Goal: Task Accomplishment & Management: Use online tool/utility

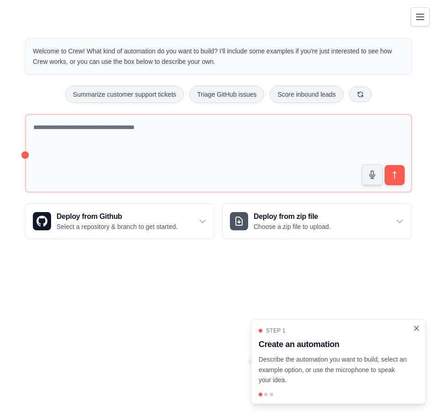
click at [416, 327] on icon "Close walkthrough" at bounding box center [417, 329] width 8 height 8
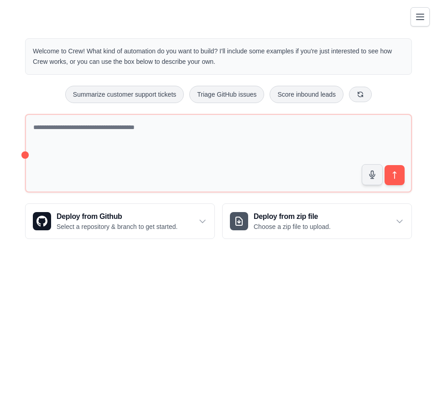
click at [409, 18] on main "Welcome to Crew! What kind of automation do you want to build? I'll include som…" at bounding box center [218, 131] width 437 height 263
click at [409, 17] on main "Welcome to Crew! What kind of automation do you want to build? I'll include som…" at bounding box center [218, 131] width 437 height 263
click at [421, 21] on icon "Toggle navigation" at bounding box center [420, 16] width 11 height 11
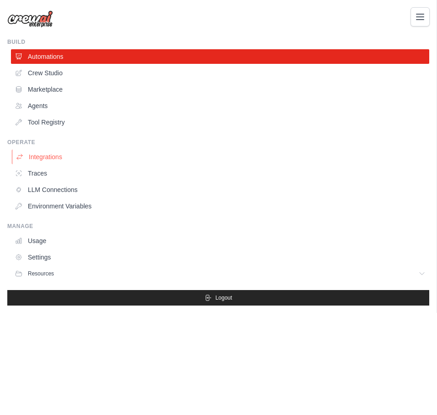
click at [47, 157] on link "Integrations" at bounding box center [221, 157] width 419 height 15
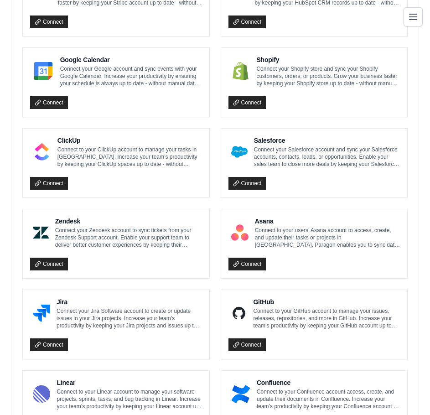
scroll to position [127, 0]
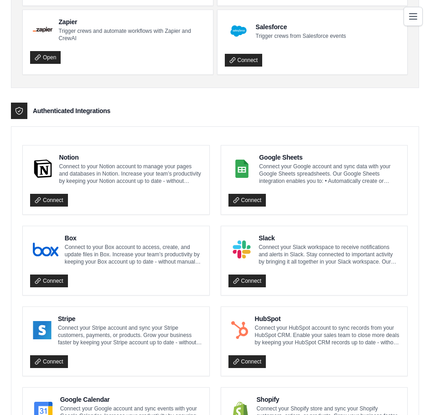
click at [413, 11] on icon "Toggle navigation" at bounding box center [413, 16] width 11 height 11
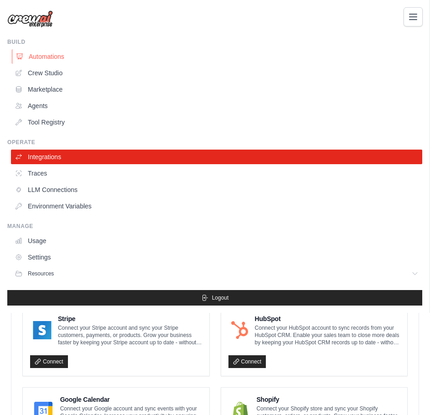
click at [37, 60] on link "Automations" at bounding box center [218, 56] width 412 height 15
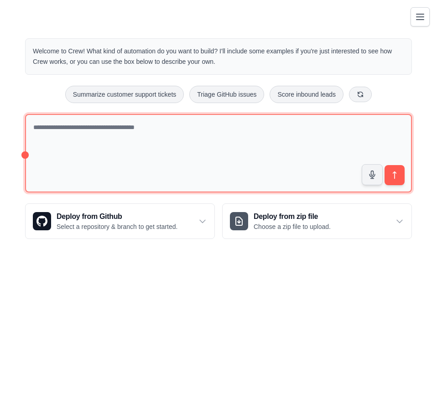
click at [107, 159] on textarea at bounding box center [218, 153] width 387 height 79
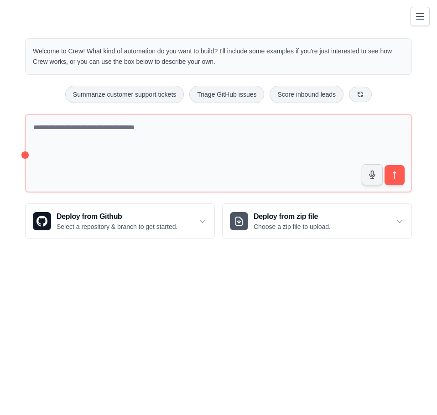
click at [423, 13] on icon "Toggle navigation" at bounding box center [420, 16] width 11 height 11
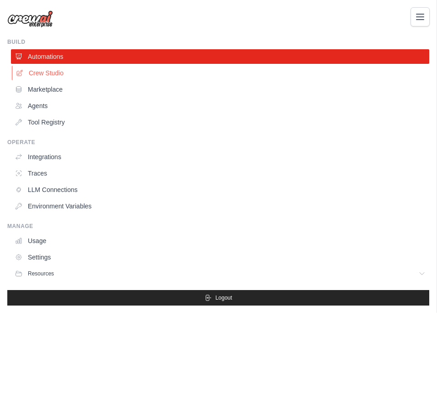
click at [63, 71] on link "Crew Studio" at bounding box center [221, 73] width 419 height 15
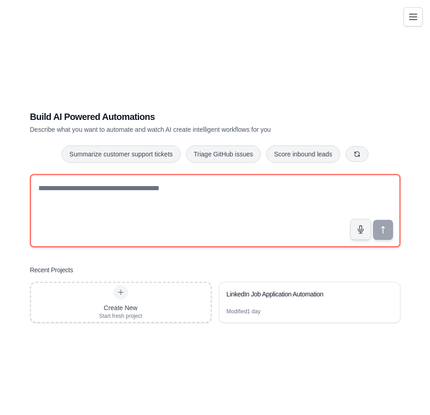
click at [166, 212] on textarea at bounding box center [215, 210] width 371 height 73
click at [151, 186] on textarea at bounding box center [215, 210] width 371 height 73
paste textarea "**********"
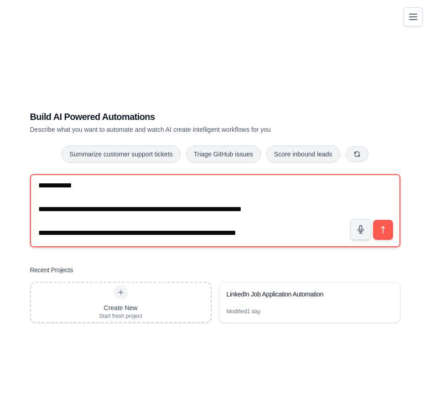
scroll to position [1320, 0]
type textarea "**********"
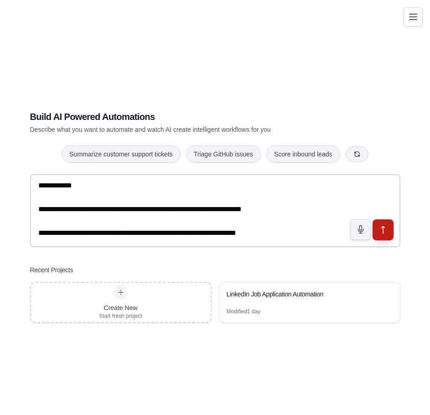
click at [386, 229] on icon "submit" at bounding box center [383, 230] width 10 height 10
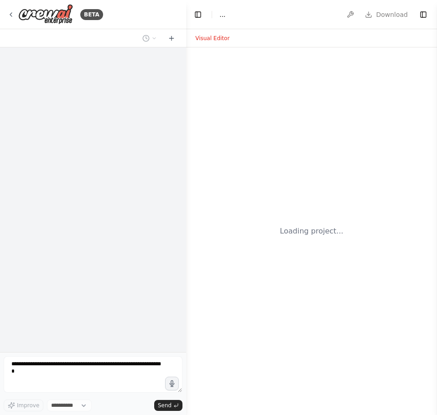
select select "****"
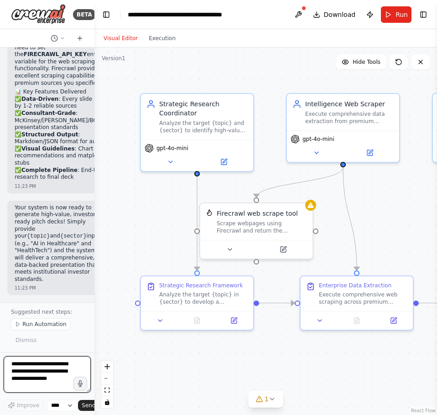
scroll to position [2389, 0]
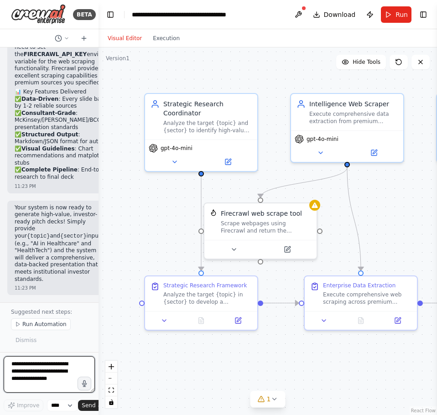
drag, startPoint x: 184, startPoint y: 173, endPoint x: 99, endPoint y: 181, distance: 85.7
click at [99, 181] on div "BETA You are an enterprise-grade multi-agent research system designed to genera…" at bounding box center [218, 207] width 437 height 415
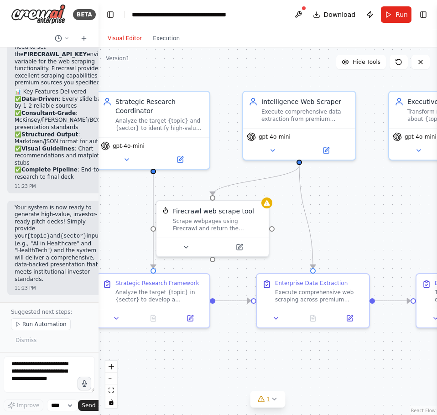
drag, startPoint x: 165, startPoint y: 219, endPoint x: 82, endPoint y: 213, distance: 83.2
click at [82, 213] on div "BETA You are an enterprise-grade multi-agent research system designed to genera…" at bounding box center [218, 207] width 437 height 415
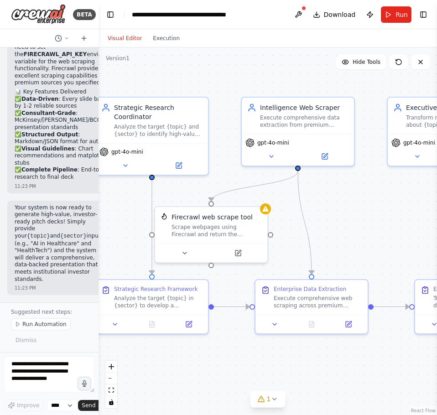
drag, startPoint x: 347, startPoint y: 224, endPoint x: 286, endPoint y: 240, distance: 63.2
click at [384, 232] on div ".deletable-edge-delete-btn { width: 20px; height: 20px; border: 0px solid #ffff…" at bounding box center [268, 231] width 339 height 368
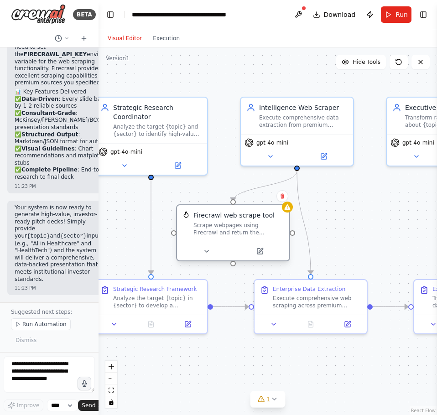
drag, startPoint x: 200, startPoint y: 239, endPoint x: 220, endPoint y: 239, distance: 20.5
click at [220, 239] on div "Firecrawl web scrape tool Scrape webpages using Firecrawl and return the conten…" at bounding box center [233, 223] width 112 height 37
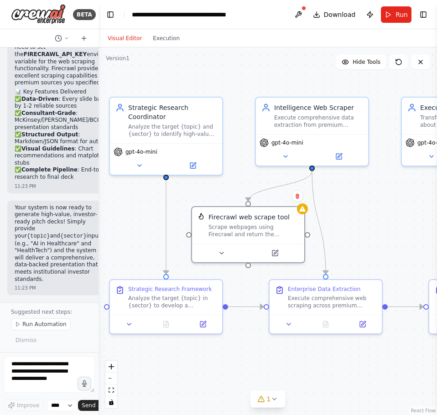
drag, startPoint x: 343, startPoint y: 220, endPoint x: 358, endPoint y: 220, distance: 15.1
click at [358, 220] on div ".deletable-edge-delete-btn { width: 20px; height: 20px; border: 0px solid #ffff…" at bounding box center [268, 231] width 339 height 368
click at [296, 220] on div "Firecrawl web scrape tool Scrape webpages using Firecrawl and return the conten…" at bounding box center [254, 224] width 90 height 26
click at [251, 230] on div "Scrape webpages using Firecrawl and return the contents" at bounding box center [254, 229] width 90 height 15
click at [286, 250] on button at bounding box center [275, 251] width 52 height 11
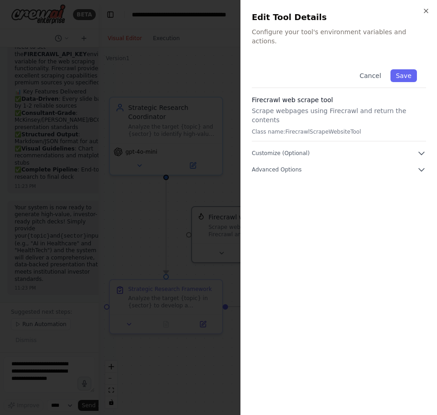
click at [367, 35] on p "Configure your tool's environment variables and actions." at bounding box center [339, 36] width 174 height 18
click at [338, 60] on div "Cancel Save" at bounding box center [339, 74] width 174 height 28
click at [307, 106] on p "Scrape webpages using Firecrawl and return the contents" at bounding box center [339, 115] width 174 height 18
click at [354, 149] on button "Customize (Optional)" at bounding box center [339, 153] width 174 height 9
click at [340, 198] on button "Advanced Options" at bounding box center [339, 202] width 174 height 9
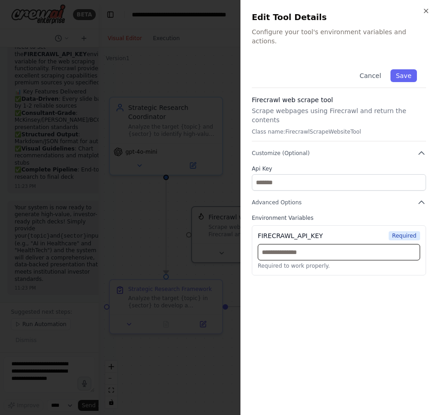
click at [335, 244] on input "text" at bounding box center [339, 252] width 162 height 16
click at [429, 13] on icon "button" at bounding box center [426, 10] width 7 height 7
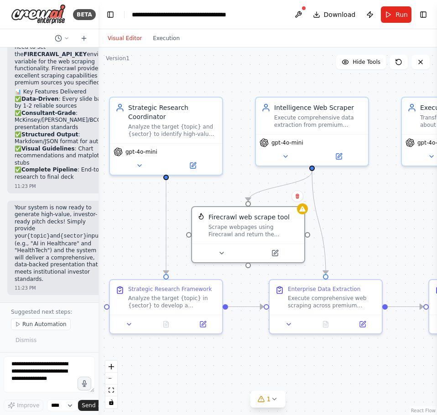
click at [197, 174] on div "Strategic Research Coordinator Analyze the target {topic} and {sector} to ident…" at bounding box center [166, 136] width 114 height 79
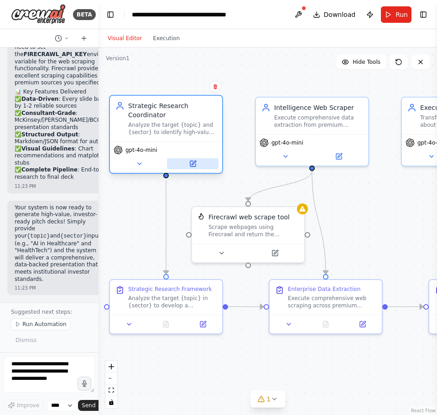
click at [193, 169] on button at bounding box center [193, 163] width 52 height 11
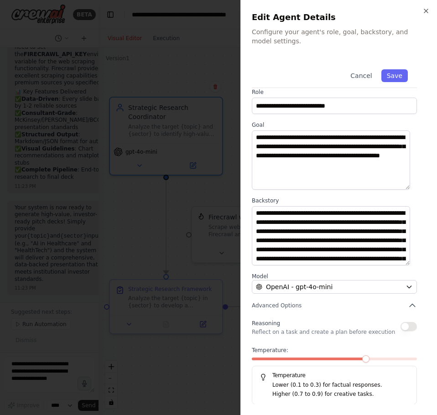
scroll to position [7, 0]
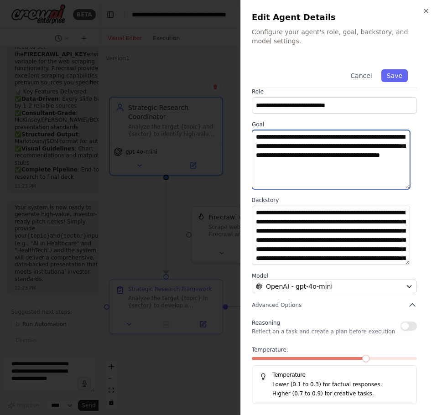
click at [363, 168] on textarea "**********" at bounding box center [331, 159] width 158 height 59
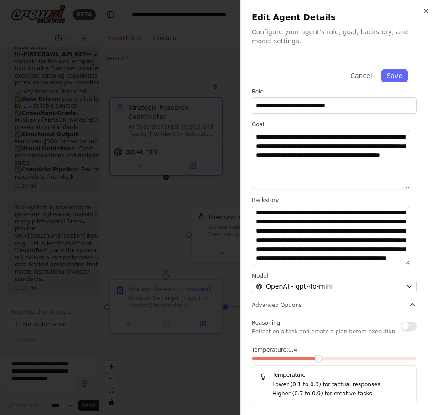
click at [320, 361] on span at bounding box center [318, 358] width 7 height 7
click at [305, 288] on span "OpenAI - gpt-4o-mini" at bounding box center [299, 286] width 67 height 9
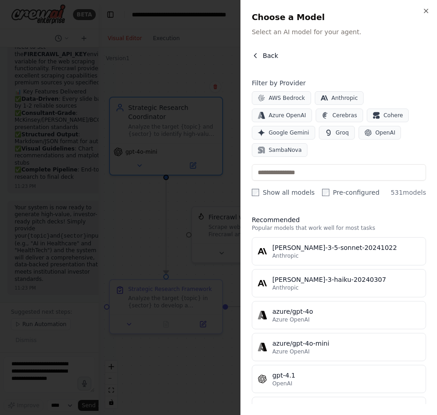
click at [271, 56] on span "Back" at bounding box center [271, 55] width 16 height 9
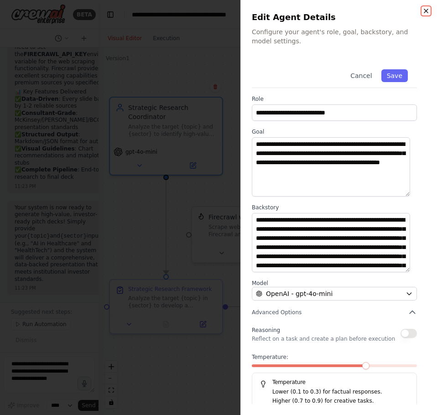
click at [423, 9] on icon "button" at bounding box center [426, 10] width 7 height 7
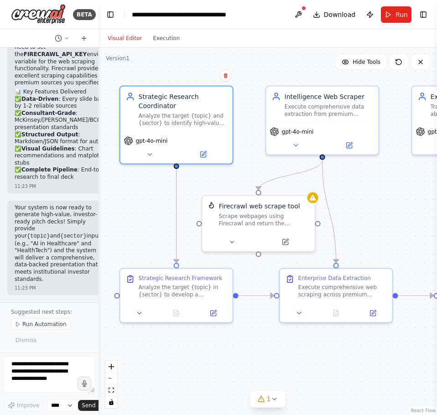
drag, startPoint x: 152, startPoint y: 220, endPoint x: 127, endPoint y: 215, distance: 25.2
click at [127, 215] on div ".deletable-edge-delete-btn { width: 20px; height: 20px; border: 0px solid #ffff…" at bounding box center [268, 231] width 339 height 368
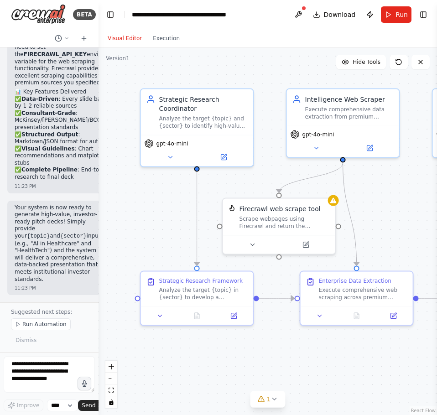
drag, startPoint x: 127, startPoint y: 215, endPoint x: 148, endPoint y: 218, distance: 20.7
click at [148, 218] on div ".deletable-edge-delete-btn { width: 20px; height: 20px; border: 0px solid #ffff…" at bounding box center [268, 231] width 339 height 368
click at [236, 316] on icon at bounding box center [233, 314] width 5 height 5
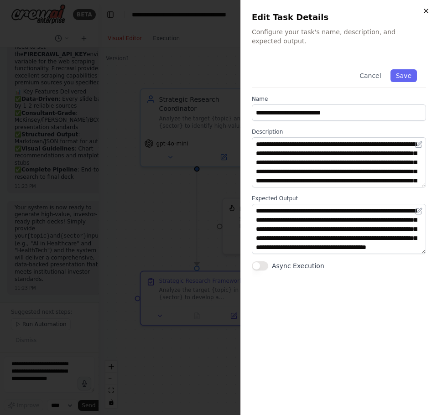
click at [428, 12] on icon "button" at bounding box center [426, 11] width 4 height 4
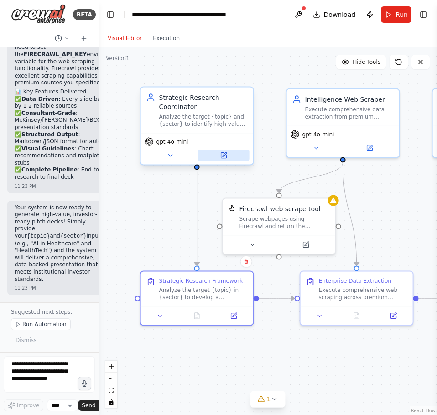
click at [231, 159] on button at bounding box center [224, 155] width 52 height 11
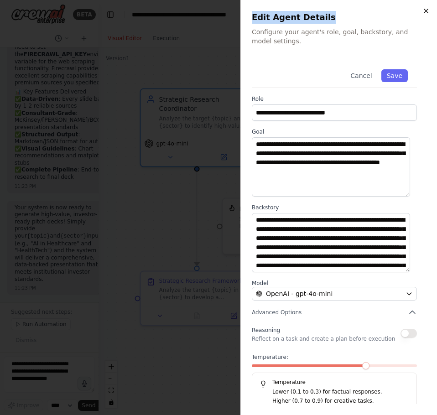
click at [428, 10] on div "**********" at bounding box center [339, 207] width 197 height 415
click at [425, 13] on icon "button" at bounding box center [426, 10] width 7 height 7
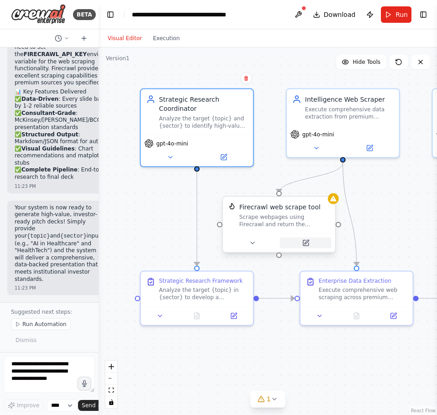
click at [304, 246] on icon at bounding box center [305, 243] width 5 height 5
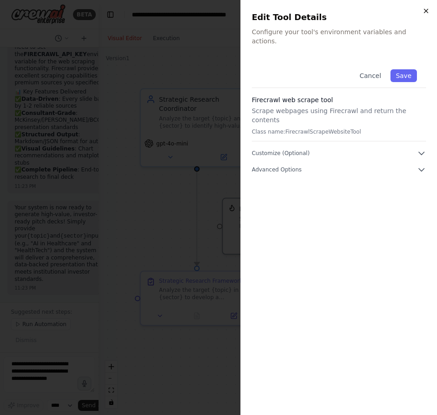
click at [426, 9] on icon "button" at bounding box center [426, 10] width 7 height 7
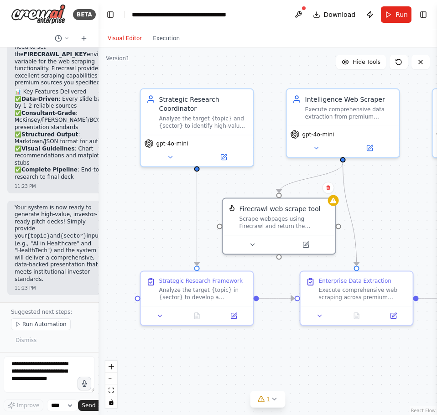
drag, startPoint x: 325, startPoint y: 366, endPoint x: 285, endPoint y: 359, distance: 40.7
drag, startPoint x: 285, startPoint y: 359, endPoint x: 246, endPoint y: 350, distance: 40.7
click at [246, 350] on div ".deletable-edge-delete-btn { width: 20px; height: 20px; border: 0px solid #ffff…" at bounding box center [268, 231] width 339 height 368
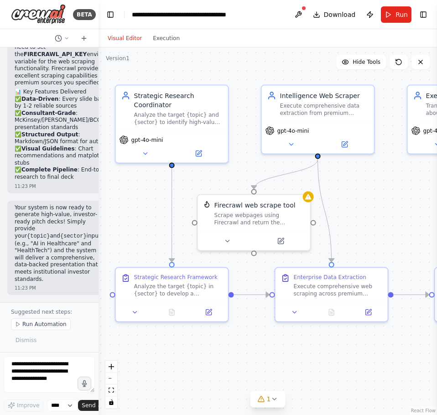
drag, startPoint x: 277, startPoint y: 356, endPoint x: 252, endPoint y: 353, distance: 24.9
click at [252, 353] on div ".deletable-edge-delete-btn { width: 20px; height: 20px; border: 0px solid #ffff…" at bounding box center [268, 231] width 339 height 368
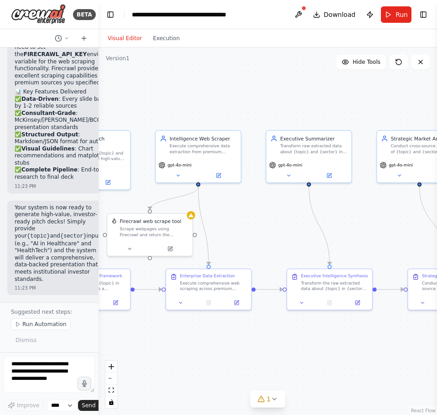
drag, startPoint x: 271, startPoint y: 354, endPoint x: 116, endPoint y: 327, distance: 156.6
click at [116, 327] on div ".deletable-edge-delete-btn { width: 20px; height: 20px; border: 0px solid #ffff…" at bounding box center [268, 231] width 339 height 368
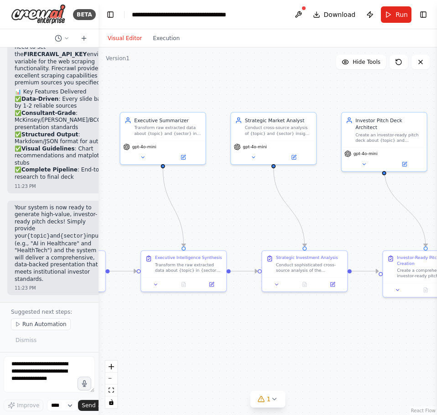
drag, startPoint x: 252, startPoint y: 345, endPoint x: 155, endPoint y: 333, distance: 97.9
click at [155, 333] on div ".deletable-edge-delete-btn { width: 20px; height: 20px; border: 0px solid #ffff…" at bounding box center [268, 231] width 339 height 368
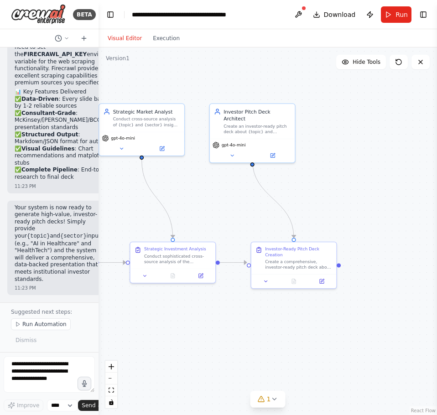
drag, startPoint x: 190, startPoint y: 322, endPoint x: 178, endPoint y: 321, distance: 12.8
click at [178, 321] on div ".deletable-edge-delete-btn { width: 20px; height: 20px; border: 0px solid #ffff…" at bounding box center [268, 231] width 339 height 368
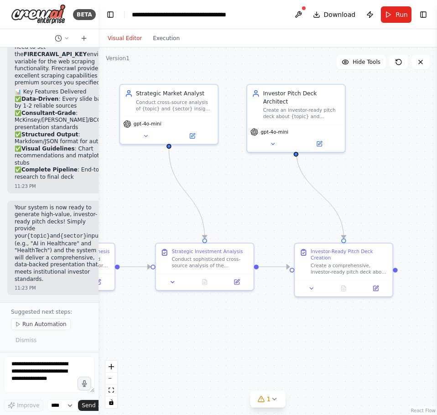
drag, startPoint x: 241, startPoint y: 316, endPoint x: 300, endPoint y: 332, distance: 60.7
click at [300, 332] on div ".deletable-edge-delete-btn { width: 20px; height: 20px; border: 0px solid #ffff…" at bounding box center [268, 231] width 339 height 368
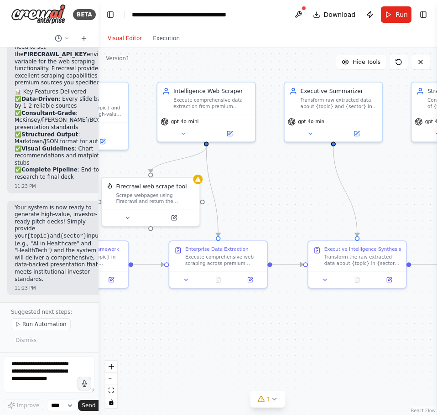
drag, startPoint x: 139, startPoint y: 195, endPoint x: 322, endPoint y: 208, distance: 183.5
click at [422, 191] on div ".deletable-edge-delete-btn { width: 20px; height: 20px; border: 0px solid #ffff…" at bounding box center [268, 231] width 339 height 368
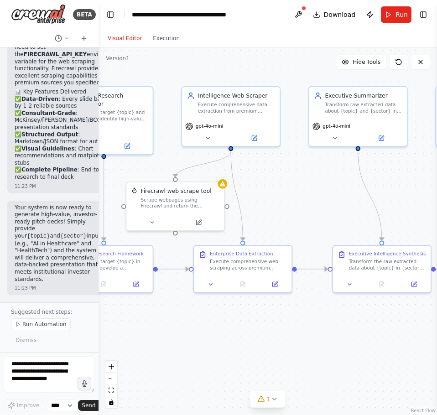
drag, startPoint x: 267, startPoint y: 219, endPoint x: 345, endPoint y: 232, distance: 78.7
click at [345, 232] on div ".deletable-edge-delete-btn { width: 20px; height: 20px; border: 0px solid #ffff…" at bounding box center [268, 231] width 339 height 368
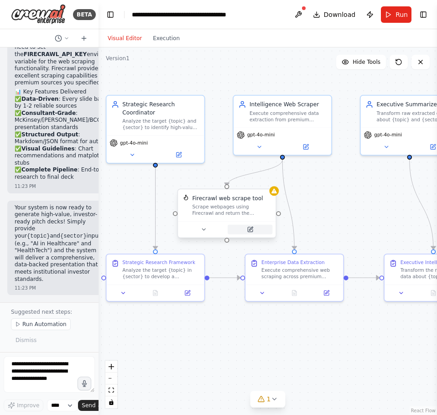
click at [248, 232] on icon at bounding box center [250, 229] width 5 height 5
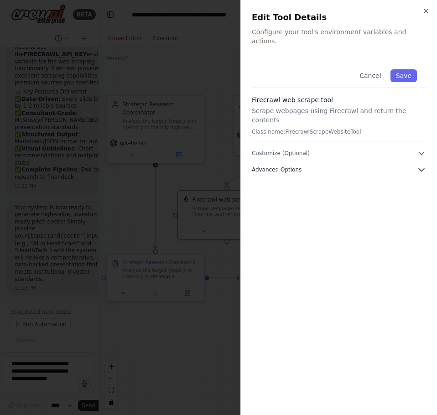
click at [334, 165] on button "Advanced Options" at bounding box center [339, 169] width 174 height 9
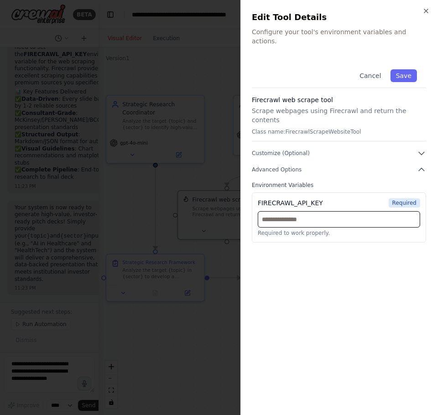
click at [322, 211] on input "text" at bounding box center [339, 219] width 162 height 16
paste input "**********"
type input "**********"
drag, startPoint x: 351, startPoint y: 274, endPoint x: 340, endPoint y: 226, distance: 49.8
click at [351, 274] on div "**********" at bounding box center [339, 232] width 174 height 344
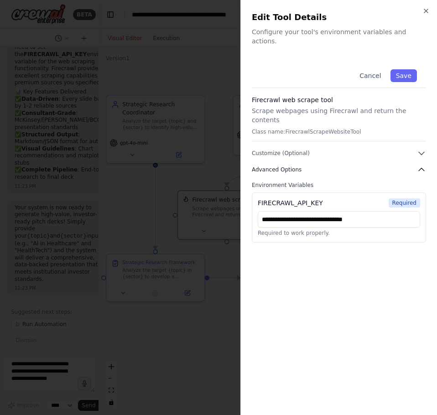
click at [317, 165] on button "Advanced Options" at bounding box center [339, 169] width 174 height 9
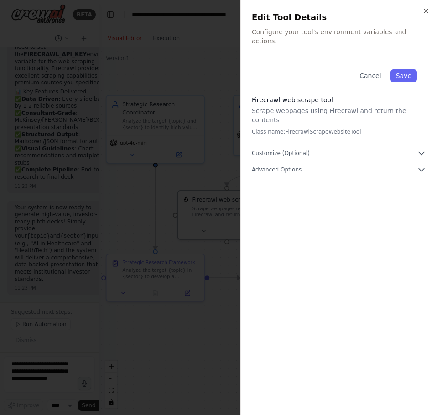
click at [315, 147] on div "Cancel Save Firecrawl web scrape tool Scrape webpages using Firecrawl and retur…" at bounding box center [339, 117] width 174 height 114
click at [312, 159] on div "Cancel Save Firecrawl web scrape tool Scrape webpages using Firecrawl and retur…" at bounding box center [339, 232] width 174 height 344
click at [309, 165] on button "Advanced Options" at bounding box center [339, 169] width 174 height 9
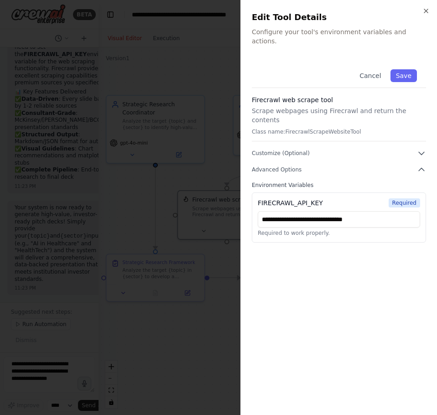
click at [303, 141] on div "**********" at bounding box center [339, 151] width 174 height 183
click at [304, 150] on span "Customize (Optional)" at bounding box center [281, 153] width 58 height 7
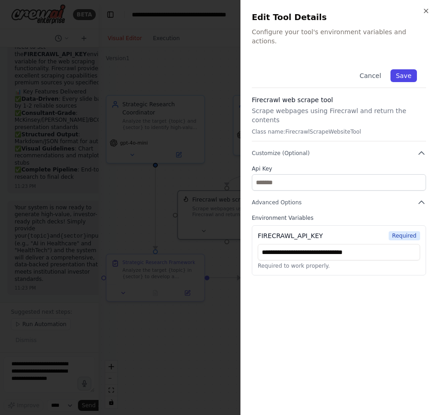
click at [402, 69] on button "Save" at bounding box center [404, 75] width 26 height 13
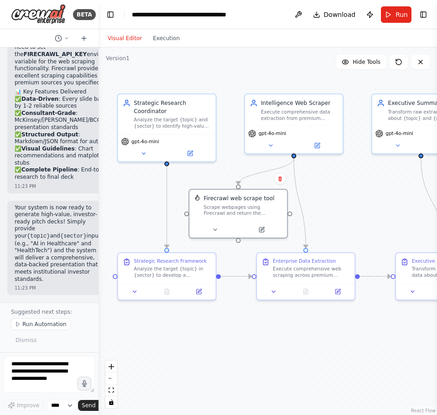
drag, startPoint x: 332, startPoint y: 200, endPoint x: 343, endPoint y: 199, distance: 11.5
click at [343, 199] on div ".deletable-edge-delete-btn { width: 20px; height: 20px; border: 0px solid #ffff…" at bounding box center [268, 231] width 339 height 368
click at [172, 268] on div "Analyze the target {topic} in {sector} to develop a comprehensive research fram…" at bounding box center [172, 270] width 77 height 13
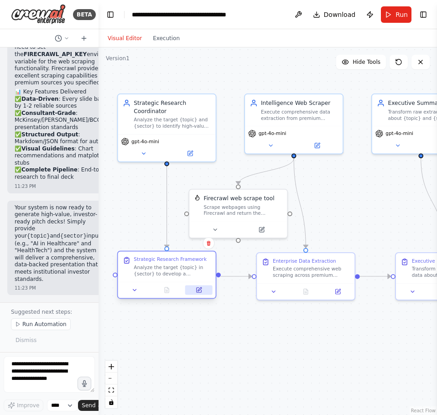
click at [198, 290] on icon at bounding box center [199, 290] width 5 height 5
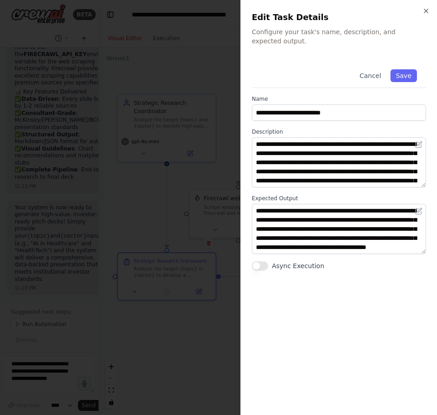
scroll to position [18, 0]
click at [427, 12] on icon "button" at bounding box center [426, 10] width 7 height 7
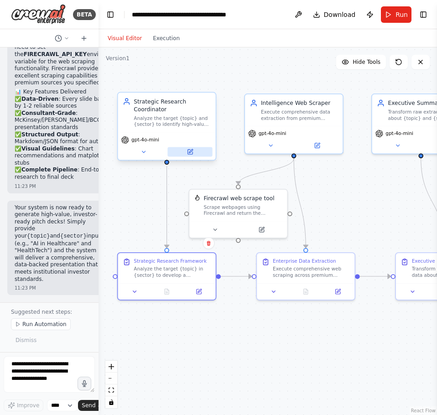
click at [196, 153] on button at bounding box center [190, 152] width 45 height 10
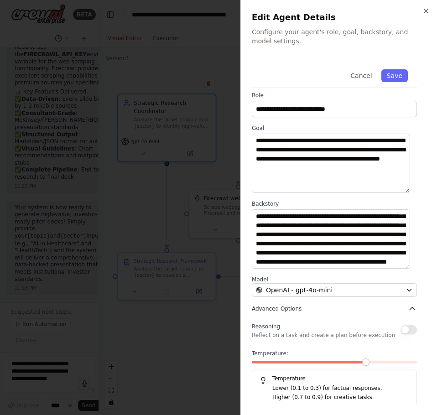
scroll to position [7, 0]
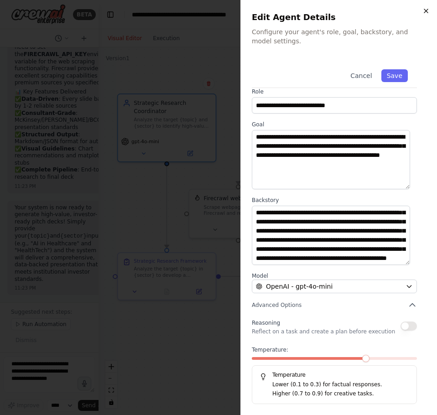
click at [428, 10] on icon "button" at bounding box center [426, 10] width 7 height 7
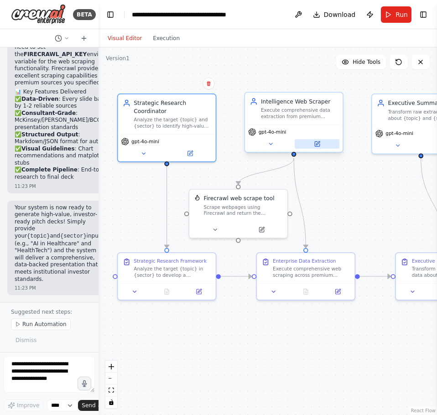
click at [315, 148] on button at bounding box center [317, 144] width 45 height 10
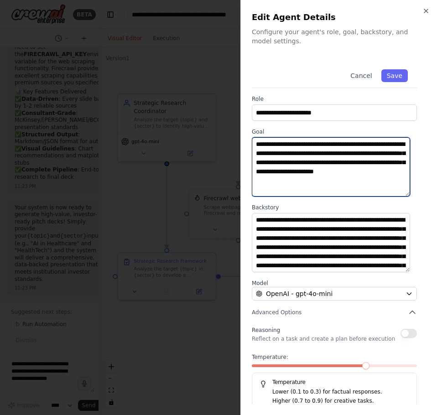
click at [330, 184] on textarea "**********" at bounding box center [331, 166] width 158 height 59
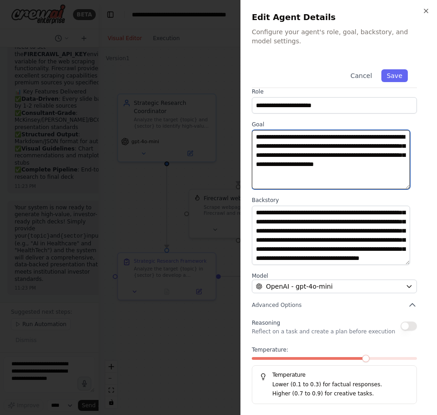
scroll to position [46, 0]
click at [429, 12] on icon "button" at bounding box center [426, 10] width 7 height 7
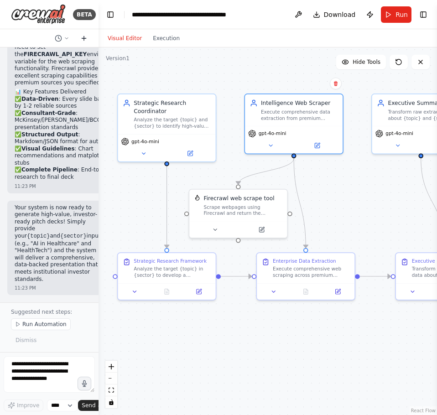
click at [86, 39] on icon at bounding box center [83, 38] width 7 height 7
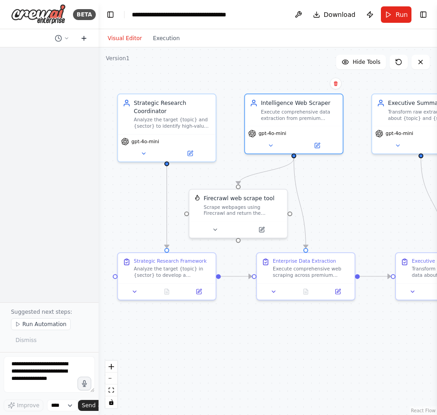
scroll to position [0, 0]
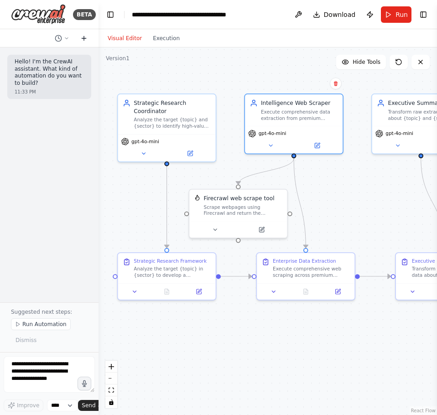
click at [86, 39] on icon at bounding box center [83, 38] width 7 height 7
click at [64, 41] on button at bounding box center [62, 38] width 22 height 11
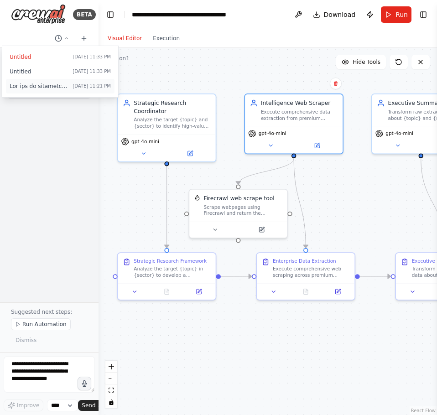
click at [68, 87] on span at bounding box center [39, 86] width 59 height 7
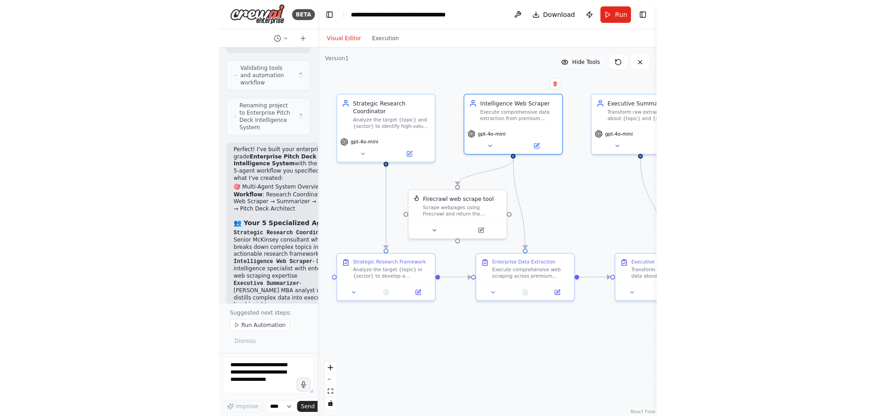
scroll to position [1696, 0]
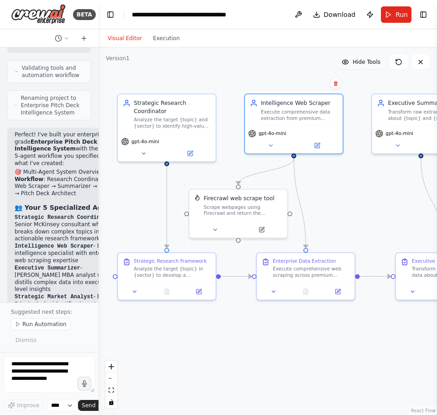
click at [368, 63] on span "Hide Tools" at bounding box center [367, 61] width 28 height 7
click at [368, 63] on span "Show Tools" at bounding box center [366, 61] width 30 height 7
click at [296, 10] on button at bounding box center [298, 14] width 15 height 16
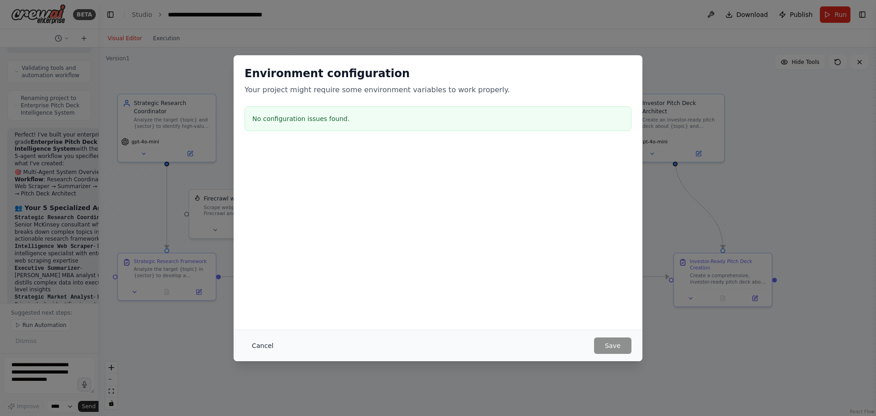
click at [261, 340] on button "Cancel" at bounding box center [263, 345] width 36 height 16
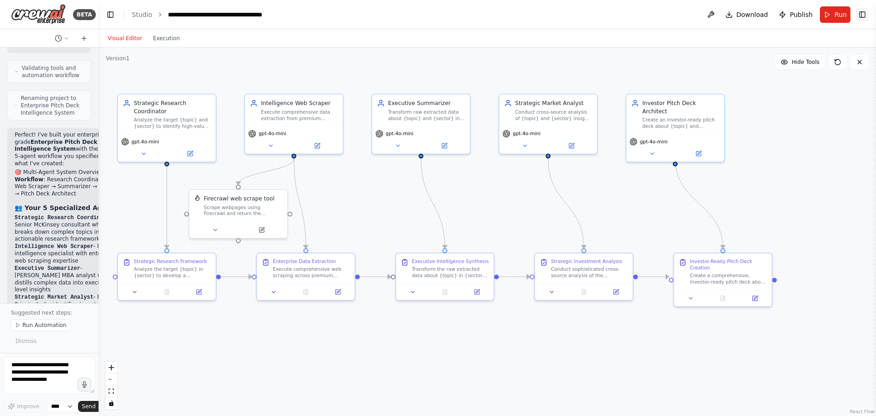
click at [437, 17] on button "Toggle Right Sidebar" at bounding box center [862, 14] width 13 height 13
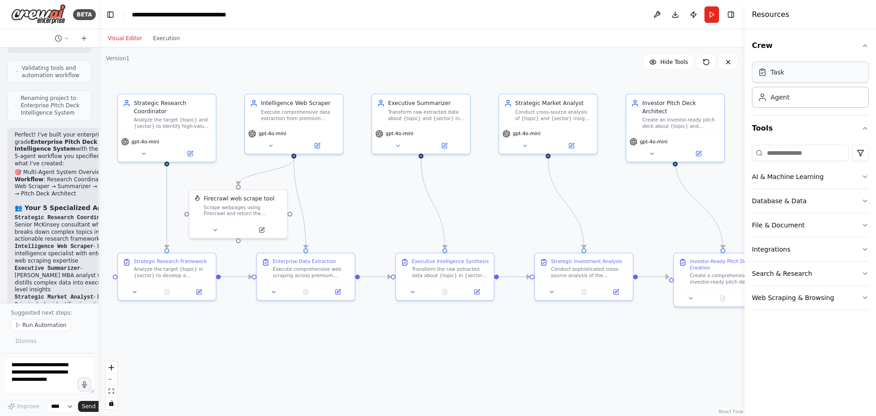
click at [437, 76] on div "Task" at bounding box center [810, 72] width 117 height 21
click at [437, 181] on button "AI & Machine Learning" at bounding box center [810, 177] width 117 height 24
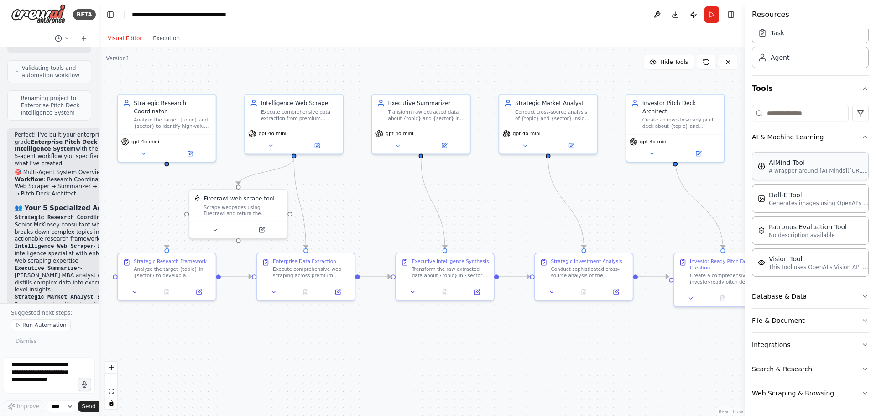
scroll to position [44, 0]
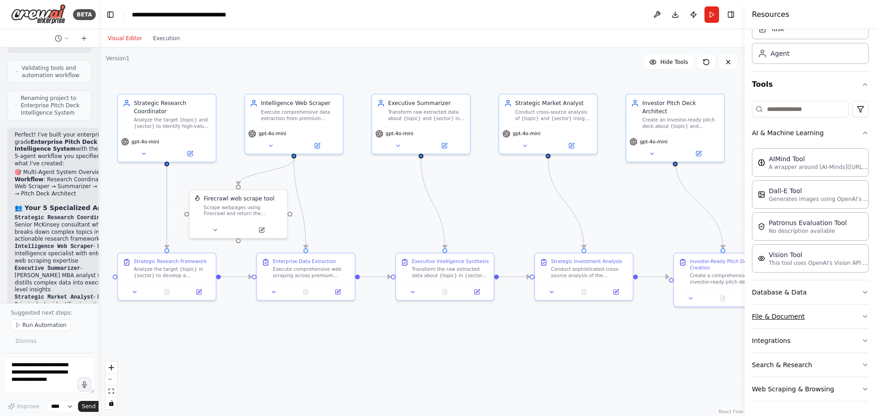
click at [437, 322] on button "File & Document" at bounding box center [810, 316] width 117 height 24
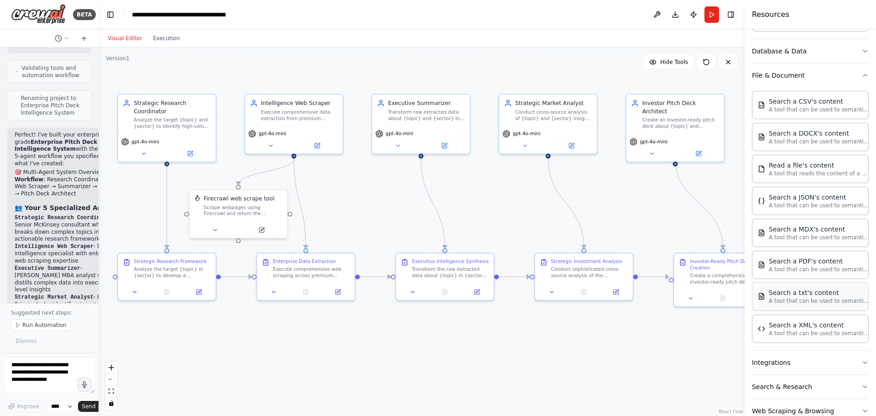
scroll to position [307, 0]
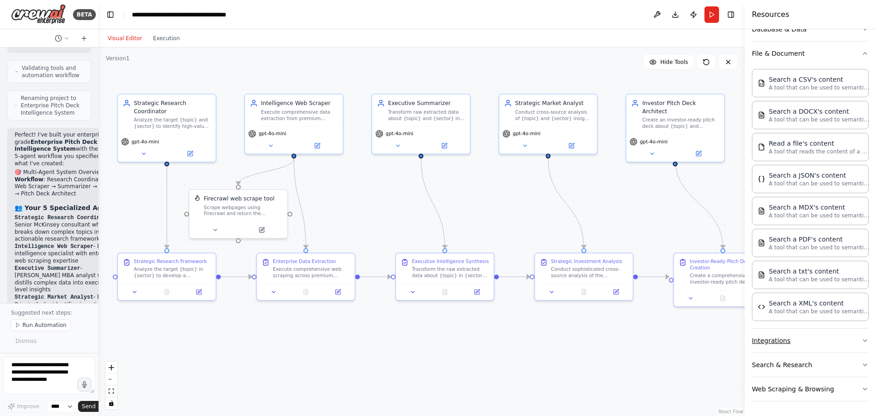
click at [437, 346] on button "Integrations" at bounding box center [810, 341] width 117 height 24
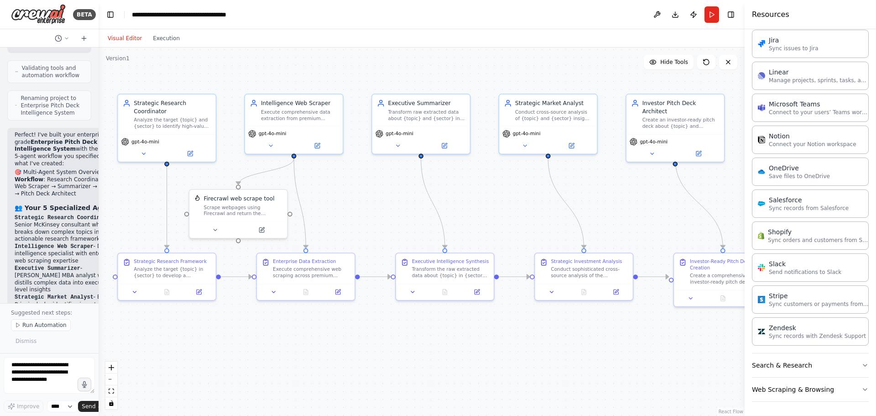
scroll to position [953, 0]
click at [437, 360] on button "Search & Research" at bounding box center [810, 365] width 117 height 24
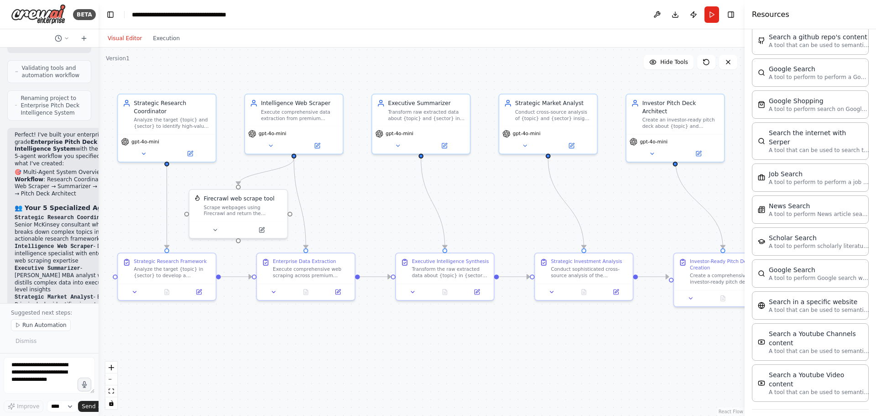
scroll to position [1417, 0]
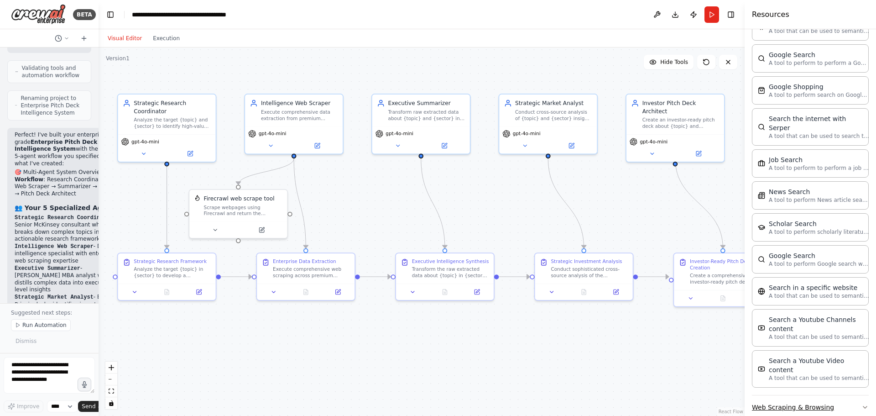
click at [437, 403] on icon "button" at bounding box center [865, 406] width 7 height 7
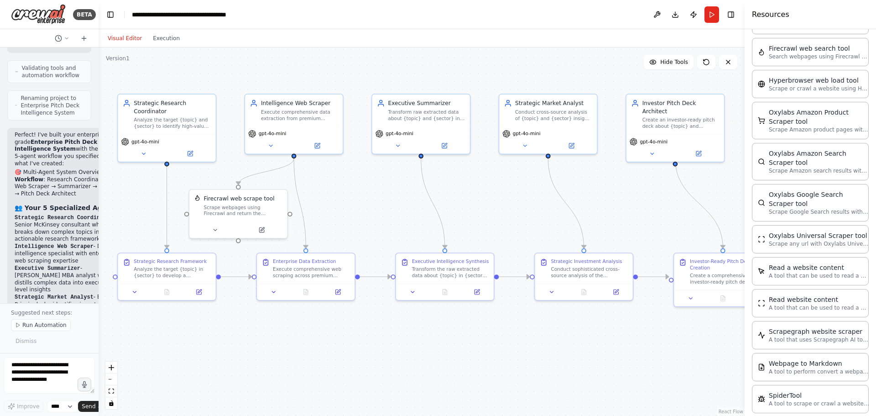
scroll to position [1931, 0]
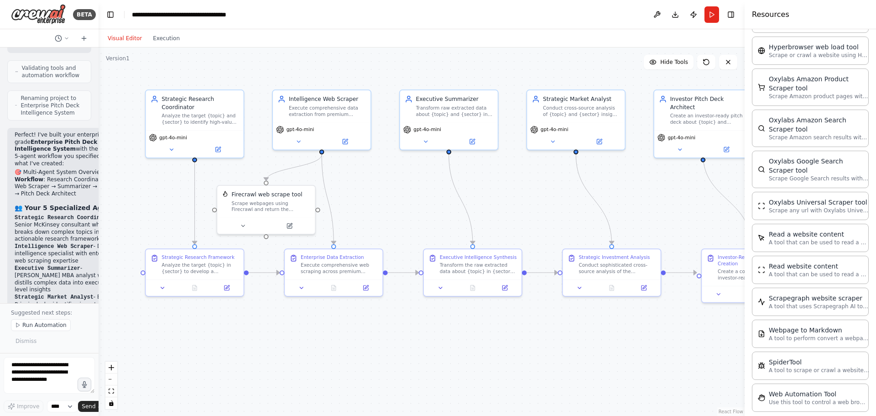
drag, startPoint x: 373, startPoint y: 188, endPoint x: 379, endPoint y: 178, distance: 11.1
click at [379, 178] on div ".deletable-edge-delete-btn { width: 20px; height: 20px; border: 0px solid #ffff…" at bounding box center [422, 231] width 646 height 368
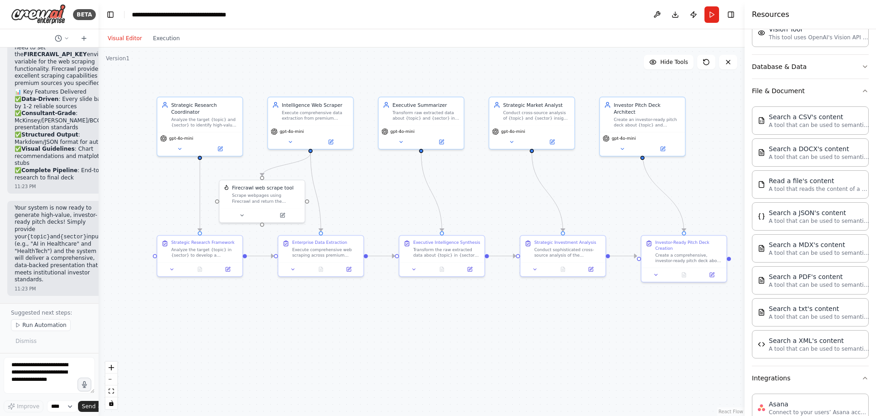
scroll to position [0, 0]
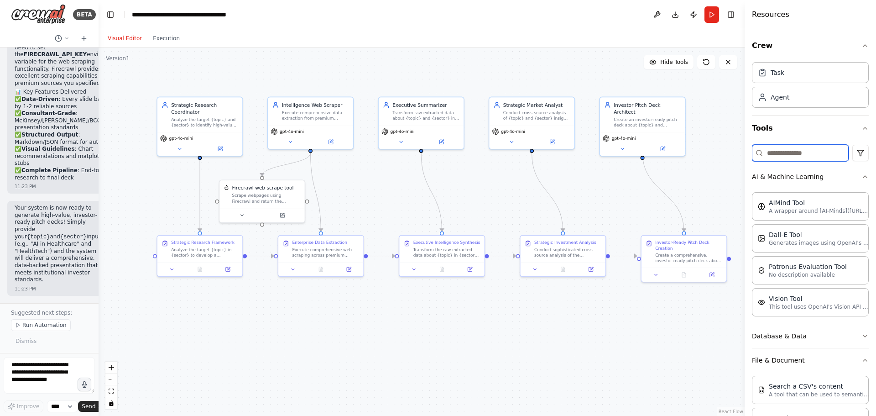
click at [437, 158] on input at bounding box center [800, 153] width 97 height 16
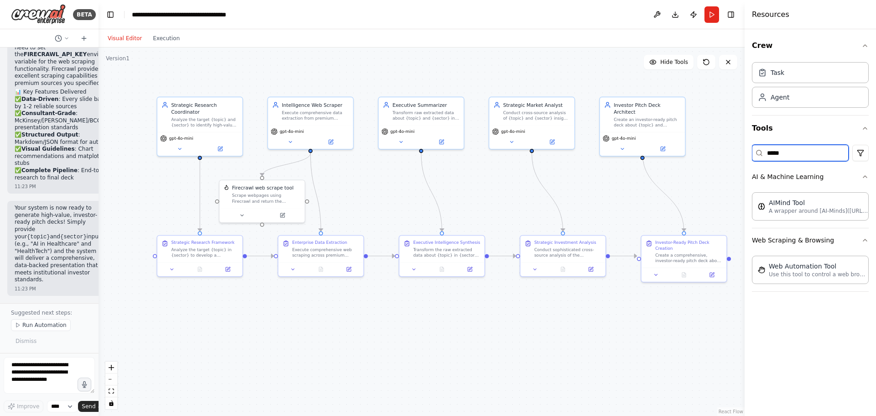
type input "*****"
drag, startPoint x: 803, startPoint y: 158, endPoint x: 743, endPoint y: 154, distance: 60.4
click at [437, 154] on div "Resources Crew Task Agent Tools ***** AI & Machine Learning AIMind Tool A wrapp…" at bounding box center [810, 208] width 131 height 416
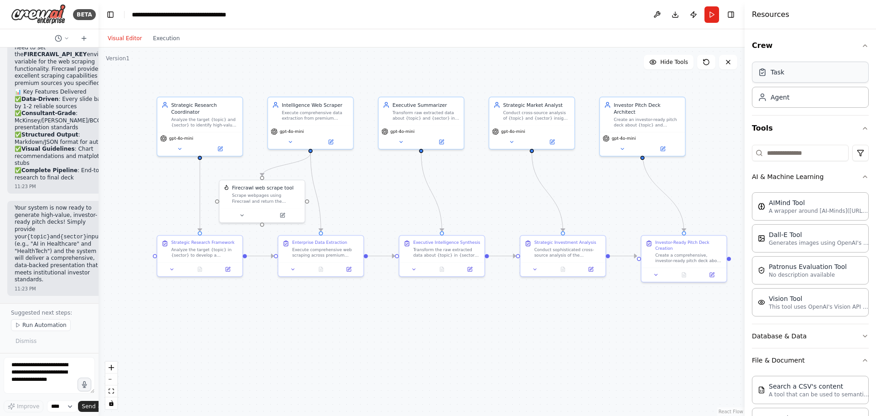
click at [437, 64] on div "Task" at bounding box center [810, 72] width 117 height 21
click at [340, 357] on div at bounding box center [310, 352] width 85 height 14
click at [336, 352] on icon at bounding box center [338, 352] width 5 height 5
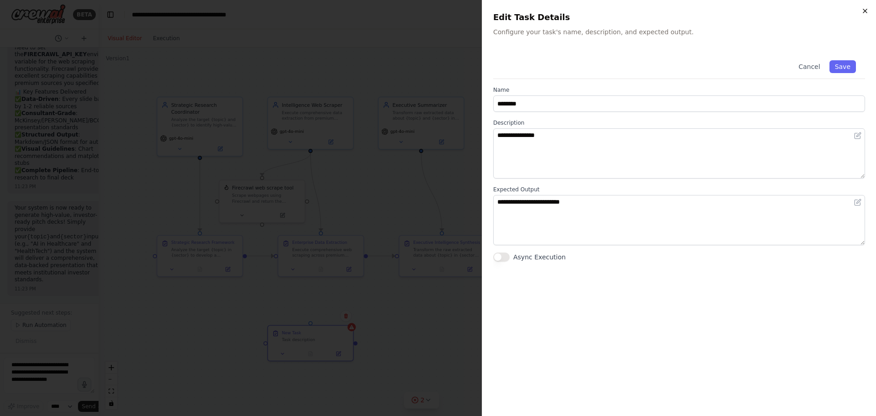
click at [437, 14] on icon "button" at bounding box center [865, 10] width 7 height 7
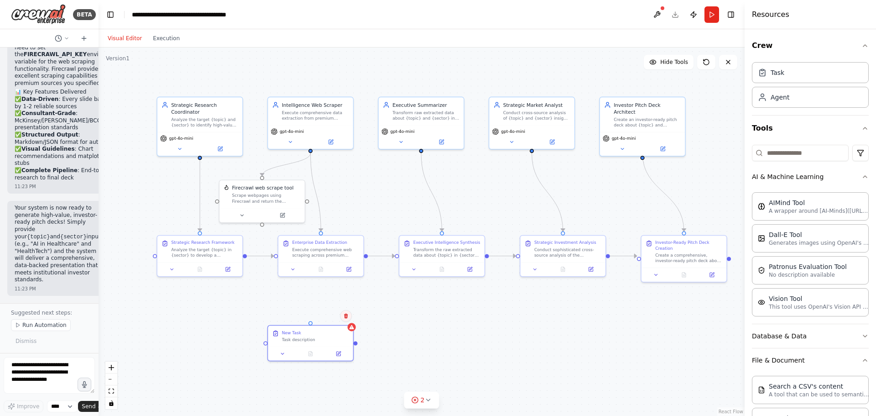
click at [348, 315] on icon at bounding box center [345, 315] width 5 height 5
click at [347, 315] on icon at bounding box center [346, 315] width 4 height 5
click at [320, 315] on button "Confirm" at bounding box center [320, 315] width 32 height 11
click at [36, 330] on button "Run Automation" at bounding box center [41, 325] width 60 height 12
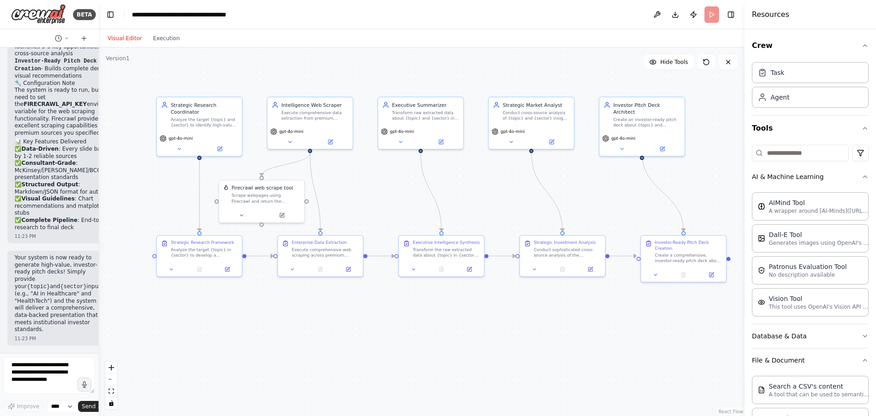
scroll to position [2429, 0]
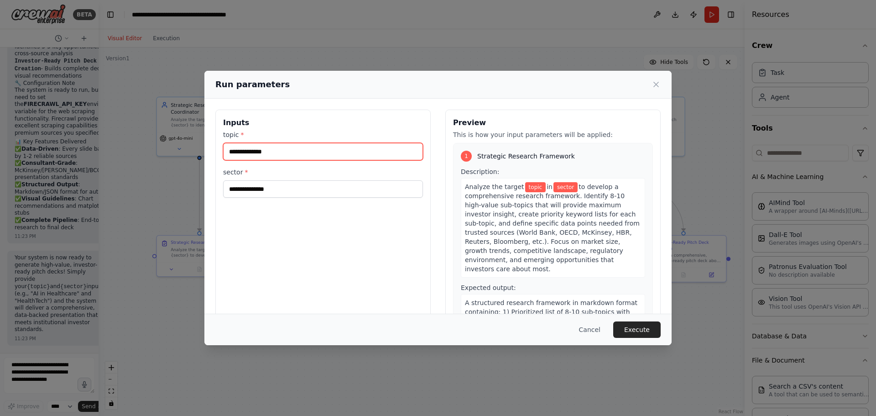
click at [371, 149] on input "topic *" at bounding box center [323, 151] width 200 height 17
click at [437, 88] on icon at bounding box center [656, 84] width 9 height 9
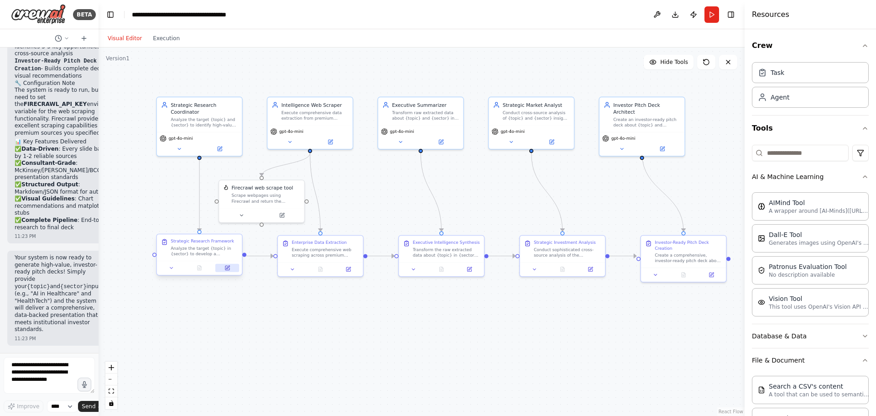
click at [230, 266] on icon at bounding box center [227, 267] width 5 height 5
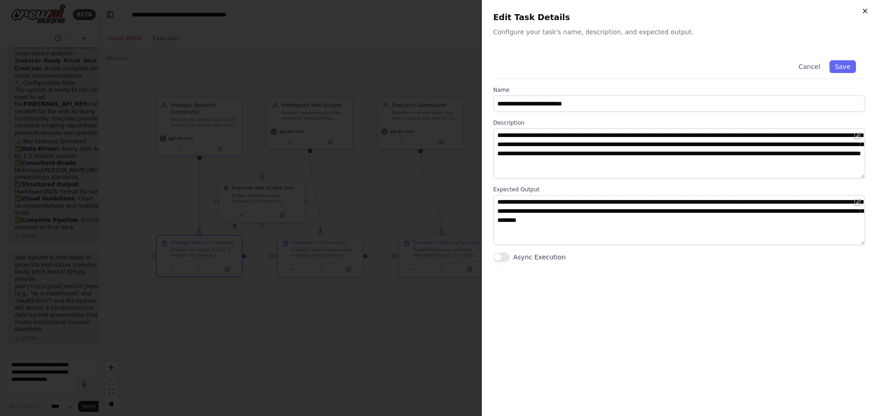
click at [437, 11] on icon "button" at bounding box center [865, 10] width 7 height 7
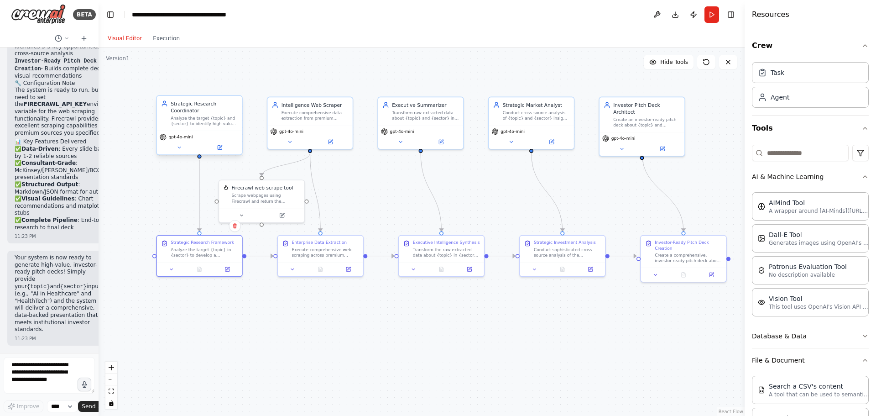
click at [216, 153] on div "gpt-4o-mini" at bounding box center [199, 143] width 85 height 24
click at [185, 153] on div "gpt-4o-mini" at bounding box center [199, 143] width 85 height 24
click at [179, 151] on button at bounding box center [179, 147] width 39 height 8
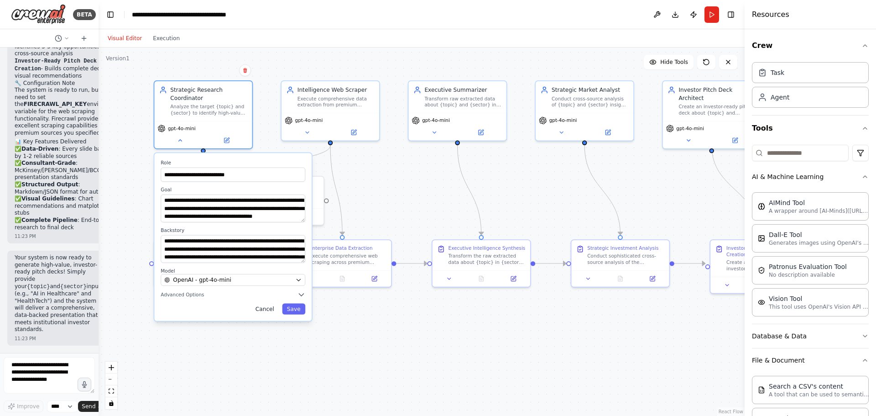
click at [264, 312] on button "Cancel" at bounding box center [265, 308] width 28 height 11
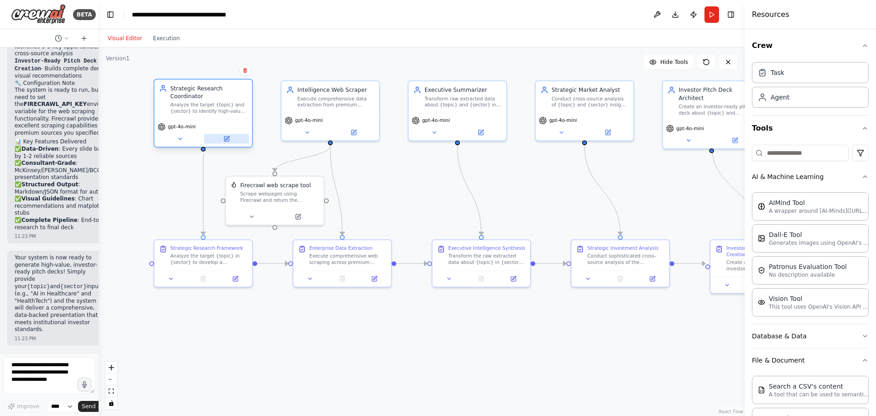
click at [224, 140] on icon at bounding box center [226, 139] width 6 height 6
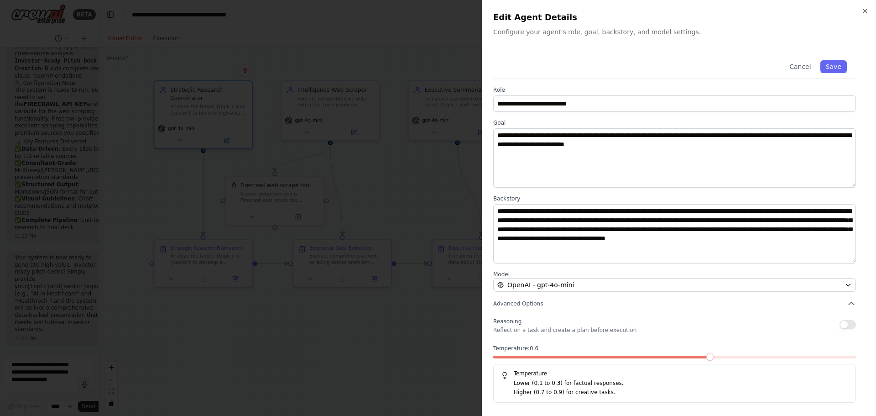
click at [437, 353] on span at bounding box center [710, 356] width 7 height 7
click at [437, 67] on button "Save" at bounding box center [834, 66] width 26 height 13
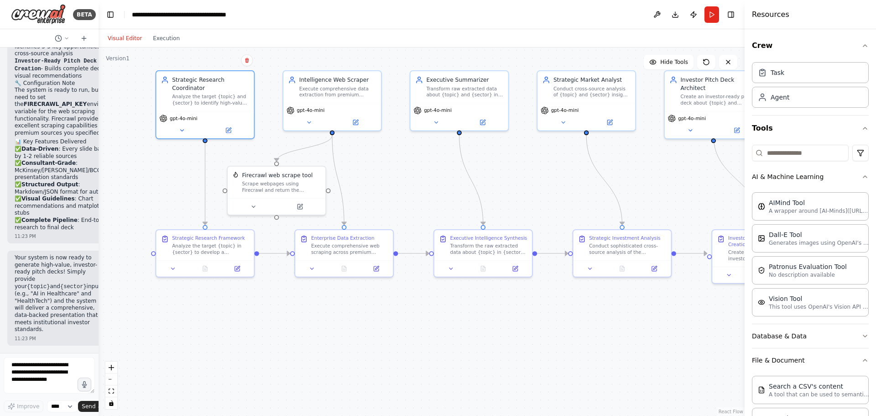
drag, startPoint x: 650, startPoint y: 196, endPoint x: 652, endPoint y: 186, distance: 10.2
click at [437, 186] on div ".deletable-edge-delete-btn { width: 20px; height: 20px; border: 0px solid #ffff…" at bounding box center [422, 231] width 646 height 368
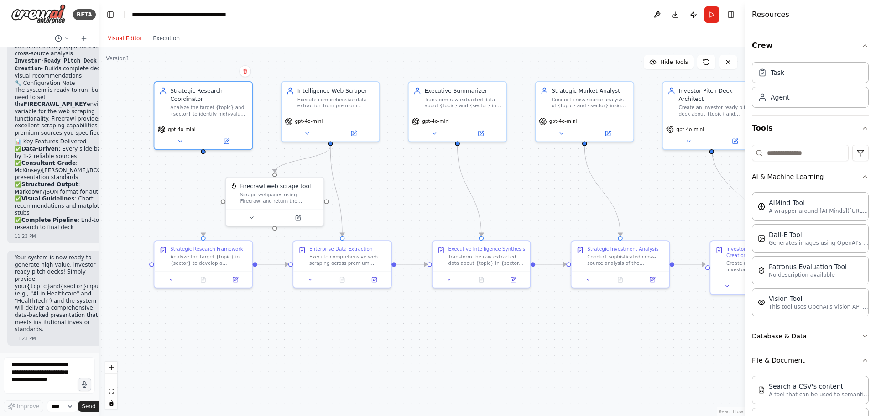
drag, startPoint x: 403, startPoint y: 171, endPoint x: 402, endPoint y: 182, distance: 11.1
click at [402, 182] on div ".deletable-edge-delete-btn { width: 20px; height: 20px; border: 0px solid #ffff…" at bounding box center [422, 231] width 646 height 368
click at [437, 10] on button "Run" at bounding box center [712, 14] width 15 height 16
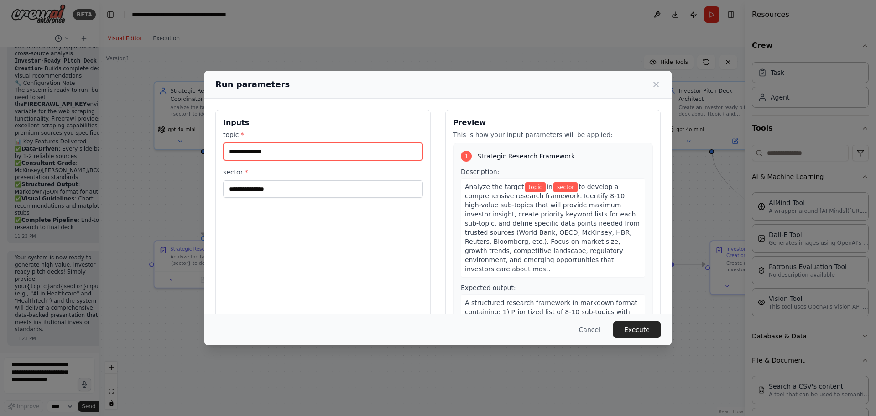
click at [261, 150] on input "topic *" at bounding box center [323, 151] width 200 height 17
type input "**********"
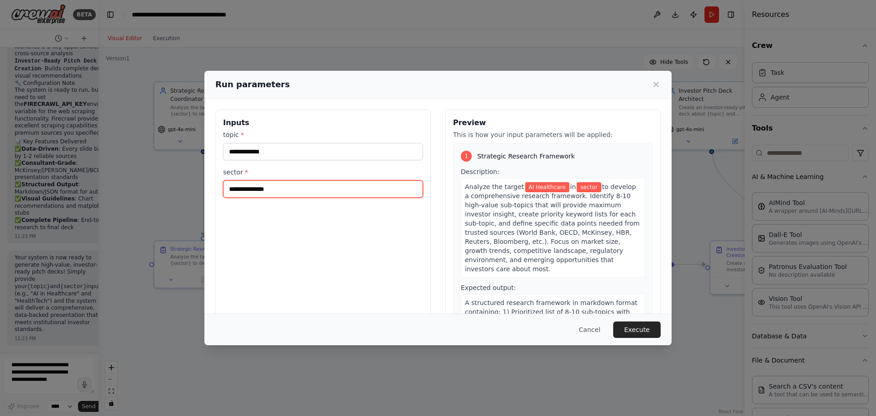
click at [264, 184] on input "sector *" at bounding box center [323, 188] width 200 height 17
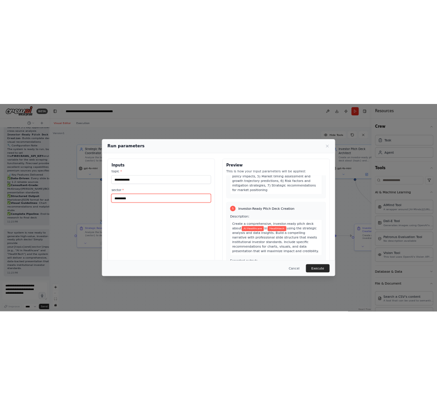
scroll to position [1018, 0]
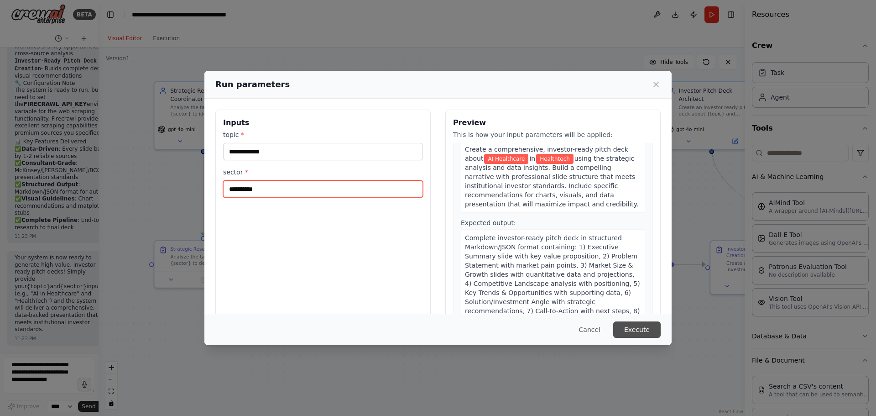
type input "**********"
click at [437, 324] on button "Execute" at bounding box center [636, 329] width 47 height 16
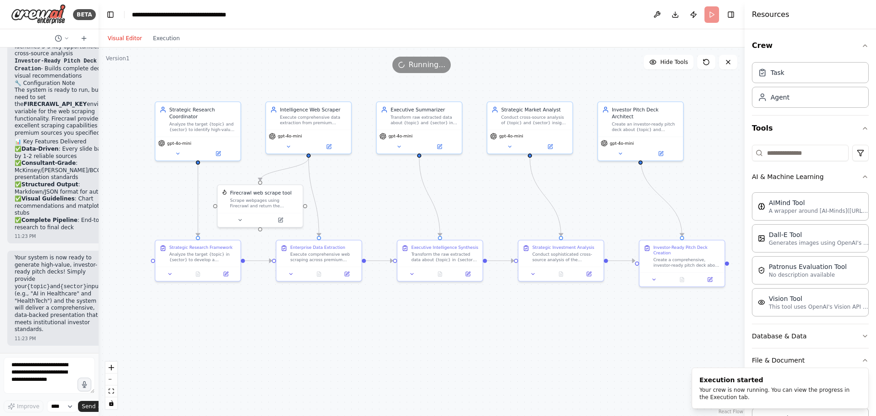
drag, startPoint x: 550, startPoint y: 216, endPoint x: 491, endPoint y: 205, distance: 59.5
click at [437, 205] on div ".deletable-edge-delete-btn { width: 20px; height: 20px; border: 0px solid #ffff…" at bounding box center [422, 231] width 646 height 368
click at [166, 45] on div "Visual Editor Execution" at bounding box center [143, 38] width 83 height 18
click at [156, 40] on button "Execution" at bounding box center [166, 38] width 38 height 11
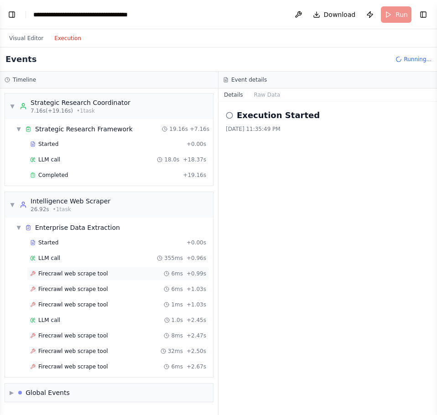
scroll to position [13, 0]
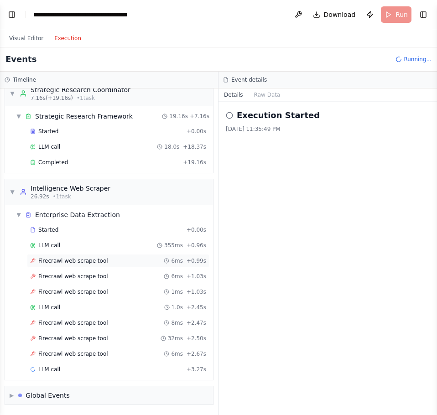
click at [77, 265] on div "Firecrawl web scrape tool 6ms + 0.99s" at bounding box center [118, 261] width 183 height 14
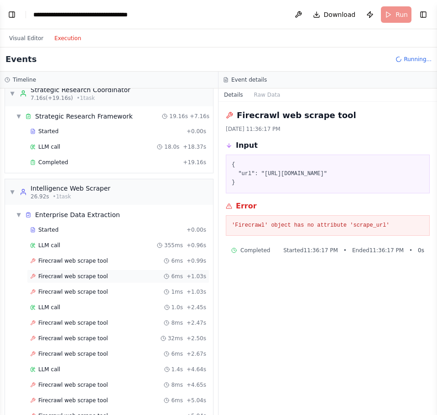
click at [79, 275] on span "Firecrawl web scrape tool" at bounding box center [73, 276] width 70 height 7
click at [86, 289] on span "Firecrawl web scrape tool" at bounding box center [73, 291] width 70 height 7
click at [78, 257] on div "Firecrawl web scrape tool 6ms + 0.99s" at bounding box center [118, 261] width 183 height 14
click at [75, 291] on span "Firecrawl web scrape tool" at bounding box center [73, 291] width 70 height 7
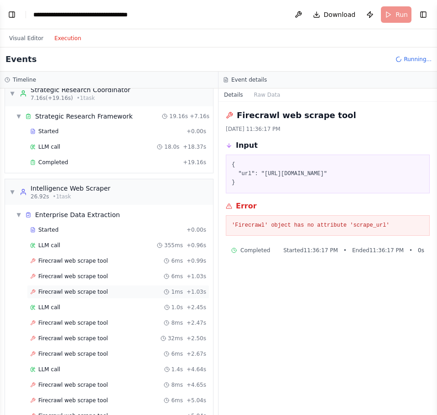
click at [75, 291] on span "Firecrawl web scrape tool" at bounding box center [73, 291] width 70 height 7
click at [71, 324] on span "Firecrawl web scrape tool" at bounding box center [73, 322] width 70 height 7
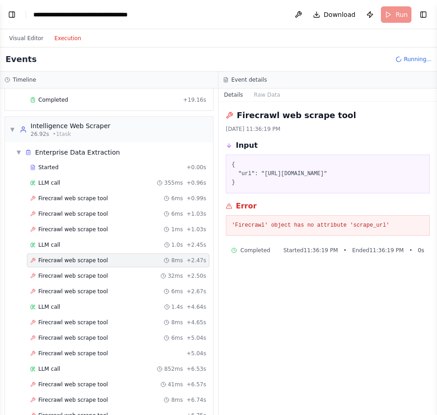
scroll to position [150, 0]
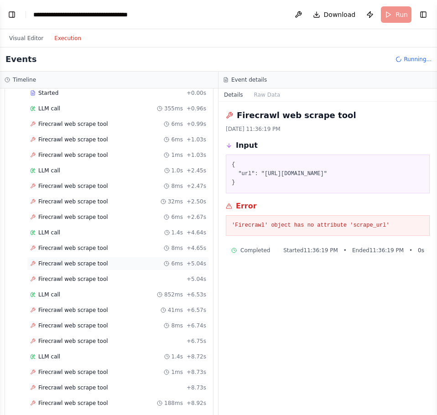
click at [65, 266] on span "Firecrawl web scrape tool" at bounding box center [73, 263] width 70 height 7
click at [64, 278] on span "Firecrawl web scrape tool" at bounding box center [73, 279] width 70 height 7
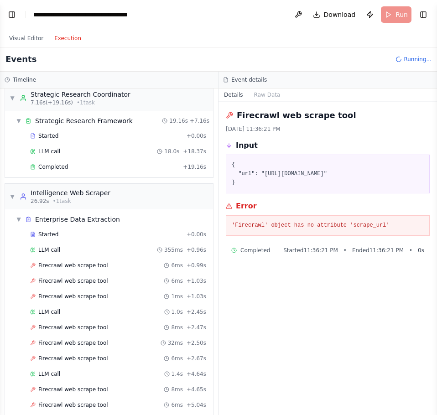
scroll to position [0, 0]
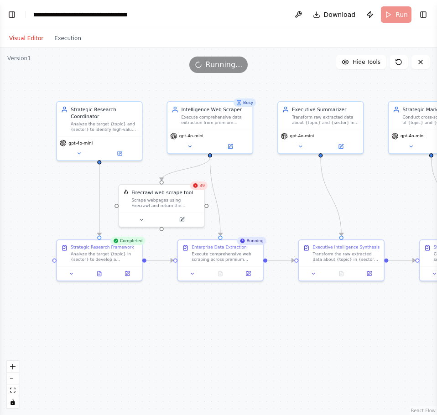
click at [26, 34] on button "Visual Editor" at bounding box center [26, 38] width 45 height 11
click at [198, 186] on icon at bounding box center [195, 185] width 5 height 5
click at [180, 219] on icon at bounding box center [182, 218] width 4 height 4
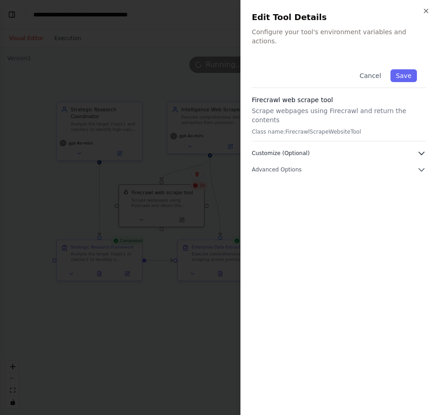
click at [412, 149] on button "Customize (Optional)" at bounding box center [339, 153] width 174 height 9
click at [404, 198] on button "Advanced Options" at bounding box center [339, 202] width 174 height 9
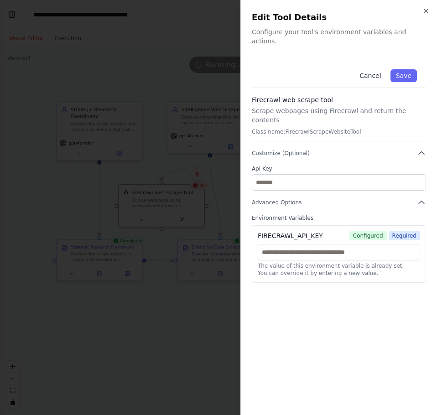
click at [364, 71] on button "Cancel" at bounding box center [370, 75] width 32 height 13
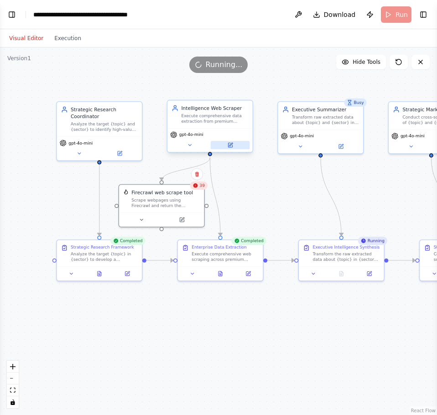
click at [228, 149] on button at bounding box center [230, 145] width 39 height 8
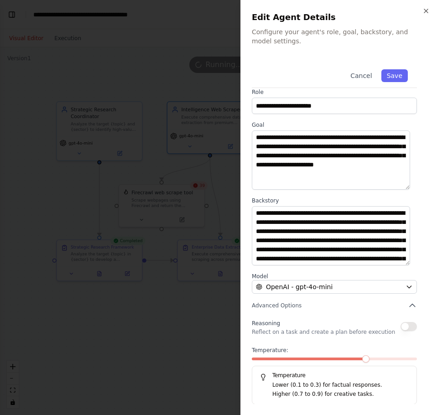
scroll to position [7, 0]
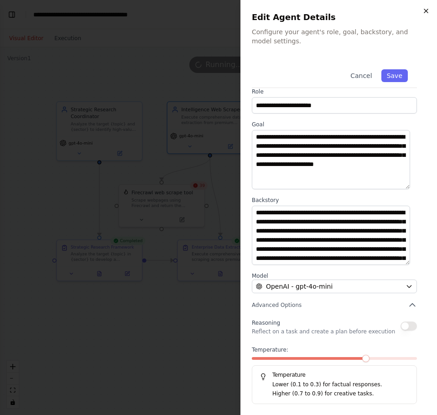
click at [427, 13] on icon "button" at bounding box center [426, 10] width 7 height 7
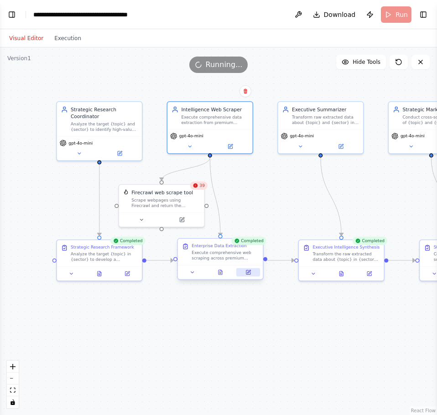
click at [247, 276] on button at bounding box center [248, 272] width 24 height 8
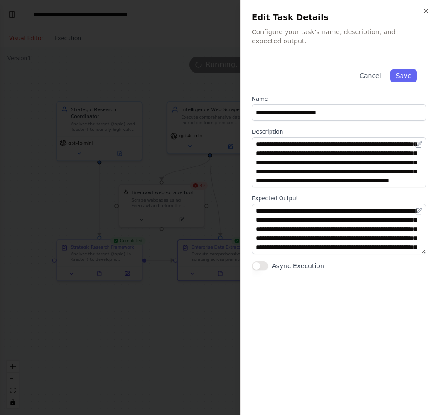
scroll to position [0, 0]
click at [423, 10] on icon "button" at bounding box center [426, 10] width 7 height 7
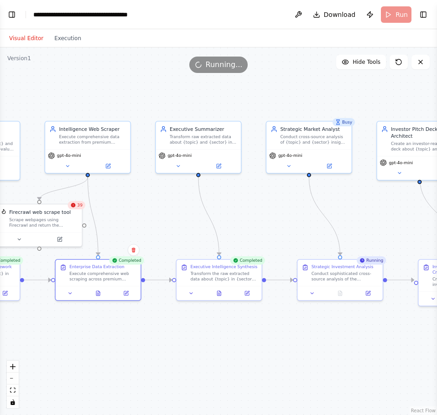
drag, startPoint x: 255, startPoint y: 323, endPoint x: 114, endPoint y: 345, distance: 142.7
click at [114, 345] on div ".deletable-edge-delete-btn { width: 20px; height: 20px; border: 0px solid #ffff…" at bounding box center [218, 231] width 437 height 368
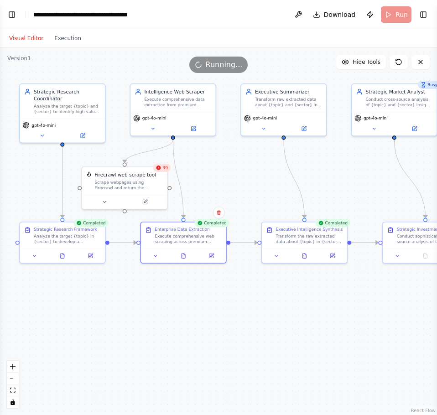
drag, startPoint x: 265, startPoint y: 341, endPoint x: 370, endPoint y: 302, distance: 112.1
click at [370, 302] on div ".deletable-edge-delete-btn { width: 20px; height: 20px; border: 0px solid #ffff…" at bounding box center [218, 231] width 437 height 368
click at [141, 204] on button at bounding box center [145, 201] width 39 height 8
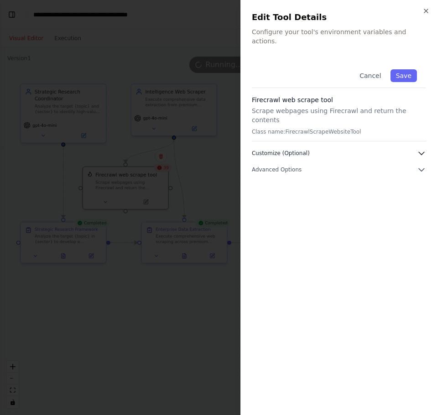
click at [416, 149] on button "Customize (Optional)" at bounding box center [339, 153] width 174 height 9
click at [403, 192] on div "Cancel Save Firecrawl web scrape tool Scrape webpages using Firecrawl and retur…" at bounding box center [339, 232] width 174 height 344
click at [424, 189] on div "Cancel Save Firecrawl web scrape tool Scrape webpages using Firecrawl and retur…" at bounding box center [339, 232] width 174 height 344
click at [409, 198] on button "Advanced Options" at bounding box center [339, 202] width 174 height 9
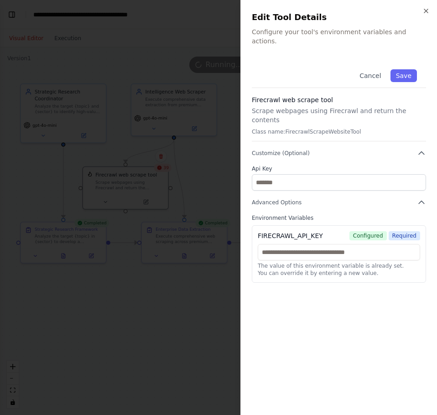
click at [434, 13] on div "Close Edit Tool Details Configure your tool's environment variables and actions…" at bounding box center [339, 207] width 197 height 415
click at [425, 11] on icon "button" at bounding box center [426, 10] width 7 height 7
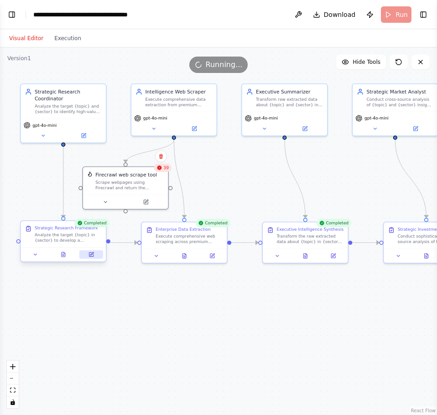
click at [87, 258] on button at bounding box center [91, 255] width 24 height 8
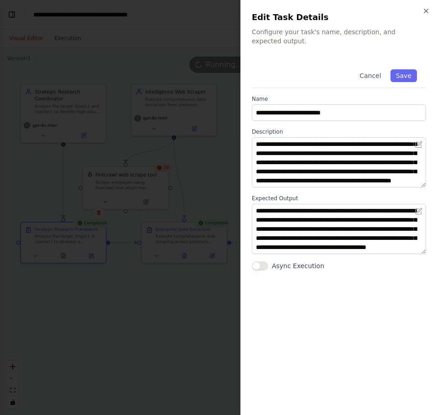
scroll to position [18, 0]
click at [424, 9] on icon "button" at bounding box center [426, 10] width 7 height 7
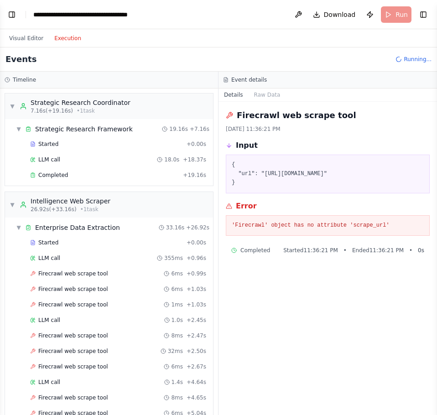
click at [74, 34] on button "Execution" at bounding box center [68, 38] width 38 height 11
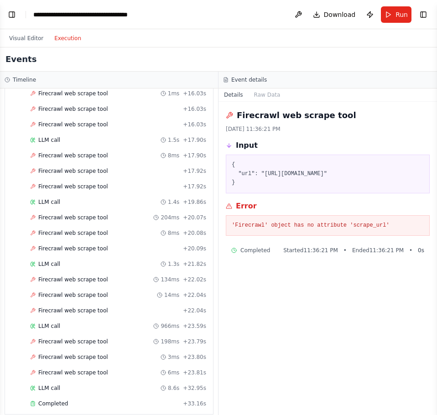
scroll to position [1007, 0]
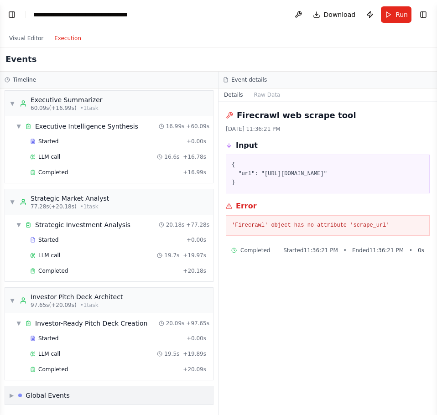
click at [44, 394] on div "Global Events" at bounding box center [48, 395] width 44 height 9
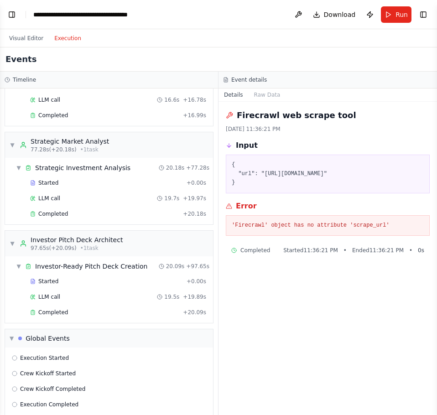
scroll to position [1074, 0]
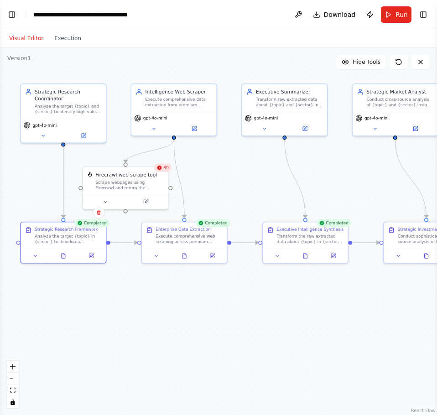
click at [35, 39] on button "Visual Editor" at bounding box center [26, 38] width 45 height 11
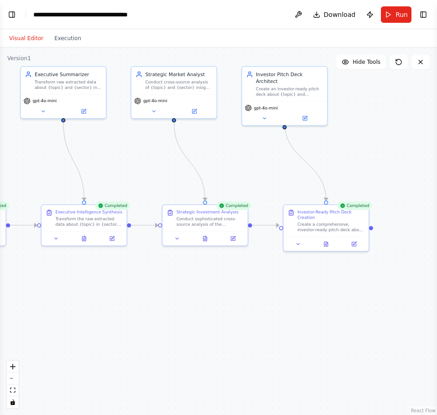
drag, startPoint x: 366, startPoint y: 172, endPoint x: 145, endPoint y: 155, distance: 222.0
click at [145, 155] on div ".deletable-edge-delete-btn { width: 20px; height: 20px; border: 0px solid #ffff…" at bounding box center [218, 231] width 437 height 368
click at [326, 241] on icon at bounding box center [327, 243] width 4 height 5
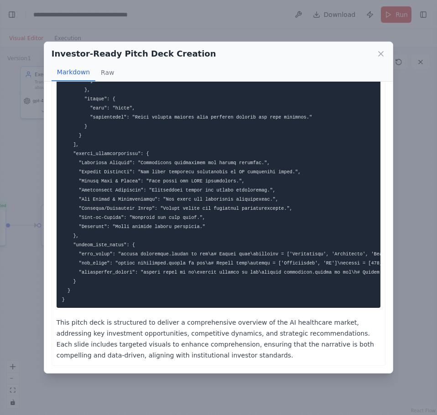
scroll to position [1224, 0]
click at [105, 69] on button "Raw" at bounding box center [107, 72] width 24 height 17
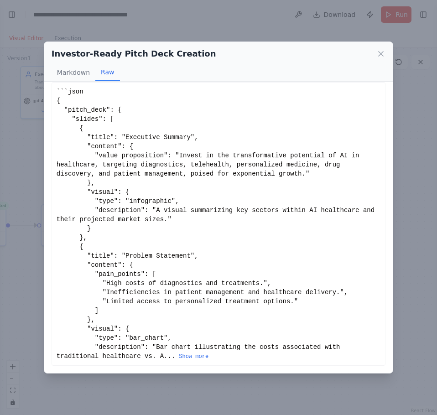
scroll to position [7, 0]
click at [60, 69] on button "Markdown" at bounding box center [74, 72] width 44 height 17
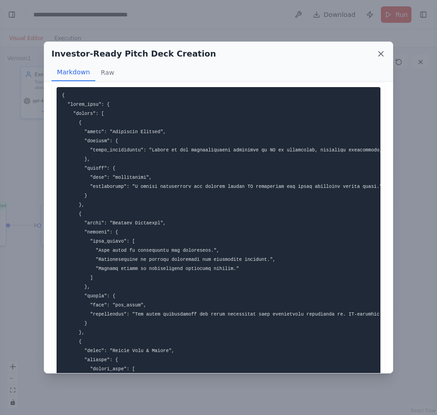
click at [378, 53] on icon at bounding box center [381, 53] width 9 height 9
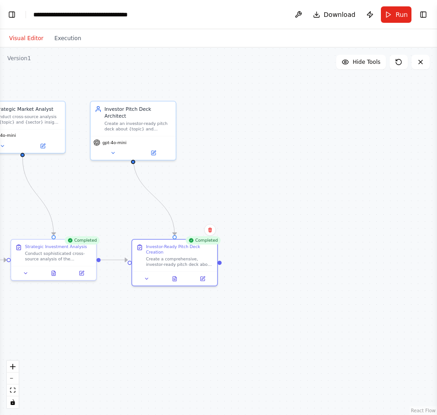
drag, startPoint x: 377, startPoint y: 175, endPoint x: 225, endPoint y: 209, distance: 155.5
click at [225, 209] on div ".deletable-edge-delete-btn { width: 20px; height: 20px; border: 0px solid #ffff…" at bounding box center [218, 231] width 437 height 368
click at [372, 17] on button "Publish" at bounding box center [370, 14] width 15 height 16
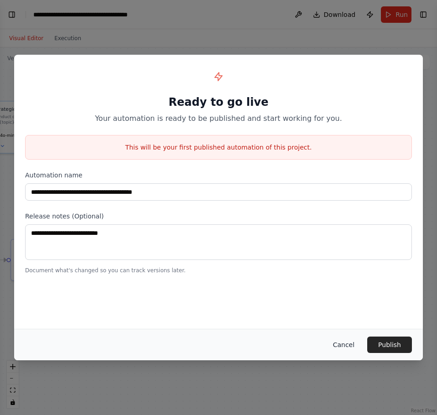
click at [342, 340] on button "Cancel" at bounding box center [344, 345] width 36 height 16
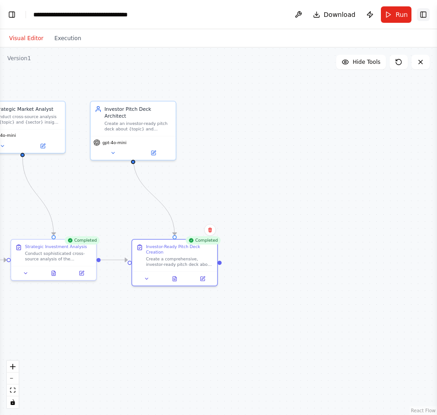
click at [424, 16] on button "Toggle Right Sidebar" at bounding box center [423, 14] width 13 height 13
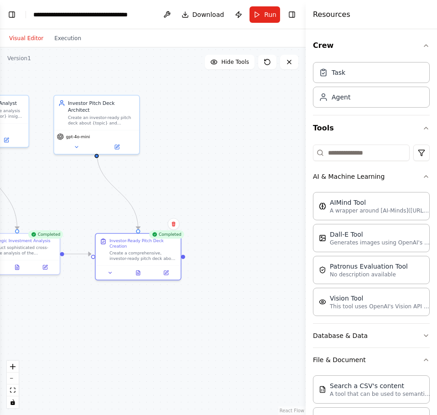
drag, startPoint x: 196, startPoint y: 184, endPoint x: 142, endPoint y: 170, distance: 55.7
click at [142, 170] on div ".deletable-edge-delete-btn { width: 20px; height: 20px; border: 0px solid #ffff…" at bounding box center [153, 231] width 306 height 368
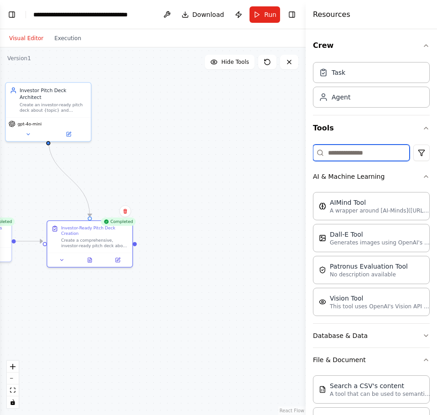
click at [346, 152] on input at bounding box center [361, 153] width 97 height 16
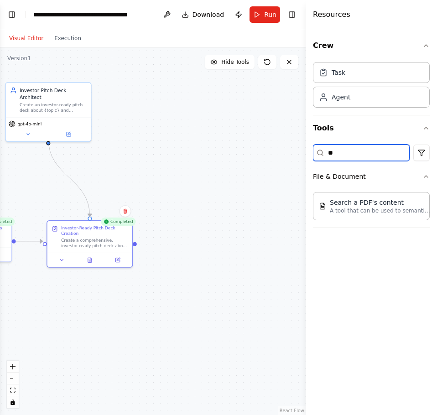
type input "*"
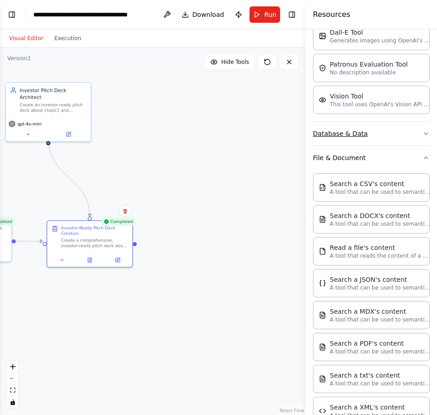
scroll to position [228, 0]
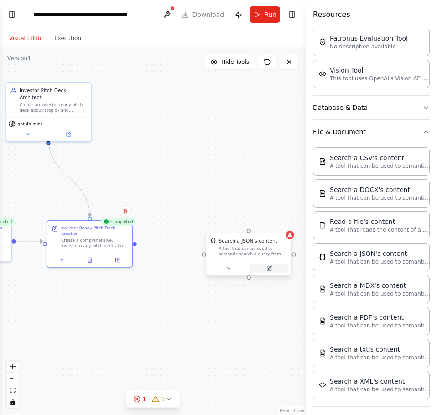
click at [272, 272] on button at bounding box center [269, 268] width 39 height 8
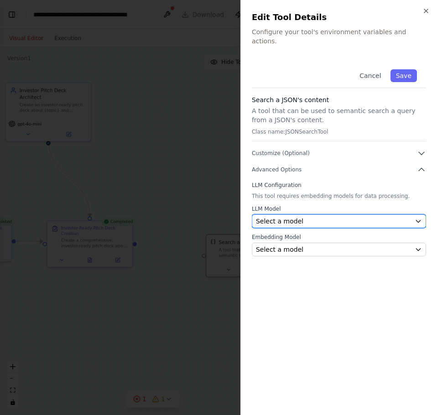
click at [295, 217] on span "Select a model" at bounding box center [279, 221] width 47 height 9
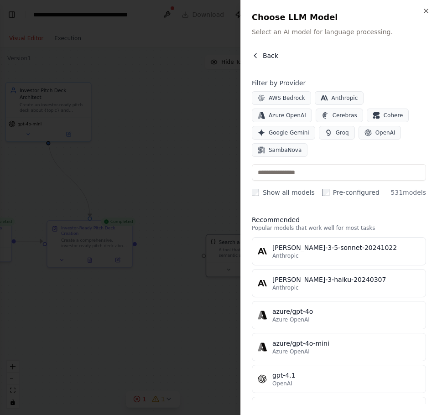
click at [266, 57] on span "Back" at bounding box center [271, 55] width 16 height 9
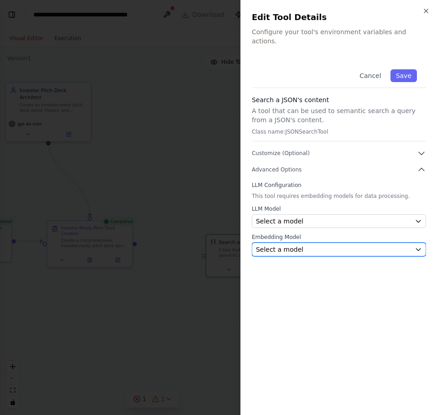
click at [282, 245] on span "Select a model" at bounding box center [279, 249] width 47 height 9
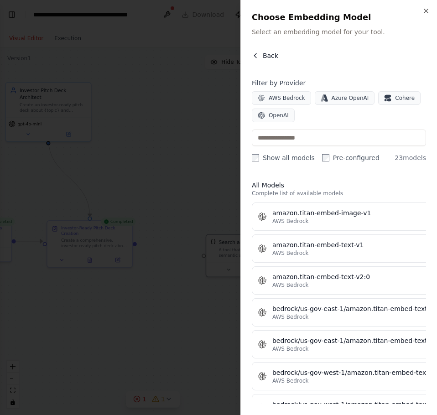
click at [269, 52] on span "Back" at bounding box center [271, 55] width 16 height 9
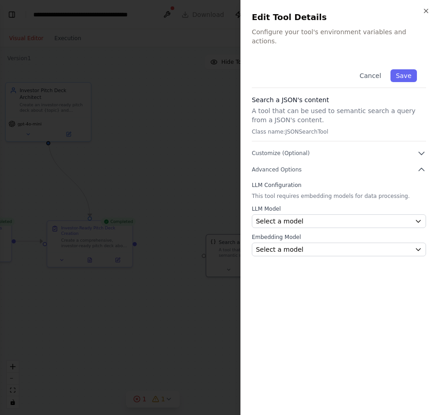
click at [297, 139] on div "Cancel Save Search a JSON's content A tool that can be used to semantic search …" at bounding box center [339, 158] width 174 height 196
click at [303, 150] on span "Customize (Optional)" at bounding box center [281, 153] width 58 height 7
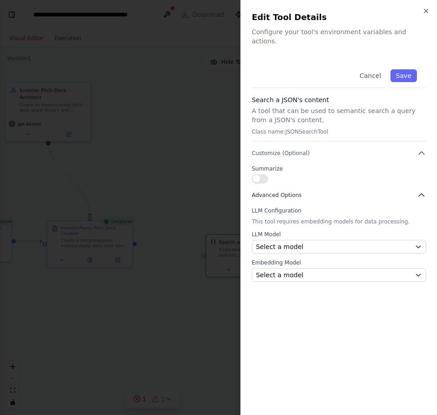
click at [288, 192] on span "Advanced Options" at bounding box center [277, 195] width 50 height 7
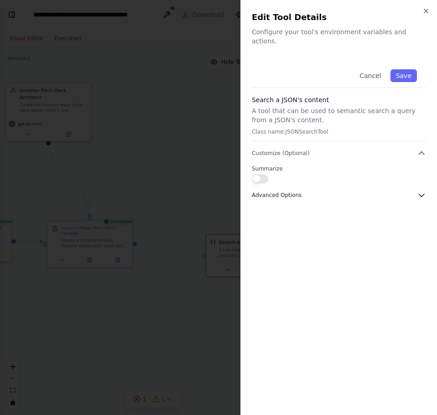
click at [404, 191] on button "Advanced Options" at bounding box center [339, 195] width 174 height 9
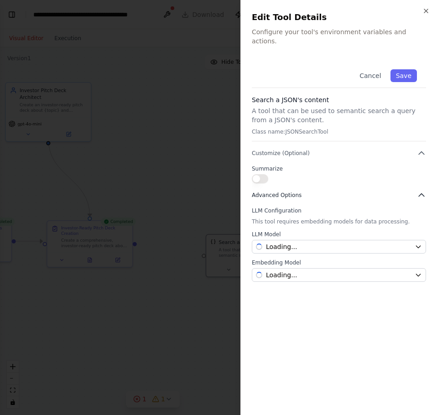
click at [404, 191] on button "Advanced Options" at bounding box center [339, 195] width 174 height 9
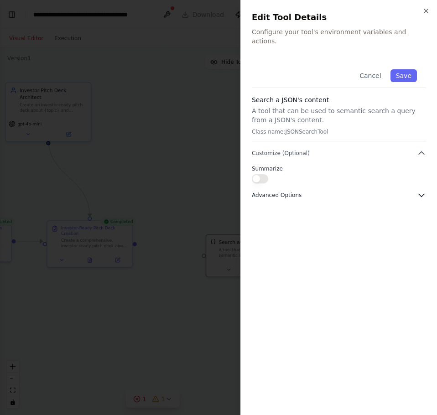
click at [404, 191] on button "Advanced Options" at bounding box center [339, 195] width 174 height 9
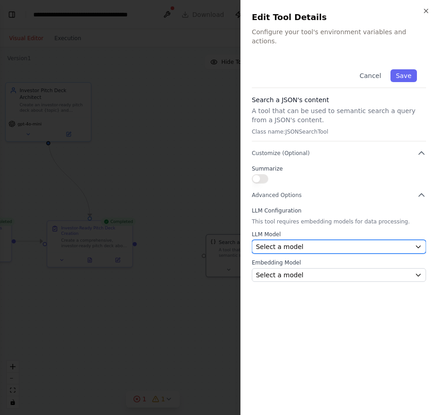
click at [286, 244] on button "Select a model" at bounding box center [339, 247] width 174 height 14
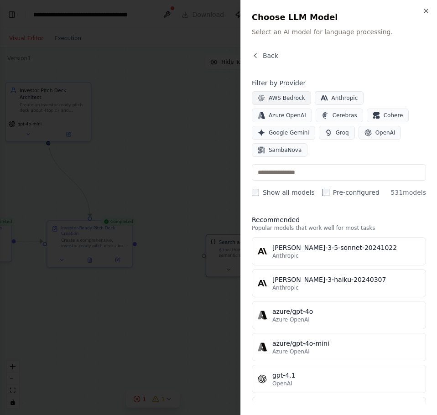
click at [288, 96] on span "AWS Bedrock" at bounding box center [287, 97] width 37 height 7
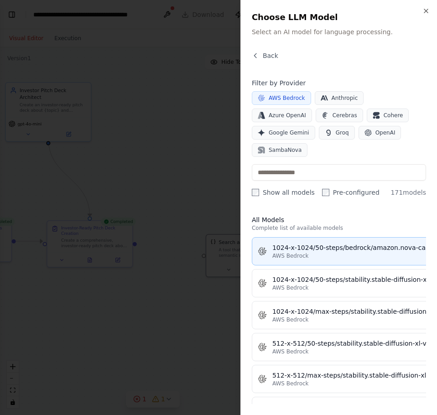
click at [325, 243] on div "1024-x-1024/50-steps/bedrock/amazon.nova-canvas-v1:0" at bounding box center [391, 247] width 238 height 9
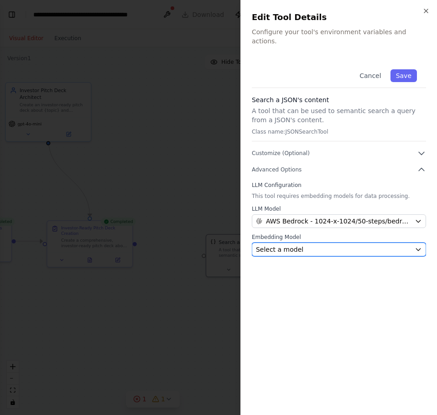
click at [319, 245] on div "Select a model" at bounding box center [333, 249] width 155 height 9
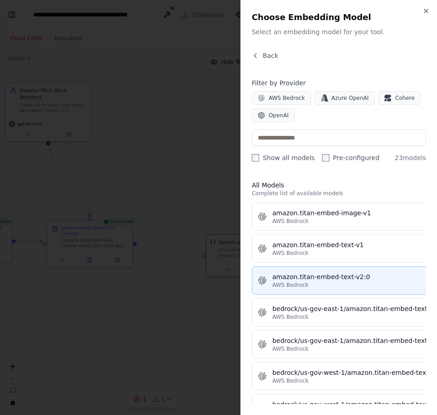
click at [334, 284] on div "AWS Bedrock" at bounding box center [358, 285] width 173 height 7
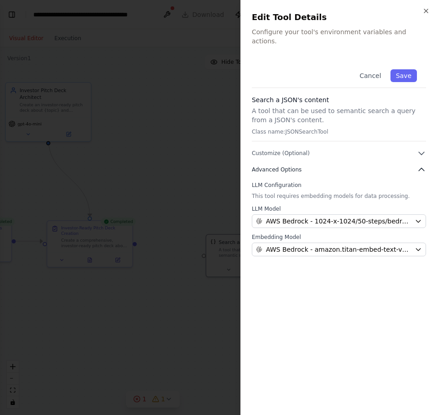
click at [356, 165] on button "Advanced Options" at bounding box center [339, 169] width 174 height 9
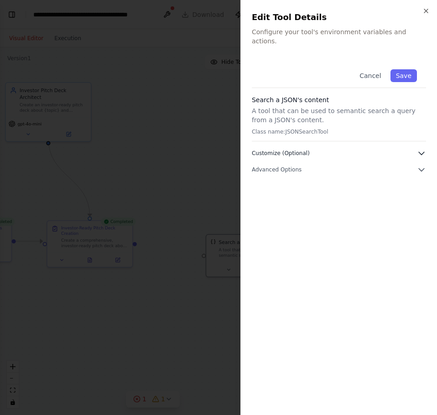
click at [353, 149] on button "Customize (Optional)" at bounding box center [339, 153] width 174 height 9
click at [296, 192] on span "Advanced Options" at bounding box center [277, 195] width 50 height 7
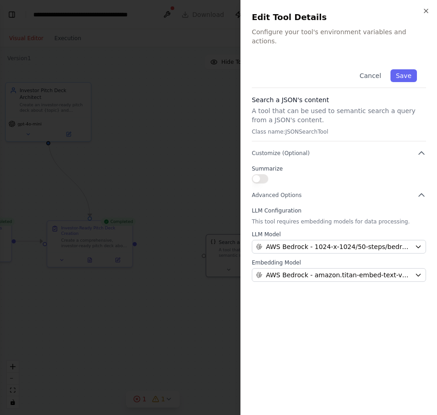
click at [299, 139] on div "Cancel Save Search a JSON's content A tool that can be used to semantic search …" at bounding box center [339, 171] width 174 height 222
click at [299, 149] on button "Customize (Optional)" at bounding box center [339, 153] width 174 height 9
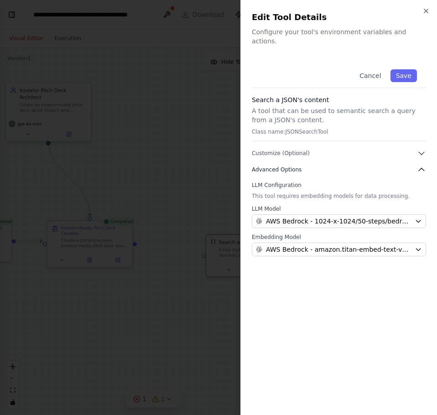
click at [292, 166] on span "Advanced Options" at bounding box center [277, 169] width 50 height 7
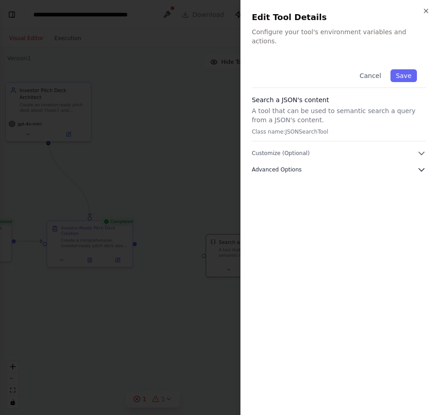
click at [292, 166] on span "Advanced Options" at bounding box center [277, 169] width 50 height 7
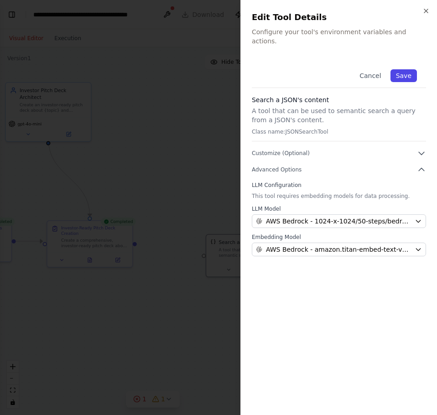
click at [410, 70] on button "Save" at bounding box center [404, 75] width 26 height 13
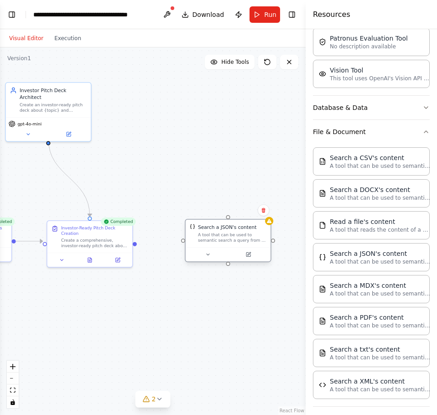
drag, startPoint x: 258, startPoint y: 261, endPoint x: 219, endPoint y: 238, distance: 45.6
click at [219, 238] on div "Search a JSON's content A tool that can be used to semantic search a query from…" at bounding box center [228, 240] width 86 height 43
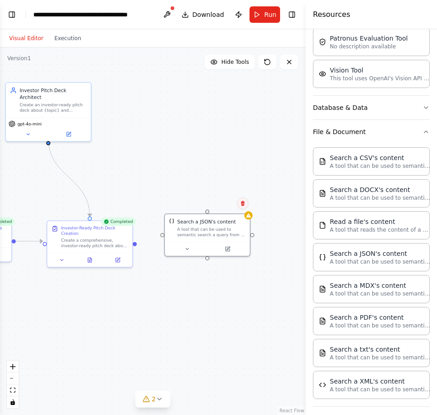
click at [241, 204] on icon at bounding box center [242, 203] width 5 height 5
click at [220, 204] on button "Confirm" at bounding box center [217, 203] width 32 height 11
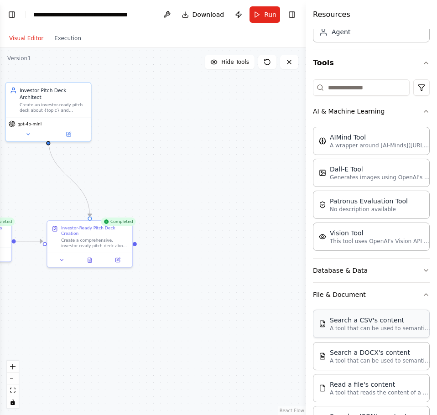
scroll to position [46, 0]
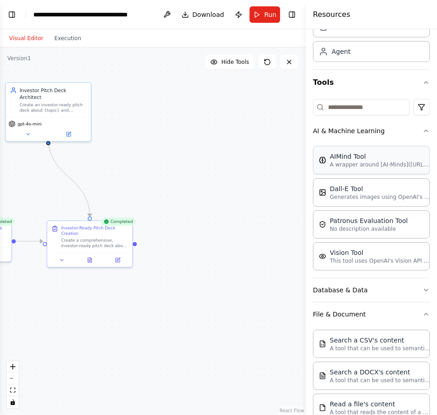
click at [394, 162] on p "A wrapper around [AI-Minds](https://mindsdb.com/minds). Useful for when you nee…" at bounding box center [380, 164] width 100 height 7
click at [407, 290] on button "Database & Data" at bounding box center [371, 290] width 117 height 24
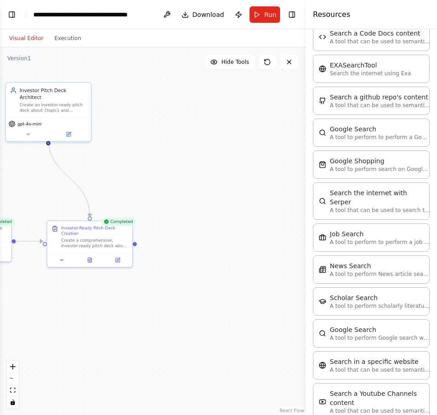
scroll to position [1441, 0]
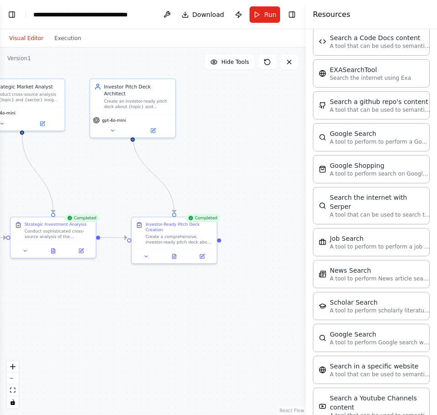
drag, startPoint x: 148, startPoint y: 290, endPoint x: 278, endPoint y: 292, distance: 129.6
click at [278, 292] on div ".deletable-edge-delete-btn { width: 20px; height: 20px; border: 0px solid #ffff…" at bounding box center [153, 231] width 306 height 368
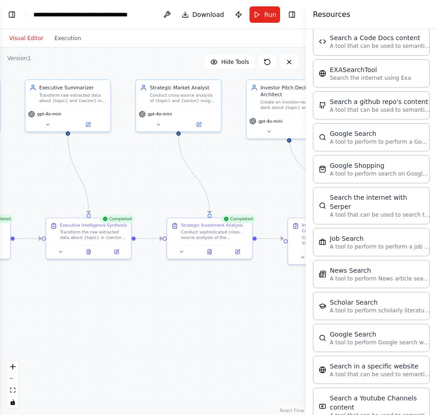
drag, startPoint x: 37, startPoint y: 368, endPoint x: 148, endPoint y: 364, distance: 111.4
click at [148, 364] on div ".deletable-edge-delete-btn { width: 20px; height: 20px; border: 0px solid #ffff…" at bounding box center [153, 231] width 306 height 368
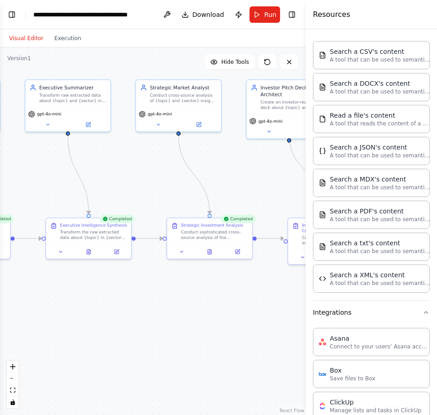
scroll to position [437, 0]
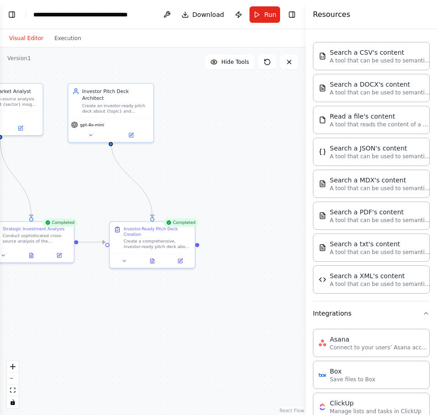
drag, startPoint x: 265, startPoint y: 330, endPoint x: 91, endPoint y: 332, distance: 173.4
click at [91, 332] on div ".deletable-edge-delete-btn { width: 20px; height: 20px; border: 0px solid #ffff…" at bounding box center [153, 231] width 306 height 368
click at [13, 15] on button "Toggle Left Sidebar" at bounding box center [11, 14] width 13 height 13
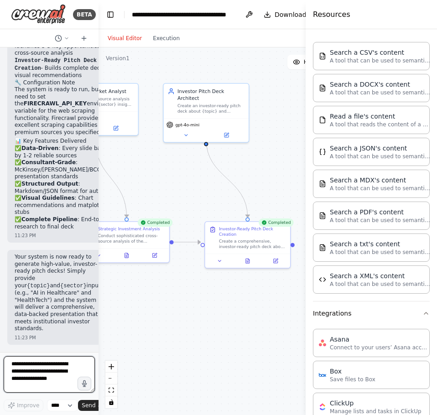
click at [48, 373] on textarea at bounding box center [49, 374] width 91 height 37
type textarea "**********"
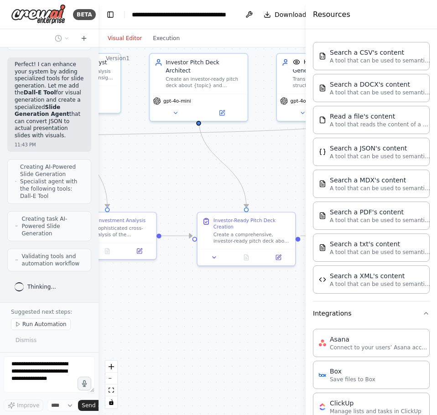
scroll to position [3111, 0]
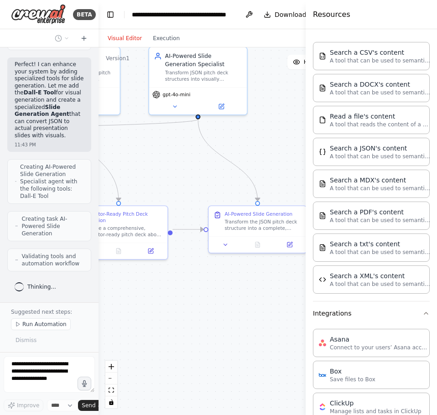
drag, startPoint x: 275, startPoint y: 314, endPoint x: 112, endPoint y: 304, distance: 163.2
click at [112, 304] on div ".deletable-edge-delete-btn { width: 20px; height: 20px; border: 0px solid #ffff…" at bounding box center [243, 231] width 289 height 368
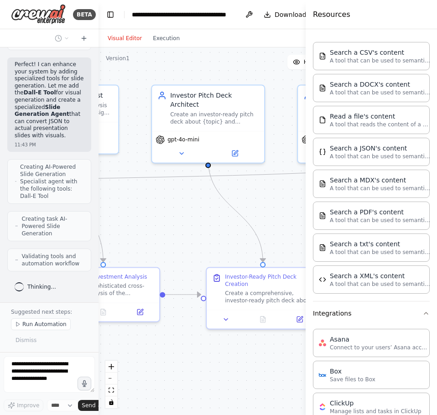
drag, startPoint x: 153, startPoint y: 282, endPoint x: 288, endPoint y: 351, distance: 152.1
click at [288, 351] on div ".deletable-edge-delete-btn { width: 20px; height: 20px; border: 0px solid #ffff…" at bounding box center [243, 231] width 289 height 368
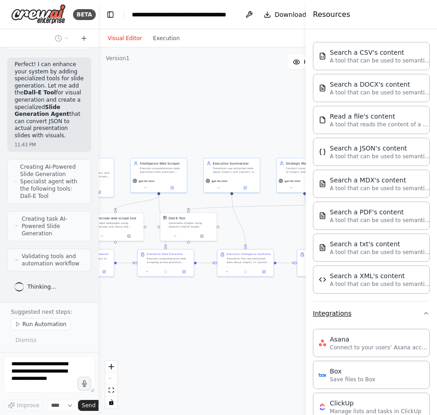
drag, startPoint x: 198, startPoint y: 369, endPoint x: 330, endPoint y: 311, distance: 144.5
click at [330, 311] on div "BETA You are an enterprise-grade multi-agent research system designed to genera…" at bounding box center [218, 207] width 437 height 415
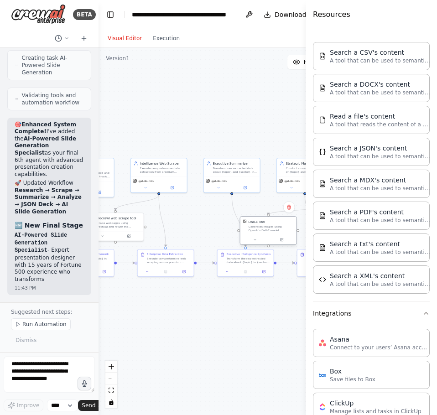
drag, startPoint x: 177, startPoint y: 219, endPoint x: 287, endPoint y: 224, distance: 110.5
click at [265, 224] on div "Dall-E Tool" at bounding box center [257, 222] width 16 height 5
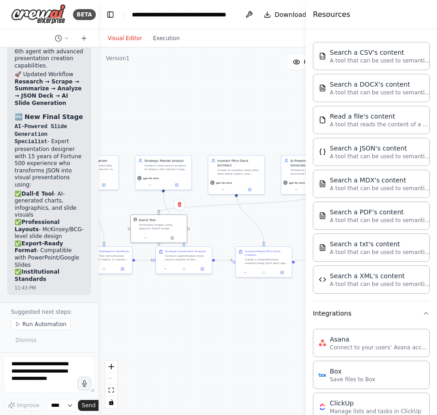
drag, startPoint x: 263, startPoint y: 356, endPoint x: 122, endPoint y: 354, distance: 141.5
click at [122, 354] on div ".deletable-edge-delete-btn { width: 20px; height: 20px; border: 0px solid #ffff…" at bounding box center [243, 231] width 289 height 368
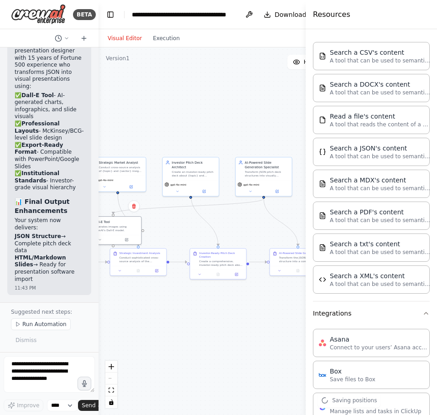
drag, startPoint x: 235, startPoint y: 327, endPoint x: 189, endPoint y: 329, distance: 45.7
click at [189, 329] on div ".deletable-edge-delete-btn { width: 20px; height: 20px; border: 0px solid #ffff…" at bounding box center [243, 231] width 289 height 368
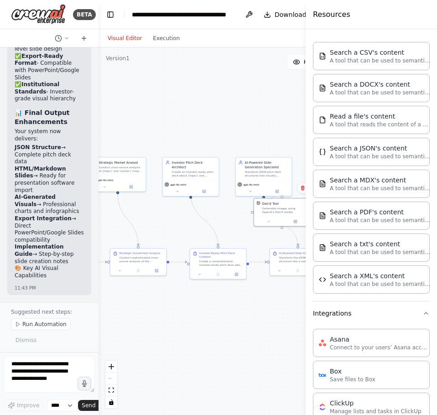
drag, startPoint x: 124, startPoint y: 224, endPoint x: 296, endPoint y: 234, distance: 171.9
click at [307, 208] on div "BETA You are an enterprise-grade multi-agent research system designed to genera…" at bounding box center [218, 207] width 437 height 415
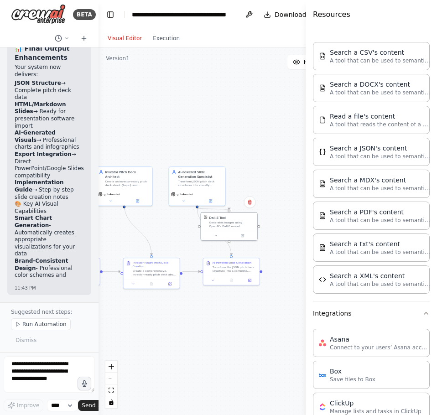
drag, startPoint x: 221, startPoint y: 335, endPoint x: 126, endPoint y: 349, distance: 97.0
click at [126, 349] on div ".deletable-edge-delete-btn { width: 20px; height: 20px; border: 0px solid #ffff…" at bounding box center [243, 231] width 289 height 368
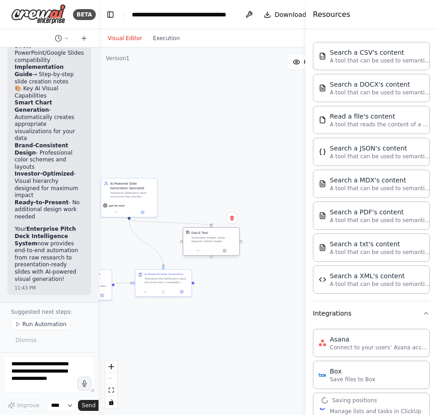
scroll to position [3698, 0]
drag, startPoint x: 167, startPoint y: 235, endPoint x: 228, endPoint y: 242, distance: 61.6
click at [228, 242] on div "Generates images using OpenAI's Dall-E model." at bounding box center [223, 244] width 45 height 7
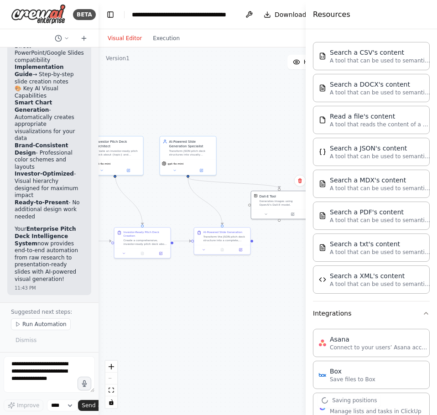
drag, startPoint x: 184, startPoint y: 339, endPoint x: 245, endPoint y: 295, distance: 74.6
click at [245, 295] on div ".deletable-edge-delete-btn { width: 20px; height: 20px; border: 0px solid #ffff…" at bounding box center [243, 231] width 289 height 368
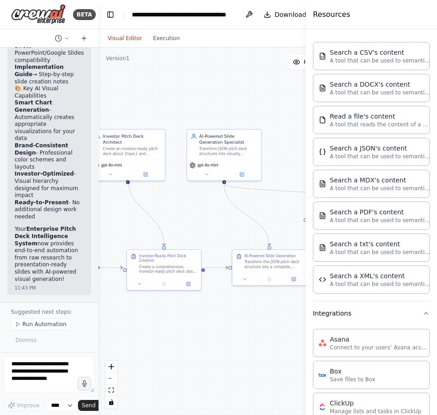
drag, startPoint x: 157, startPoint y: 303, endPoint x: 220, endPoint y: 363, distance: 87.2
click at [220, 363] on div ".deletable-edge-delete-btn { width: 20px; height: 20px; border: 0px solid #ffff…" at bounding box center [243, 231] width 289 height 368
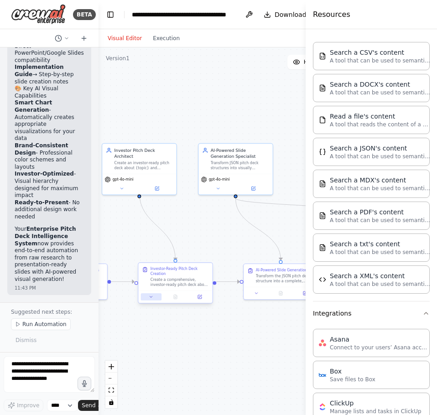
click at [152, 295] on icon at bounding box center [151, 297] width 5 height 5
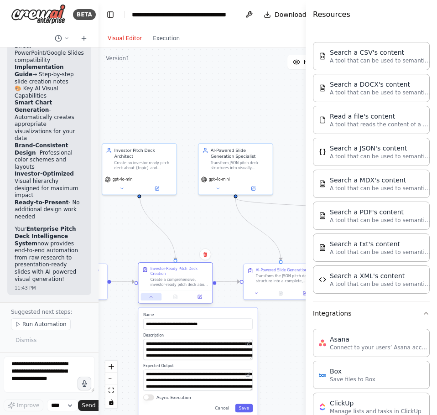
click at [152, 295] on icon at bounding box center [151, 297] width 5 height 5
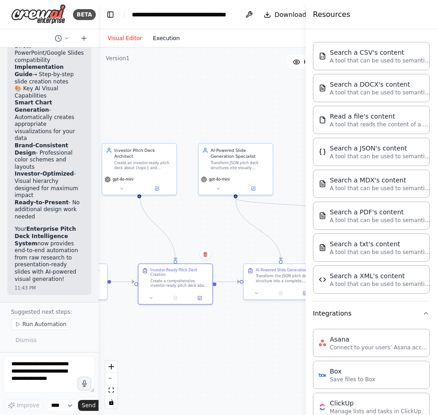
click at [164, 42] on button "Execution" at bounding box center [166, 38] width 38 height 11
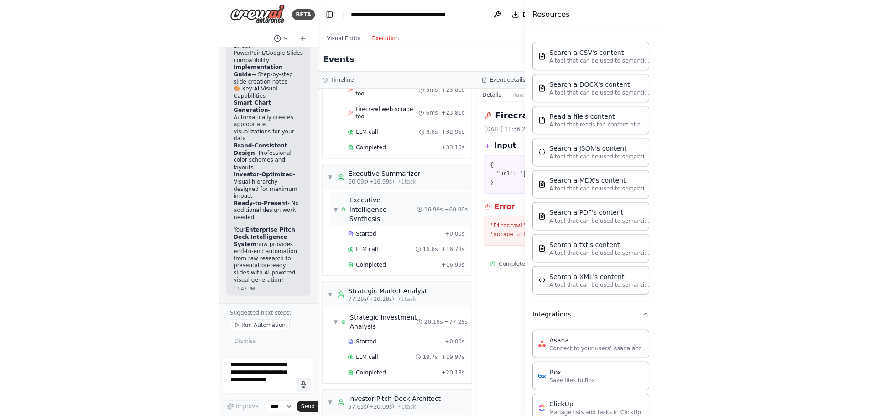
scroll to position [1330, 0]
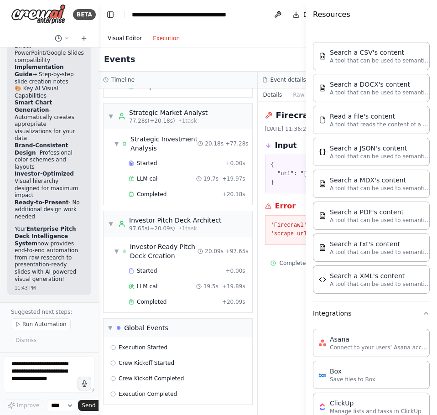
click at [128, 41] on button "Visual Editor" at bounding box center [124, 38] width 45 height 11
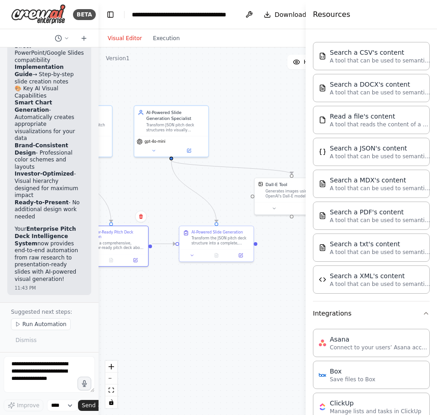
drag, startPoint x: 113, startPoint y: 225, endPoint x: 48, endPoint y: 188, distance: 74.7
click at [48, 188] on div "BETA You are an enterprise-grade multi-agent research system designed to genera…" at bounding box center [218, 207] width 437 height 415
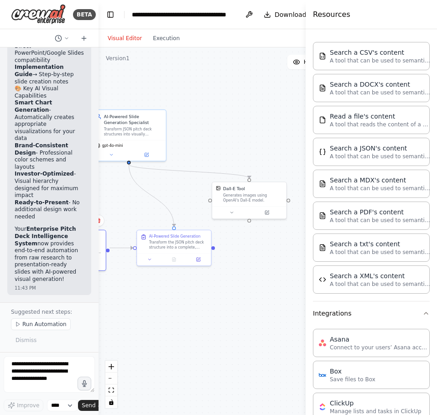
drag, startPoint x: 244, startPoint y: 292, endPoint x: 201, endPoint y: 296, distance: 42.6
click at [201, 296] on div ".deletable-edge-delete-btn { width: 20px; height: 20px; border: 0px solid #ffff…" at bounding box center [243, 231] width 289 height 368
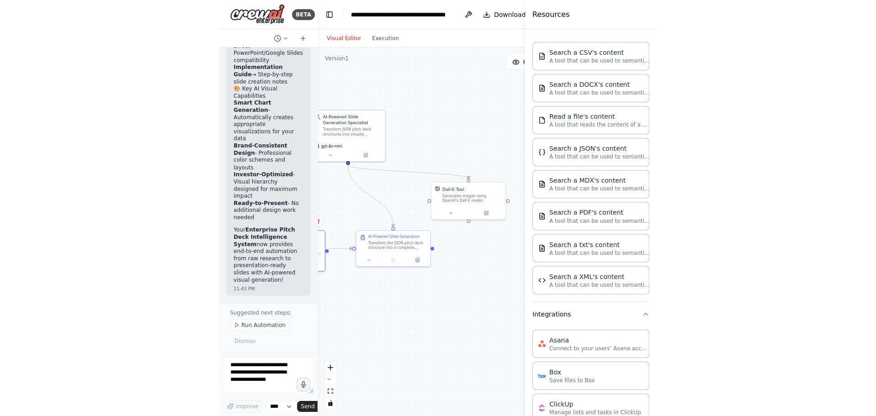
scroll to position [3698, 0]
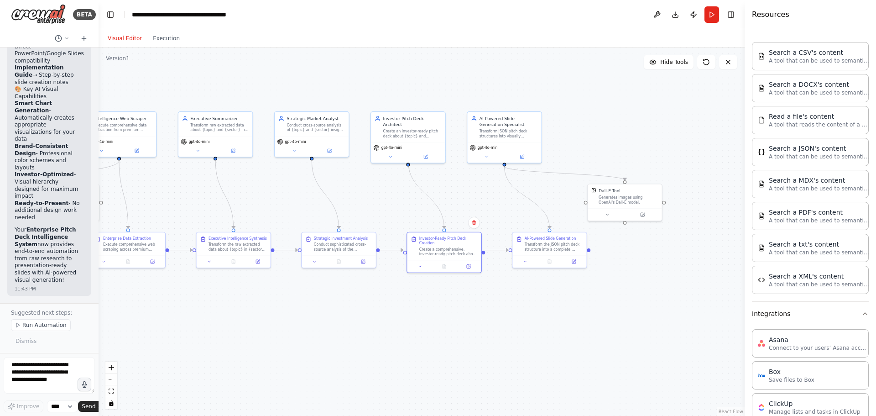
drag, startPoint x: 173, startPoint y: 185, endPoint x: 616, endPoint y: 187, distance: 443.2
click at [437, 187] on div ".deletable-edge-delete-btn { width: 20px; height: 20px; border: 0px solid #ffff…" at bounding box center [422, 231] width 646 height 368
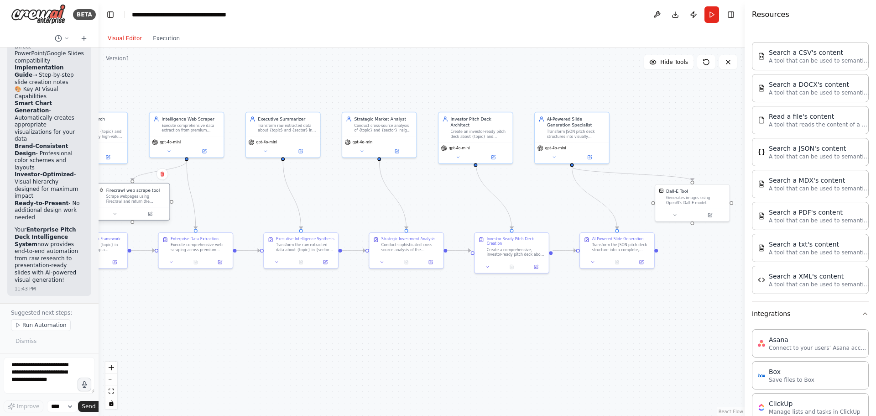
drag, startPoint x: 164, startPoint y: 203, endPoint x: 171, endPoint y: 202, distance: 6.5
click at [170, 202] on div "Firecrawl web scrape tool Scrape webpages using Firecrawl and return the conten…" at bounding box center [132, 201] width 75 height 37
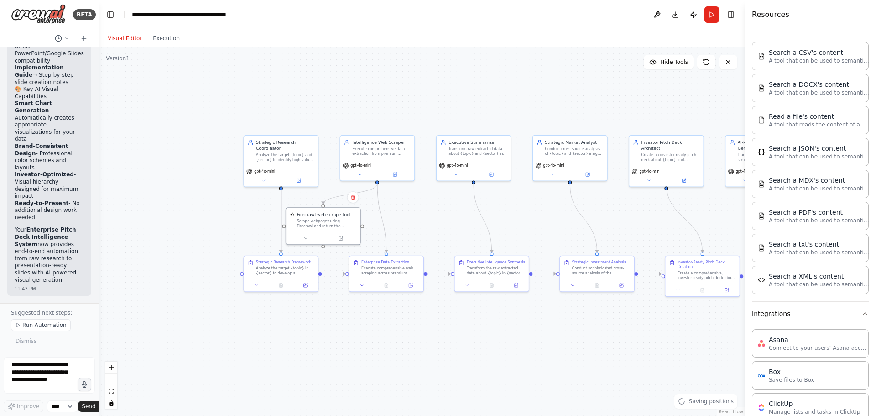
drag, startPoint x: 247, startPoint y: 188, endPoint x: 437, endPoint y: 211, distance: 191.3
click at [437, 211] on div ".deletable-edge-delete-btn { width: 20px; height: 20px; border: 0px solid #ffff…" at bounding box center [422, 231] width 646 height 368
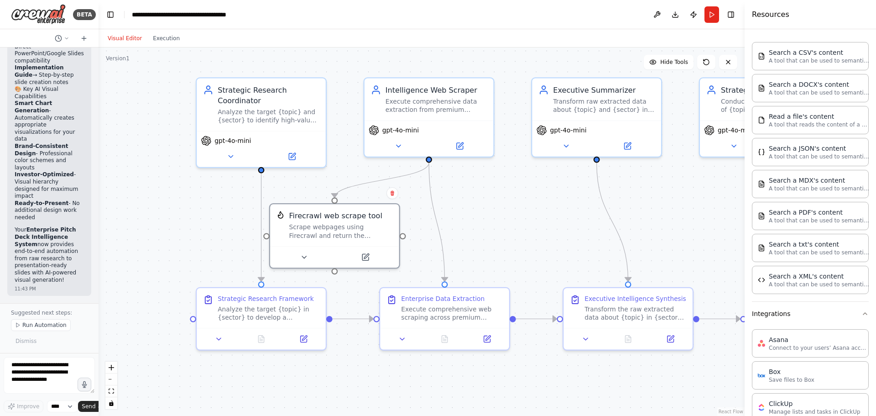
drag, startPoint x: 330, startPoint y: 124, endPoint x: 334, endPoint y: 52, distance: 71.3
click at [334, 52] on div ".deletable-edge-delete-btn { width: 20px; height: 20px; border: 0px solid #ffff…" at bounding box center [422, 231] width 646 height 368
click at [228, 154] on icon at bounding box center [230, 154] width 8 height 8
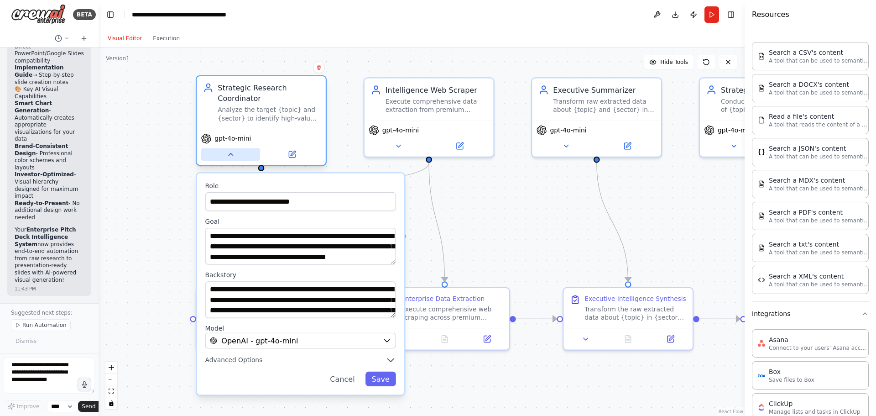
click at [228, 154] on icon at bounding box center [230, 154] width 8 height 8
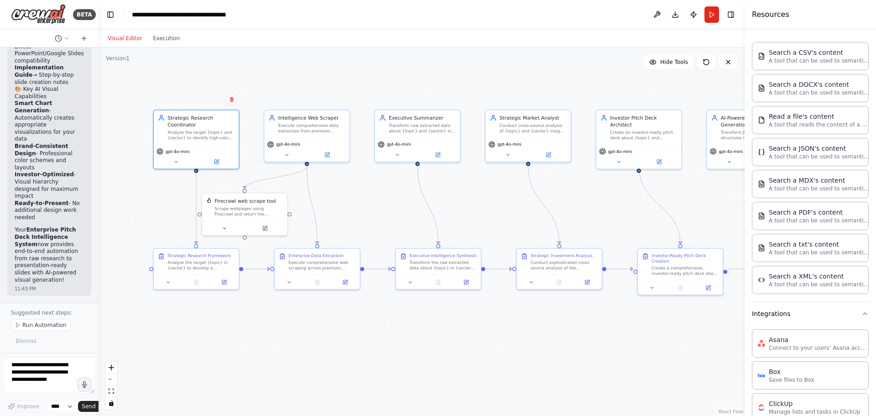
drag, startPoint x: 509, startPoint y: 188, endPoint x: 360, endPoint y: 183, distance: 149.4
click at [360, 183] on div ".deletable-edge-delete-btn { width: 20px; height: 20px; border: 0px solid #ffff…" at bounding box center [422, 231] width 646 height 368
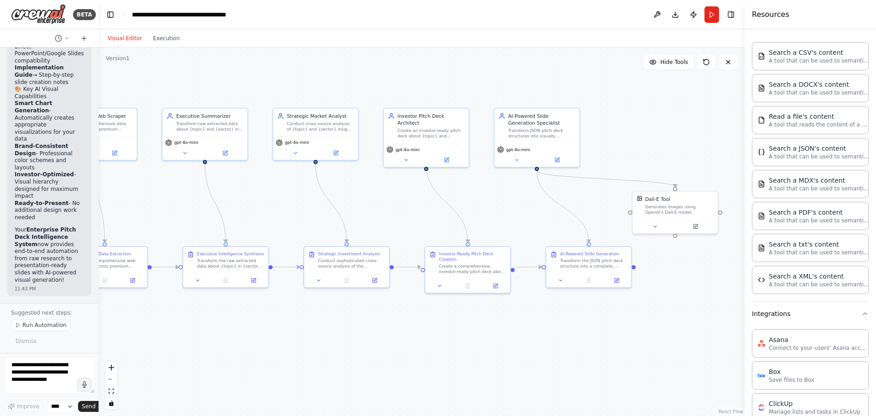
drag, startPoint x: 465, startPoint y: 222, endPoint x: 252, endPoint y: 223, distance: 212.7
click at [230, 221] on div ".deletable-edge-delete-btn { width: 20px; height: 20px; border: 0px solid #ffff…" at bounding box center [422, 231] width 646 height 368
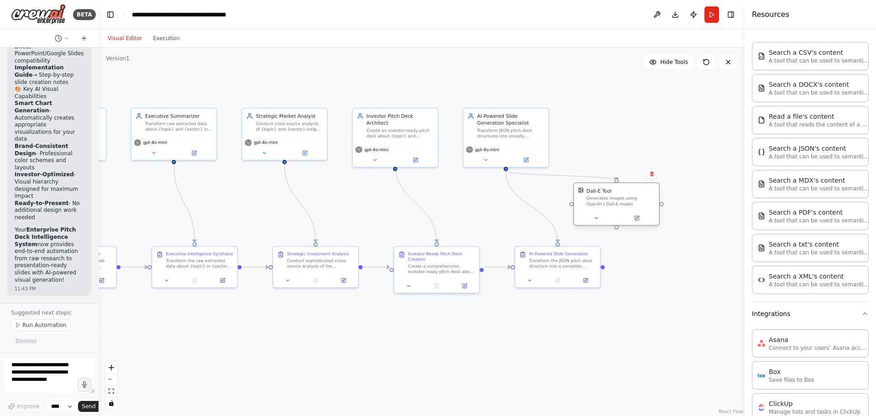
drag, startPoint x: 651, startPoint y: 206, endPoint x: 628, endPoint y: 201, distance: 23.8
click at [437, 201] on div "Generates images using OpenAI's Dall-E model." at bounding box center [621, 200] width 68 height 11
click at [437, 277] on div ".deletable-edge-delete-btn { width: 20px; height: 20px; border: 0px solid #ffff…" at bounding box center [422, 231] width 646 height 368
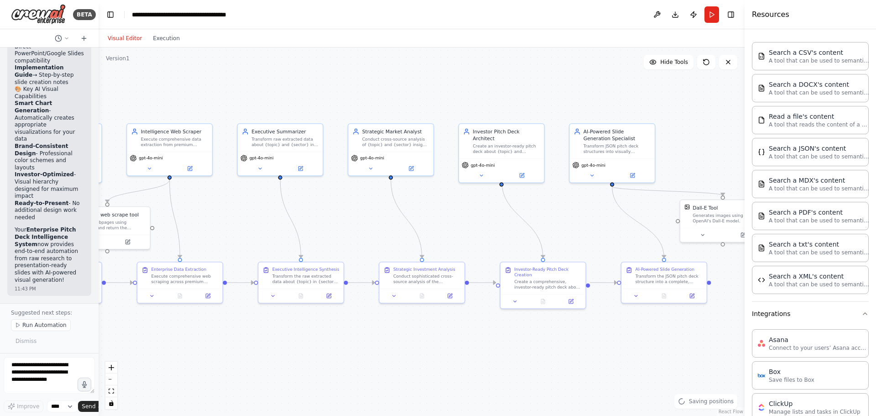
click at [437, 342] on div ".deletable-edge-delete-btn { width: 20px; height: 20px; border: 0px solid #ffff…" at bounding box center [422, 231] width 646 height 368
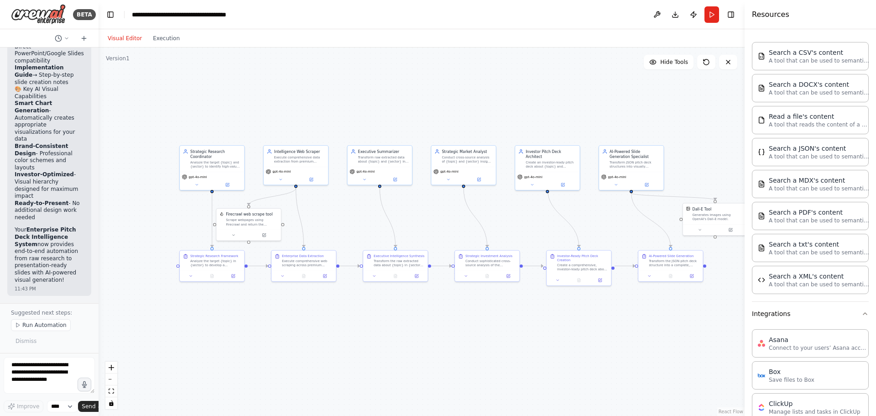
drag, startPoint x: 474, startPoint y: 342, endPoint x: 526, endPoint y: 311, distance: 60.2
click at [437, 311] on div ".deletable-edge-delete-btn { width: 20px; height: 20px; border: 0px solid #ffff…" at bounding box center [422, 231] width 646 height 368
click at [437, 14] on button "Run" at bounding box center [712, 14] width 15 height 16
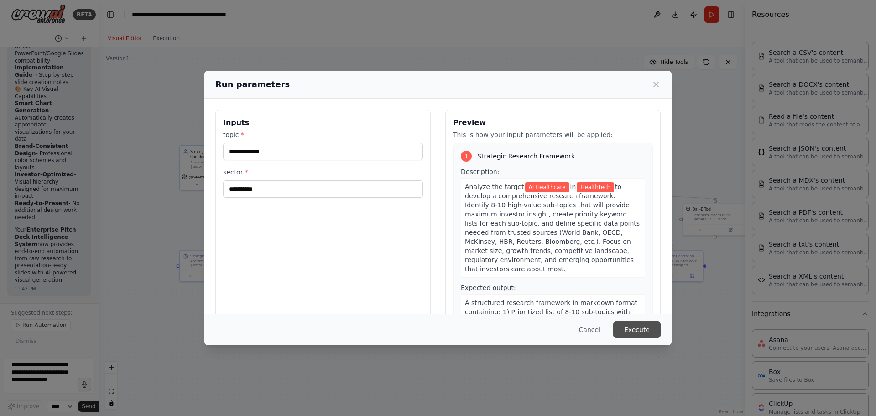
click at [437, 331] on button "Execute" at bounding box center [636, 329] width 47 height 16
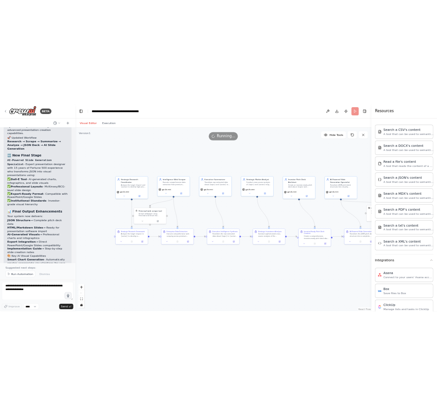
scroll to position [2434, 0]
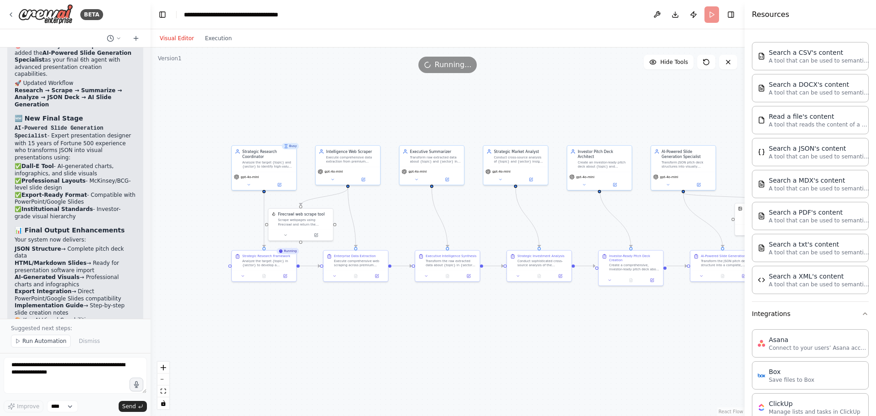
drag, startPoint x: 97, startPoint y: 238, endPoint x: 151, endPoint y: 244, distance: 53.7
click at [151, 244] on div "BETA You are an enterprise-grade multi-agent research system designed to genera…" at bounding box center [438, 208] width 876 height 416
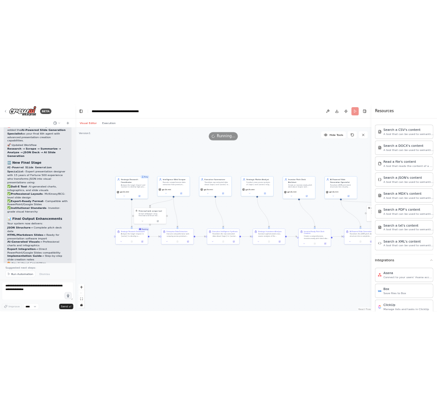
scroll to position [2434, 0]
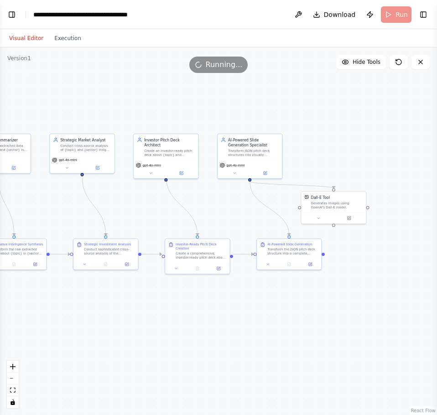
drag, startPoint x: 366, startPoint y: 337, endPoint x: 83, endPoint y: 325, distance: 283.2
click at [83, 325] on div ".deletable-edge-delete-btn { width: 20px; height: 20px; border: 0px solid #ffff…" at bounding box center [218, 231] width 437 height 368
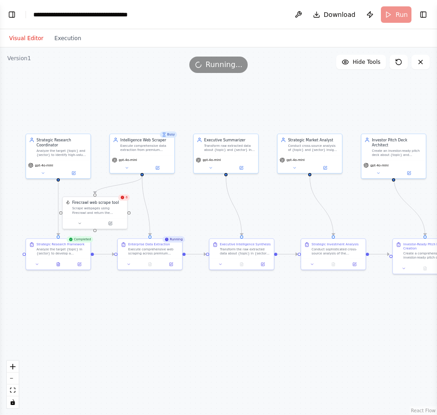
drag, startPoint x: 90, startPoint y: 305, endPoint x: 368, endPoint y: 310, distance: 278.0
click at [368, 310] on div ".deletable-edge-delete-btn { width: 20px; height: 20px; border: 0px solid #ffff…" at bounding box center [218, 231] width 437 height 368
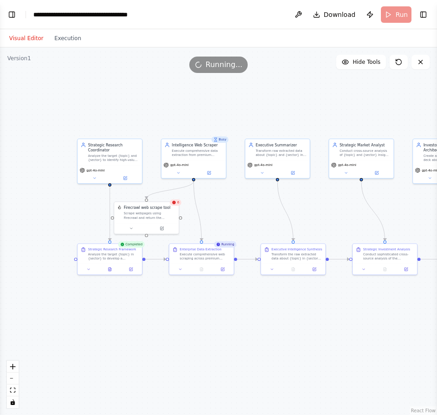
click at [178, 204] on span "6" at bounding box center [179, 202] width 2 height 4
click at [157, 215] on div "Scrape webpages using Firecrawl and return the contents" at bounding box center [150, 214] width 52 height 8
click at [64, 42] on button "Execution" at bounding box center [68, 38] width 38 height 11
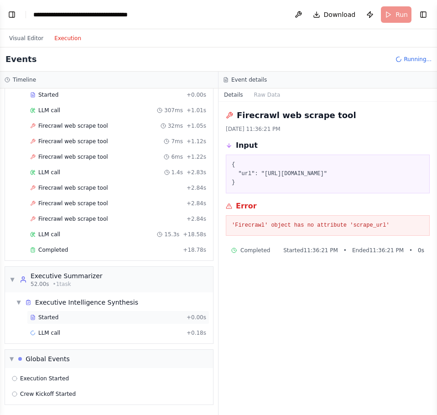
click at [56, 314] on div "Started + 0.00s" at bounding box center [118, 318] width 183 height 14
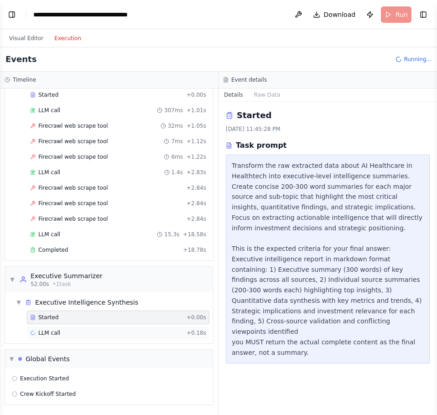
click at [54, 334] on span "LLM call" at bounding box center [49, 333] width 22 height 7
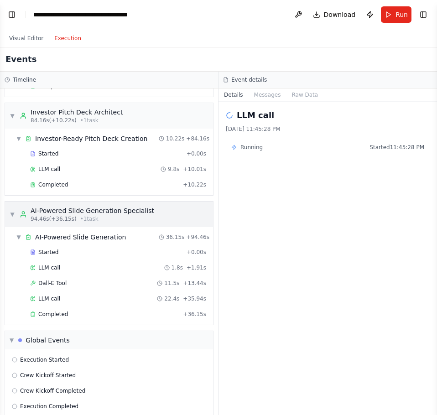
scroll to position [521, 0]
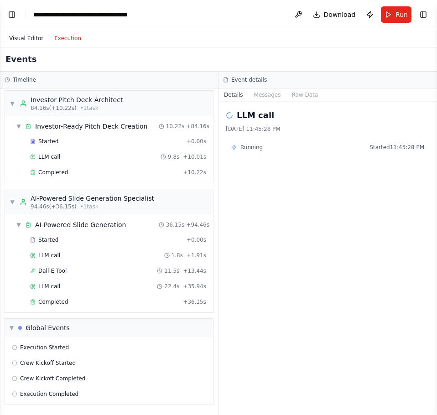
click at [13, 38] on button "Visual Editor" at bounding box center [26, 38] width 45 height 11
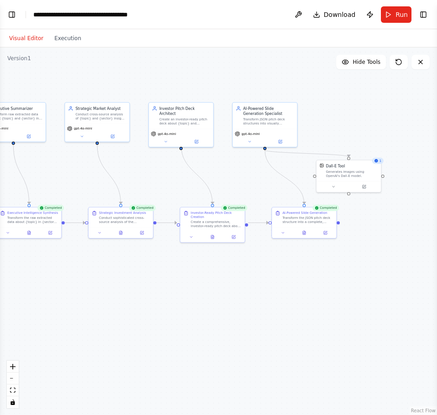
drag, startPoint x: 303, startPoint y: 225, endPoint x: 6, endPoint y: 177, distance: 300.5
click at [0, 175] on html "BETA You are an enterprise-grade multi-agent research system designed to genera…" at bounding box center [218, 207] width 437 height 415
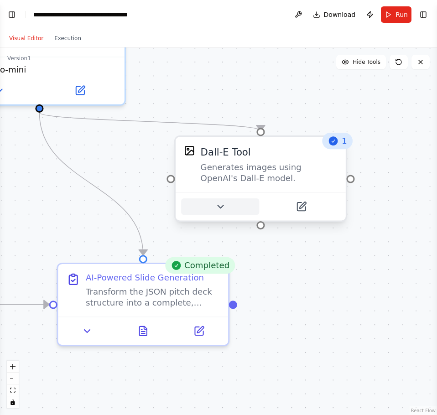
click at [235, 205] on button at bounding box center [220, 207] width 78 height 16
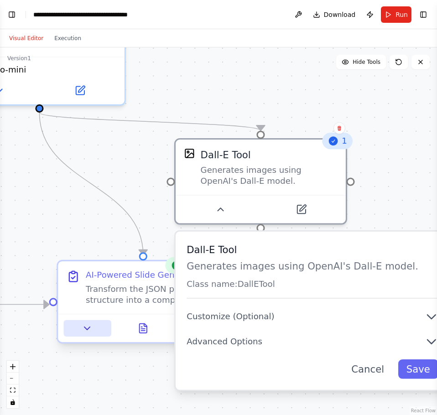
click at [95, 332] on button at bounding box center [86, 328] width 47 height 16
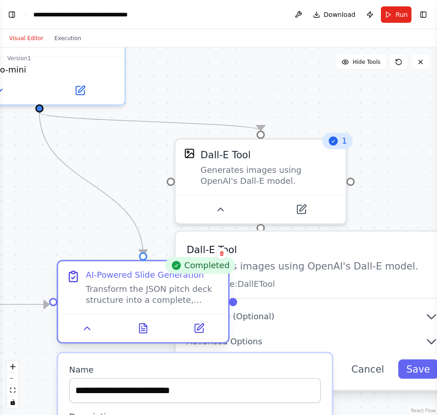
click at [141, 337] on div at bounding box center [143, 328] width 170 height 28
click at [140, 327] on icon at bounding box center [143, 328] width 7 height 9
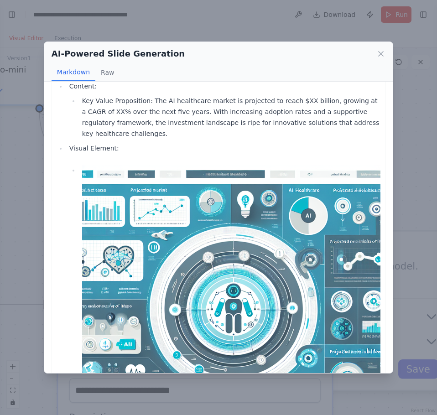
scroll to position [0, 0]
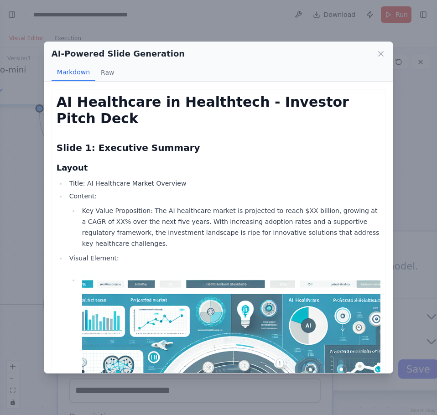
click at [384, 51] on icon at bounding box center [381, 53] width 9 height 9
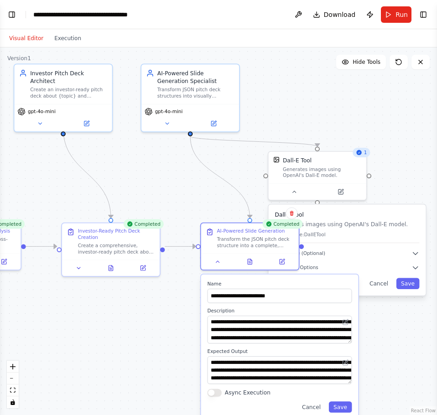
click at [186, 184] on div ".deletable-edge-delete-btn { width: 20px; height: 20px; border: 0px solid #ffff…" at bounding box center [218, 231] width 437 height 368
click at [309, 91] on div ".deletable-edge-delete-btn { width: 20px; height: 20px; border: 0px solid #ffff…" at bounding box center [218, 231] width 437 height 368
click at [407, 365] on div ".deletable-edge-delete-btn { width: 20px; height: 20px; border: 0px solid #ffff…" at bounding box center [218, 231] width 437 height 368
click at [313, 411] on button "Cancel" at bounding box center [311, 407] width 28 height 11
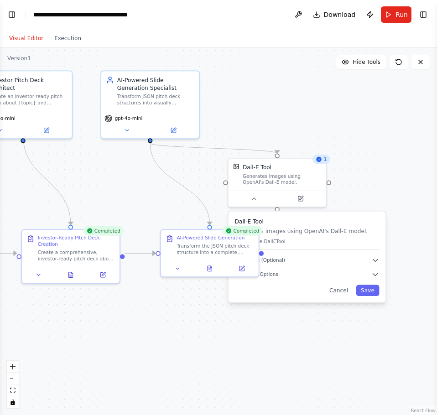
drag, startPoint x: 344, startPoint y: 331, endPoint x: 284, endPoint y: 343, distance: 60.4
click at [284, 343] on div ".deletable-edge-delete-btn { width: 20px; height: 20px; border: 0px solid #ffff…" at bounding box center [218, 231] width 437 height 368
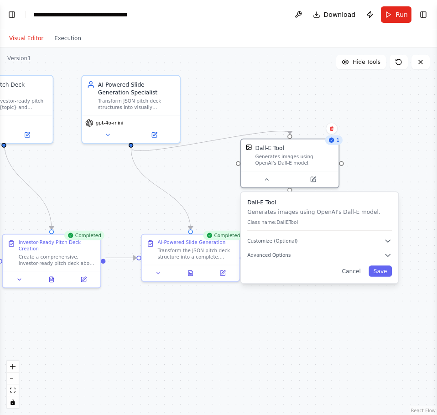
drag, startPoint x: 317, startPoint y: 240, endPoint x: 348, endPoint y: 219, distance: 37.5
click at [348, 219] on div "Dall-E Tool Generates images using OpenAI's Dall-E model. Class name: DallETool" at bounding box center [319, 215] width 145 height 32
click at [265, 181] on button at bounding box center [266, 178] width 45 height 10
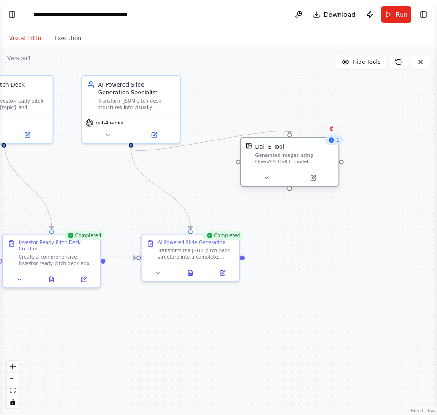
click at [314, 184] on div at bounding box center [290, 178] width 98 height 16
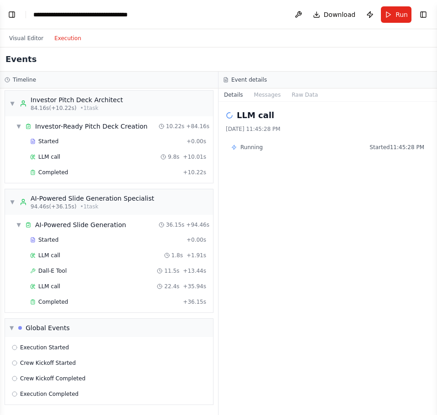
click at [55, 39] on button "Execution" at bounding box center [68, 38] width 38 height 11
click at [55, 303] on span "Completed" at bounding box center [53, 302] width 30 height 7
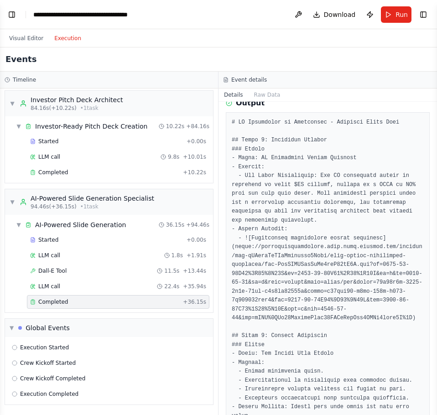
scroll to position [46, 0]
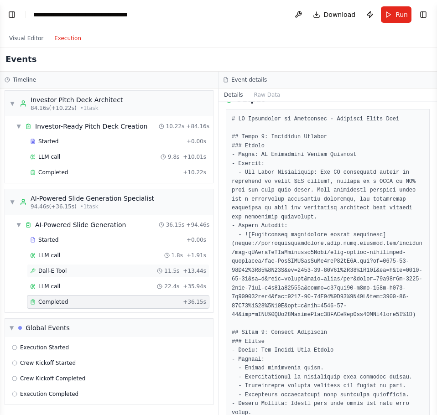
click at [78, 266] on div "Dall-E Tool 11.5s + 13.44s" at bounding box center [118, 271] width 183 height 14
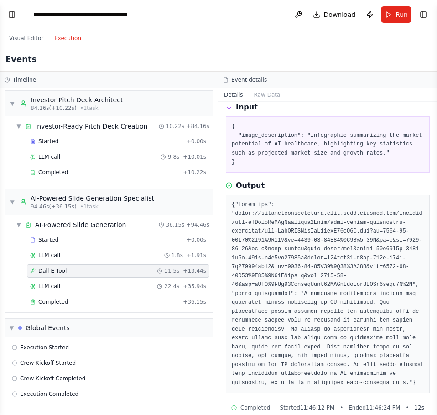
scroll to position [51, 0]
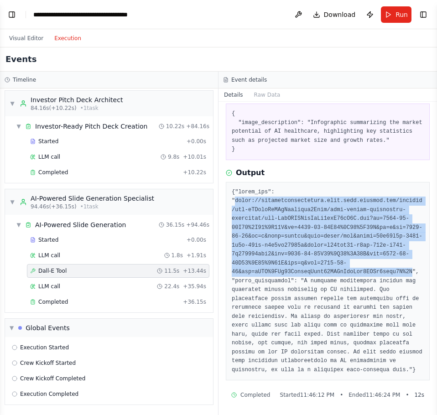
drag, startPoint x: 235, startPoint y: 200, endPoint x: 397, endPoint y: 270, distance: 176.9
click at [397, 270] on pre at bounding box center [328, 281] width 192 height 187
copy pre "https://oaidalleapiprodscus.blob.core.windows.net/private/org-hZRtglLxBYvAvvtxh…"
click at [49, 42] on button "Execution" at bounding box center [68, 38] width 38 height 11
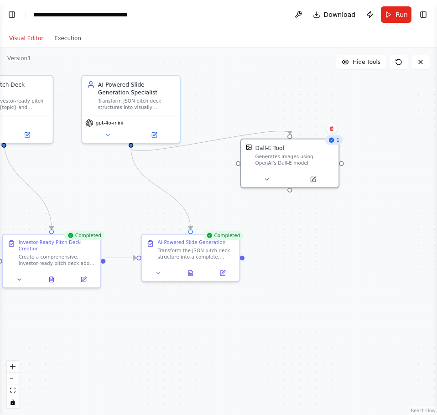
click at [41, 41] on button "Visual Editor" at bounding box center [26, 38] width 45 height 11
click at [424, 12] on button "Toggle Right Sidebar" at bounding box center [423, 14] width 13 height 13
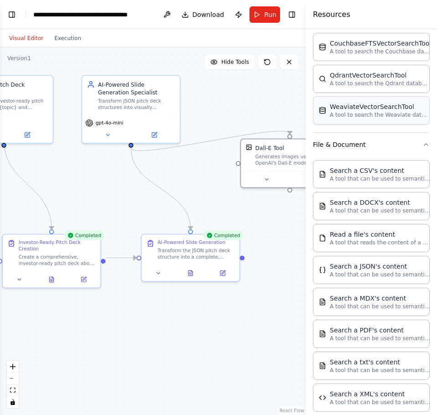
scroll to position [0, 0]
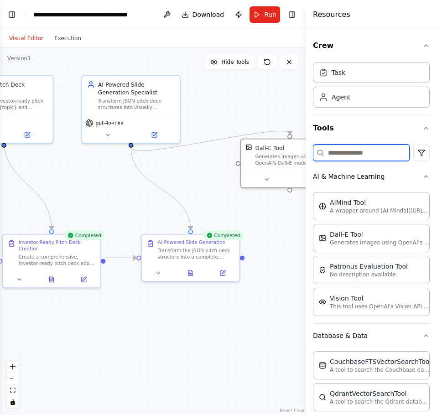
click at [348, 149] on input at bounding box center [361, 153] width 97 height 16
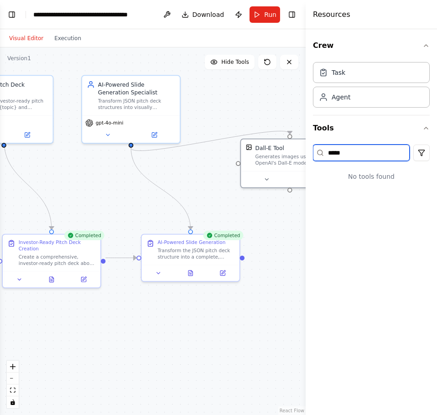
type input "******"
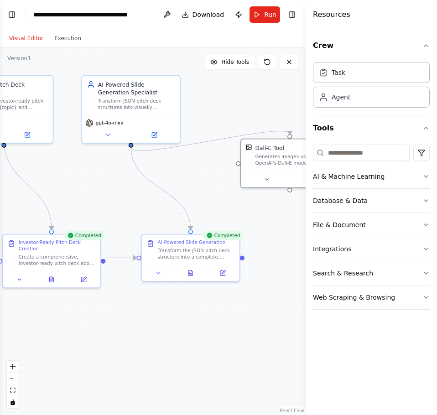
click at [234, 202] on div ".deletable-edge-delete-btn { width: 20px; height: 20px; border: 0px solid #ffff…" at bounding box center [153, 231] width 306 height 368
click at [224, 325] on div ".deletable-edge-delete-btn { width: 20px; height: 20px; border: 0px solid #ffff…" at bounding box center [153, 231] width 306 height 368
click at [295, 21] on button "Toggle Right Sidebar" at bounding box center [292, 14] width 13 height 13
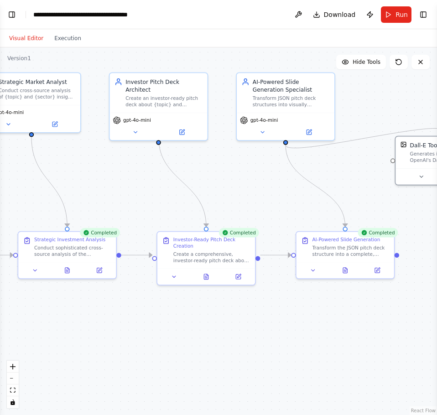
drag, startPoint x: 182, startPoint y: 189, endPoint x: 337, endPoint y: 186, distance: 155.2
click at [337, 186] on div ".deletable-edge-delete-btn { width: 20px; height: 20px; border: 0px solid #ffff…" at bounding box center [218, 231] width 437 height 368
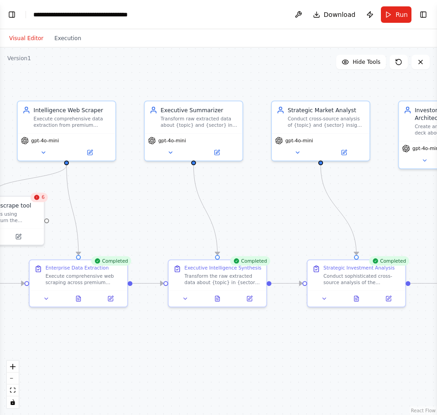
drag, startPoint x: 233, startPoint y: 246, endPoint x: 388, endPoint y: 245, distance: 154.3
click at [388, 245] on div ".deletable-edge-delete-btn { width: 20px; height: 20px; border: 0px solid #ffff…" at bounding box center [218, 231] width 437 height 368
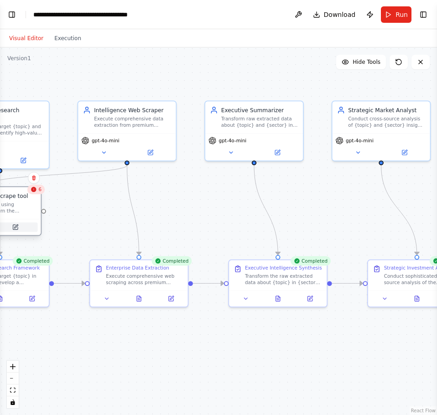
drag, startPoint x: 36, startPoint y: 238, endPoint x: 12, endPoint y: 229, distance: 24.8
click at [13, 229] on icon at bounding box center [15, 227] width 5 height 5
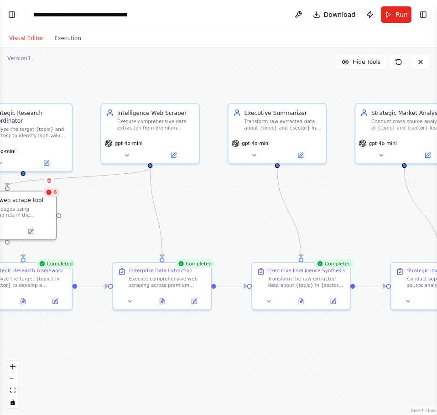
drag, startPoint x: 158, startPoint y: 222, endPoint x: 222, endPoint y: 230, distance: 64.0
click at [227, 230] on div ".deletable-edge-delete-btn { width: 20px; height: 20px; border: 0px solid #ffff…" at bounding box center [218, 231] width 437 height 368
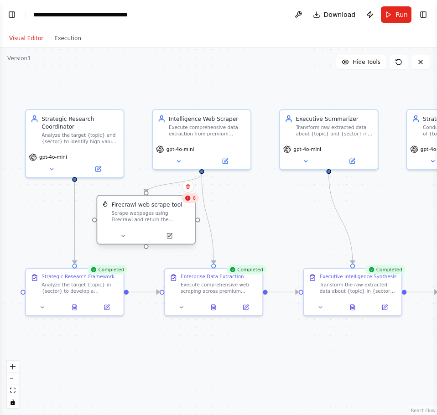
drag, startPoint x: 68, startPoint y: 207, endPoint x: 158, endPoint y: 205, distance: 90.4
click at [158, 205] on div "Firecrawl web scrape tool" at bounding box center [147, 205] width 71 height 8
click at [11, 12] on button "Toggle Left Sidebar" at bounding box center [11, 14] width 13 height 13
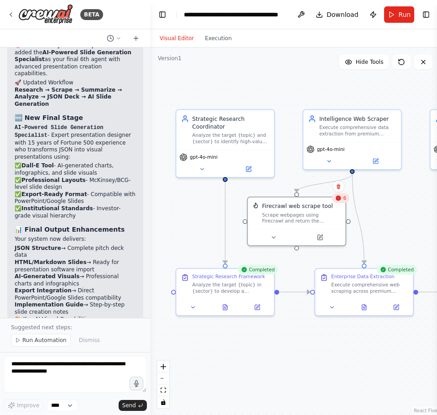
click at [270, 361] on div ".deletable-edge-delete-btn { width: 20px; height: 20px; border: 0px solid #ffff…" at bounding box center [295, 231] width 289 height 368
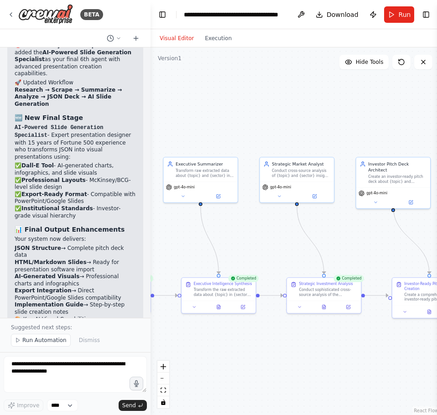
drag, startPoint x: 318, startPoint y: 355, endPoint x: 183, endPoint y: 340, distance: 135.8
click at [183, 340] on div ".deletable-edge-delete-btn { width: 20px; height: 20px; border: 0px solid #ffff…" at bounding box center [295, 231] width 289 height 368
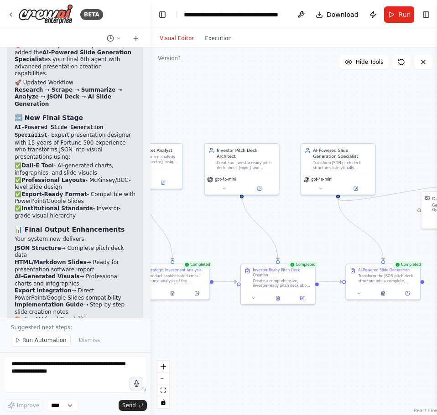
drag, startPoint x: 290, startPoint y: 337, endPoint x: 236, endPoint y: 331, distance: 54.6
click at [236, 331] on div ".deletable-edge-delete-btn { width: 20px; height: 20px; border: 0px solid #ffff…" at bounding box center [295, 231] width 289 height 368
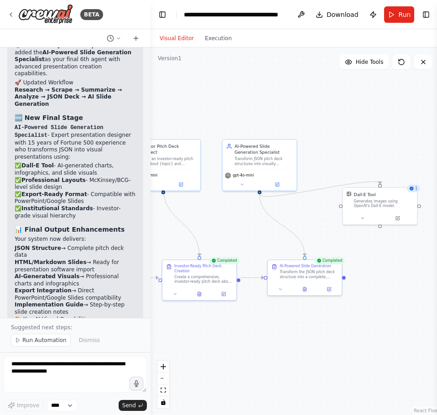
drag, startPoint x: 380, startPoint y: 359, endPoint x: 308, endPoint y: 356, distance: 71.7
click at [308, 356] on div ".deletable-edge-delete-btn { width: 20px; height: 20px; border: 0px solid #ffff…" at bounding box center [295, 231] width 289 height 368
click at [310, 275] on div "Transform the JSON pitch deck structure into a complete, visually compelling pr…" at bounding box center [309, 274] width 58 height 10
click at [335, 246] on button at bounding box center [335, 251] width 12 height 12
click at [296, 250] on button "Confirm" at bounding box center [309, 250] width 32 height 11
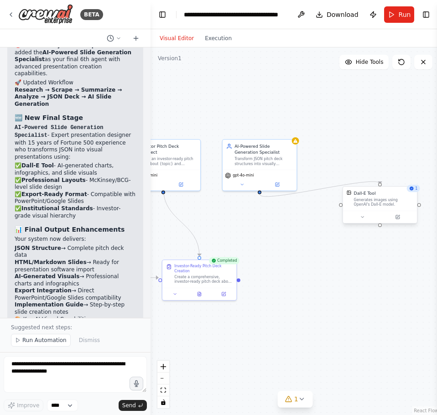
click at [403, 196] on div "Dall-E Tool" at bounding box center [384, 193] width 60 height 6
drag, startPoint x: 412, startPoint y: 180, endPoint x: 400, endPoint y: 187, distance: 13.5
click at [411, 180] on button at bounding box center [410, 178] width 12 height 12
click at [406, 178] on icon at bounding box center [408, 177] width 5 height 5
click at [386, 178] on button "Confirm" at bounding box center [383, 177] width 32 height 11
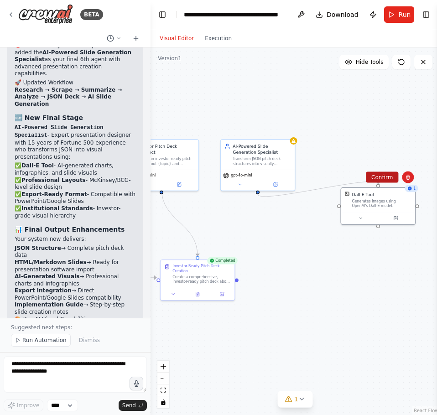
click at [388, 178] on button "Confirm" at bounding box center [382, 177] width 32 height 11
click at [275, 161] on div "Transform JSON pitch deck structures into visually compelling, professional pre…" at bounding box center [262, 161] width 58 height 10
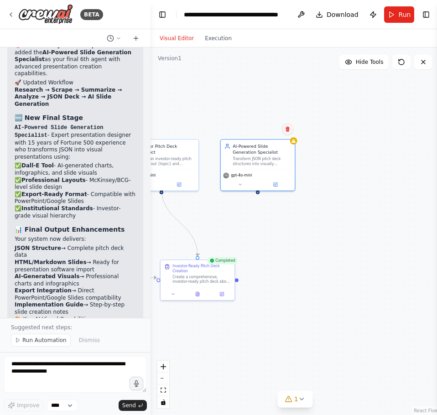
click at [285, 131] on icon at bounding box center [287, 128] width 5 height 5
click at [269, 136] on div ".deletable-edge-delete-btn { width: 20px; height: 20px; border: 0px solid #ffff…" at bounding box center [295, 231] width 289 height 368
click at [253, 167] on div "AI-Powered Slide Generation Specialist Transform JSON pitch deck structures int…" at bounding box center [258, 154] width 74 height 30
click at [288, 124] on button at bounding box center [288, 129] width 12 height 12
drag, startPoint x: 270, startPoint y: 130, endPoint x: 259, endPoint y: 201, distance: 72.5
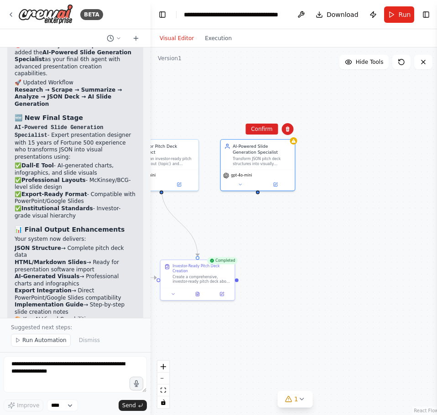
click at [269, 130] on button "Confirm" at bounding box center [262, 129] width 32 height 11
click at [265, 128] on button "Confirm" at bounding box center [261, 129] width 32 height 11
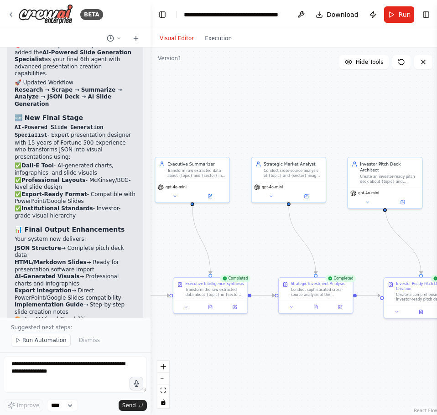
drag, startPoint x: 437, startPoint y: 225, endPoint x: 431, endPoint y: 222, distance: 6.5
click at [434, 222] on div "BETA You are an enterprise-grade multi-agent research system designed to genera…" at bounding box center [218, 207] width 437 height 415
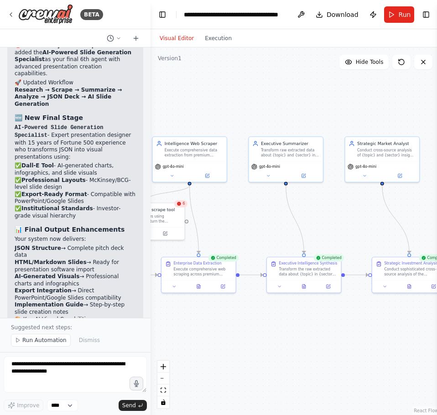
drag, startPoint x: 243, startPoint y: 235, endPoint x: 340, endPoint y: 216, distance: 99.1
click at [340, 216] on div ".deletable-edge-delete-btn { width: 20px; height: 20px; border: 0px solid #ffff…" at bounding box center [295, 231] width 289 height 368
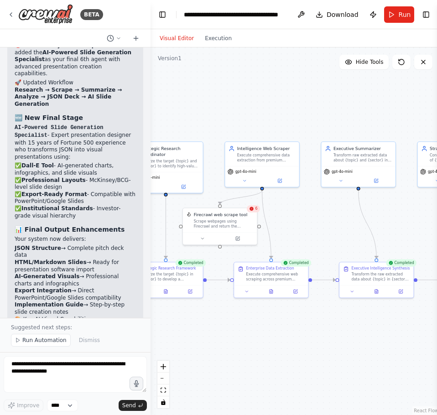
drag, startPoint x: 256, startPoint y: 219, endPoint x: 329, endPoint y: 224, distance: 73.2
click at [329, 224] on div ".deletable-edge-delete-btn { width: 20px; height: 20px; border: 0px solid #ffff…" at bounding box center [295, 231] width 289 height 368
click at [20, 371] on textarea at bounding box center [75, 374] width 143 height 37
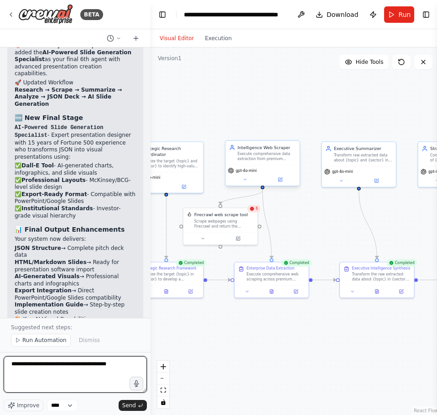
type textarea "**********"
click at [255, 156] on div "Execute comprehensive data extraction from premium sources including World Bank…" at bounding box center [267, 157] width 58 height 10
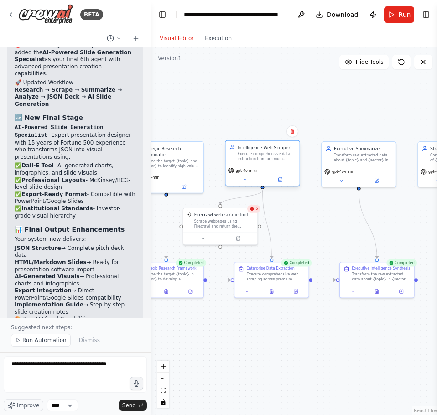
click at [255, 156] on div "Execute comprehensive data extraction from premium sources including World Bank…" at bounding box center [267, 157] width 58 height 10
click at [286, 177] on button at bounding box center [280, 179] width 34 height 7
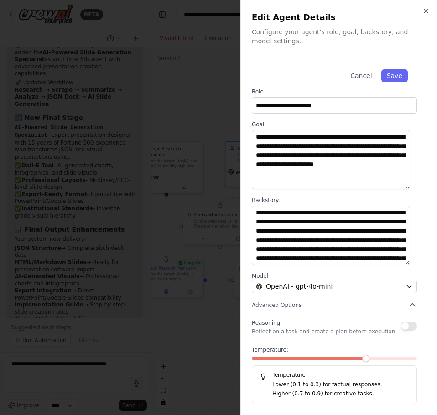
scroll to position [46, 0]
click at [334, 360] on span at bounding box center [334, 358] width 7 height 7
click at [387, 78] on button "Save" at bounding box center [395, 75] width 26 height 13
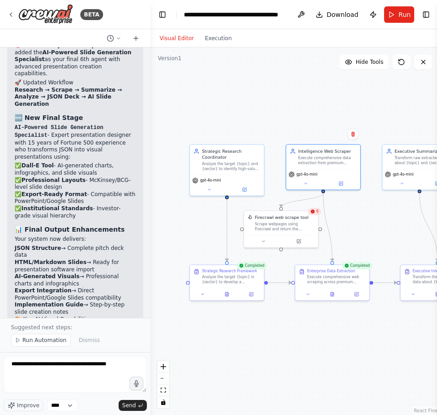
drag, startPoint x: 211, startPoint y: 309, endPoint x: 272, endPoint y: 311, distance: 60.8
click at [272, 311] on div ".deletable-edge-delete-btn { width: 20px; height: 20px; border: 0px solid #ffff…" at bounding box center [295, 231] width 289 height 368
click at [246, 187] on icon at bounding box center [245, 188] width 3 height 3
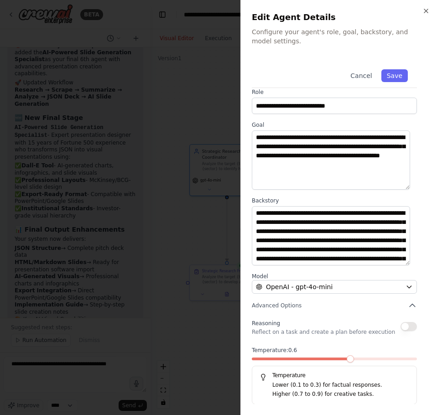
scroll to position [7, 0]
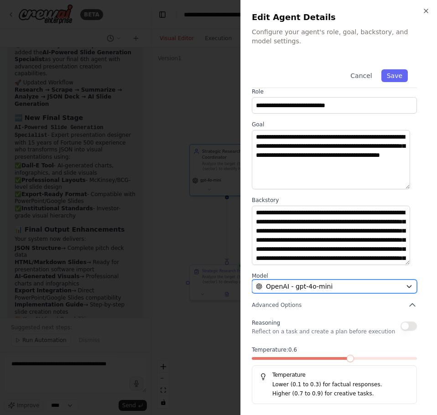
click at [313, 282] on button "OpenAI - gpt-4o-mini" at bounding box center [334, 287] width 165 height 14
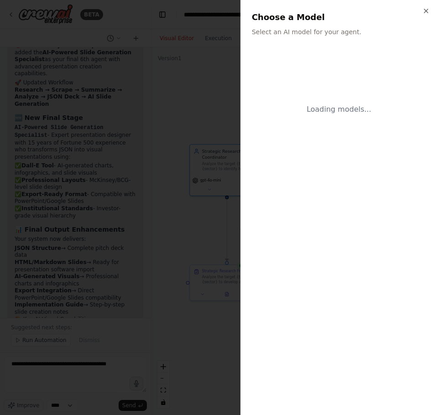
scroll to position [0, 0]
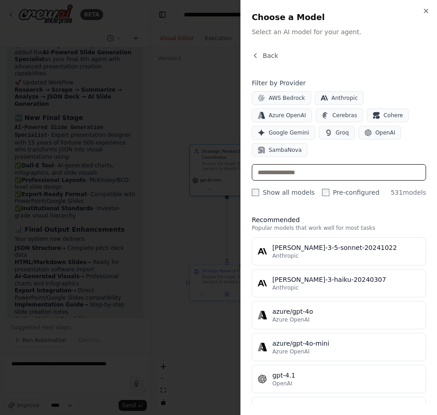
click at [325, 164] on input "text" at bounding box center [339, 172] width 174 height 16
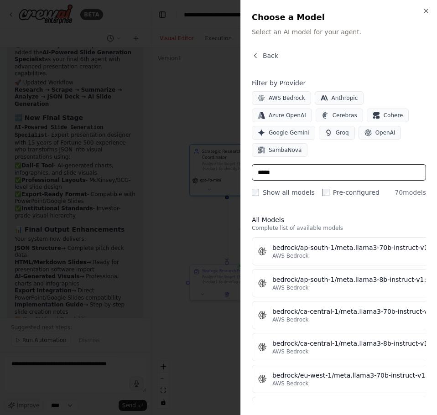
type input "*****"
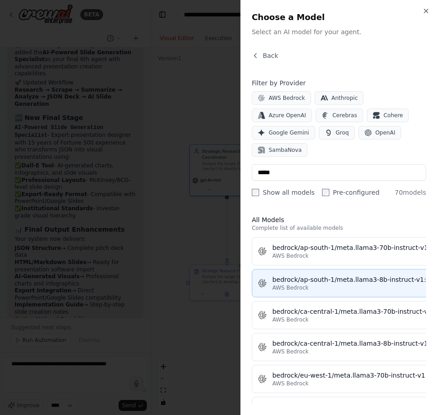
click at [369, 284] on div "AWS Bedrock" at bounding box center [358, 287] width 173 height 7
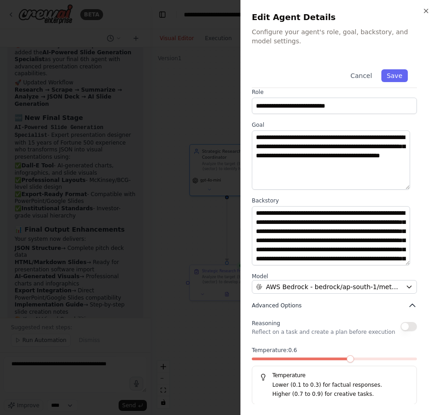
scroll to position [7, 0]
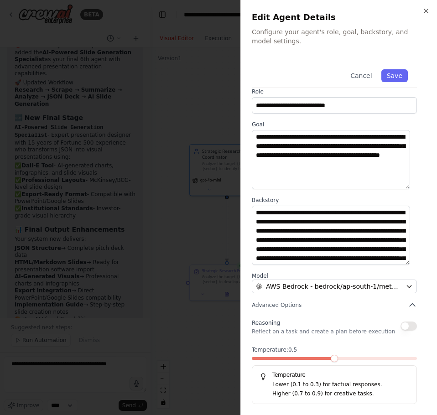
click at [335, 359] on span at bounding box center [334, 358] width 7 height 7
click at [382, 77] on button "Save" at bounding box center [395, 75] width 26 height 13
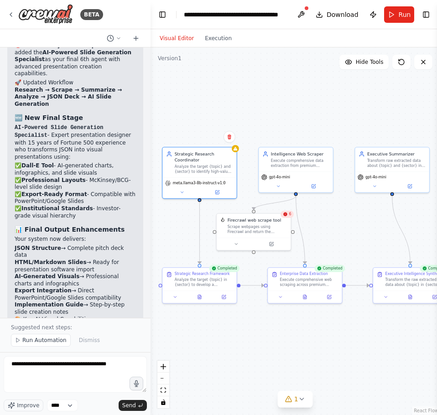
drag, startPoint x: 344, startPoint y: 221, endPoint x: 256, endPoint y: 183, distance: 95.7
click at [331, 222] on div ".deletable-edge-delete-btn { width: 20px; height: 20px; border: 0px solid #ffff…" at bounding box center [295, 231] width 289 height 368
click at [219, 191] on icon at bounding box center [217, 191] width 5 height 5
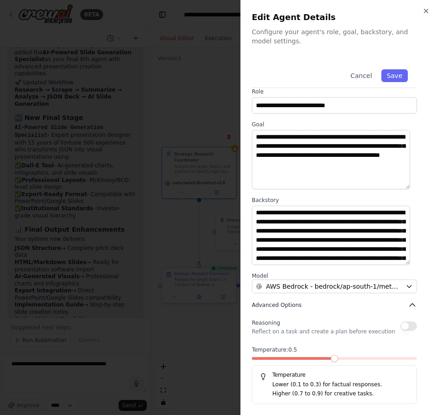
click at [410, 304] on icon "button" at bounding box center [412, 305] width 9 height 9
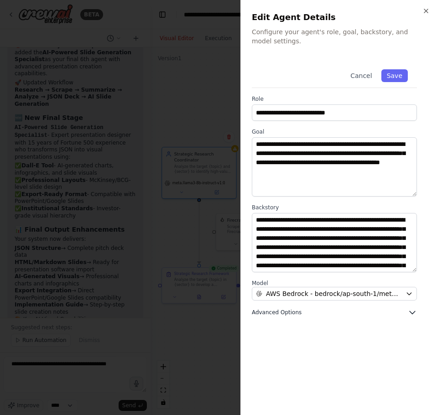
click at [410, 312] on icon "button" at bounding box center [412, 312] width 9 height 9
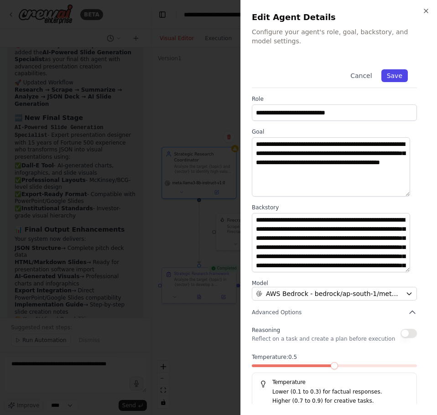
click at [390, 77] on button "Save" at bounding box center [395, 75] width 26 height 13
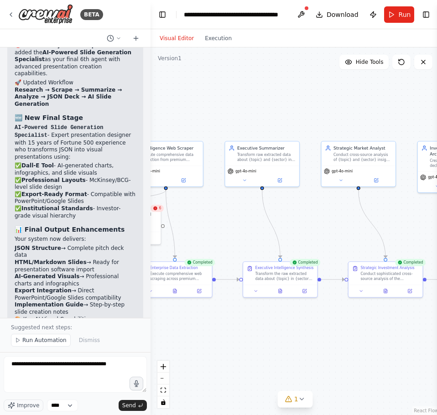
drag, startPoint x: 344, startPoint y: 229, endPoint x: 214, endPoint y: 223, distance: 130.7
click at [210, 223] on div ".deletable-edge-delete-btn { width: 20px; height: 20px; border: 0px solid #ffff…" at bounding box center [295, 231] width 289 height 368
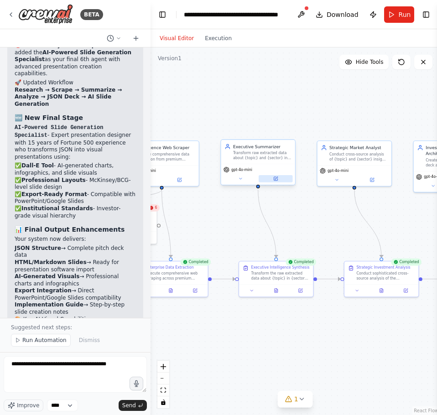
click at [275, 179] on icon at bounding box center [276, 178] width 3 height 3
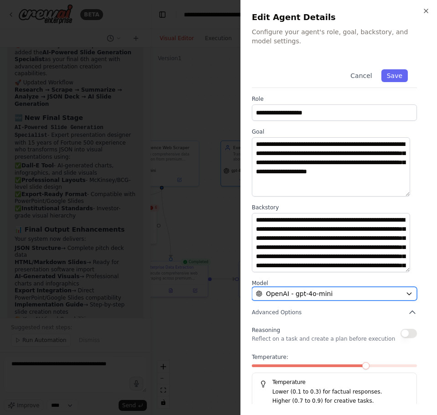
click at [320, 296] on span "OpenAI - gpt-4o-mini" at bounding box center [299, 293] width 67 height 9
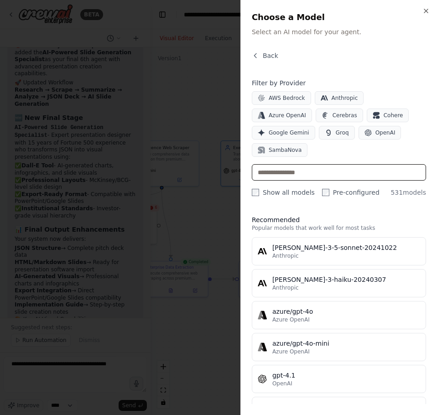
click at [326, 164] on input "text" at bounding box center [339, 172] width 174 height 16
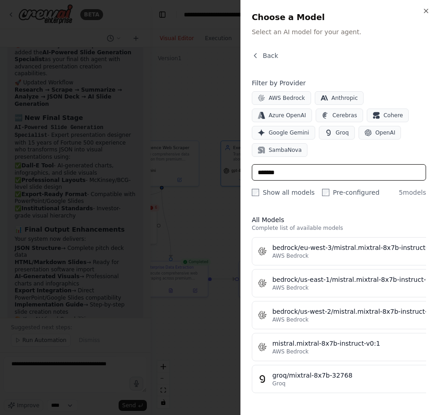
type input "*******"
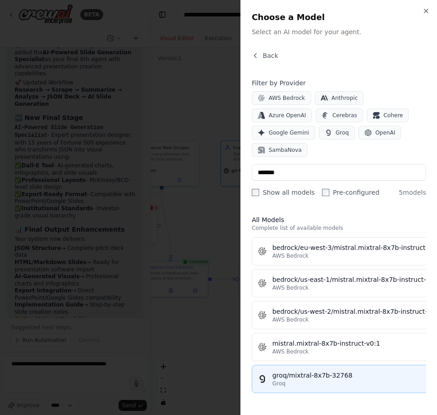
click at [338, 371] on div "groq/mixtral-8x7b-32768" at bounding box center [356, 375] width 169 height 9
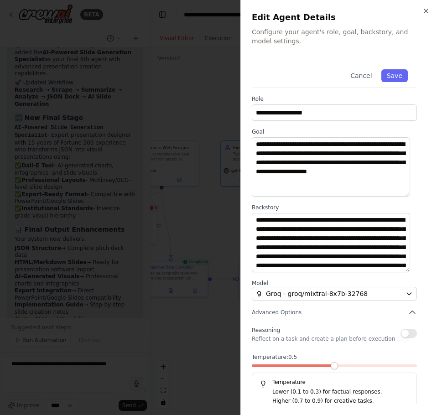
click at [333, 364] on span at bounding box center [334, 365] width 7 height 7
click at [393, 83] on div "Cancel Save" at bounding box center [334, 74] width 165 height 28
click at [390, 75] on button "Save" at bounding box center [395, 75] width 26 height 13
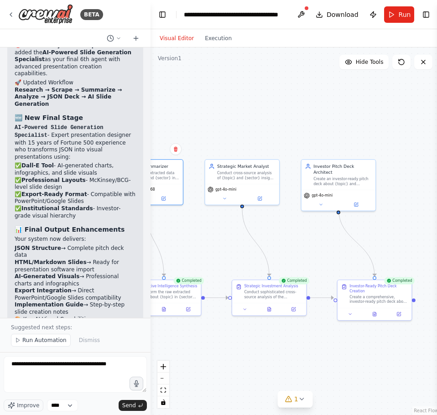
drag, startPoint x: 311, startPoint y: 231, endPoint x: 199, endPoint y: 250, distance: 113.8
click at [199, 250] on div ".deletable-edge-delete-btn { width: 20px; height: 20px; border: 0px solid #ffff…" at bounding box center [295, 231] width 289 height 368
click at [259, 199] on icon at bounding box center [260, 198] width 4 height 4
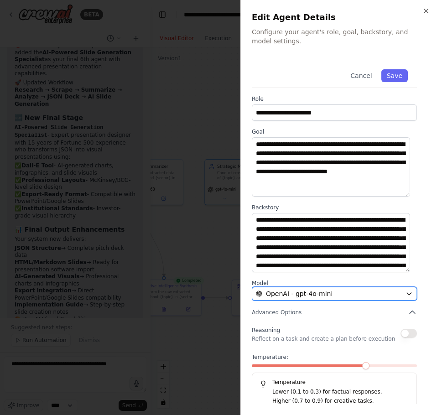
click at [351, 291] on div "OpenAI - gpt-4o-mini" at bounding box center [329, 293] width 146 height 9
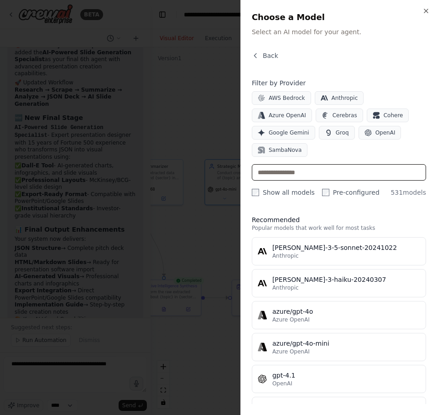
click at [296, 164] on input "text" at bounding box center [339, 172] width 174 height 16
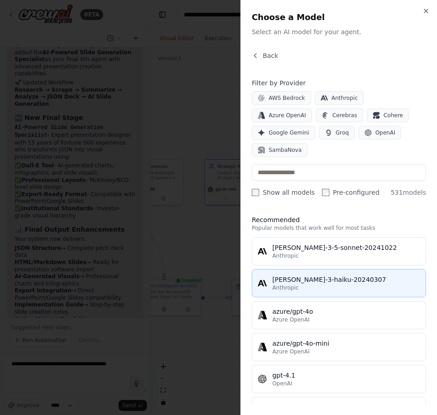
click at [308, 275] on div "claude-3-haiku-20240307" at bounding box center [346, 279] width 148 height 9
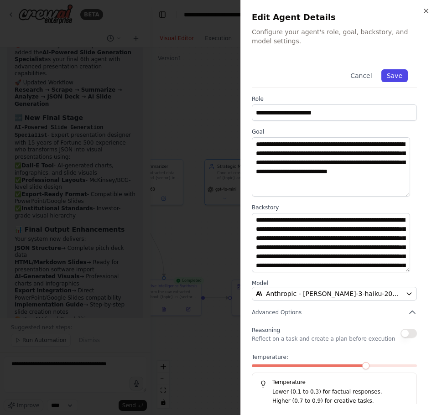
click at [382, 74] on button "Save" at bounding box center [395, 75] width 26 height 13
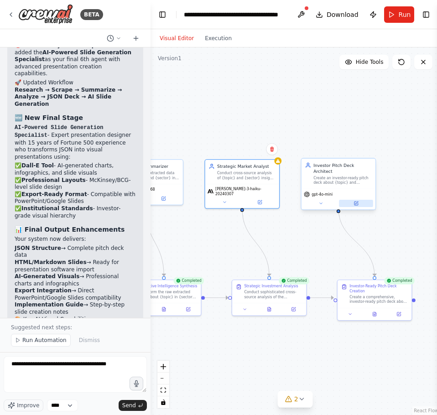
click at [360, 200] on button at bounding box center [356, 203] width 34 height 7
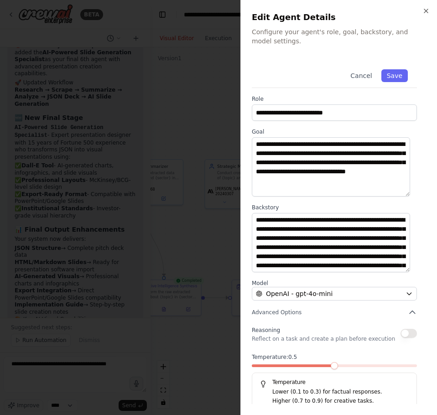
click at [337, 363] on span at bounding box center [334, 365] width 7 height 7
click at [388, 73] on button "Save" at bounding box center [395, 75] width 26 height 13
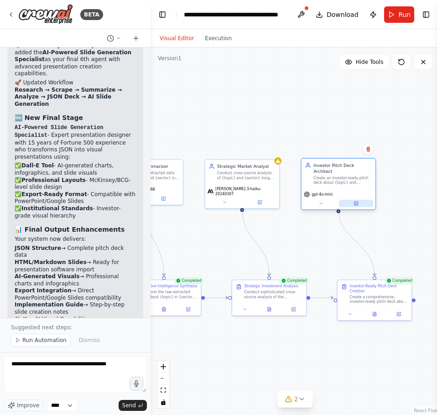
click at [352, 200] on button at bounding box center [356, 203] width 34 height 7
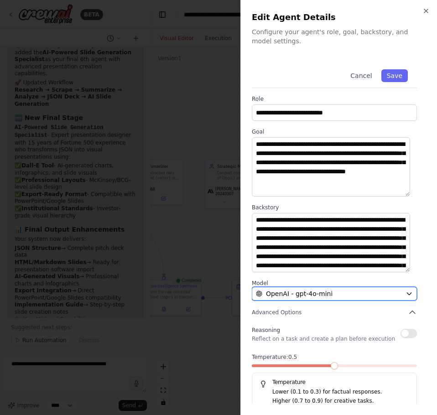
click at [333, 293] on div "OpenAI - gpt-4o-mini" at bounding box center [329, 293] width 146 height 9
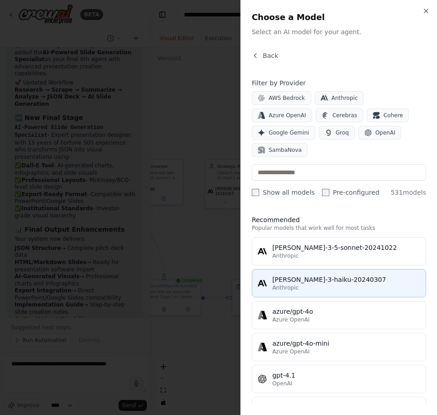
click at [335, 284] on div "Anthropic" at bounding box center [346, 287] width 148 height 7
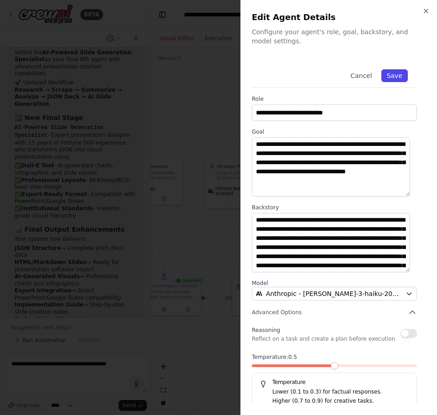
click at [386, 71] on button "Save" at bounding box center [395, 75] width 26 height 13
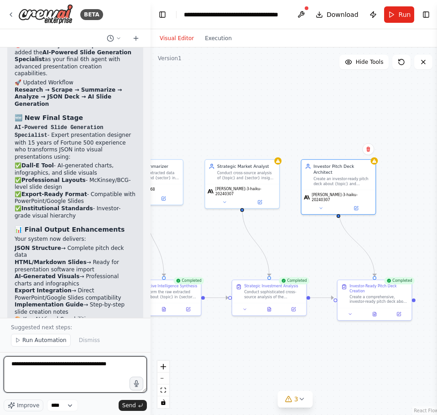
click at [143, 364] on textarea "**********" at bounding box center [75, 374] width 143 height 37
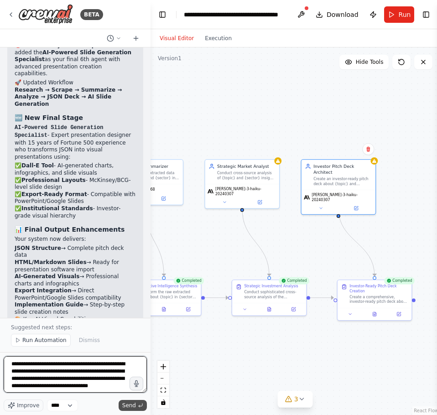
type textarea "**********"
click at [142, 403] on icon "submit" at bounding box center [140, 405] width 5 height 5
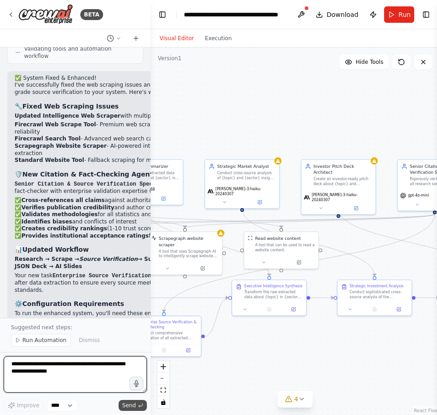
scroll to position [3499, 0]
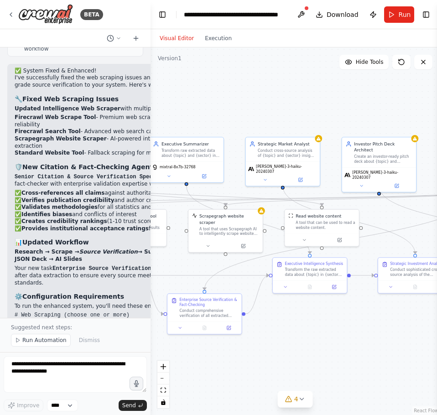
drag, startPoint x: 184, startPoint y: 108, endPoint x: 225, endPoint y: 86, distance: 46.4
click at [225, 86] on div ".deletable-edge-delete-btn { width: 20px; height: 20px; border: 0px solid #ffff…" at bounding box center [295, 231] width 289 height 368
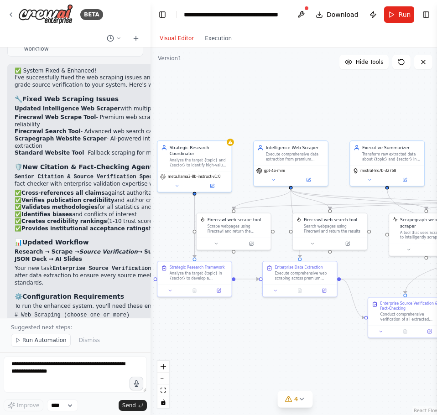
drag, startPoint x: 204, startPoint y: 114, endPoint x: 392, endPoint y: 120, distance: 187.7
click at [404, 117] on div ".deletable-edge-delete-btn { width: 20px; height: 20px; border: 0px solid #ffff…" at bounding box center [295, 231] width 289 height 368
click at [253, 240] on icon at bounding box center [250, 242] width 5 height 5
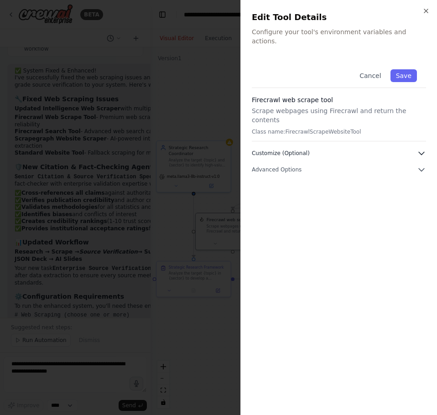
click at [388, 149] on button "Customize (Optional)" at bounding box center [339, 153] width 174 height 9
click at [339, 198] on button "Advanced Options" at bounding box center [339, 202] width 174 height 9
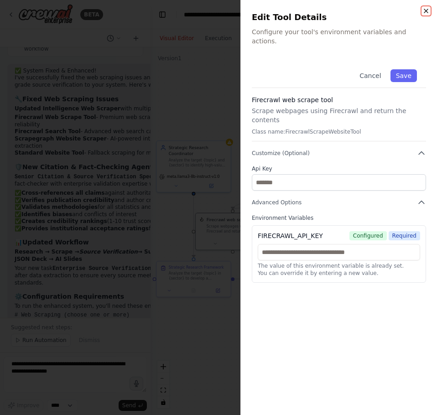
click at [424, 7] on icon "button" at bounding box center [426, 10] width 7 height 7
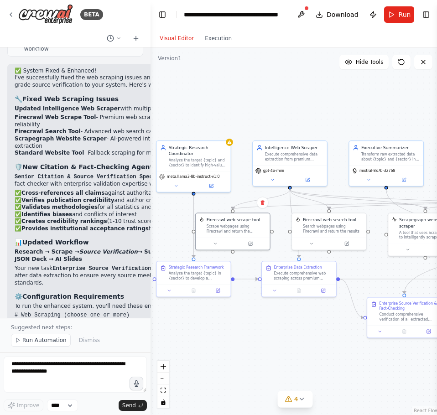
click at [272, 76] on div ".deletable-edge-delete-btn { width: 20px; height: 20px; border: 0px solid #ffff…" at bounding box center [295, 231] width 289 height 368
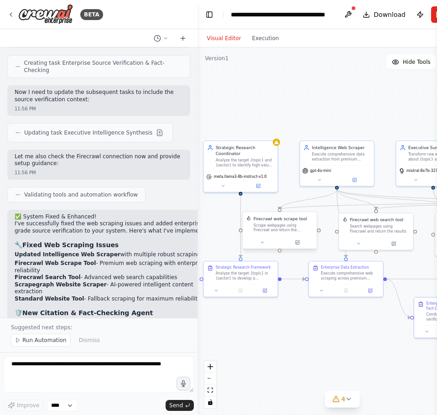
scroll to position [2740, 0]
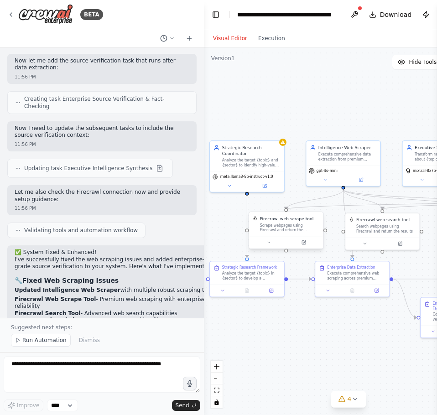
drag, startPoint x: 148, startPoint y: 204, endPoint x: 266, endPoint y: 213, distance: 118.1
click at [266, 213] on div "BETA You are an enterprise-grade multi-agent research system designed to genera…" at bounding box center [218, 207] width 437 height 415
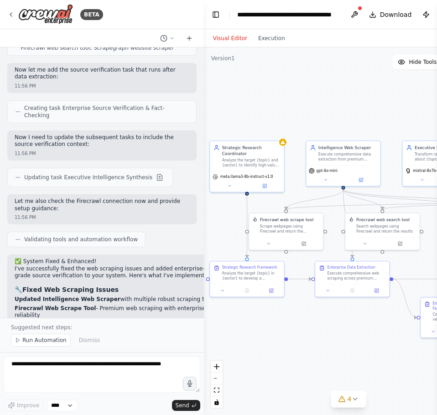
scroll to position [2649, 0]
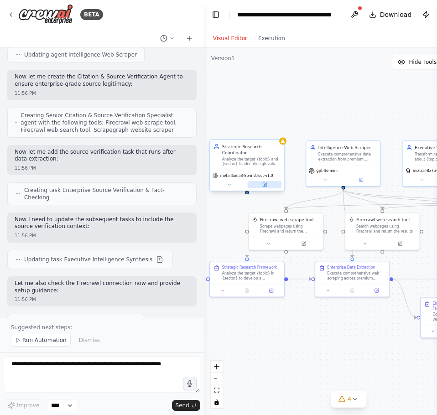
click at [264, 186] on icon at bounding box center [265, 185] width 4 height 4
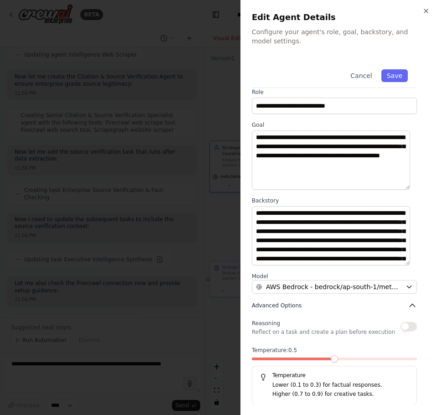
scroll to position [7, 0]
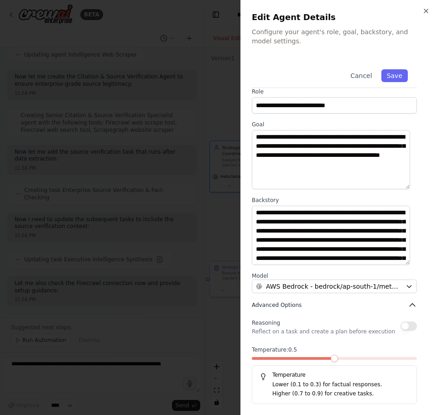
click at [310, 305] on button "Advanced Options" at bounding box center [334, 305] width 165 height 9
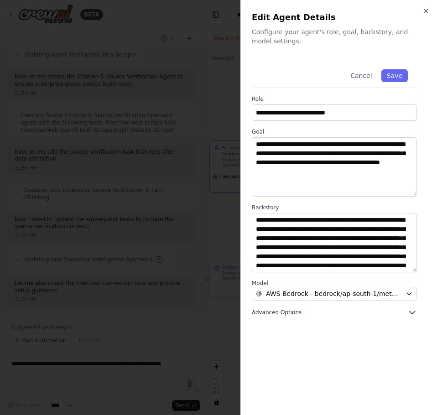
click at [308, 314] on button "Advanced Options" at bounding box center [334, 312] width 165 height 9
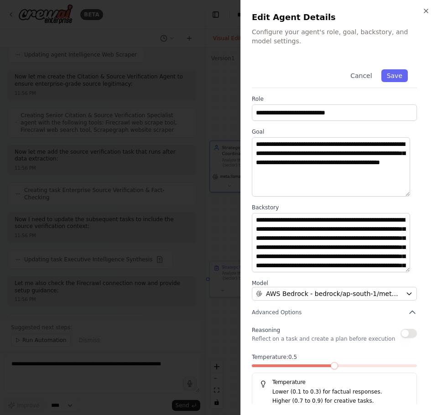
click at [401, 331] on button "button" at bounding box center [409, 333] width 16 height 9
click at [401, 332] on button "button" at bounding box center [409, 333] width 16 height 9
drag, startPoint x: 399, startPoint y: 332, endPoint x: 403, endPoint y: 344, distance: 12.0
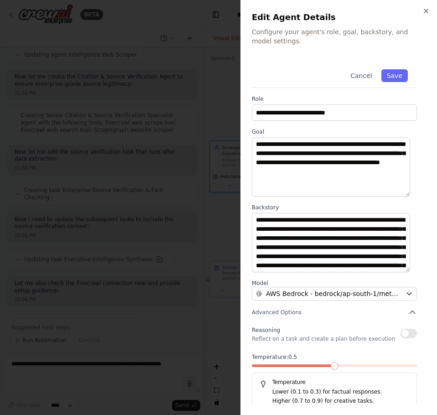
click at [403, 344] on div "Reasoning Reflect on a task and create a plan before execution Temperature: 0.5…" at bounding box center [334, 368] width 165 height 87
click at [401, 336] on button "button" at bounding box center [409, 333] width 16 height 9
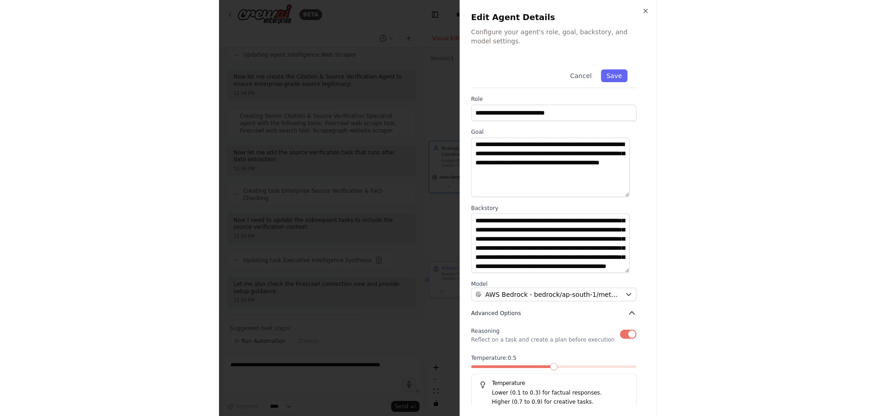
scroll to position [7, 0]
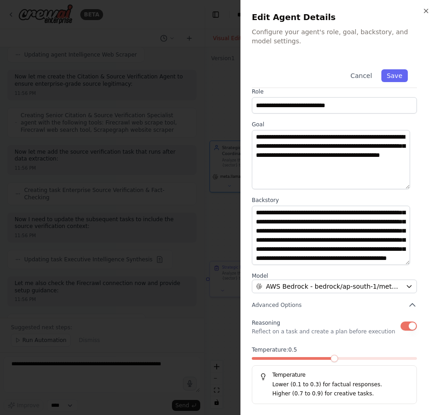
click at [402, 325] on button "button" at bounding box center [409, 326] width 16 height 9
click at [395, 82] on div "Cancel Save" at bounding box center [334, 74] width 165 height 28
click at [391, 74] on button "Save" at bounding box center [395, 75] width 26 height 13
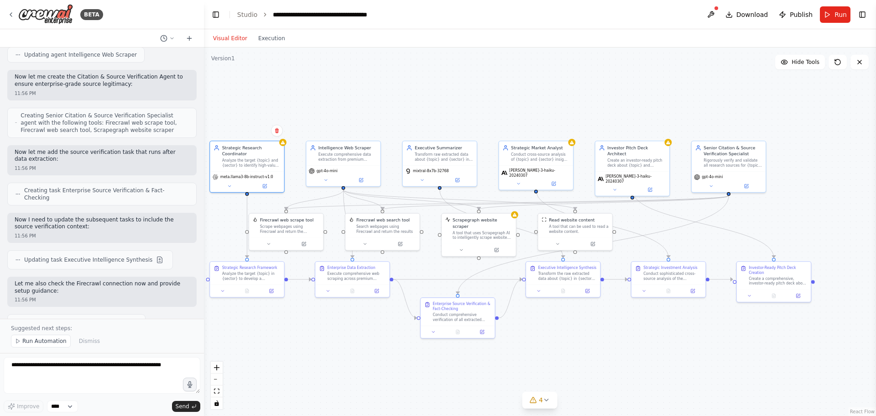
scroll to position [2449, 0]
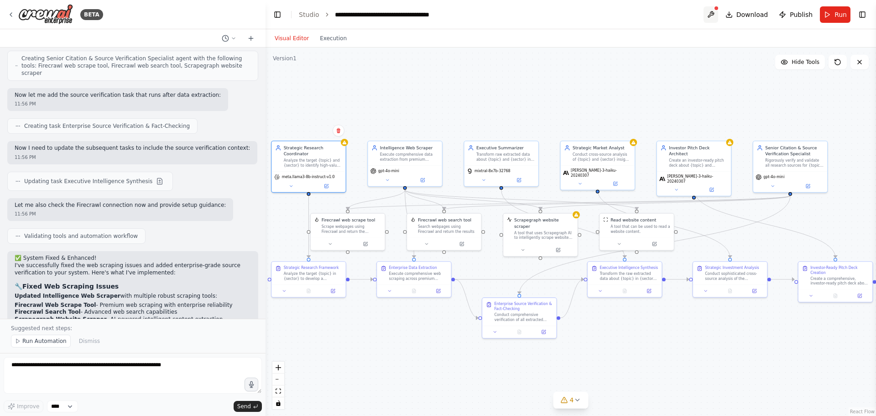
click at [437, 16] on button at bounding box center [711, 14] width 15 height 16
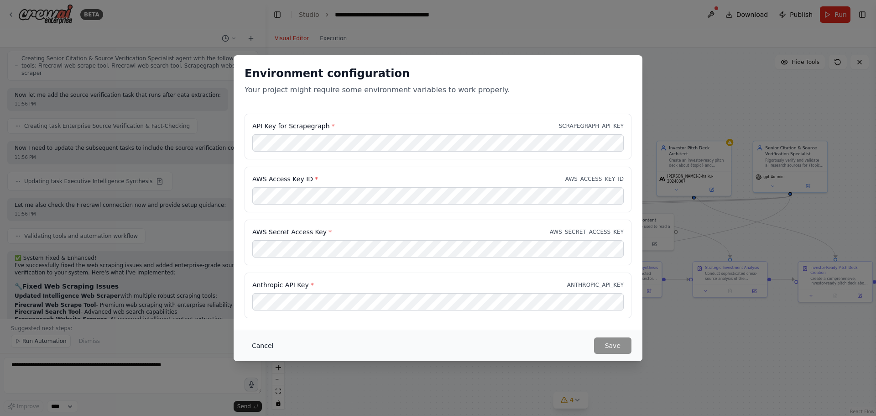
click at [266, 346] on button "Cancel" at bounding box center [263, 345] width 36 height 16
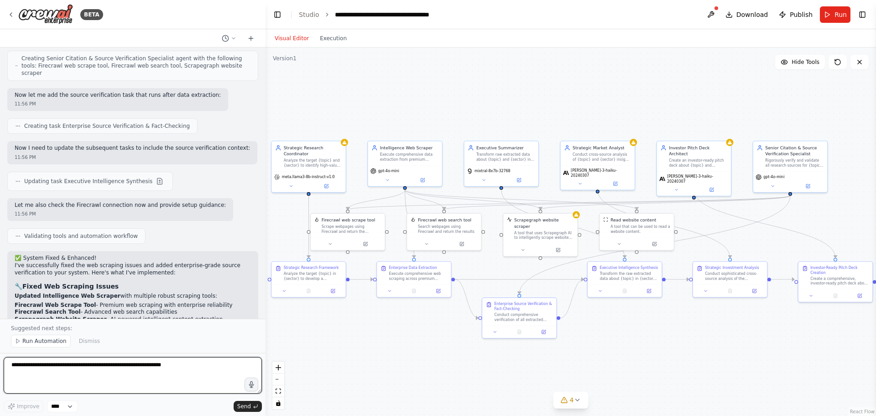
click at [110, 370] on textarea at bounding box center [133, 375] width 258 height 37
click at [232, 36] on icon at bounding box center [233, 38] width 5 height 5
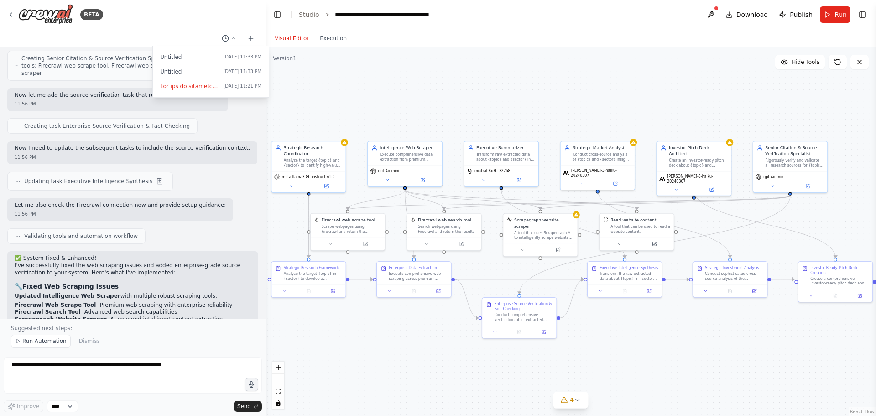
click at [393, 98] on div ".deletable-edge-delete-btn { width: 20px; height: 20px; border: 0px solid #ffff…" at bounding box center [571, 231] width 611 height 368
click at [437, 65] on button at bounding box center [838, 62] width 18 height 15
click at [295, 61] on div ".deletable-edge-delete-btn { width: 20px; height: 20px; border: 0px solid #ffff…" at bounding box center [571, 231] width 611 height 368
click at [317, 90] on div ".deletable-edge-delete-btn { width: 20px; height: 20px; border: 0px solid #ffff…" at bounding box center [571, 231] width 611 height 368
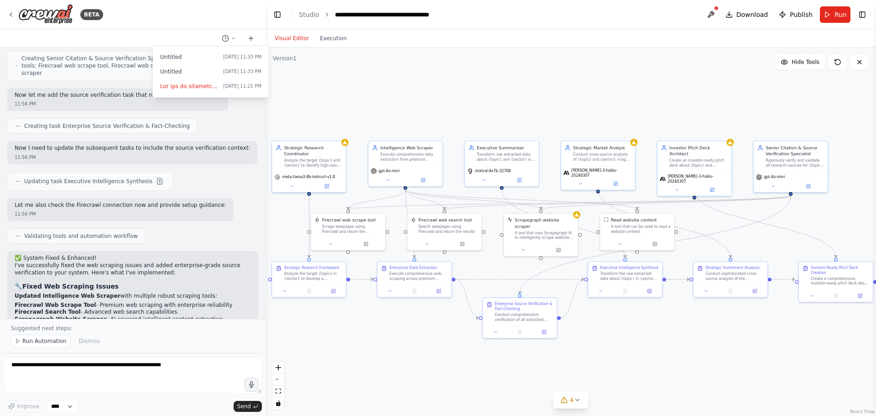
click at [218, 167] on div at bounding box center [133, 208] width 266 height 416
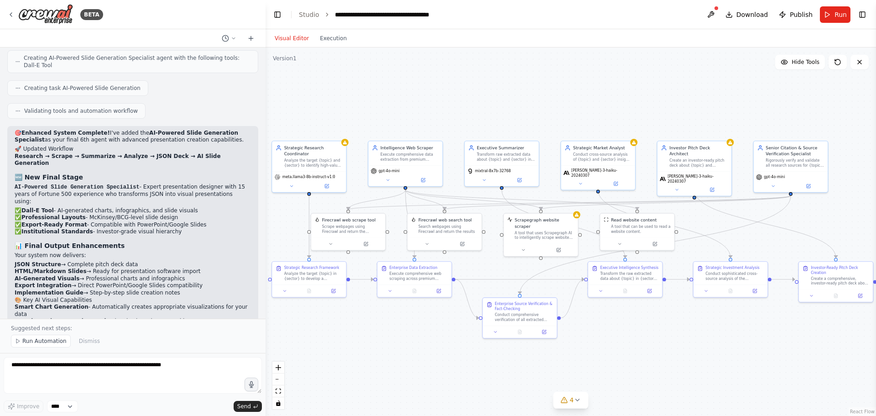
scroll to position [1637, 0]
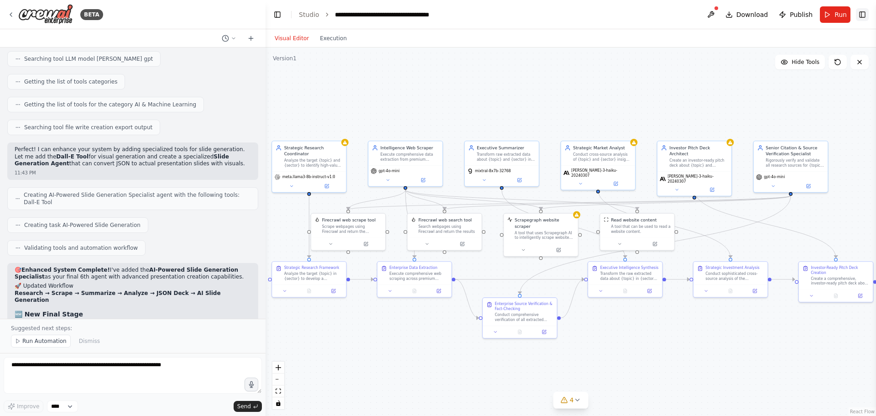
click at [437, 11] on button "Toggle Right Sidebar" at bounding box center [862, 14] width 13 height 13
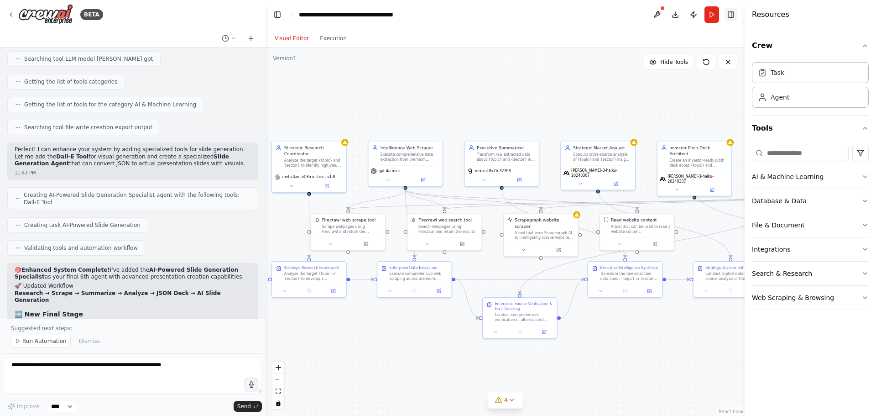
click at [437, 16] on button "Toggle Right Sidebar" at bounding box center [731, 14] width 13 height 13
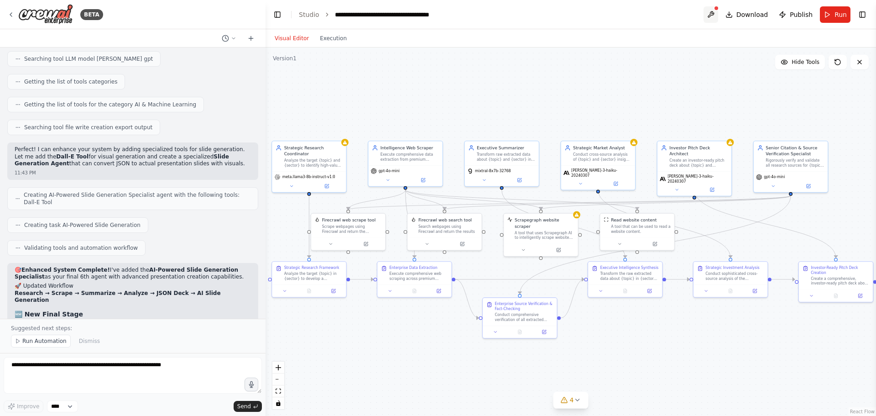
click at [437, 15] on button at bounding box center [711, 14] width 15 height 16
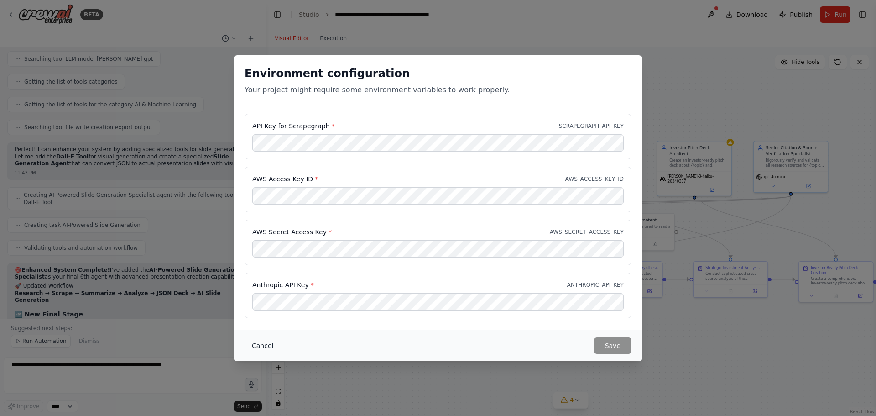
click at [257, 344] on button "Cancel" at bounding box center [263, 345] width 36 height 16
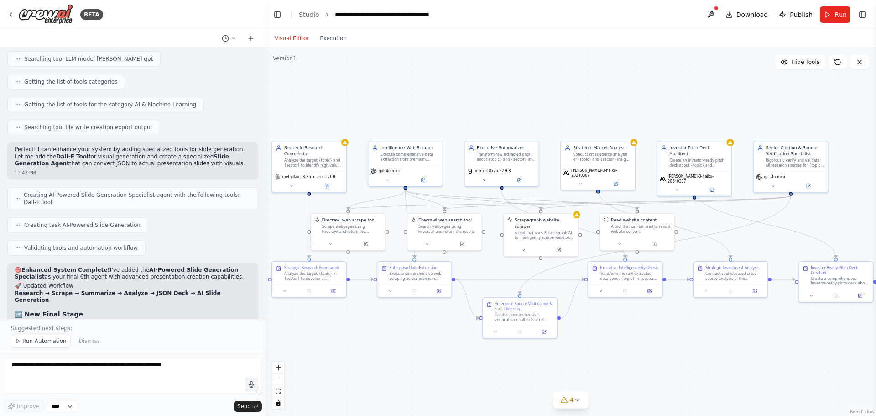
click at [437, 357] on div ".deletable-edge-delete-btn { width: 20px; height: 20px; border: 0px solid #ffff…" at bounding box center [571, 231] width 611 height 368
click at [224, 37] on icon at bounding box center [225, 38] width 7 height 7
click at [191, 72] on span "Untitled" at bounding box center [189, 71] width 59 height 7
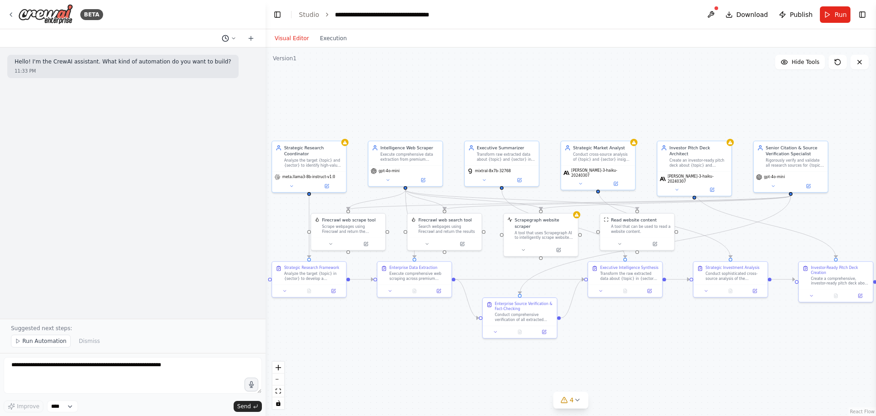
click at [228, 36] on icon at bounding box center [225, 38] width 7 height 7
click at [183, 86] on span "fix the errors in firecrawl webscrape tool, and include a citation agent that f…" at bounding box center [189, 86] width 59 height 7
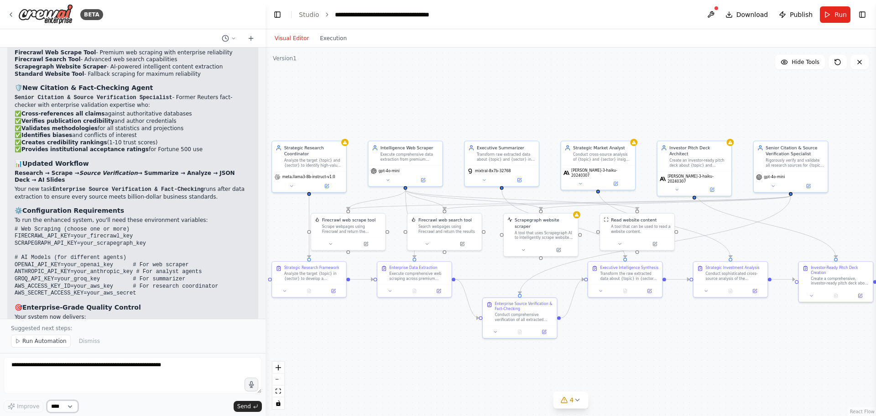
click at [68, 408] on select "****" at bounding box center [62, 406] width 31 height 12
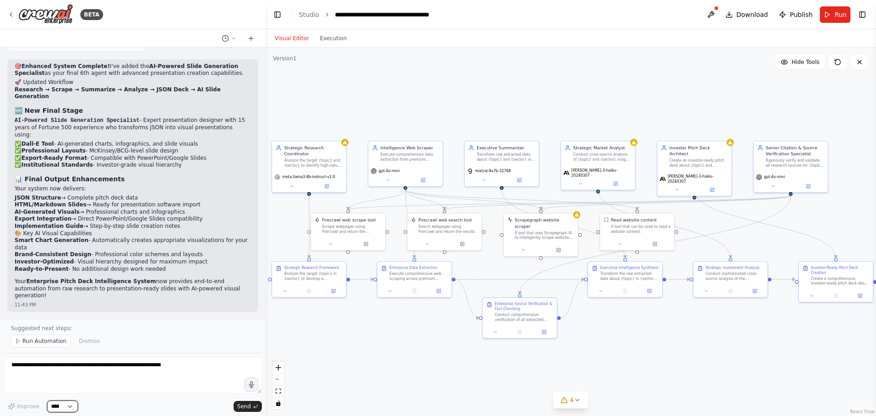
scroll to position [1865, 0]
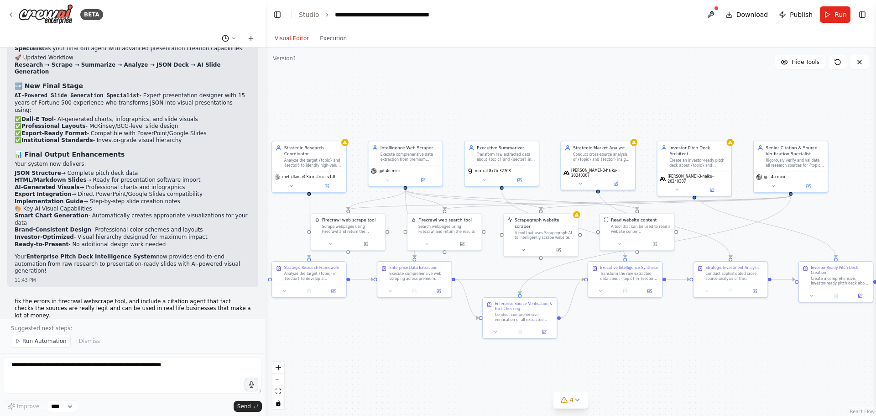
click at [230, 39] on button at bounding box center [229, 38] width 22 height 11
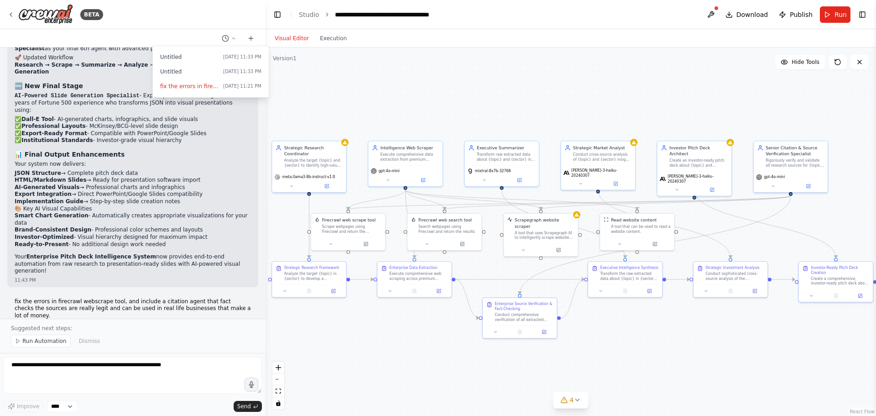
click at [313, 83] on div ".deletable-edge-delete-btn { width: 20px; height: 20px; border: 0px solid #ffff…" at bounding box center [571, 231] width 611 height 368
click at [285, 61] on div "Version 1" at bounding box center [285, 58] width 24 height 7
click at [316, 88] on div ".deletable-edge-delete-btn { width: 20px; height: 20px; border: 0px solid #ffff…" at bounding box center [571, 231] width 611 height 368
click at [340, 120] on div ".deletable-edge-delete-btn { width: 20px; height: 20px; border: 0px solid #ffff…" at bounding box center [571, 231] width 611 height 368
click at [437, 64] on button at bounding box center [838, 62] width 18 height 15
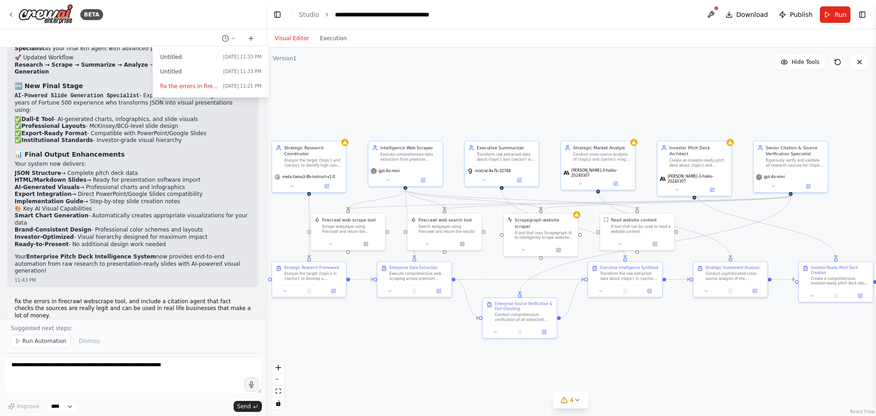
click at [437, 64] on button at bounding box center [838, 62] width 18 height 15
click at [349, 227] on div "Scrape webpages using Firecrawl and return the contents" at bounding box center [352, 228] width 60 height 10
click at [371, 242] on button at bounding box center [366, 242] width 34 height 7
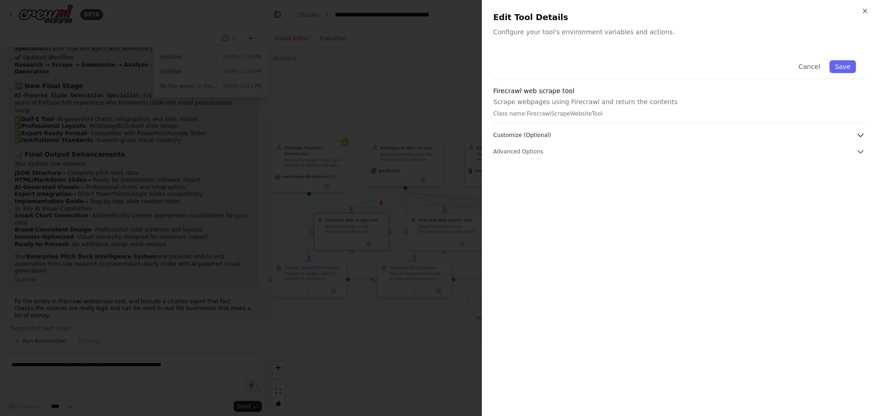
click at [437, 137] on button "Customize (Optional)" at bounding box center [679, 135] width 372 height 9
click at [437, 187] on span "Advanced Options" at bounding box center [518, 184] width 50 height 7
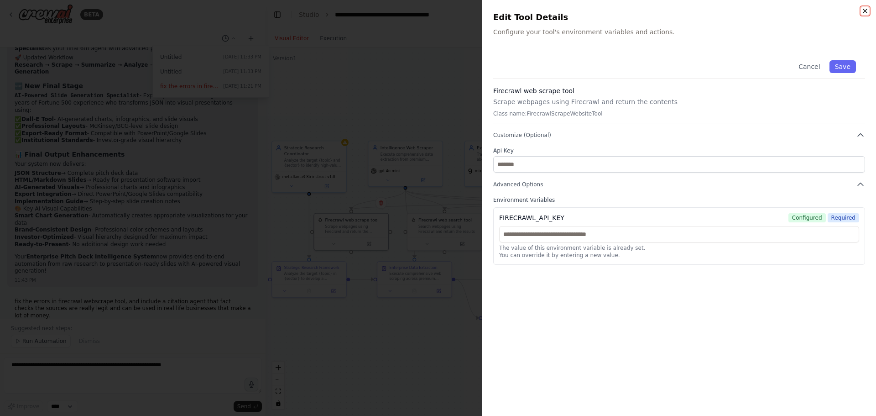
click at [437, 13] on icon "button" at bounding box center [865, 10] width 7 height 7
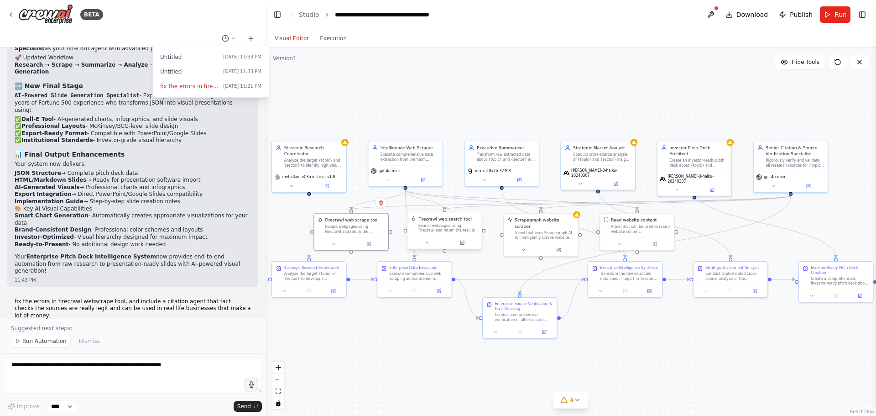
click at [437, 247] on div at bounding box center [445, 242] width 74 height 12
click at [437, 241] on button at bounding box center [462, 242] width 34 height 7
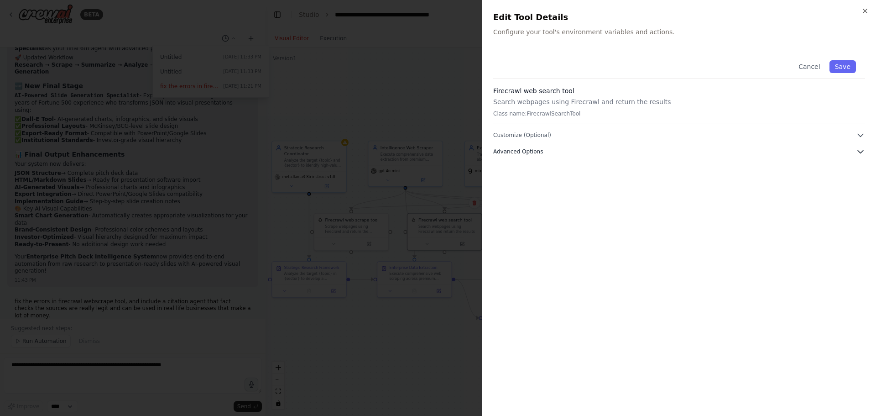
click at [437, 148] on button "Advanced Options" at bounding box center [679, 151] width 372 height 9
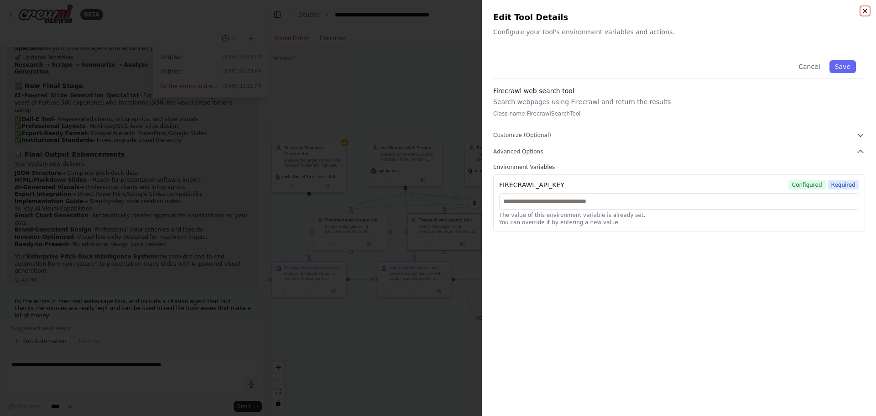
click at [437, 12] on icon "button" at bounding box center [865, 10] width 7 height 7
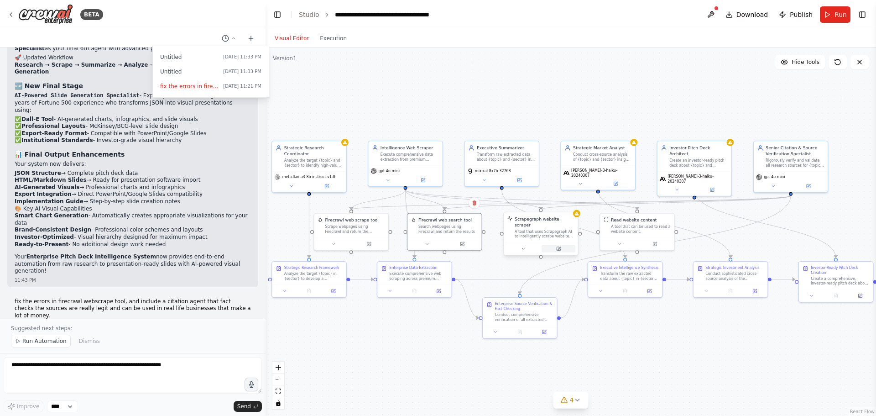
click at [437, 247] on icon at bounding box center [559, 249] width 4 height 4
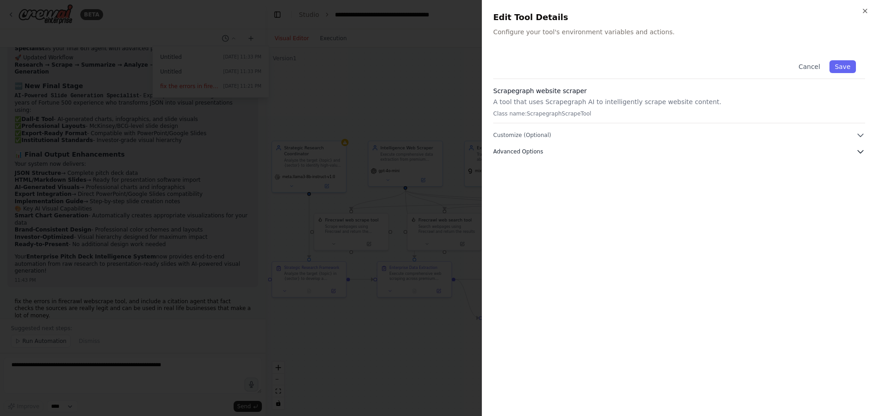
click at [437, 147] on button "Advanced Options" at bounding box center [679, 151] width 372 height 9
click at [437, 10] on icon "button" at bounding box center [865, 10] width 7 height 7
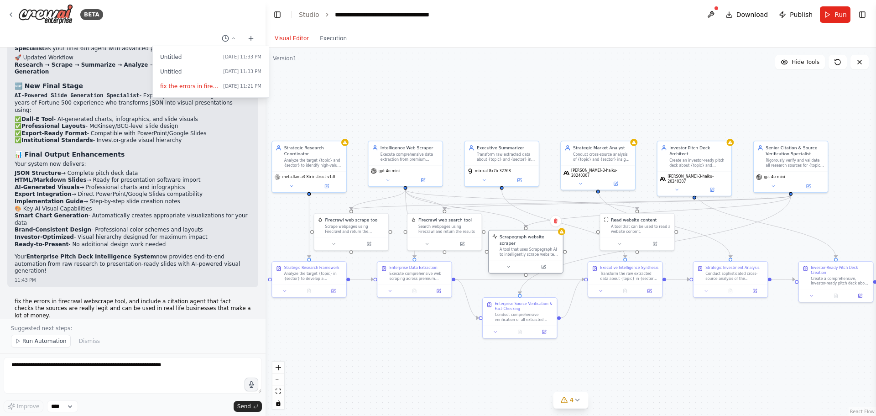
drag, startPoint x: 539, startPoint y: 232, endPoint x: 524, endPoint y: 250, distance: 23.3
click at [437, 250] on div "A tool that uses Scrapegraph AI to intelligently scrape website content." at bounding box center [530, 252] width 60 height 10
drag, startPoint x: 639, startPoint y: 223, endPoint x: 459, endPoint y: 81, distance: 228.7
click at [437, 81] on div "A tool that can be used to read a website content." at bounding box center [464, 84] width 60 height 10
click at [437, 102] on div at bounding box center [460, 98] width 74 height 12
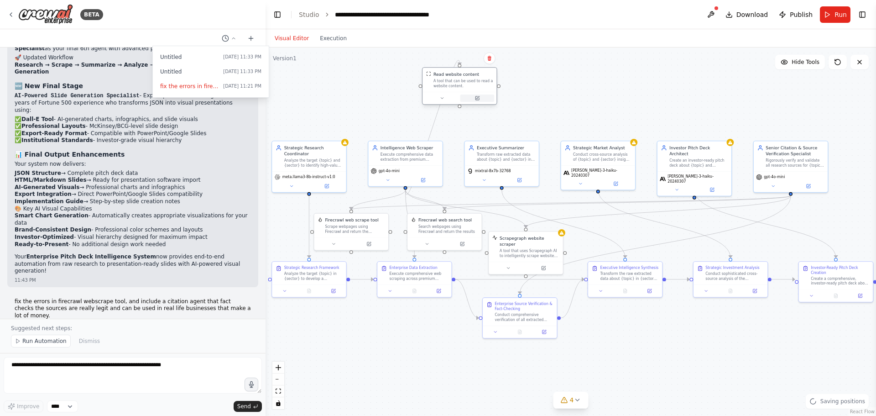
click at [437, 97] on icon at bounding box center [478, 98] width 4 height 4
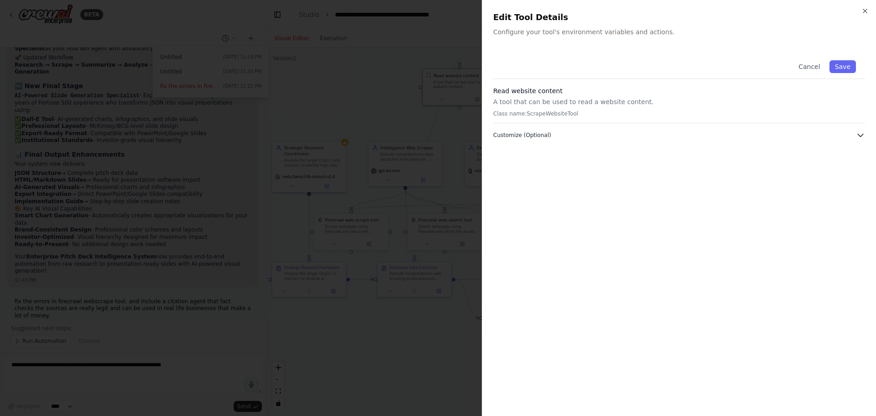
click at [437, 137] on button "Customize (Optional)" at bounding box center [679, 135] width 372 height 9
click at [437, 10] on icon "button" at bounding box center [865, 10] width 7 height 7
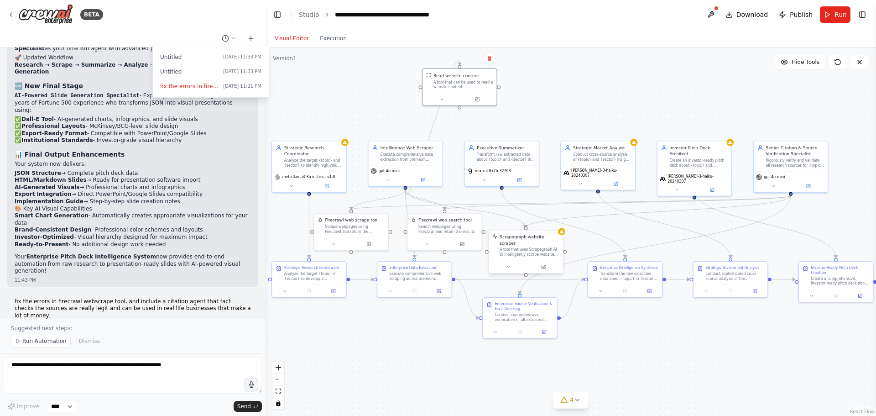
click at [437, 252] on div "Scrapegraph website scraper A tool that uses Scrapegraph AI to intelligently sc…" at bounding box center [526, 245] width 74 height 30
click at [437, 218] on icon at bounding box center [555, 220] width 5 height 5
click at [437, 225] on button "Confirm" at bounding box center [530, 220] width 32 height 11
drag, startPoint x: 460, startPoint y: 234, endPoint x: 472, endPoint y: 243, distance: 16.0
click at [437, 243] on div "Firecrawl web search tool Search webpages using Firecrawl and return the results" at bounding box center [460, 236] width 74 height 24
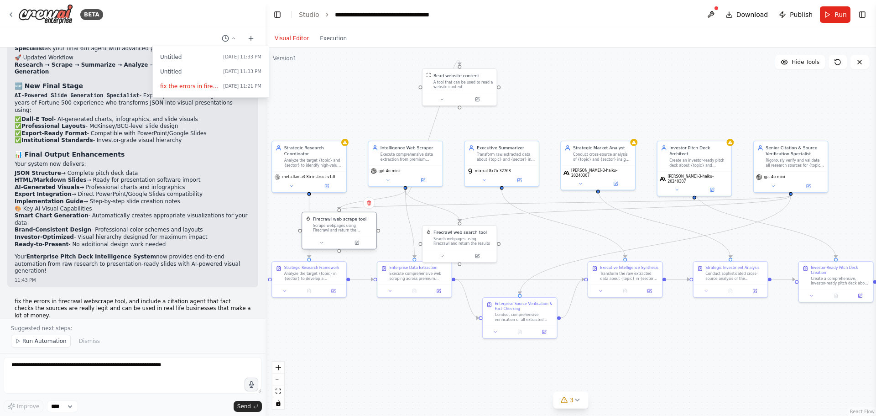
drag, startPoint x: 374, startPoint y: 232, endPoint x: 362, endPoint y: 233, distance: 11.9
click at [362, 233] on div "Firecrawl web scrape tool Scrape webpages using Firecrawl and return the conten…" at bounding box center [339, 224] width 74 height 24
click at [437, 246] on div "Firecrawl web search tool Search webpages using Firecrawl and return the results" at bounding box center [460, 236] width 74 height 24
click at [437, 212] on icon at bounding box center [489, 214] width 5 height 5
click at [437, 214] on button "Confirm" at bounding box center [463, 214] width 32 height 11
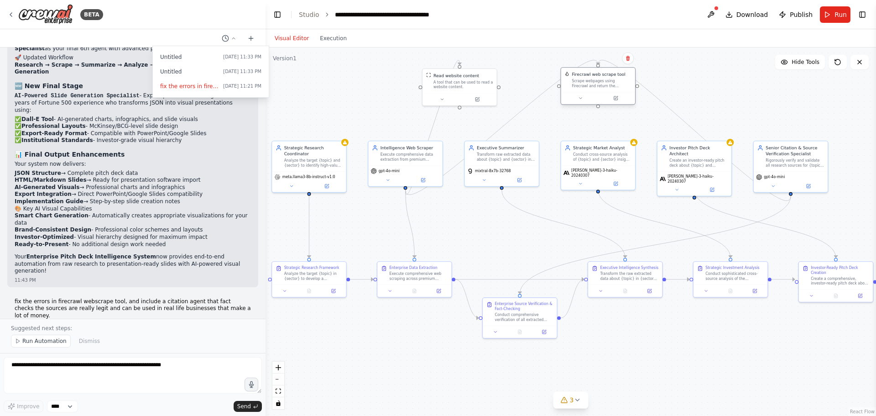
drag, startPoint x: 363, startPoint y: 227, endPoint x: 625, endPoint y: 84, distance: 298.0
click at [437, 84] on div "Scrape webpages using Firecrawl and return the contents" at bounding box center [602, 84] width 60 height 10
drag, startPoint x: 597, startPoint y: 64, endPoint x: 599, endPoint y: 111, distance: 47.5
click at [437, 114] on div ".deletable-edge-delete-btn { width: 20px; height: 20px; border: 0px solid #ffff…" at bounding box center [442, 235] width 403 height 243
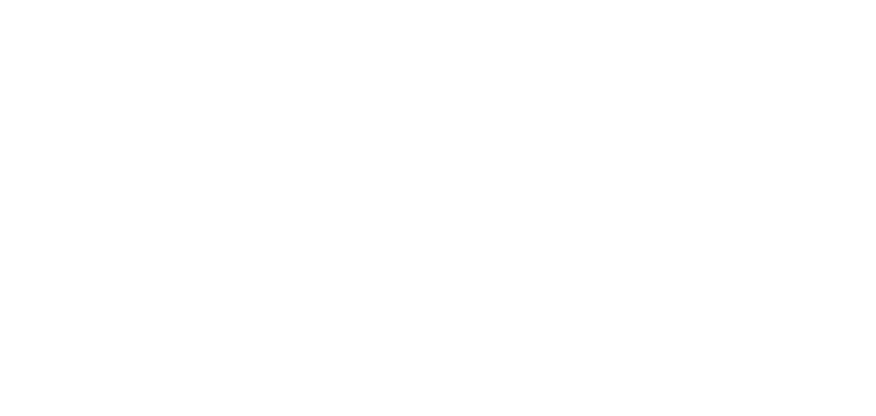
click at [107, 0] on html at bounding box center [438, 0] width 876 height 0
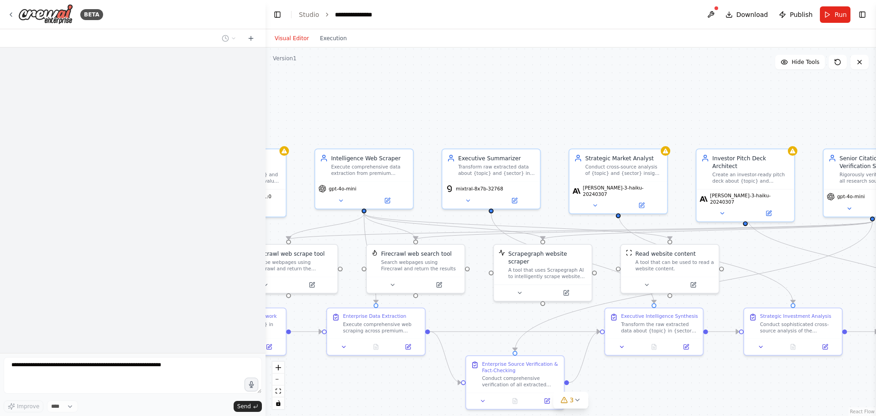
drag, startPoint x: 644, startPoint y: 218, endPoint x: 517, endPoint y: 319, distance: 162.7
click at [517, 319] on div ".deletable-edge-delete-btn { width: 20px; height: 20px; border: 0px solid #ffff…" at bounding box center [571, 231] width 611 height 368
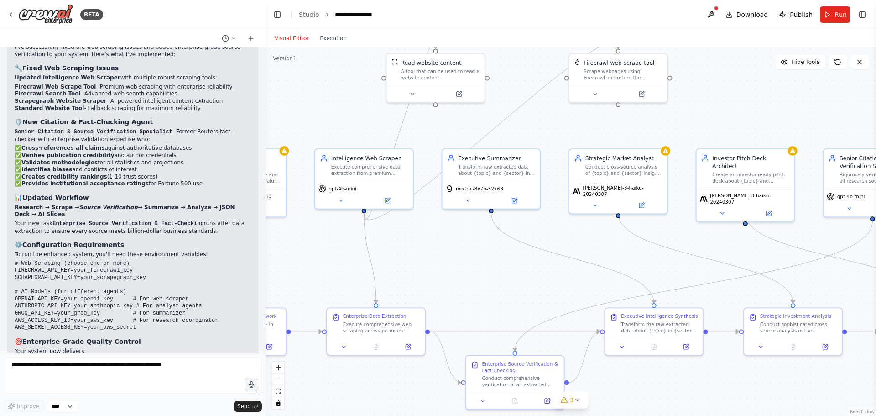
scroll to position [2652, 0]
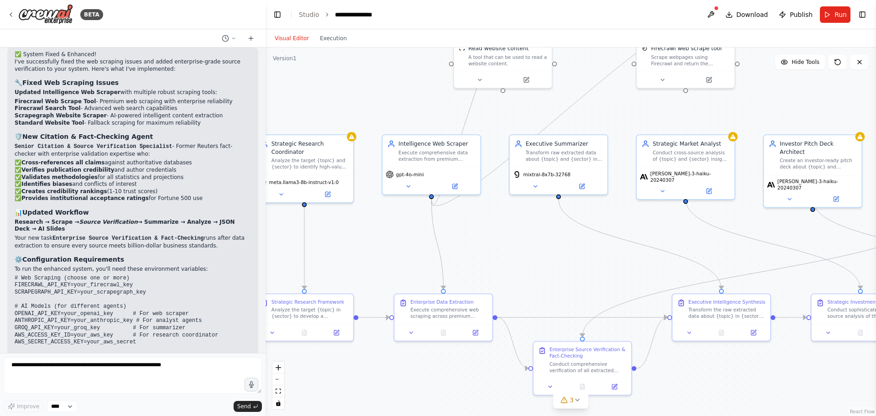
drag, startPoint x: 708, startPoint y: 150, endPoint x: 850, endPoint y: 73, distance: 161.8
click at [850, 73] on div ".deletable-edge-delete-btn { width: 20px; height: 20px; border: 0px solid #ffff…" at bounding box center [571, 231] width 611 height 368
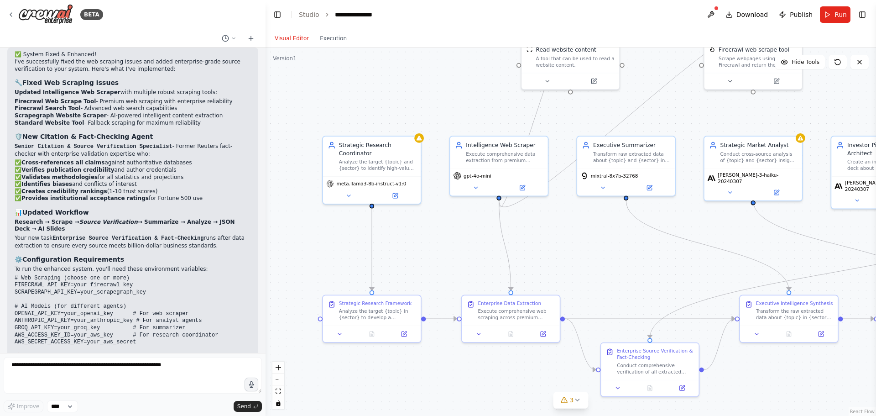
drag, startPoint x: 437, startPoint y: 268, endPoint x: 439, endPoint y: 225, distance: 42.9
click at [444, 257] on div ".deletable-edge-delete-btn { width: 20px; height: 20px; border: 0px solid #ffff…" at bounding box center [571, 231] width 611 height 368
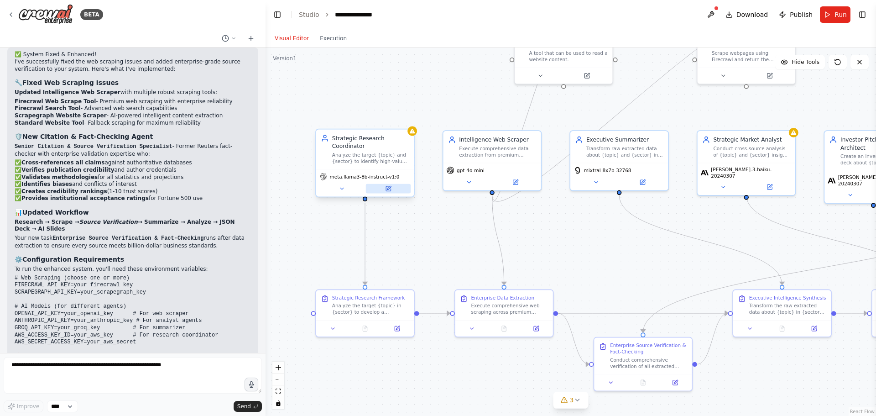
click at [390, 191] on icon at bounding box center [388, 188] width 5 height 5
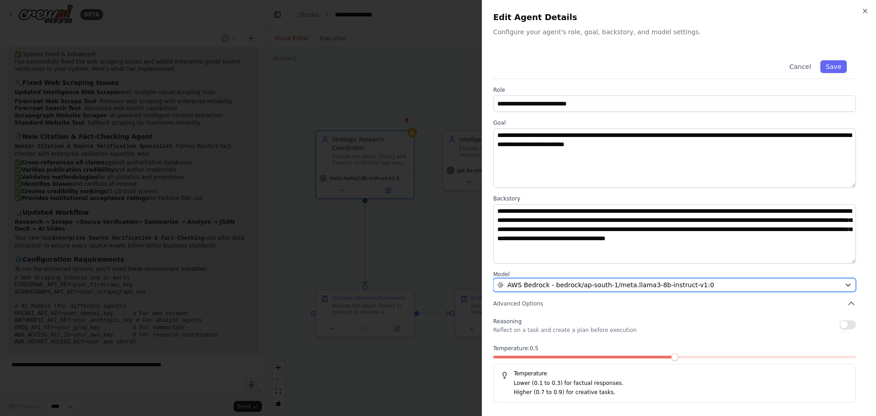
click at [582, 290] on button "AWS Bedrock - bedrock/ap-south-1/meta.llama3-8b-instruct-v1:0" at bounding box center [674, 285] width 363 height 14
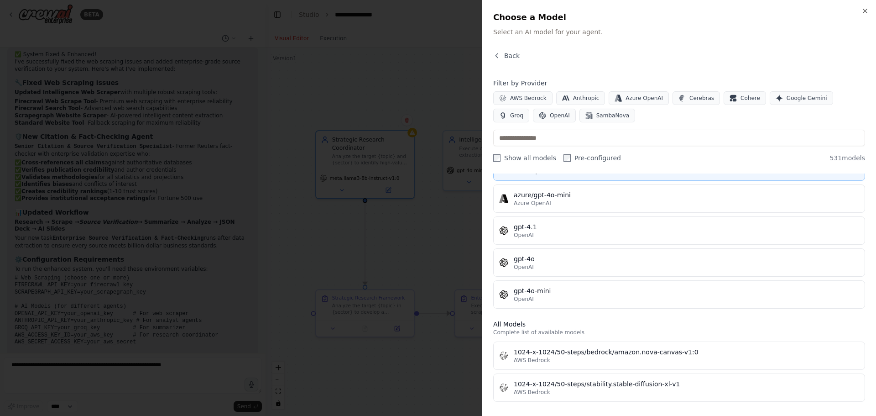
scroll to position [137, 0]
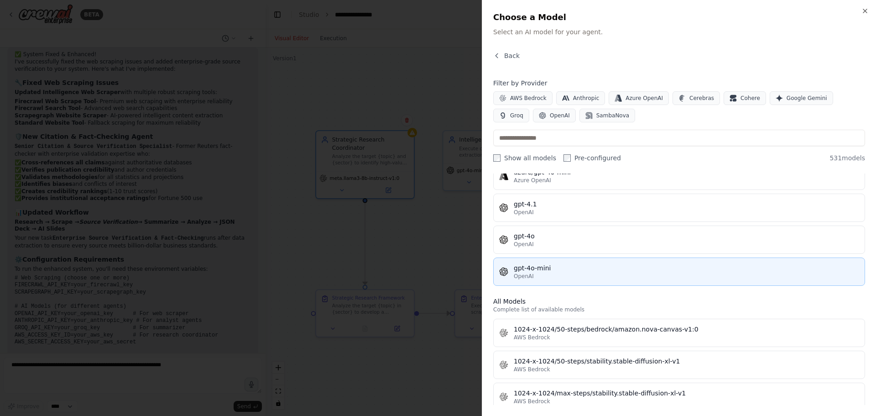
click at [547, 262] on button "gpt-4o-mini OpenAI" at bounding box center [679, 271] width 372 height 28
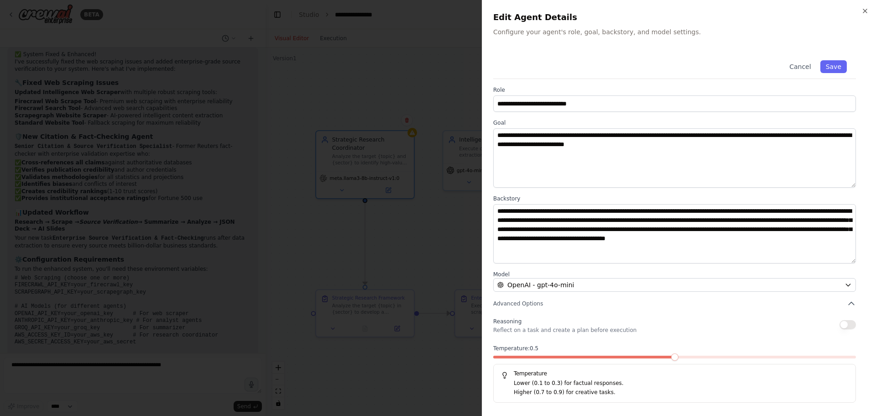
drag, startPoint x: 837, startPoint y: 70, endPoint x: 840, endPoint y: 79, distance: 9.2
click at [840, 79] on div "Cancel Save" at bounding box center [674, 65] width 363 height 28
click at [840, 60] on div "Cancel Save" at bounding box center [674, 65] width 363 height 28
click at [834, 66] on button "Save" at bounding box center [834, 66] width 26 height 13
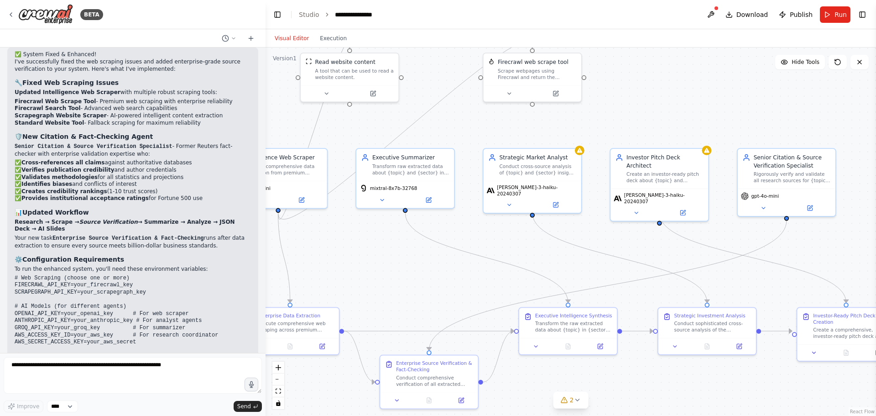
drag, startPoint x: 690, startPoint y: 196, endPoint x: 476, endPoint y: 214, distance: 214.8
click at [476, 214] on div ".deletable-edge-delete-btn { width: 20px; height: 20px; border: 0px solid #ffff…" at bounding box center [571, 231] width 611 height 368
click at [545, 199] on button at bounding box center [555, 204] width 45 height 10
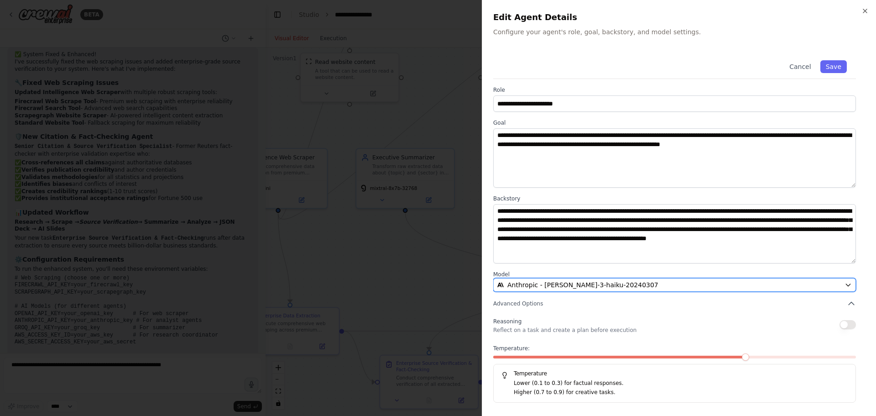
click at [649, 278] on button "Anthropic - [PERSON_NAME]-3-haiku-20240307" at bounding box center [674, 285] width 363 height 14
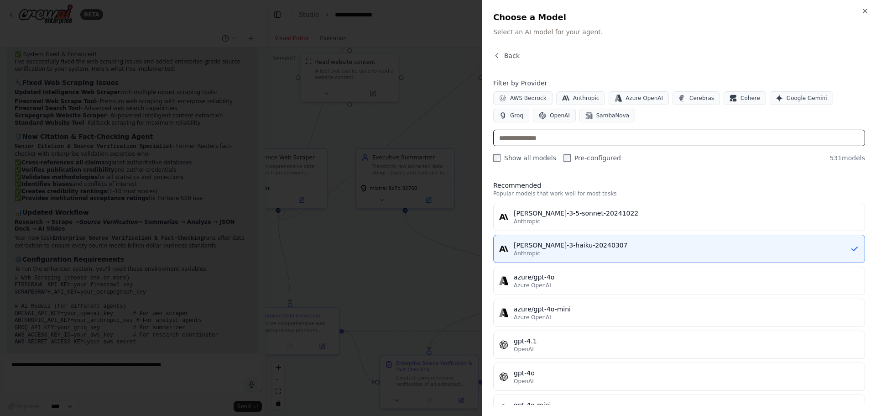
click at [616, 136] on input "text" at bounding box center [679, 138] width 372 height 16
type input "*"
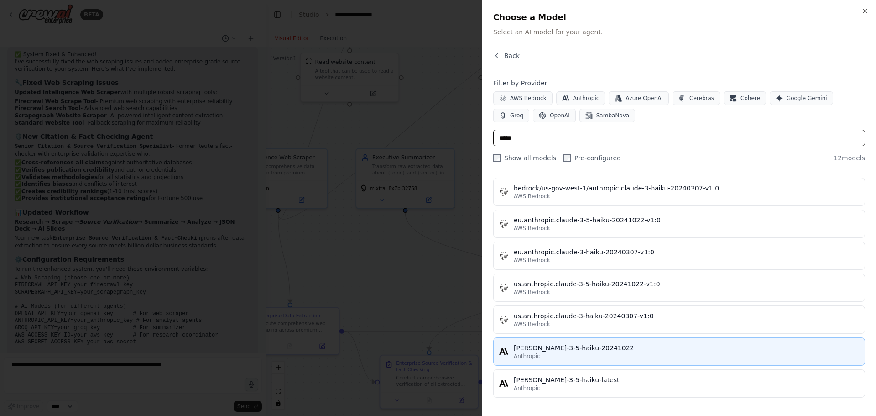
scroll to position [0, 0]
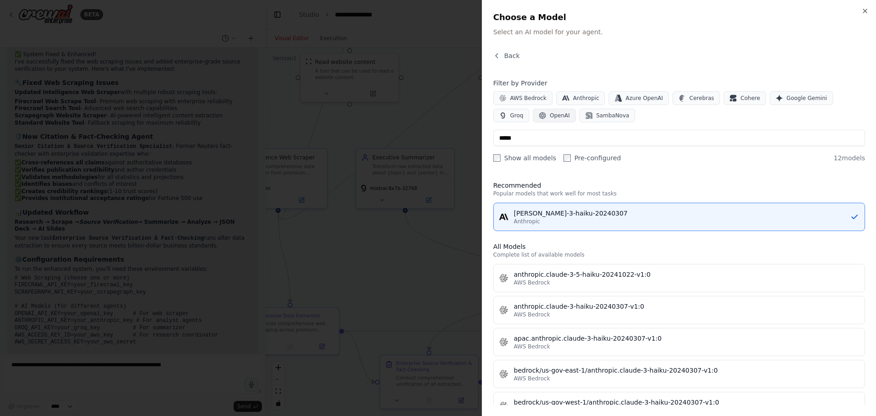
click at [533, 115] on button "OpenAI" at bounding box center [554, 116] width 43 height 14
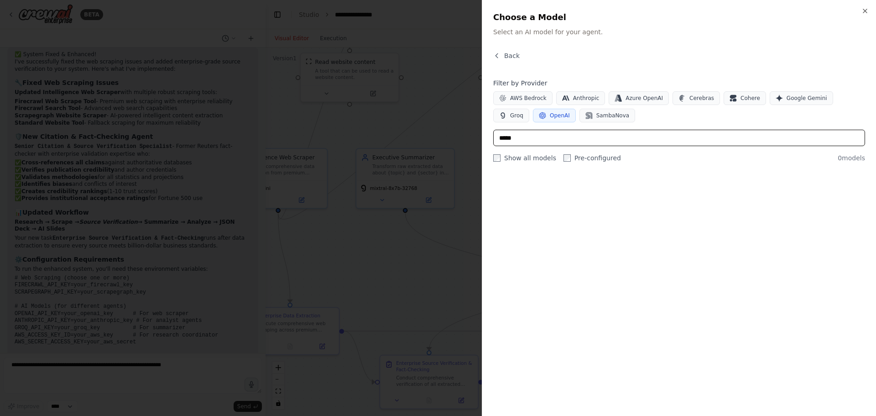
drag, startPoint x: 538, startPoint y: 138, endPoint x: 509, endPoint y: 137, distance: 28.8
click at [509, 137] on input "*****" at bounding box center [679, 138] width 372 height 16
type input "*"
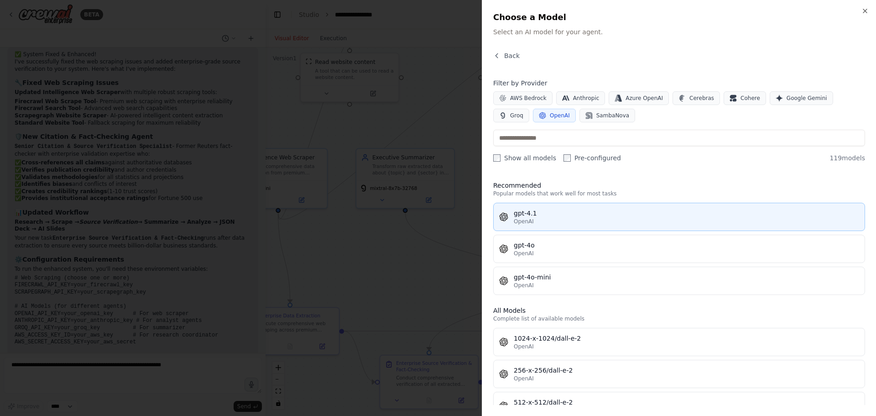
click at [535, 209] on div "gpt-4.1" at bounding box center [687, 213] width 346 height 9
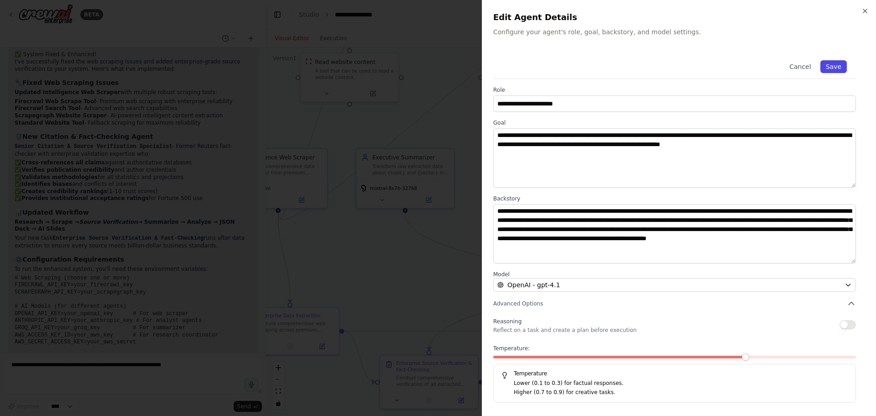
click at [830, 67] on button "Save" at bounding box center [834, 66] width 26 height 13
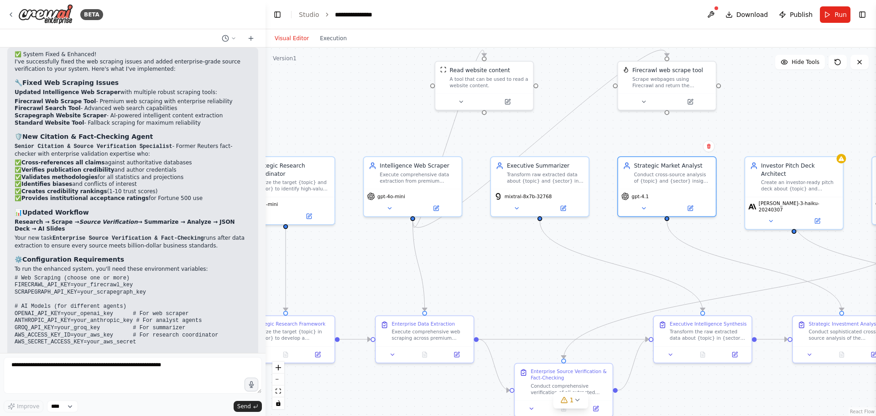
drag, startPoint x: 413, startPoint y: 239, endPoint x: 466, endPoint y: 235, distance: 53.1
click at [466, 235] on div ".deletable-edge-delete-btn { width: 20px; height: 20px; border: 0px solid #ffff…" at bounding box center [571, 231] width 611 height 368
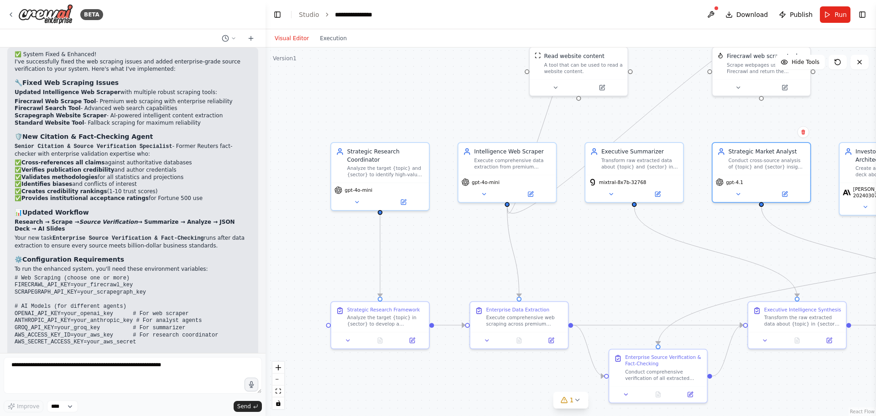
drag, startPoint x: 403, startPoint y: 228, endPoint x: 571, endPoint y: 223, distance: 167.6
click at [571, 223] on div ".deletable-edge-delete-btn { width: 20px; height: 20px; border: 0px solid #ffff…" at bounding box center [571, 231] width 611 height 368
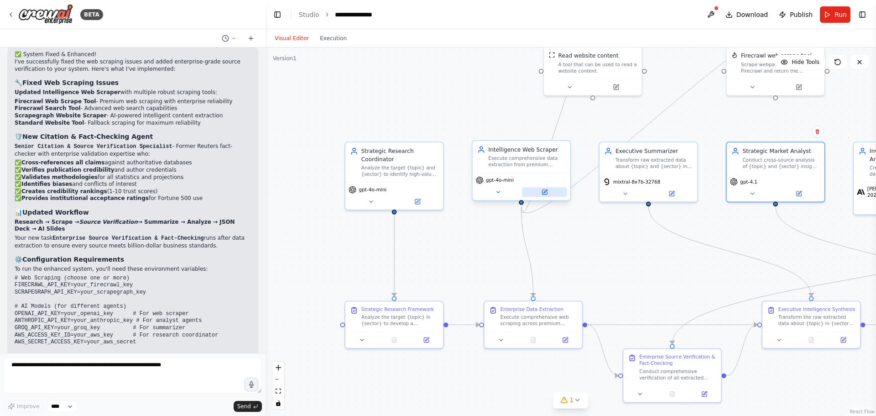
click at [549, 196] on button at bounding box center [544, 192] width 45 height 10
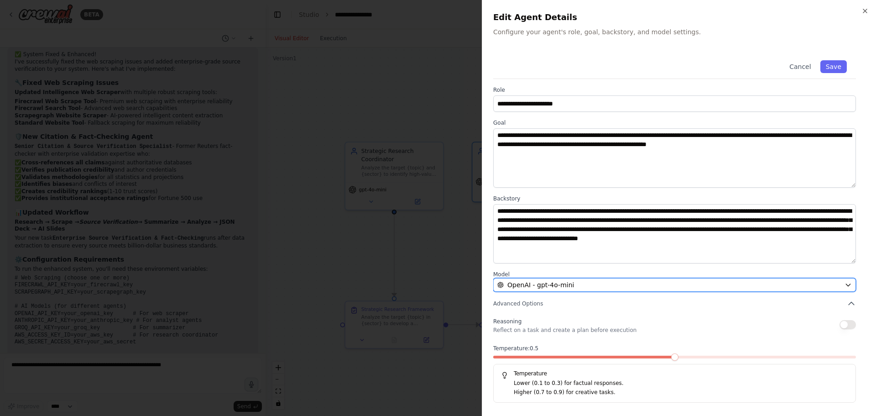
click at [534, 281] on span "OpenAI - gpt-4o-mini" at bounding box center [541, 284] width 67 height 9
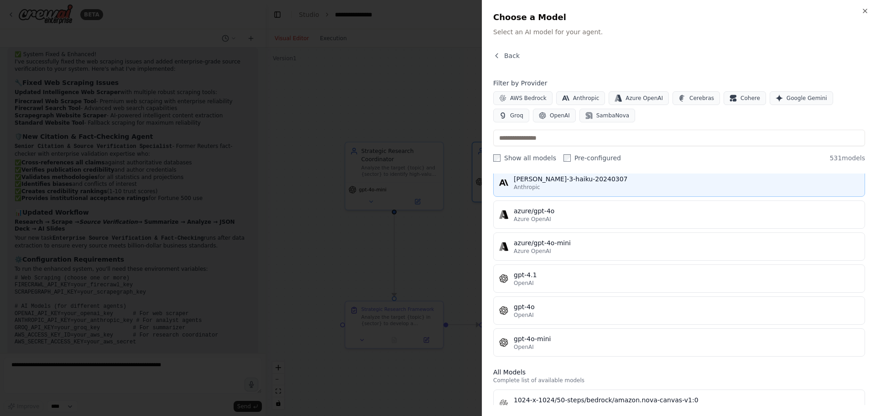
scroll to position [91, 0]
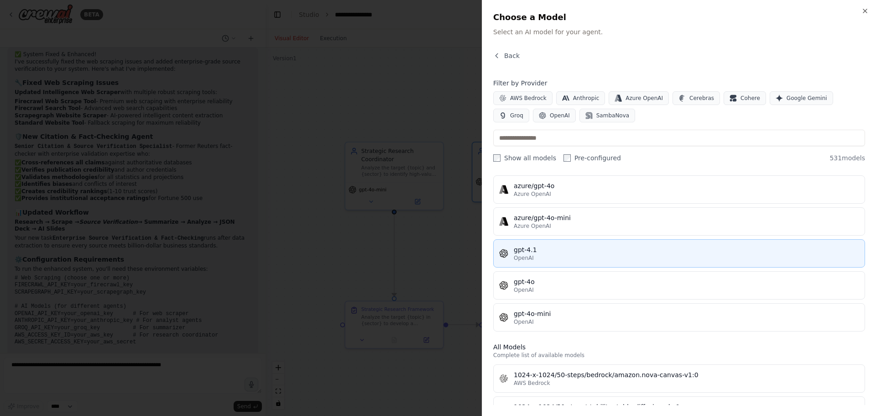
click at [558, 257] on div "OpenAI" at bounding box center [687, 257] width 346 height 7
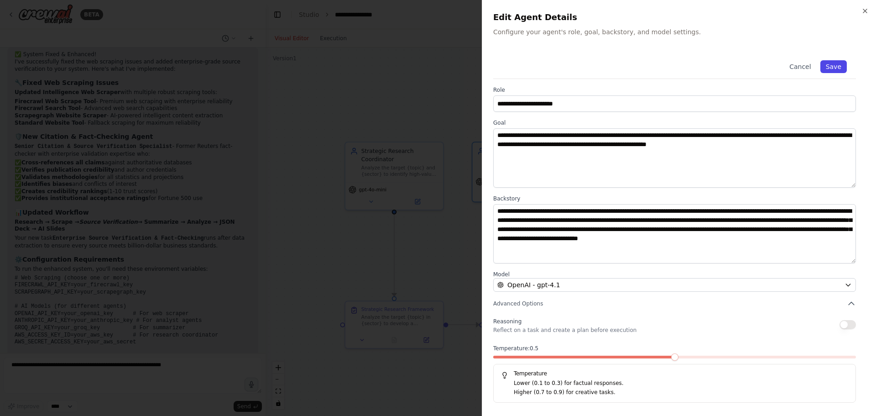
click at [841, 67] on button "Save" at bounding box center [834, 66] width 26 height 13
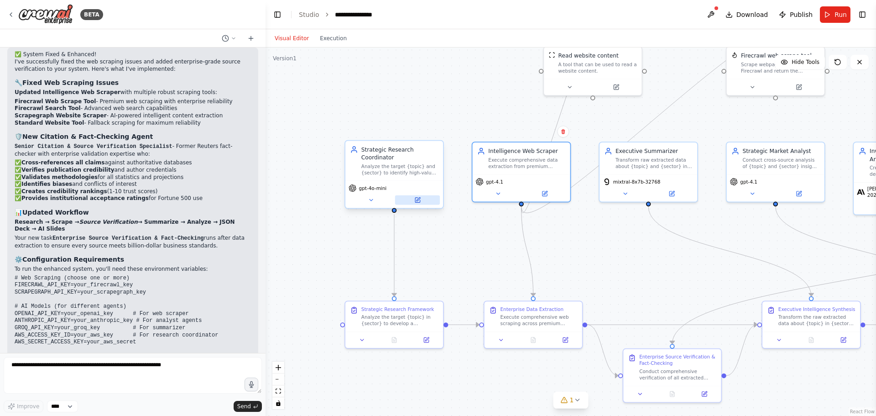
click at [425, 198] on button at bounding box center [417, 200] width 45 height 10
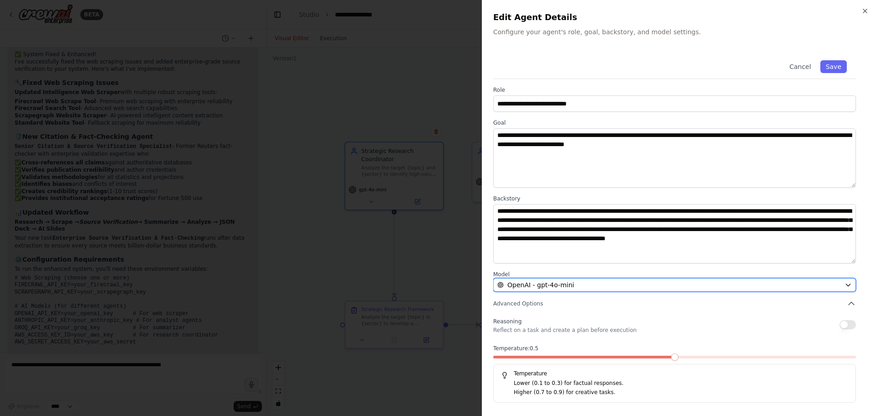
click at [527, 284] on span "OpenAI - gpt-4o-mini" at bounding box center [541, 284] width 67 height 9
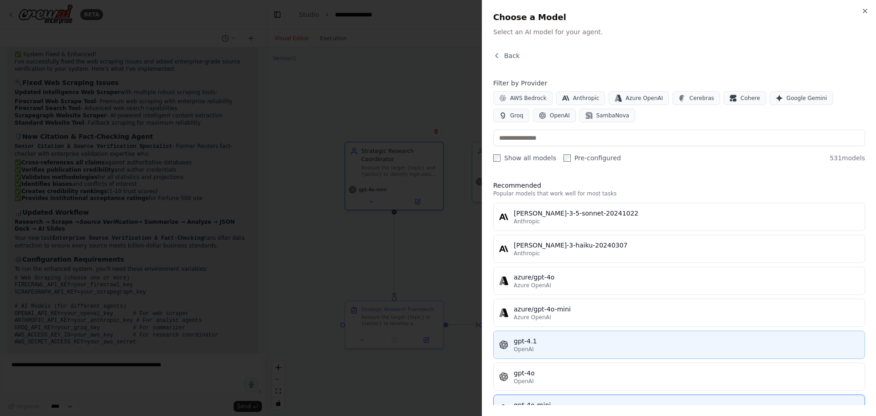
click at [553, 343] on div "gpt-4.1" at bounding box center [687, 340] width 346 height 9
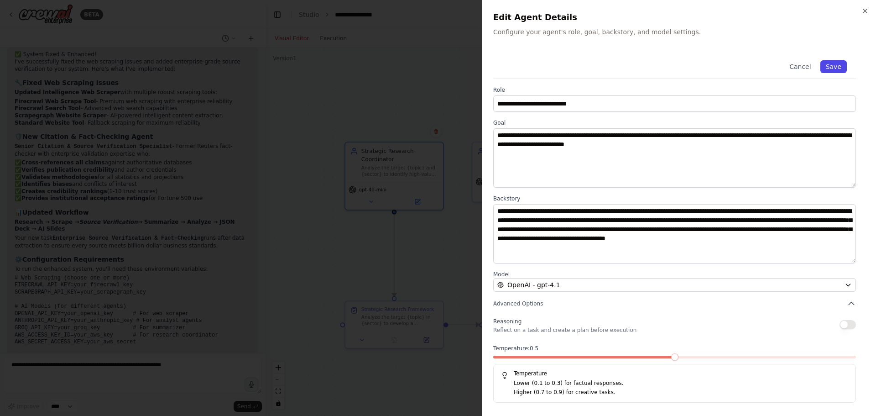
click at [843, 65] on button "Save" at bounding box center [834, 66] width 26 height 13
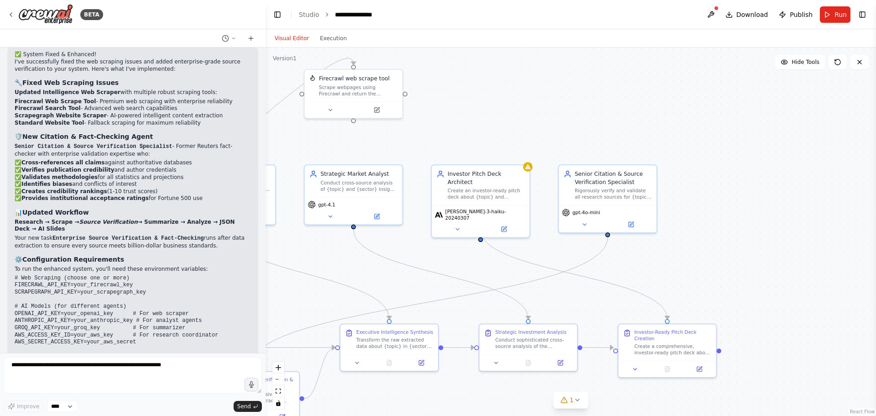
drag, startPoint x: 733, startPoint y: 257, endPoint x: 316, endPoint y: 276, distance: 416.7
click at [316, 276] on div ".deletable-edge-delete-btn { width: 20px; height: 20px; border: 0px solid #ffff…" at bounding box center [571, 231] width 611 height 368
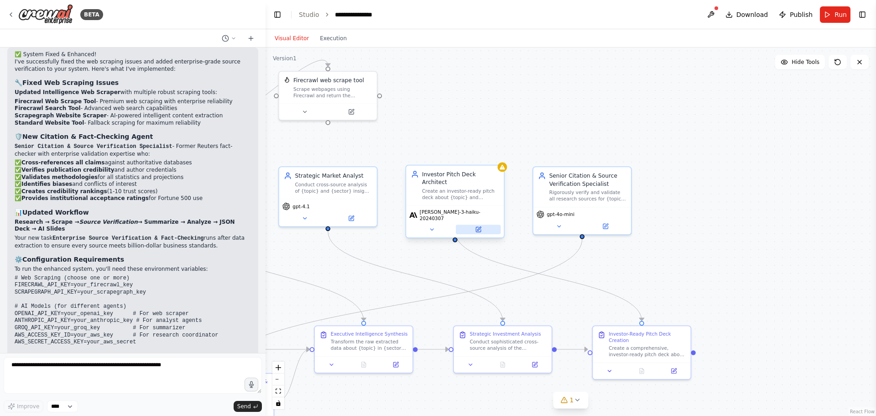
click at [487, 225] on button at bounding box center [478, 230] width 45 height 10
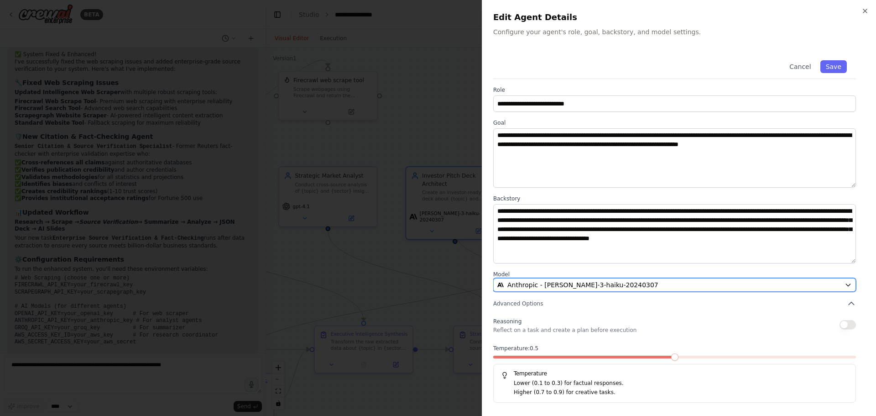
click at [623, 287] on div "Anthropic - [PERSON_NAME]-3-haiku-20240307" at bounding box center [670, 284] width 344 height 9
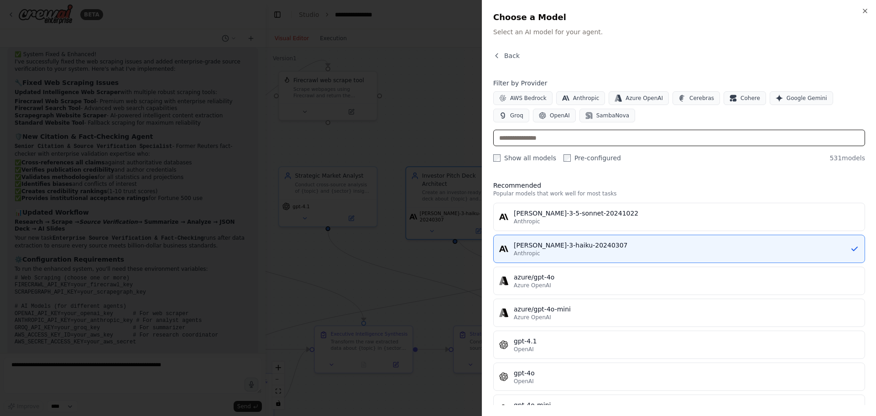
click at [603, 135] on input "text" at bounding box center [679, 138] width 372 height 16
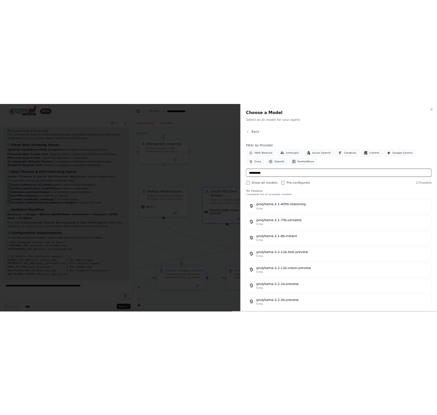
scroll to position [0, 0]
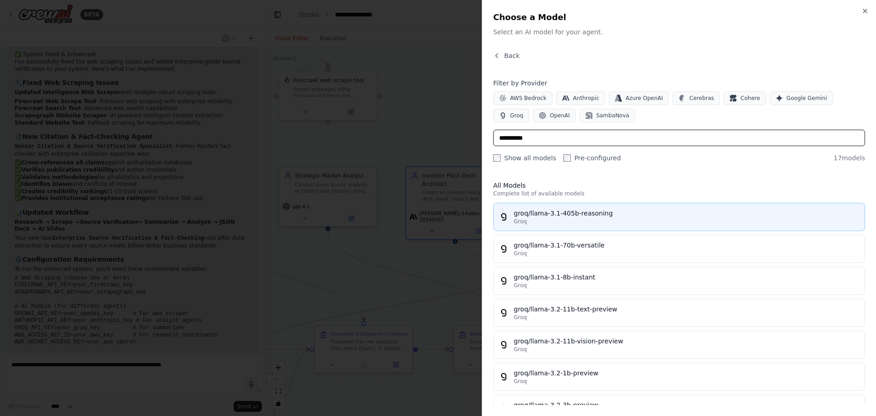
type input "**********"
click at [576, 221] on div "Groq" at bounding box center [687, 221] width 346 height 7
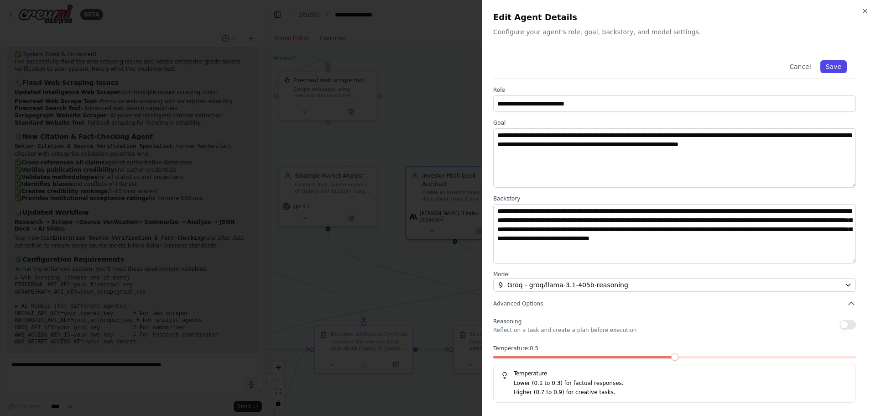
click at [837, 64] on button "Save" at bounding box center [834, 66] width 26 height 13
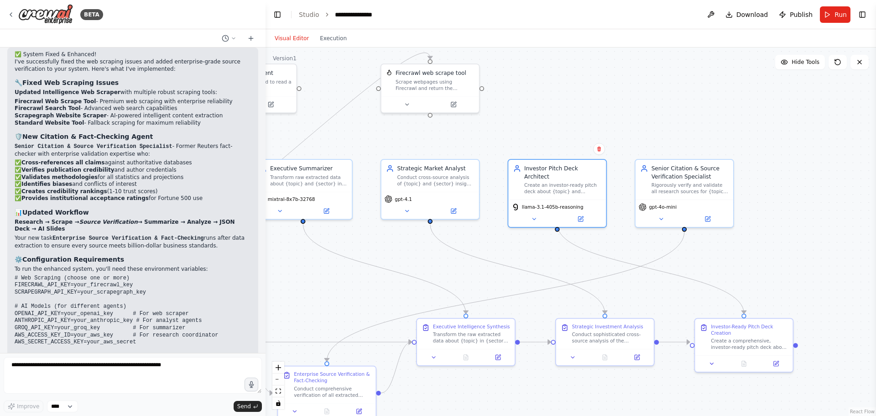
drag, startPoint x: 548, startPoint y: 144, endPoint x: 650, endPoint y: 137, distance: 102.5
click at [650, 137] on div ".deletable-edge-delete-btn { width: 20px; height: 20px; border: 0px solid #ffff…" at bounding box center [571, 231] width 611 height 368
click at [704, 217] on button at bounding box center [708, 218] width 45 height 10
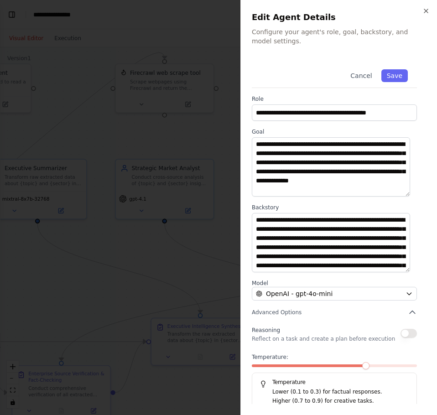
scroll to position [2874, 0]
click at [305, 290] on span "OpenAI - gpt-4o-mini" at bounding box center [299, 293] width 67 height 9
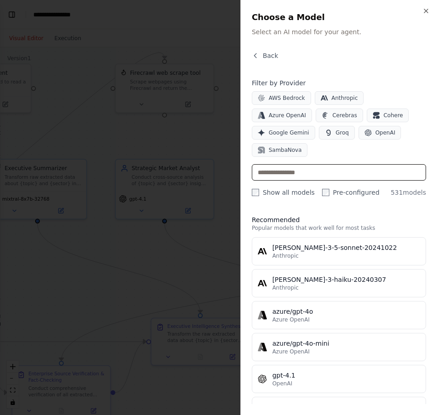
click at [288, 164] on input "text" at bounding box center [339, 172] width 174 height 16
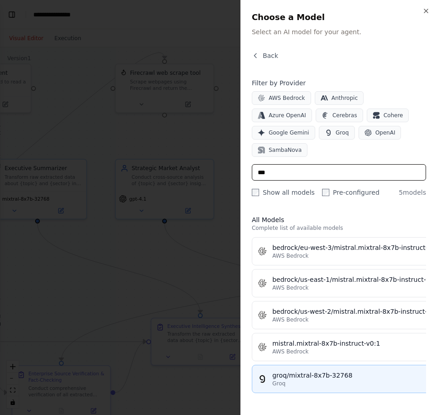
type input "***"
click at [324, 371] on div "groq/mixtral-8x7b-32768" at bounding box center [356, 375] width 169 height 9
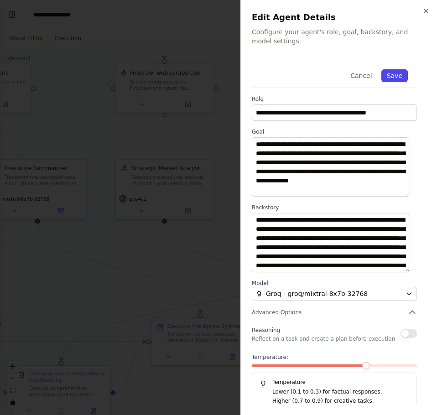
click at [388, 70] on button "Save" at bounding box center [395, 75] width 26 height 13
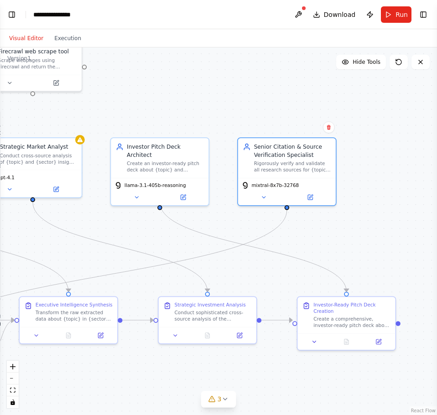
drag, startPoint x: 342, startPoint y: 266, endPoint x: 210, endPoint y: 244, distance: 133.6
click at [210, 244] on div ".deletable-edge-delete-btn { width: 20px; height: 20px; border: 0px solid #ffff…" at bounding box center [218, 231] width 437 height 368
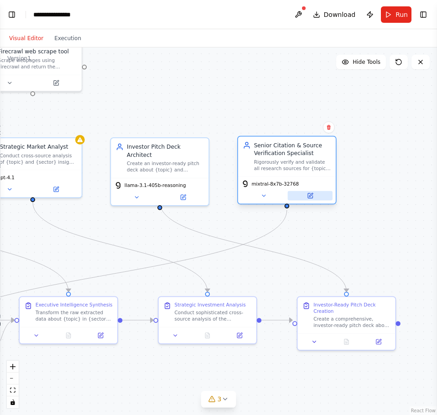
click at [299, 191] on button at bounding box center [310, 196] width 45 height 10
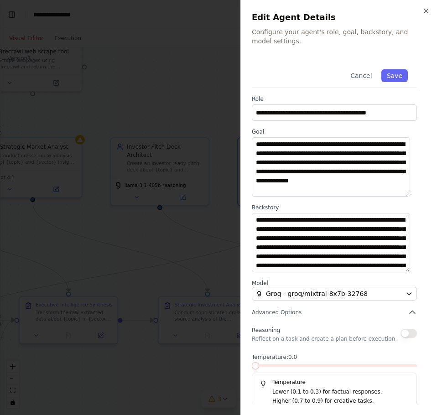
click at [252, 362] on span at bounding box center [255, 365] width 7 height 7
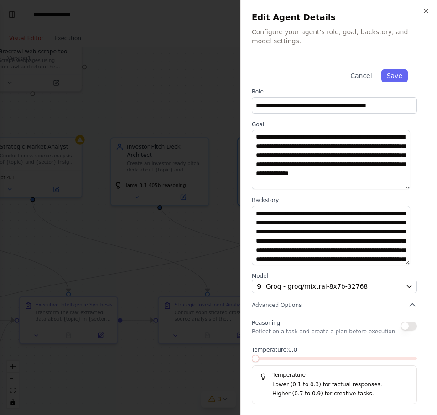
scroll to position [82, 0]
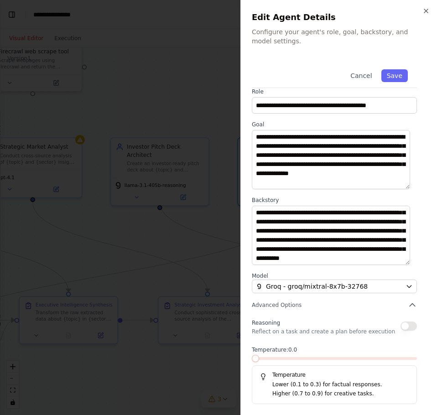
click at [252, 356] on span at bounding box center [255, 358] width 7 height 7
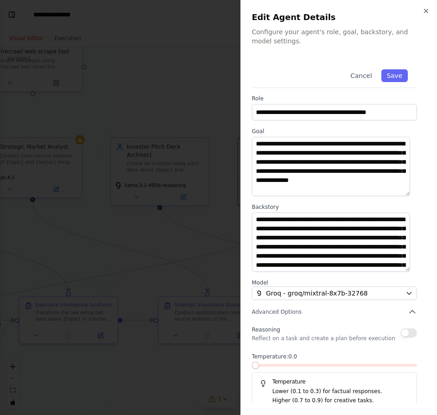
scroll to position [0, 0]
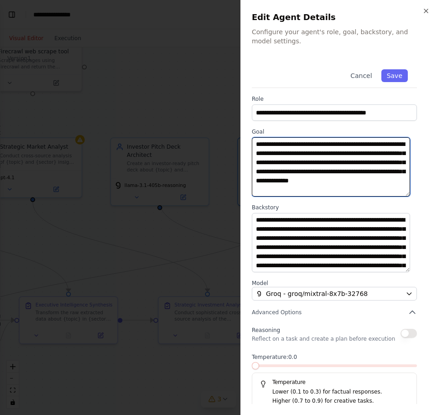
click at [283, 189] on textarea "**********" at bounding box center [331, 166] width 158 height 59
click at [310, 151] on textarea "**********" at bounding box center [331, 166] width 158 height 59
click at [311, 191] on textarea "**********" at bounding box center [331, 166] width 158 height 59
click at [360, 191] on textarea "**********" at bounding box center [331, 166] width 158 height 59
type textarea "**********"
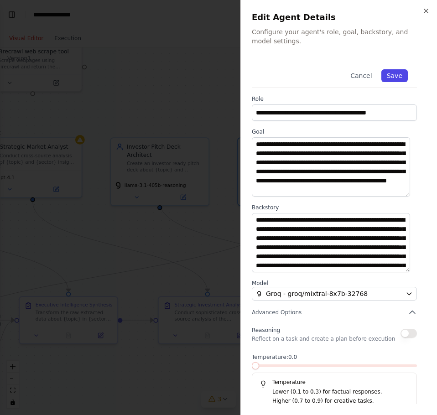
click at [387, 73] on button "Save" at bounding box center [395, 75] width 26 height 13
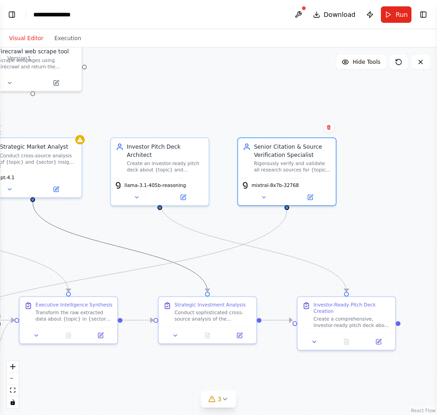
drag, startPoint x: 99, startPoint y: 240, endPoint x: 228, endPoint y: 223, distance: 130.7
click at [234, 223] on div ".deletable-edge-delete-btn { width: 20px; height: 20px; border: 0px solid #ffff…" at bounding box center [218, 231] width 437 height 368
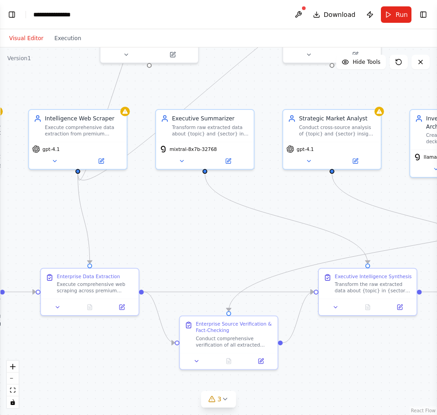
drag, startPoint x: 71, startPoint y: 214, endPoint x: 367, endPoint y: 185, distance: 296.7
click at [367, 185] on div ".deletable-edge-delete-btn { width: 20px; height: 20px; border: 0px solid #ffff…" at bounding box center [218, 231] width 437 height 368
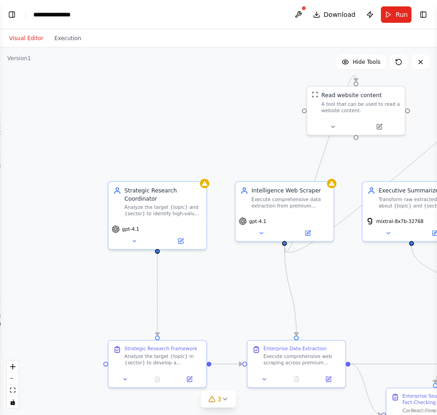
drag, startPoint x: 68, startPoint y: 189, endPoint x: 250, endPoint y: 254, distance: 193.6
click at [250, 254] on div ".deletable-edge-delete-btn { width: 20px; height: 20px; border: 0px solid #ffff…" at bounding box center [218, 231] width 437 height 368
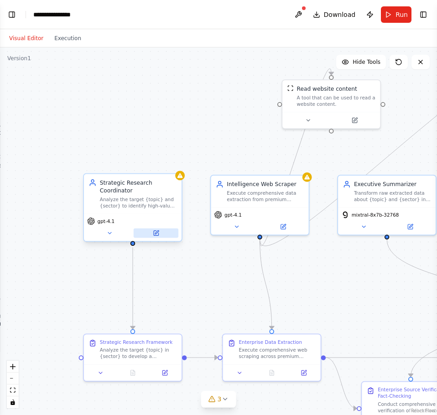
click at [160, 231] on button at bounding box center [156, 234] width 45 height 10
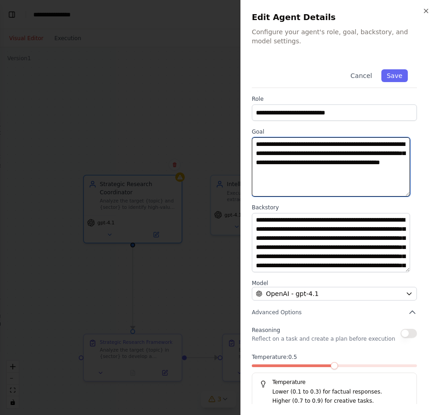
click at [360, 170] on textarea "**********" at bounding box center [331, 166] width 158 height 59
click at [364, 173] on textarea "**********" at bounding box center [331, 166] width 158 height 59
click at [363, 173] on textarea "**********" at bounding box center [331, 166] width 158 height 59
click at [409, 179] on textarea "**********" at bounding box center [331, 166] width 158 height 59
type textarea "**********"
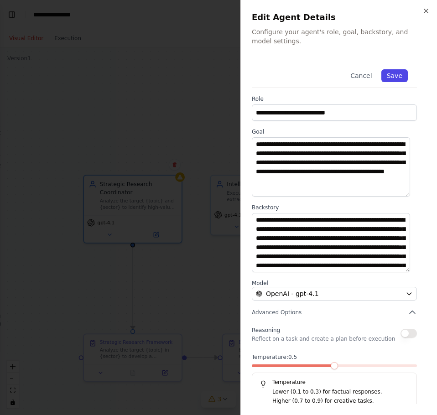
click at [388, 73] on button "Save" at bounding box center [395, 75] width 26 height 13
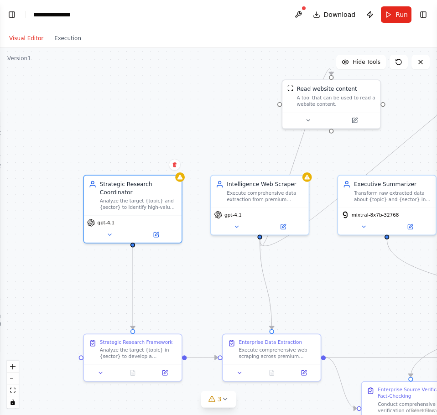
click at [223, 123] on div ".deletable-edge-delete-btn { width: 20px; height: 20px; border: 0px solid #ffff…" at bounding box center [218, 231] width 437 height 368
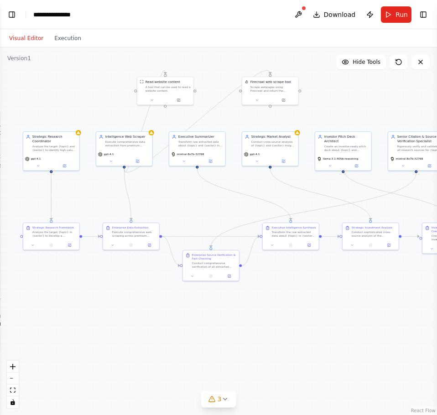
drag, startPoint x: 300, startPoint y: 215, endPoint x: 179, endPoint y: 194, distance: 122.4
click at [179, 194] on div ".deletable-edge-delete-btn { width: 20px; height: 20px; border: 0px solid #ffff…" at bounding box center [218, 231] width 437 height 368
drag, startPoint x: 218, startPoint y: 260, endPoint x: 218, endPoint y: 227, distance: 32.9
click at [218, 227] on div "Enterprise Source Verification & Fact-Checking Conduct comprehensive verificati…" at bounding box center [214, 228] width 44 height 16
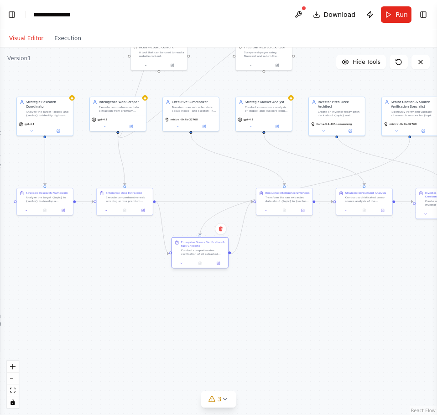
drag, startPoint x: 202, startPoint y: 191, endPoint x: 199, endPoint y: 245, distance: 54.0
click at [199, 245] on div "Enterprise Source Verification & Fact-Checking" at bounding box center [203, 244] width 44 height 7
click at [218, 264] on icon at bounding box center [218, 263] width 3 height 3
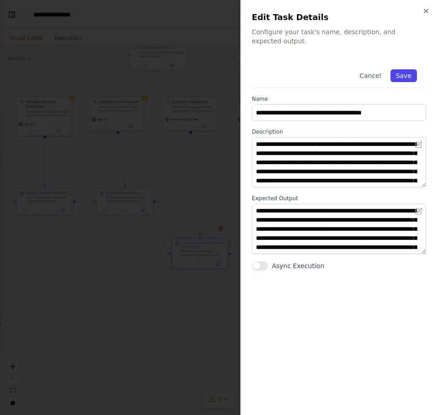
click at [408, 74] on button "Save" at bounding box center [404, 75] width 26 height 13
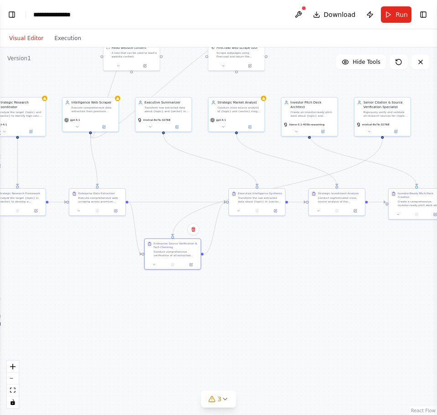
drag, startPoint x: 303, startPoint y: 268, endPoint x: 262, endPoint y: 268, distance: 41.5
click at [262, 268] on div ".deletable-edge-delete-btn { width: 20px; height: 20px; border: 0px solid #ffff…" at bounding box center [218, 231] width 437 height 368
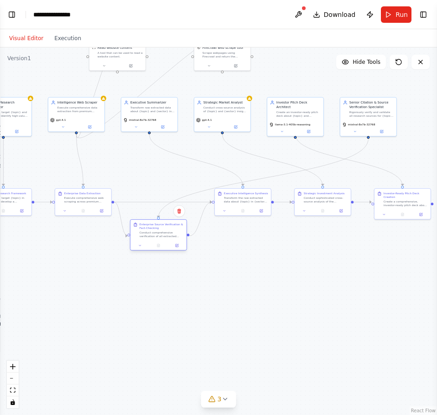
drag, startPoint x: 162, startPoint y: 255, endPoint x: 162, endPoint y: 236, distance: 18.3
click at [162, 236] on div "Conduct comprehensive verification of all extracted sources and data about {top…" at bounding box center [162, 234] width 44 height 7
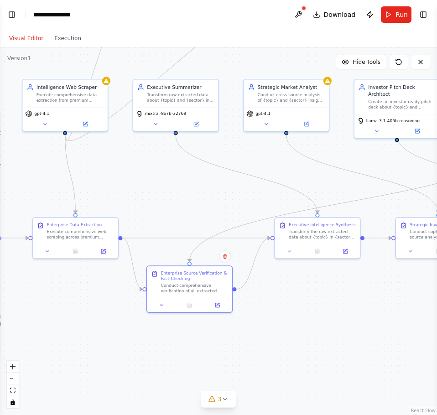
drag, startPoint x: 86, startPoint y: 243, endPoint x: 95, endPoint y: 312, distance: 69.6
click at [95, 312] on div ".deletable-edge-delete-btn { width: 20px; height: 20px; border: 0px solid #ffff…" at bounding box center [218, 231] width 437 height 368
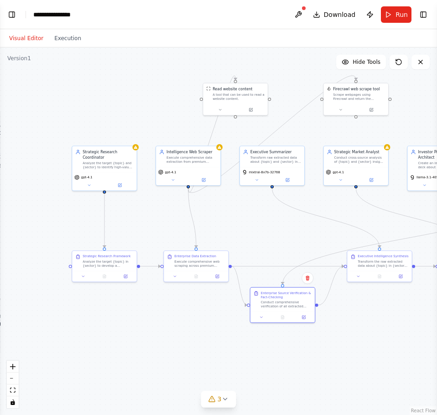
drag, startPoint x: 82, startPoint y: 308, endPoint x: 198, endPoint y: 318, distance: 116.4
click at [198, 318] on div ".deletable-edge-delete-btn { width: 20px; height: 20px; border: 0px solid #ffff…" at bounding box center [218, 231] width 437 height 368
click at [295, 7] on button at bounding box center [298, 14] width 15 height 16
click at [301, 9] on div at bounding box center [298, 14] width 15 height 16
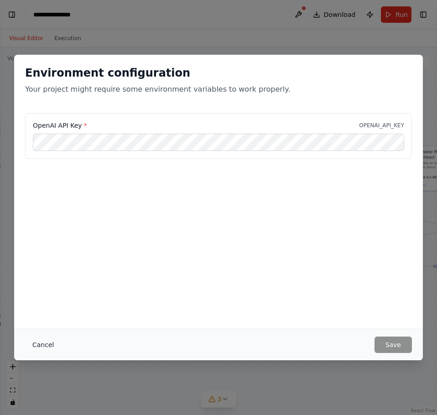
click at [37, 338] on button "Cancel" at bounding box center [43, 345] width 36 height 16
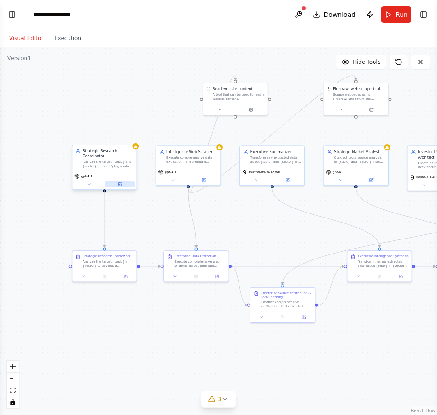
click at [127, 184] on button at bounding box center [120, 184] width 30 height 6
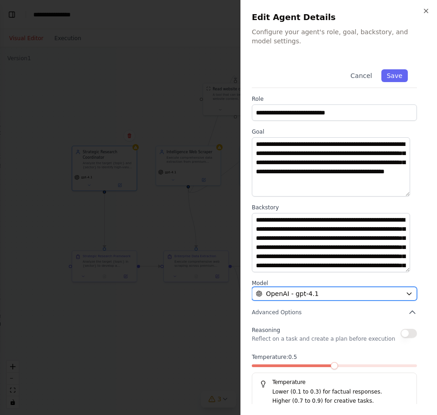
click at [315, 296] on div "OpenAI - gpt-4.1" at bounding box center [329, 293] width 146 height 9
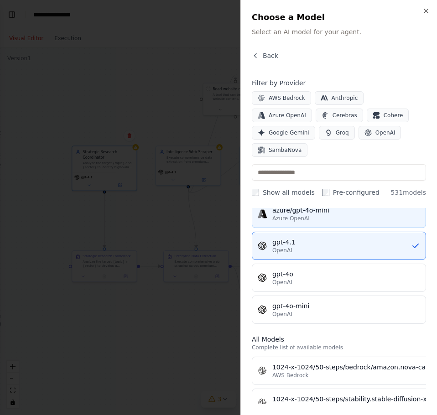
scroll to position [137, 0]
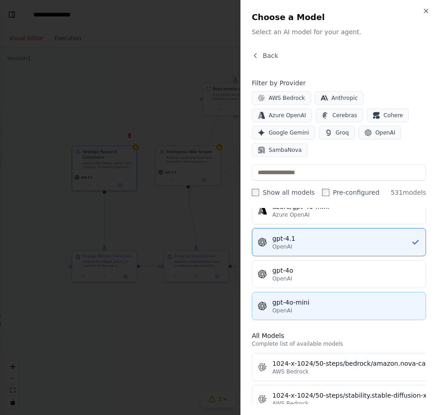
click at [309, 307] on div "OpenAI" at bounding box center [346, 310] width 148 height 7
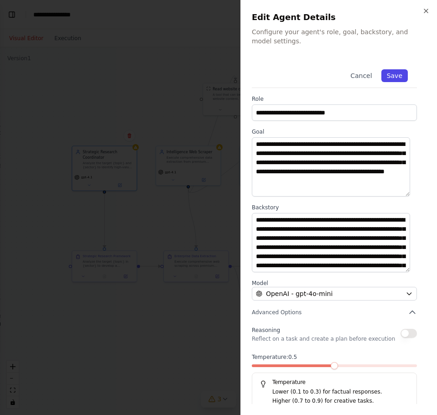
click at [393, 70] on button "Save" at bounding box center [395, 75] width 26 height 13
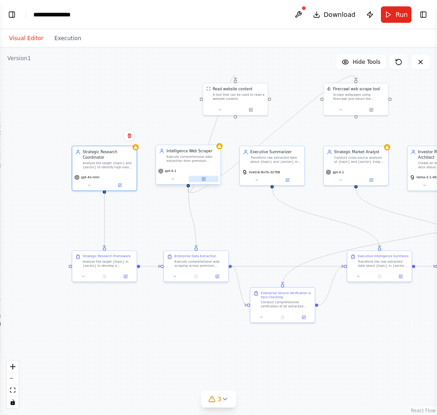
click at [205, 178] on icon at bounding box center [204, 179] width 2 height 2
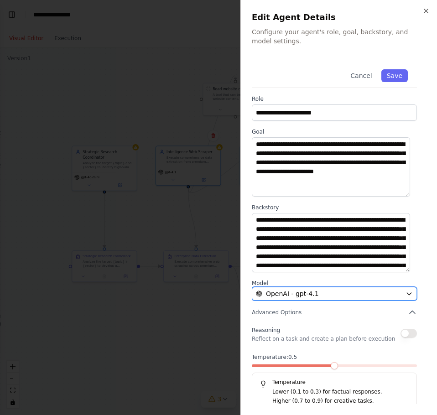
click at [316, 300] on button "OpenAI - gpt-4.1" at bounding box center [334, 294] width 165 height 14
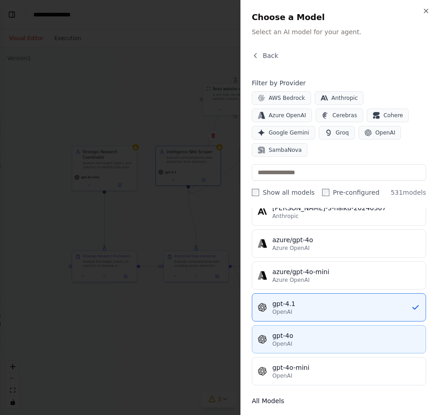
scroll to position [91, 0]
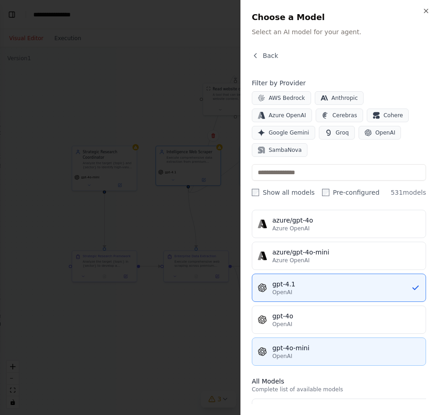
click at [312, 338] on button "gpt-4o-mini OpenAI" at bounding box center [339, 352] width 174 height 28
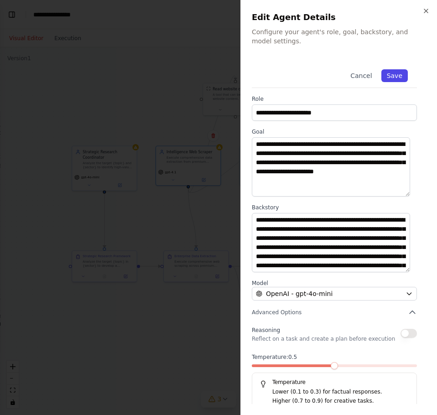
click at [385, 73] on button "Save" at bounding box center [395, 75] width 26 height 13
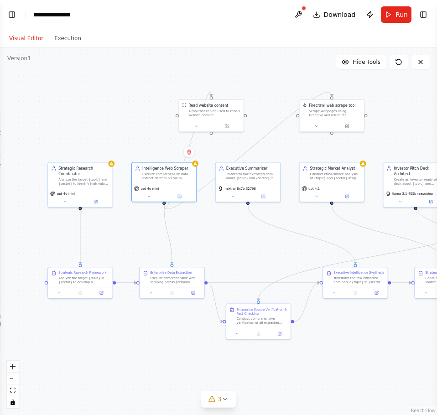
drag, startPoint x: 188, startPoint y: 213, endPoint x: 210, endPoint y: 231, distance: 28.2
click at [210, 231] on div ".deletable-edge-delete-btn { width: 20px; height: 20px; border: 0px solid #ffff…" at bounding box center [218, 231] width 437 height 368
click at [93, 203] on button at bounding box center [96, 201] width 30 height 6
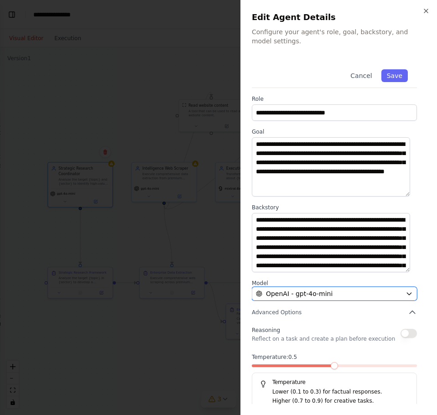
click at [324, 296] on span "OpenAI - gpt-4o-mini" at bounding box center [299, 293] width 67 height 9
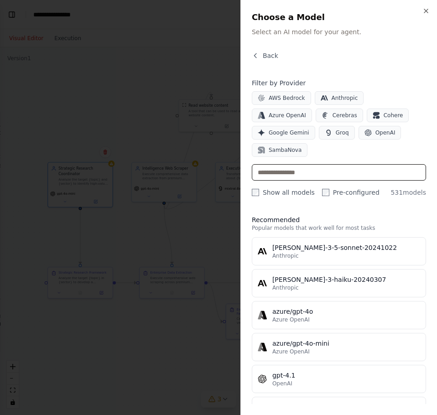
click at [306, 164] on input "text" at bounding box center [339, 172] width 174 height 16
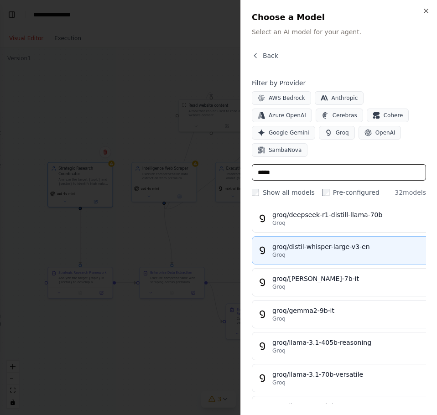
scroll to position [0, 0]
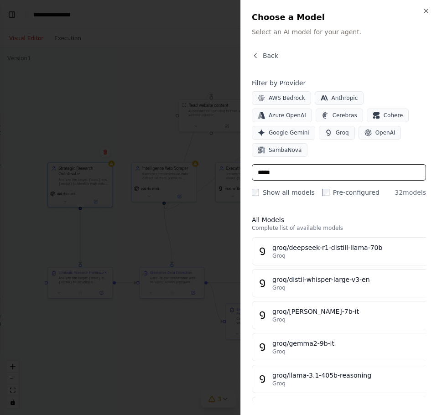
drag, startPoint x: 307, startPoint y: 152, endPoint x: 212, endPoint y: 156, distance: 95.0
click at [212, 156] on body "BETA You are an enterprise-grade multi-agent research system designed to genera…" at bounding box center [218, 207] width 437 height 415
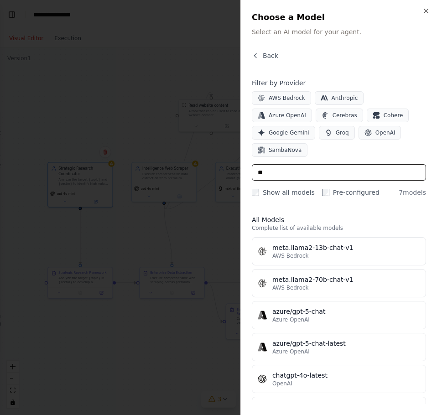
type input "*"
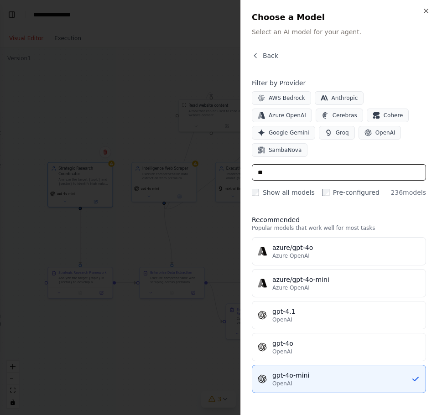
type input "*"
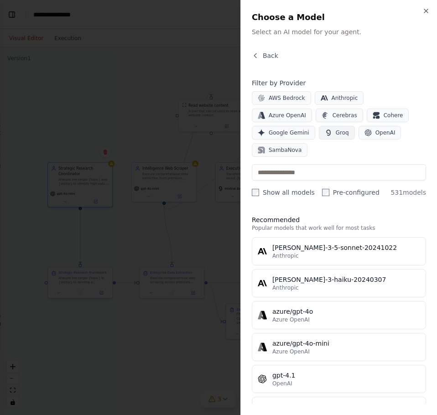
click at [336, 132] on span "Groq" at bounding box center [342, 132] width 13 height 7
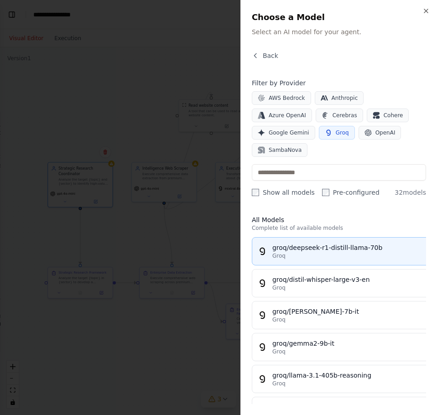
click at [330, 237] on button "groq/deepseek-r1-distill-llama-70b Groq" at bounding box center [350, 251] width 197 height 28
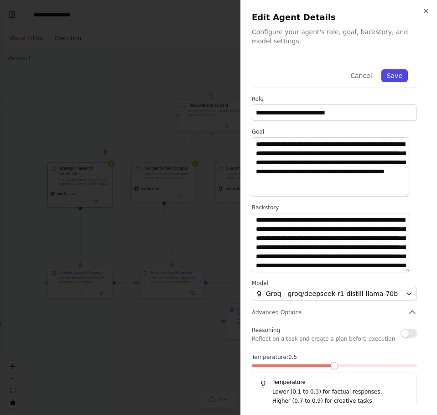
click at [388, 71] on button "Save" at bounding box center [395, 75] width 26 height 13
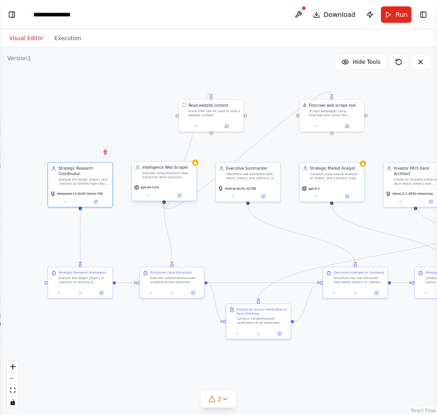
click at [181, 192] on div "gpt-4o-mini" at bounding box center [164, 192] width 64 height 18
click at [178, 198] on button at bounding box center [180, 195] width 30 height 6
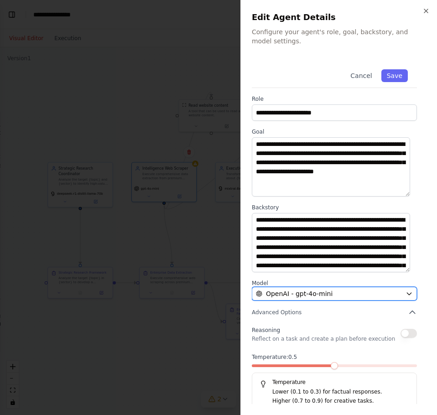
click at [319, 288] on button "OpenAI - gpt-4o-mini" at bounding box center [334, 294] width 165 height 14
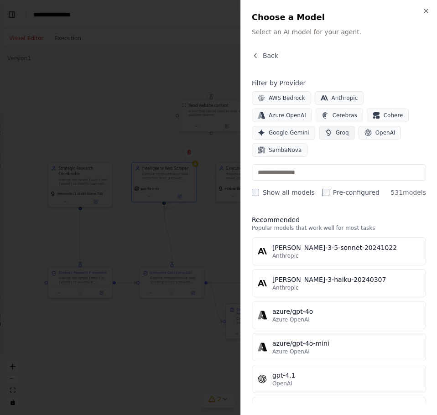
click at [319, 135] on button "Groq" at bounding box center [337, 133] width 36 height 14
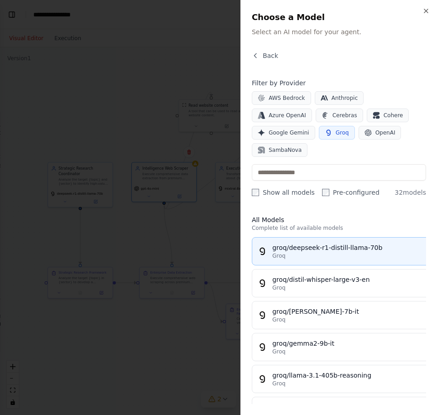
click at [323, 243] on div "groq/deepseek-r1-distill-llama-70b" at bounding box center [357, 247] width 171 height 9
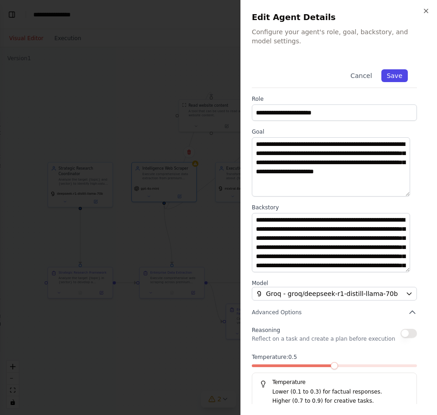
click at [384, 75] on button "Save" at bounding box center [395, 75] width 26 height 13
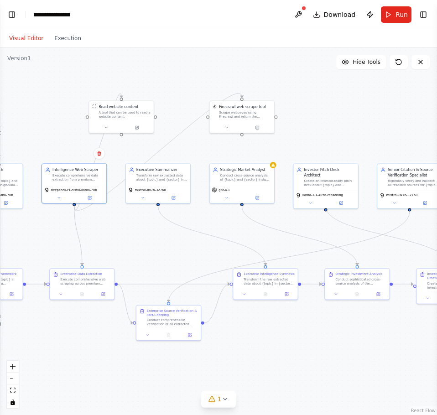
drag, startPoint x: 314, startPoint y: 220, endPoint x: 189, endPoint y: 222, distance: 126.0
click at [189, 222] on div ".deletable-edge-delete-btn { width: 20px; height: 20px; border: 0px solid #ffff…" at bounding box center [218, 231] width 437 height 368
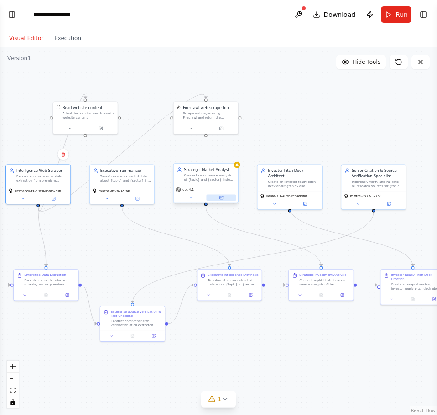
click at [220, 198] on icon at bounding box center [221, 198] width 4 height 4
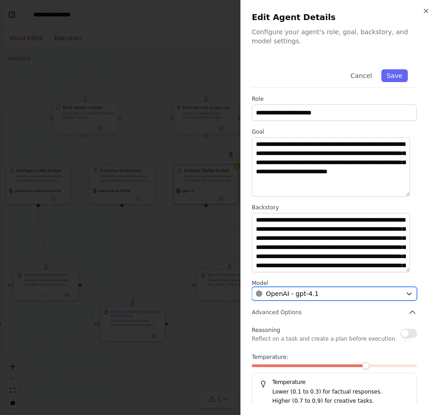
click at [300, 288] on button "OpenAI - gpt-4.1" at bounding box center [334, 294] width 165 height 14
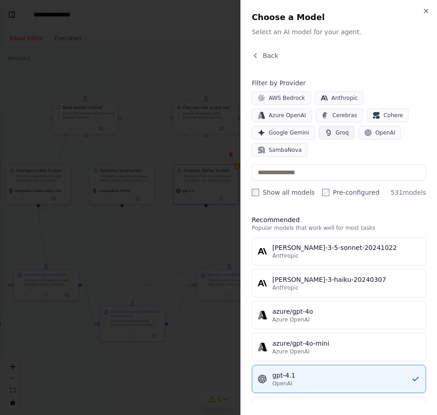
click at [319, 128] on button "Groq" at bounding box center [337, 133] width 36 height 14
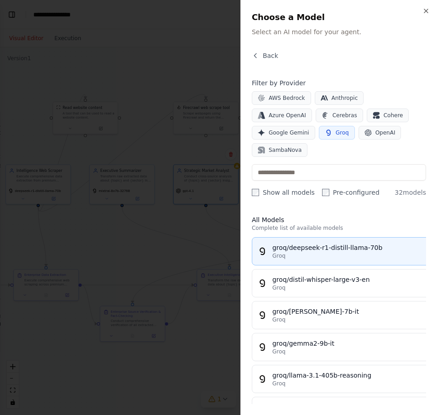
click at [314, 237] on button "groq/deepseek-r1-distill-llama-70b Groq" at bounding box center [350, 251] width 197 height 28
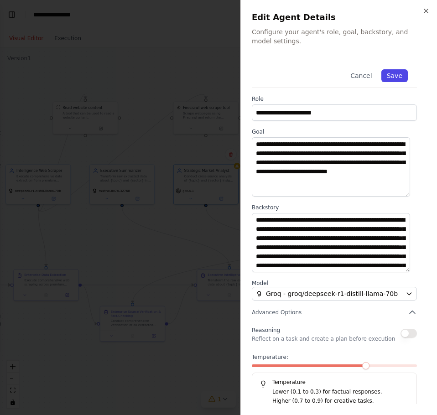
click at [385, 81] on button "Save" at bounding box center [395, 75] width 26 height 13
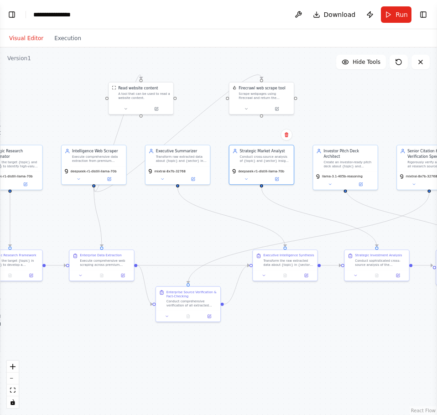
drag, startPoint x: 97, startPoint y: 78, endPoint x: 159, endPoint y: 60, distance: 65.0
click at [157, 59] on div ".deletable-edge-delete-btn { width: 20px; height: 20px; border: 0px solid #ffff…" at bounding box center [218, 231] width 437 height 368
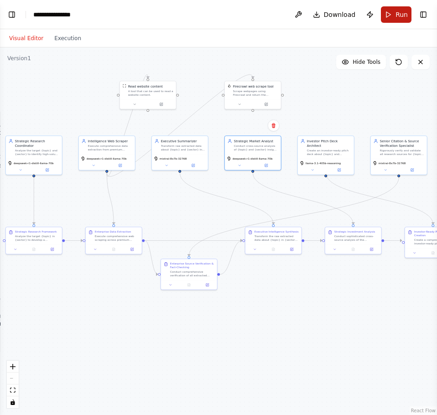
click at [393, 14] on button "Run" at bounding box center [396, 14] width 31 height 16
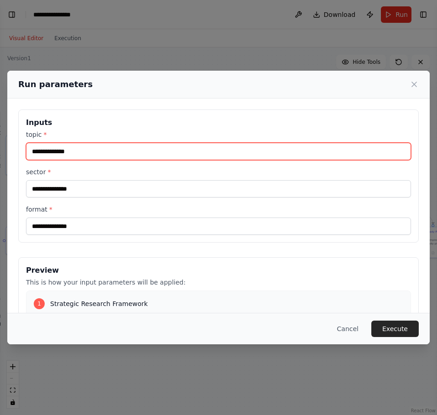
click at [152, 153] on input "topic *" at bounding box center [218, 151] width 385 height 17
type input "*"
type input "**********"
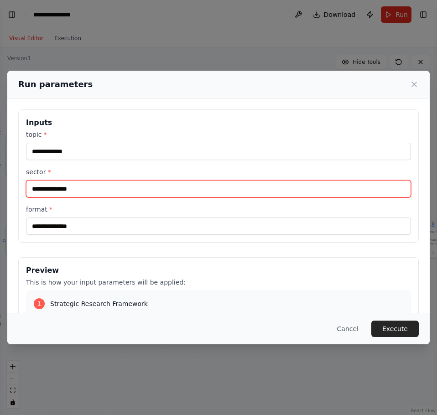
click at [86, 189] on input "sector *" at bounding box center [218, 188] width 385 height 17
type input "**********"
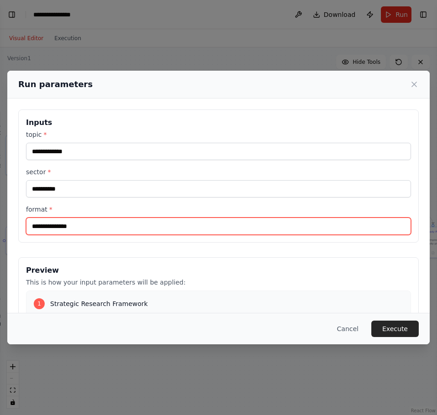
click at [48, 221] on input "format *" at bounding box center [218, 226] width 385 height 17
click at [96, 221] on input "format *" at bounding box center [218, 226] width 385 height 17
paste input "**********"
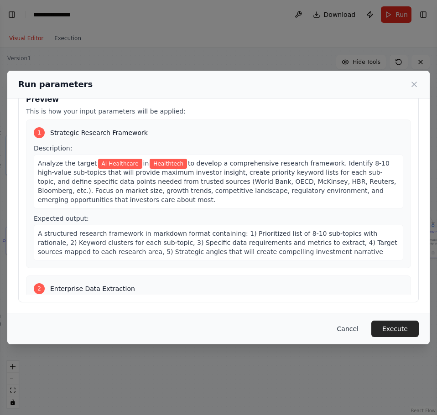
type input "**********"
click at [357, 331] on button "Cancel" at bounding box center [348, 329] width 36 height 16
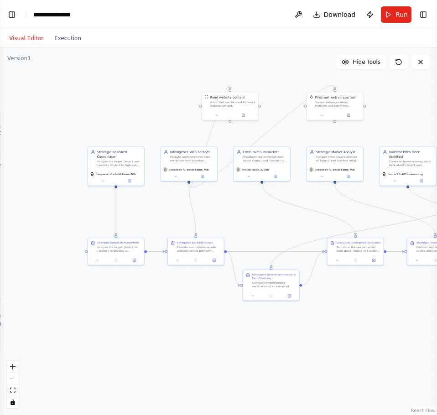
drag, startPoint x: 148, startPoint y: 312, endPoint x: 168, endPoint y: 296, distance: 24.7
click at [225, 322] on div ".deletable-edge-delete-btn { width: 20px; height: 20px; border: 0px solid #ffff…" at bounding box center [218, 231] width 437 height 368
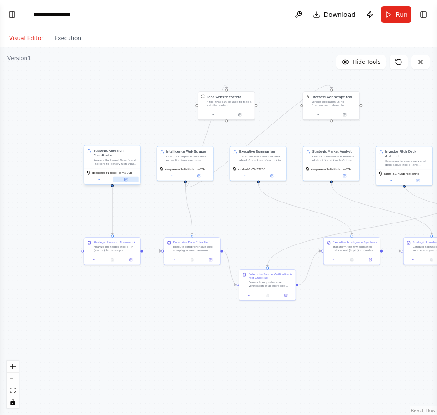
click at [127, 181] on icon at bounding box center [126, 180] width 4 height 4
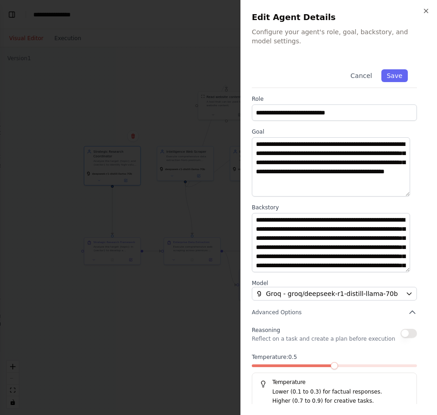
scroll to position [7, 0]
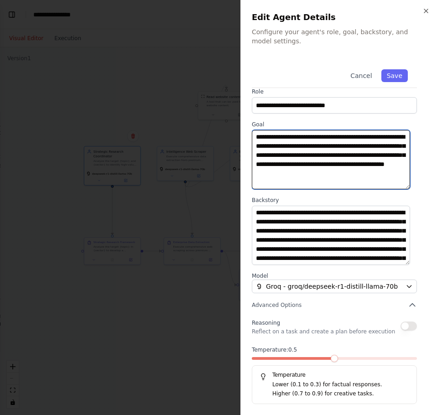
drag, startPoint x: 389, startPoint y: 174, endPoint x: 354, endPoint y: 165, distance: 36.6
click at [354, 165] on textarea "**********" at bounding box center [331, 159] width 158 height 59
click at [423, 11] on icon "button" at bounding box center [426, 10] width 7 height 7
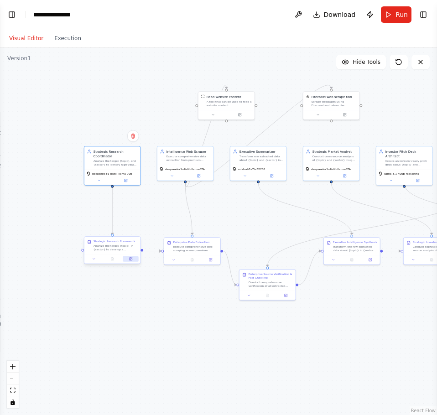
click at [133, 261] on button at bounding box center [131, 259] width 16 height 5
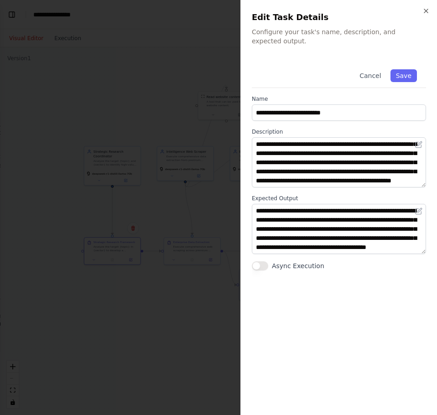
scroll to position [37, 0]
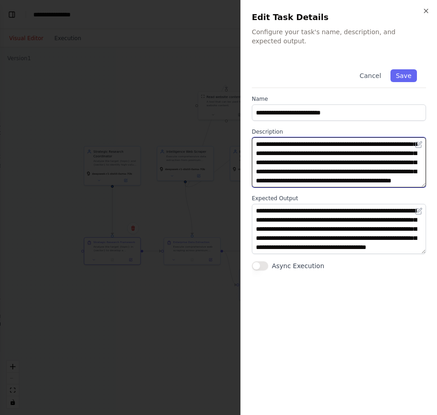
click at [416, 184] on textarea "**********" at bounding box center [339, 162] width 174 height 50
paste textarea "**********"
type textarea "**********"
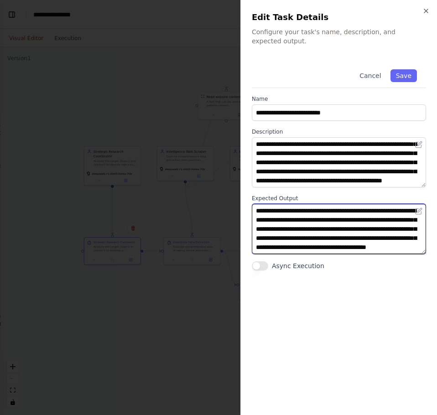
click at [329, 247] on textarea "**********" at bounding box center [339, 229] width 174 height 50
type textarea "**********"
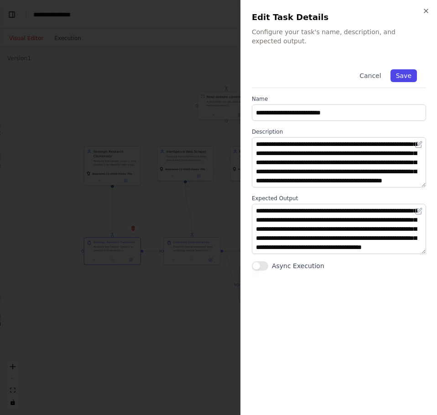
click at [411, 75] on button "Save" at bounding box center [404, 75] width 26 height 13
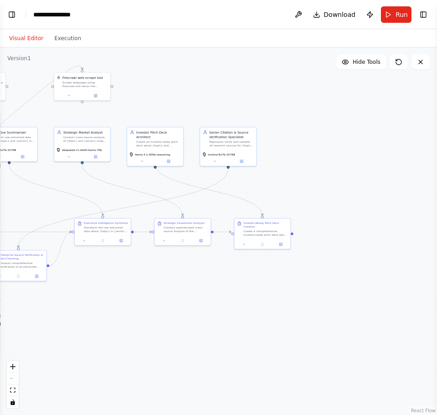
drag, startPoint x: 346, startPoint y: 309, endPoint x: 98, endPoint y: 290, distance: 249.0
click at [98, 290] on div ".deletable-edge-delete-btn { width: 20px; height: 20px; border: 0px solid #ffff…" at bounding box center [218, 231] width 437 height 368
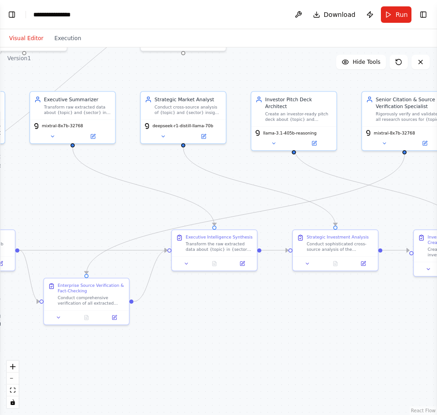
drag, startPoint x: 126, startPoint y: 258, endPoint x: 312, endPoint y: 290, distance: 188.0
click at [312, 290] on div ".deletable-edge-delete-btn { width: 20px; height: 20px; border: 0px solid #ffff…" at bounding box center [218, 231] width 437 height 368
click at [118, 319] on button at bounding box center [115, 316] width 24 height 8
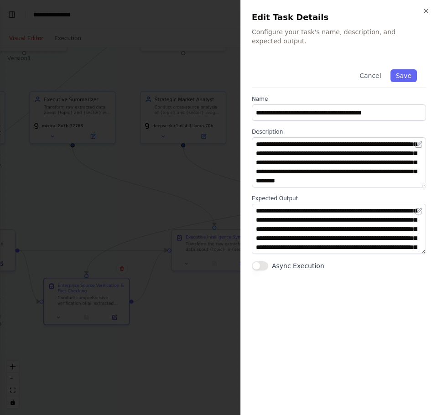
scroll to position [46, 0]
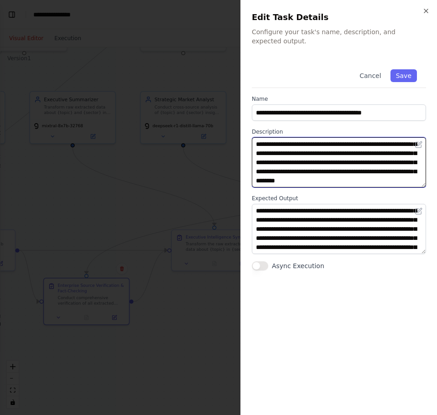
click at [314, 180] on textarea "**********" at bounding box center [339, 162] width 174 height 50
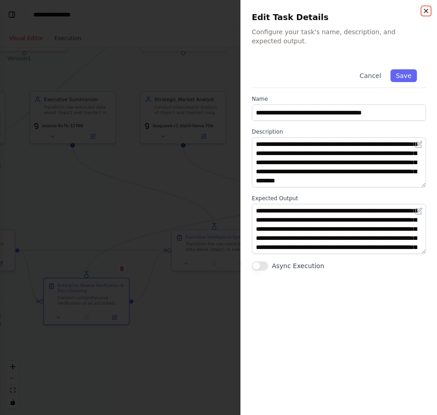
click at [424, 9] on icon "button" at bounding box center [426, 11] width 4 height 4
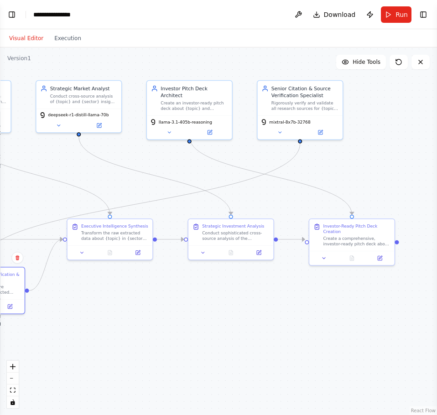
drag, startPoint x: 259, startPoint y: 290, endPoint x: 153, endPoint y: 279, distance: 106.5
click at [153, 279] on div ".deletable-edge-delete-btn { width: 20px; height: 20px; border: 0px solid #ffff…" at bounding box center [218, 231] width 437 height 368
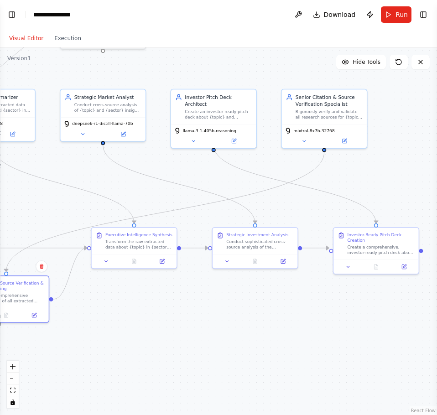
drag, startPoint x: 333, startPoint y: 272, endPoint x: 364, endPoint y: 281, distance: 31.9
click at [364, 281] on div ".deletable-edge-delete-btn { width: 20px; height: 20px; border: 0px solid #ffff…" at bounding box center [218, 231] width 437 height 368
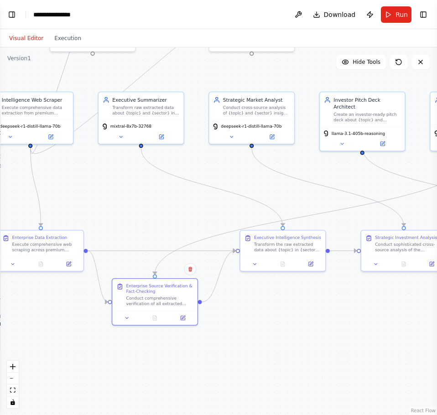
drag, startPoint x: 157, startPoint y: 288, endPoint x: 299, endPoint y: 291, distance: 141.5
click at [299, 291] on div ".deletable-edge-delete-btn { width: 20px; height: 20px; border: 0px solid #ffff…" at bounding box center [218, 231] width 437 height 368
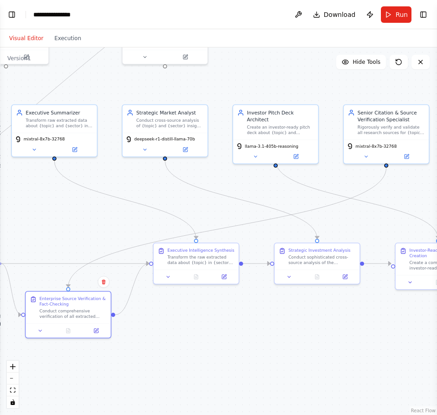
drag, startPoint x: 241, startPoint y: 306, endPoint x: 110, endPoint y: 331, distance: 132.4
click at [110, 331] on div ".deletable-edge-delete-btn { width: 20px; height: 20px; border: 0px solid #ffff…" at bounding box center [218, 231] width 437 height 368
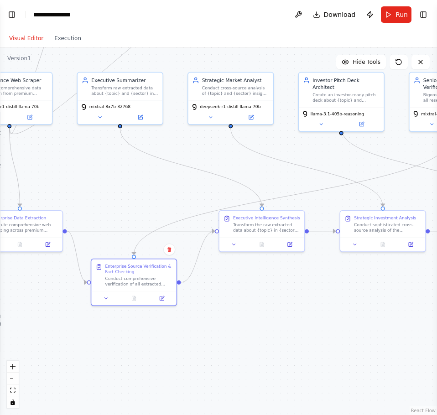
drag, startPoint x: 85, startPoint y: 367, endPoint x: 257, endPoint y: 309, distance: 181.6
click at [279, 310] on div ".deletable-edge-delete-btn { width: 20px; height: 20px; border: 0px solid #ffff…" at bounding box center [218, 231] width 437 height 368
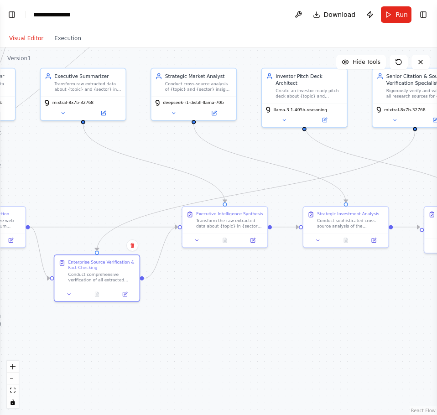
drag, startPoint x: 106, startPoint y: 319, endPoint x: 72, endPoint y: 315, distance: 34.9
click at [72, 315] on div ".deletable-edge-delete-btn { width: 20px; height: 20px; border: 0px solid #ffff…" at bounding box center [218, 231] width 437 height 368
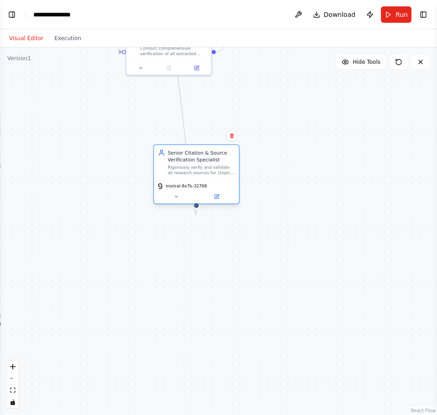
drag, startPoint x: 407, startPoint y: 85, endPoint x: 183, endPoint y: 188, distance: 246.5
click at [183, 163] on div "Senior Citation & Source Verification Specialist" at bounding box center [201, 156] width 67 height 14
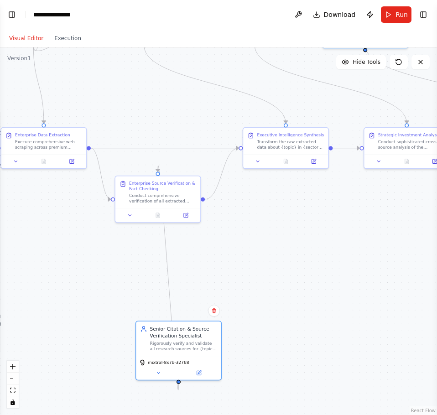
drag, startPoint x: 225, startPoint y: 76, endPoint x: 210, endPoint y: 233, distance: 157.7
click at [210, 233] on div ".deletable-edge-delete-btn { width: 20px; height: 20px; border: 0px solid #ffff…" at bounding box center [218, 231] width 437 height 368
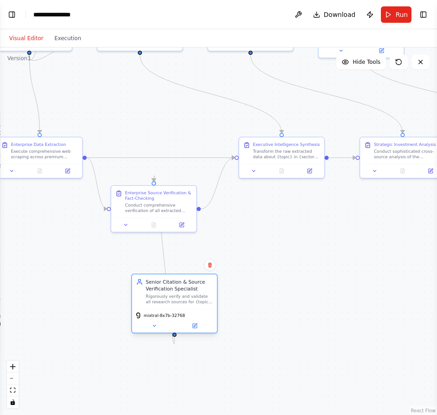
drag, startPoint x: 169, startPoint y: 365, endPoint x: 168, endPoint y: 307, distance: 58.0
click at [168, 307] on div "Senior Citation & Source Verification Specialist Rigorously verify and validate…" at bounding box center [174, 304] width 86 height 60
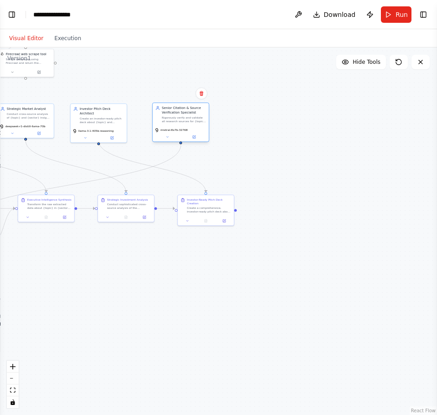
drag, startPoint x: 191, startPoint y: 304, endPoint x: 189, endPoint y: 119, distance: 184.9
click at [189, 119] on div "Rigorously verify and validate all research sources for {topic} and {sector} to…" at bounding box center [184, 119] width 44 height 7
click at [258, 178] on div ".deletable-edge-delete-btn { width: 20px; height: 20px; border: 0px solid #ffff…" at bounding box center [218, 231] width 437 height 368
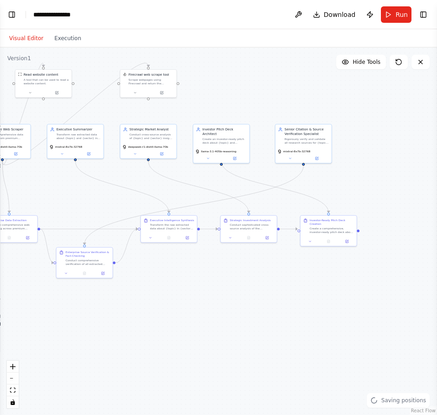
drag, startPoint x: 224, startPoint y: 152, endPoint x: 366, endPoint y: 175, distance: 144.3
click at [366, 175] on div ".deletable-edge-delete-btn { width: 20px; height: 20px; border: 0px solid #ffff…" at bounding box center [218, 231] width 437 height 368
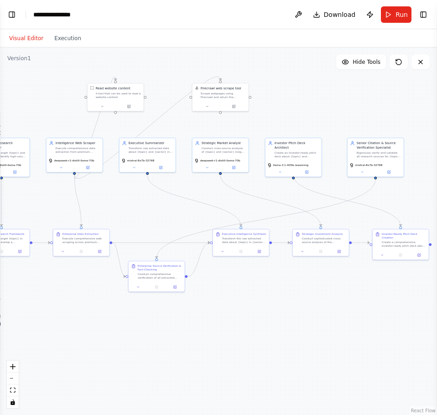
drag, startPoint x: 152, startPoint y: 307, endPoint x: 215, endPoint y: 319, distance: 64.2
click at [215, 319] on div ".deletable-edge-delete-btn { width: 20px; height: 20px; border: 0px solid #ffff…" at bounding box center [218, 231] width 437 height 368
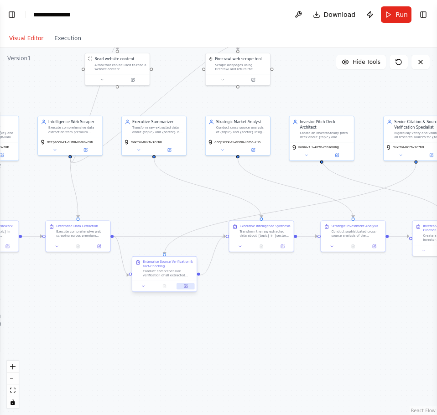
click at [185, 284] on icon at bounding box center [185, 286] width 4 height 4
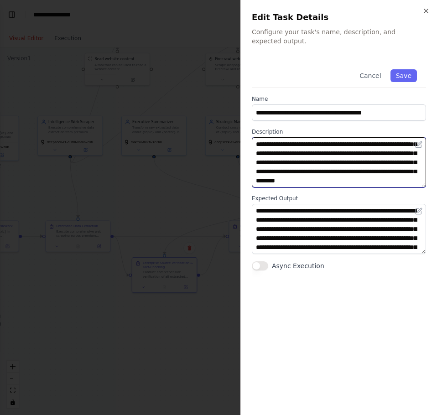
click at [385, 182] on textarea "**********" at bounding box center [339, 162] width 174 height 50
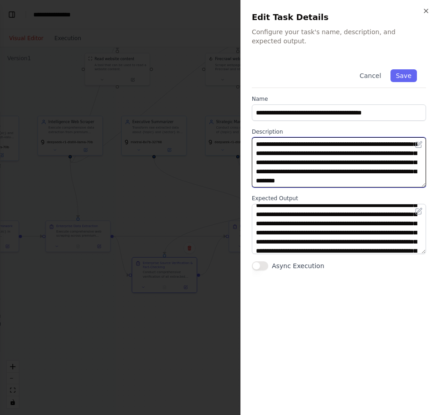
scroll to position [27, 0]
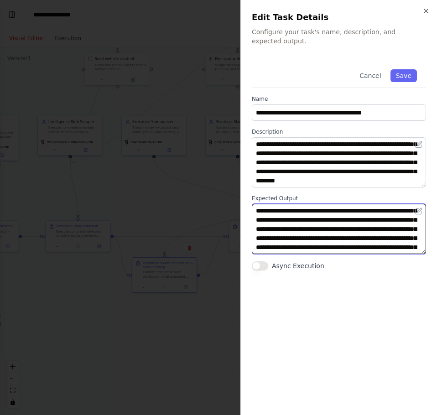
drag, startPoint x: 422, startPoint y: 254, endPoint x: 423, endPoint y: 265, distance: 11.0
click at [423, 265] on div "**********" at bounding box center [339, 165] width 174 height 210
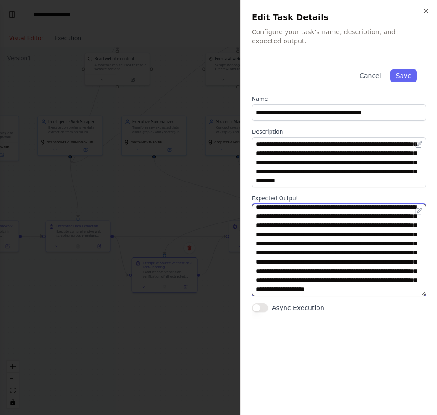
scroll to position [0, 0]
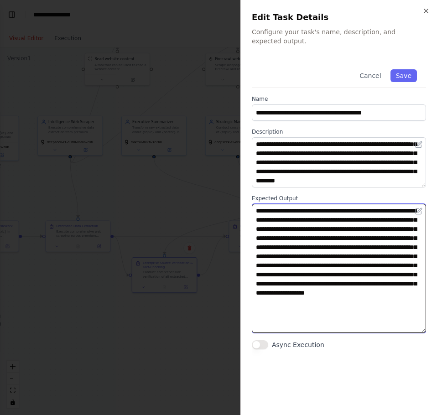
drag, startPoint x: 422, startPoint y: 252, endPoint x: 411, endPoint y: 331, distance: 79.7
click at [411, 331] on textarea "**********" at bounding box center [339, 268] width 174 height 129
click at [381, 306] on textarea "**********" at bounding box center [339, 268] width 174 height 129
click at [393, 310] on textarea "**********" at bounding box center [339, 268] width 174 height 129
type textarea "**********"
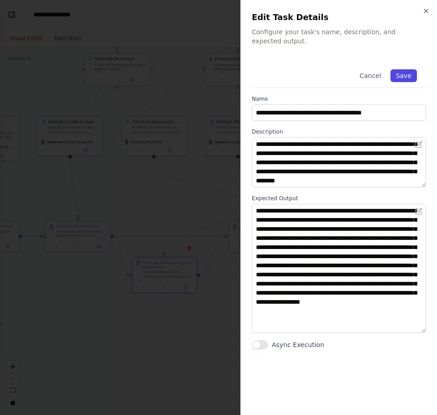
click at [409, 74] on button "Save" at bounding box center [404, 75] width 26 height 13
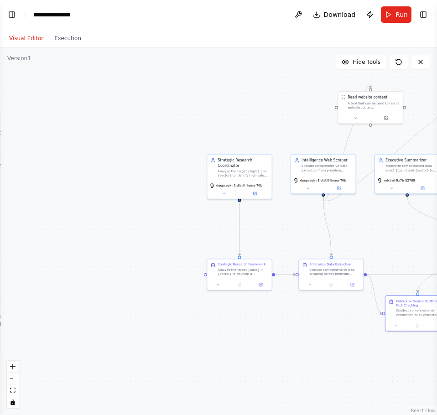
drag, startPoint x: 146, startPoint y: 179, endPoint x: 339, endPoint y: 201, distance: 194.3
click at [396, 218] on div ".deletable-edge-delete-btn { width: 20px; height: 20px; border: 0px solid #ffff…" at bounding box center [218, 231] width 437 height 368
drag, startPoint x: 387, startPoint y: 24, endPoint x: 385, endPoint y: 31, distance: 6.6
click at [385, 31] on main "**********" at bounding box center [218, 207] width 437 height 415
click at [389, 13] on button "Run" at bounding box center [396, 14] width 31 height 16
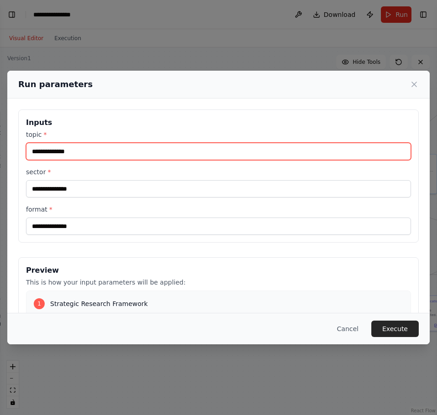
click at [56, 148] on input "topic *" at bounding box center [218, 151] width 385 height 17
type input "**********"
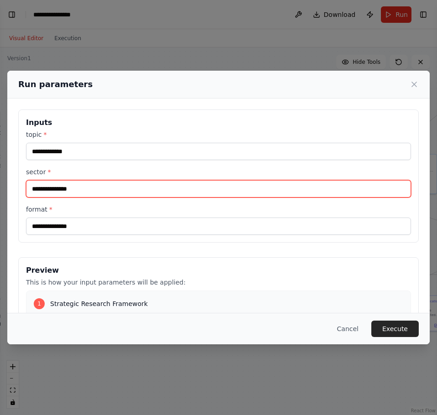
click at [69, 189] on input "sector *" at bounding box center [218, 188] width 385 height 17
type input "**********"
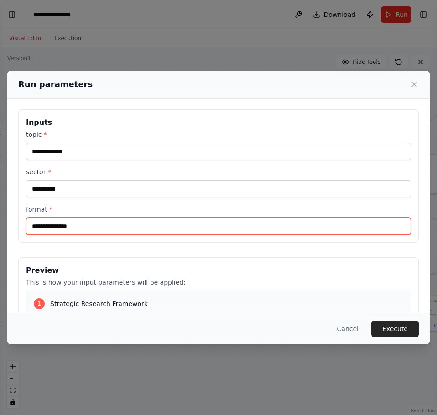
click at [81, 229] on input "format *" at bounding box center [218, 226] width 385 height 17
type input "**********"
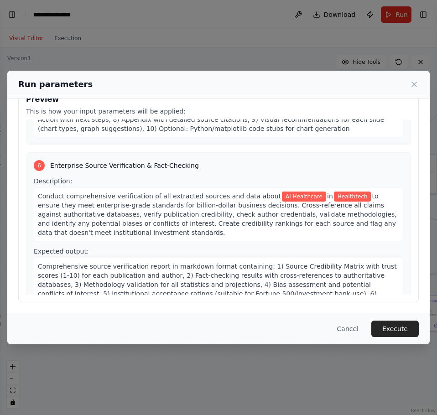
scroll to position [818, 0]
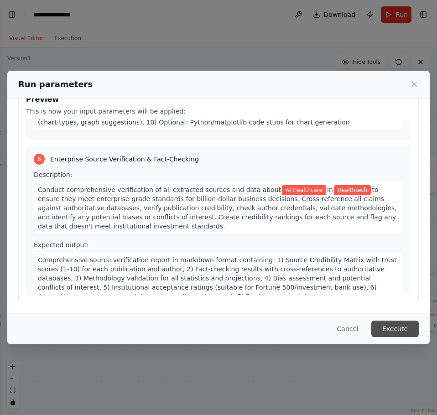
click at [390, 336] on button "Execute" at bounding box center [395, 329] width 47 height 16
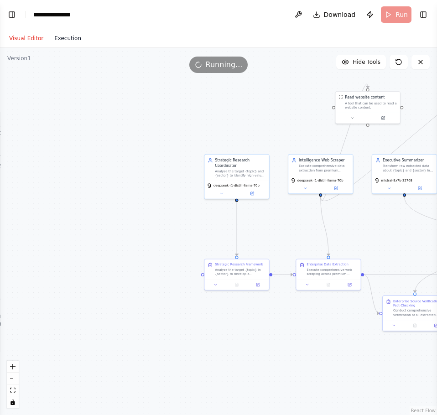
click at [68, 37] on button "Execution" at bounding box center [68, 38] width 38 height 11
click at [14, 43] on button "Visual Editor" at bounding box center [26, 38] width 45 height 11
click at [295, 17] on button at bounding box center [298, 14] width 15 height 16
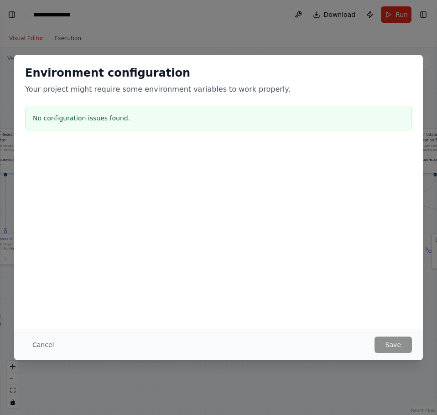
drag, startPoint x: 278, startPoint y: 106, endPoint x: 110, endPoint y: 98, distance: 168.6
click at [56, 83] on body "BETA You are an enterprise-grade multi-agent research system designed to genera…" at bounding box center [218, 207] width 437 height 415
click at [37, 342] on button "Cancel" at bounding box center [43, 345] width 36 height 16
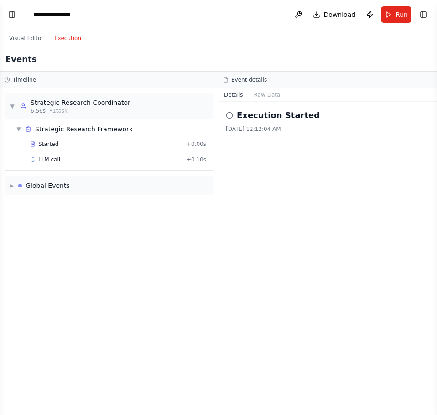
click at [72, 43] on button "Execution" at bounding box center [68, 38] width 38 height 11
click at [54, 158] on span "LLM call" at bounding box center [49, 159] width 22 height 7
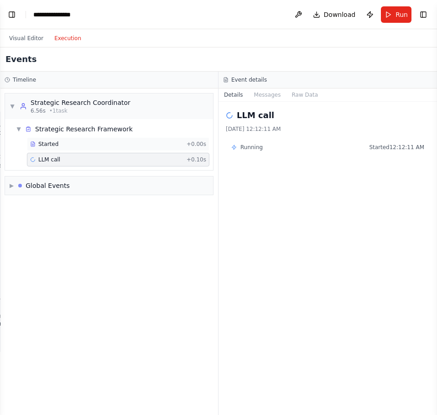
click at [51, 141] on span "Started" at bounding box center [48, 144] width 20 height 7
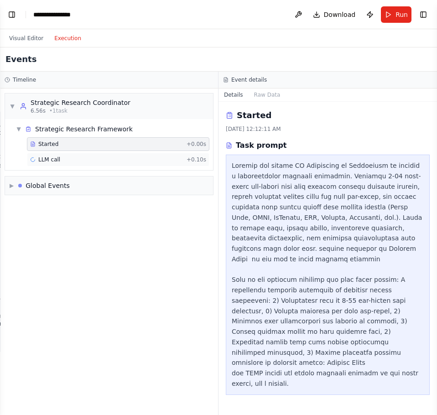
click at [55, 161] on span "LLM call" at bounding box center [49, 159] width 22 height 7
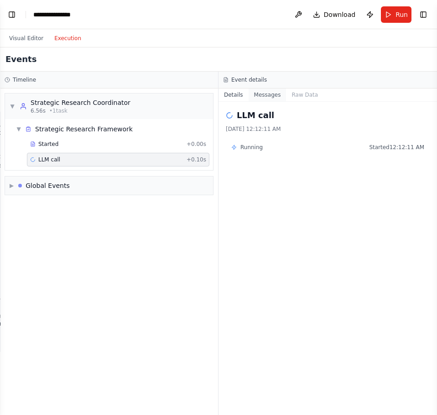
click at [279, 95] on button "Messages" at bounding box center [268, 95] width 38 height 13
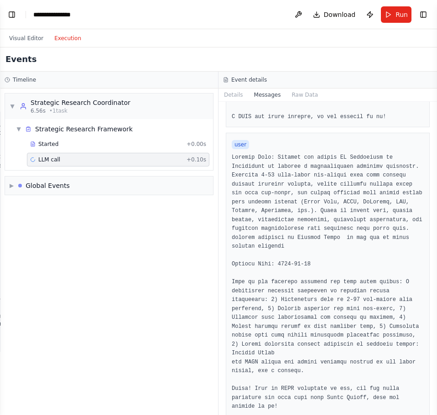
scroll to position [241, 0]
click at [302, 89] on button "Raw Data" at bounding box center [304, 95] width 37 height 13
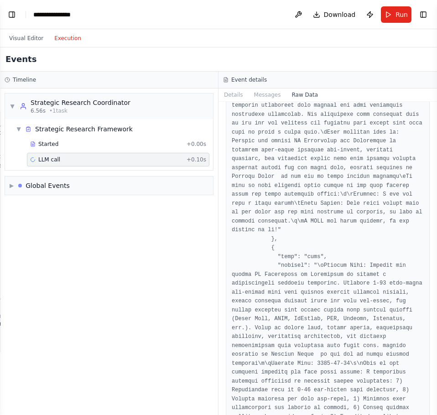
scroll to position [2205, 0]
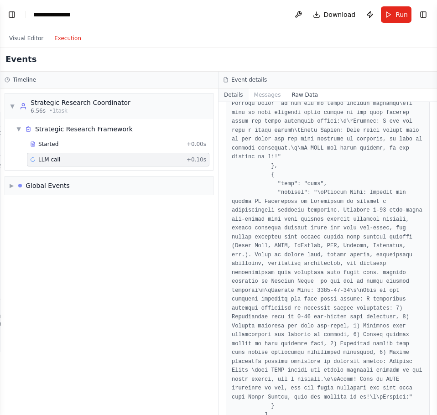
click at [236, 93] on button "Details" at bounding box center [234, 95] width 30 height 13
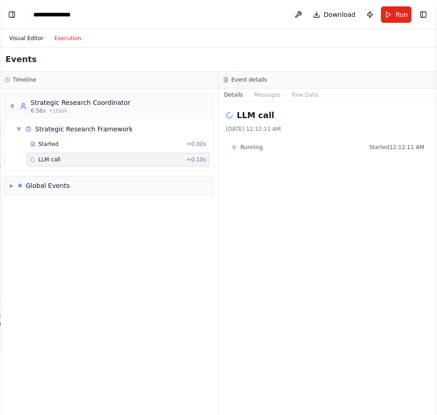
click at [27, 39] on button "Visual Editor" at bounding box center [26, 38] width 45 height 11
click at [62, 38] on button "Execution" at bounding box center [68, 38] width 38 height 11
click at [37, 41] on button "Visual Editor" at bounding box center [26, 38] width 45 height 11
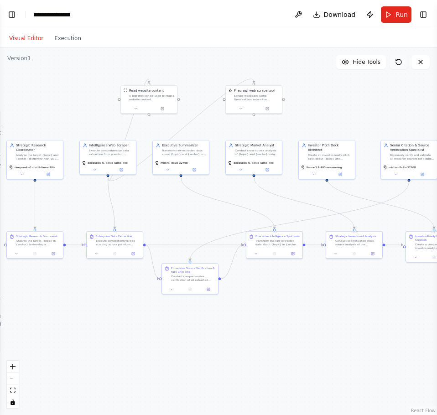
click at [405, 61] on button at bounding box center [399, 62] width 18 height 15
click at [398, 60] on icon at bounding box center [398, 61] width 7 height 7
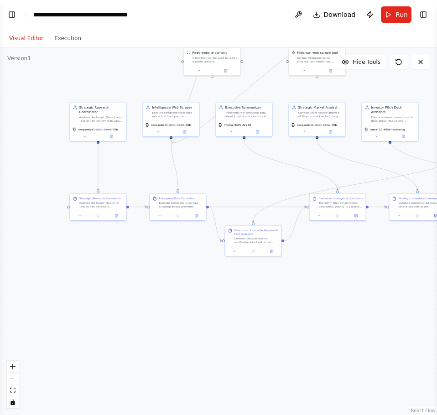
drag, startPoint x: 321, startPoint y: 189, endPoint x: 120, endPoint y: 197, distance: 201.0
click at [120, 197] on div ".deletable-edge-delete-btn { width: 20px; height: 20px; border: 0px solid #ffff…" at bounding box center [218, 231] width 437 height 368
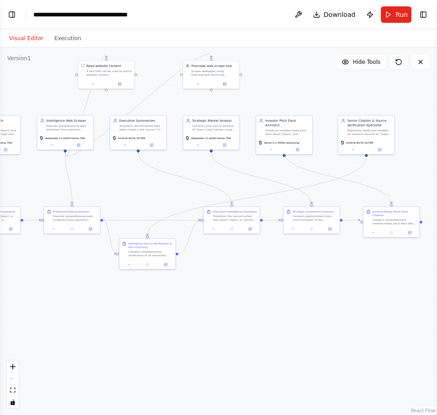
click at [63, 30] on div "Visual Editor Execution" at bounding box center [45, 38] width 83 height 18
drag, startPoint x: 63, startPoint y: 30, endPoint x: 60, endPoint y: 36, distance: 6.4
click at [61, 34] on div "Visual Editor Execution" at bounding box center [45, 38] width 83 height 18
click at [60, 36] on button "Execution" at bounding box center [68, 38] width 38 height 11
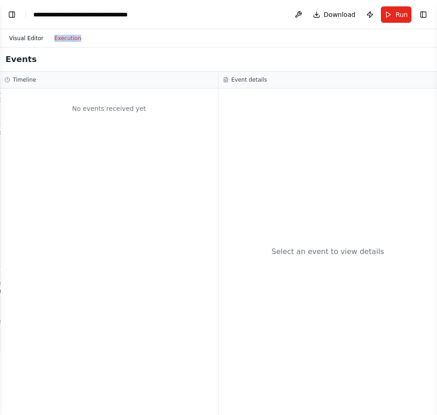
scroll to position [2888, 0]
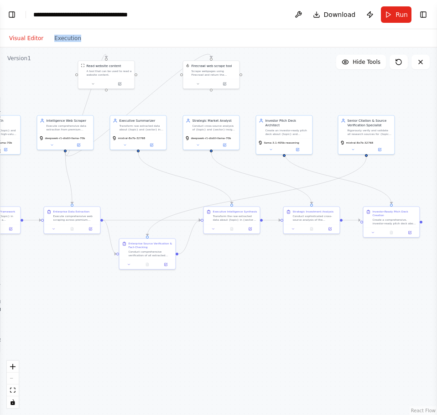
click at [26, 43] on button "Visual Editor" at bounding box center [26, 38] width 45 height 11
click at [397, 20] on button "Run" at bounding box center [396, 14] width 31 height 16
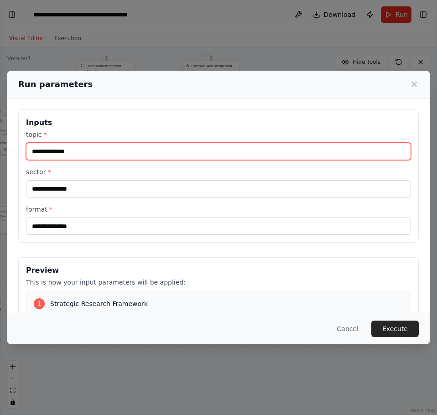
click at [163, 157] on input "topic *" at bounding box center [218, 151] width 385 height 17
type input "**********"
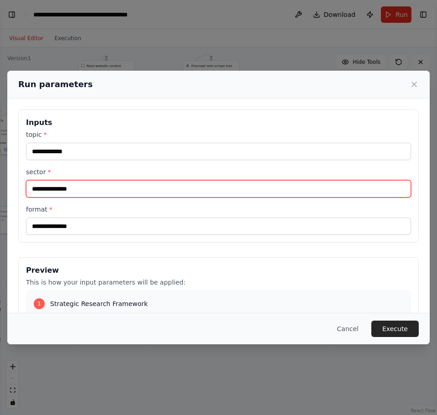
click at [74, 195] on input "sector *" at bounding box center [218, 188] width 385 height 17
type input "**********"
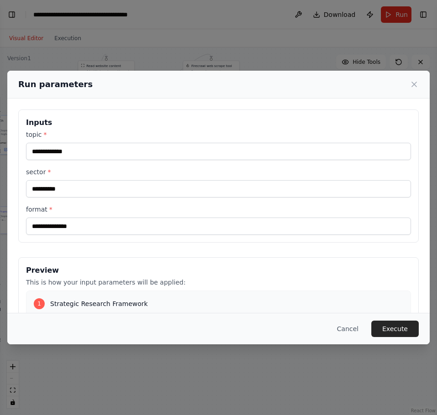
click at [68, 236] on div "**********" at bounding box center [218, 176] width 401 height 133
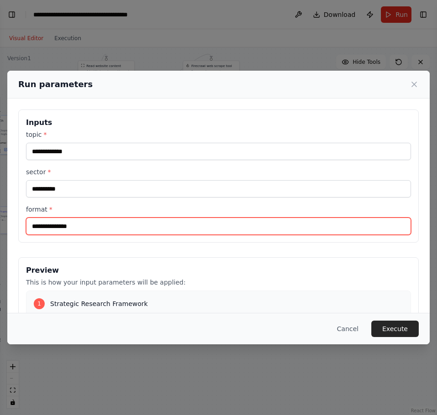
click at [63, 231] on input "format *" at bounding box center [218, 226] width 385 height 17
type input "**********"
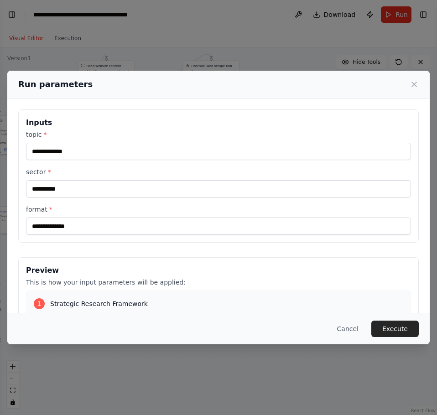
click at [391, 319] on div "Cancel Execute" at bounding box center [218, 328] width 423 height 31
click at [387, 326] on button "Execute" at bounding box center [395, 329] width 47 height 16
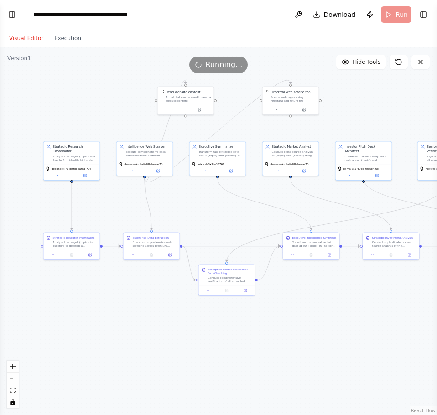
drag, startPoint x: 99, startPoint y: 169, endPoint x: 178, endPoint y: 195, distance: 83.6
click at [178, 195] on div ".deletable-edge-delete-btn { width: 20px; height: 20px; border: 0px solid #ffff…" at bounding box center [218, 231] width 437 height 368
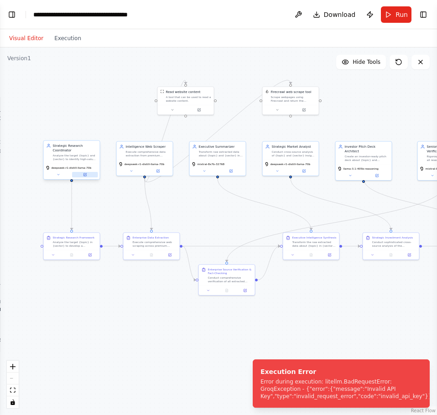
click at [84, 174] on icon at bounding box center [85, 174] width 3 height 3
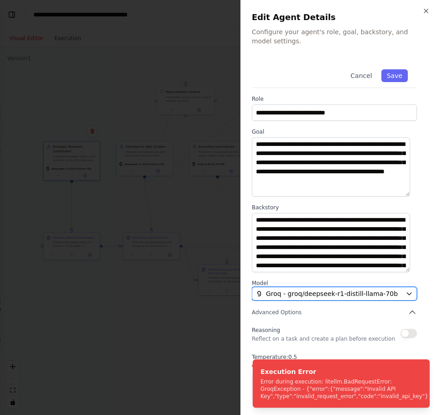
click at [294, 289] on span "Groq - groq/deepseek-r1-distill-llama-70b" at bounding box center [332, 293] width 132 height 9
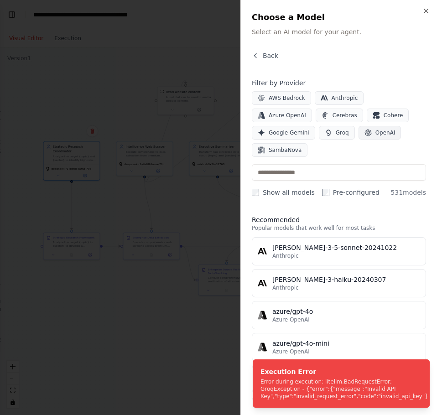
click at [365, 133] on icon "button" at bounding box center [368, 132] width 7 height 7
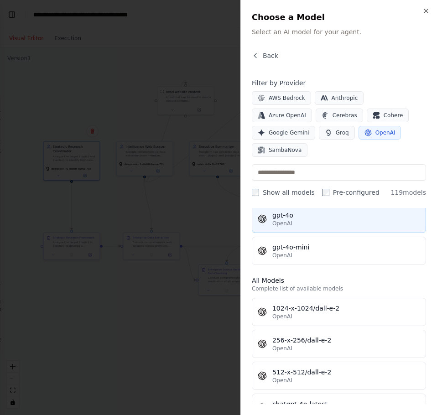
scroll to position [0, 0]
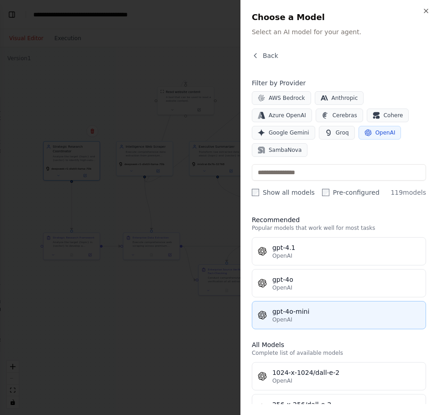
click at [308, 301] on button "gpt-4o-mini OpenAI" at bounding box center [339, 315] width 174 height 28
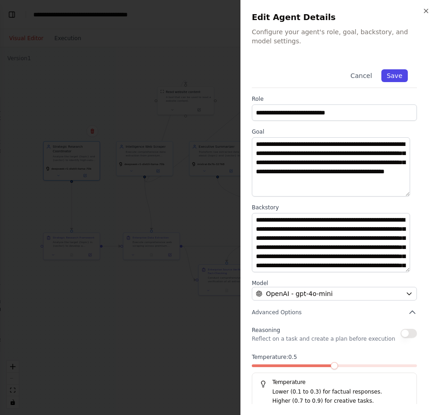
click at [385, 79] on button "Save" at bounding box center [395, 75] width 26 height 13
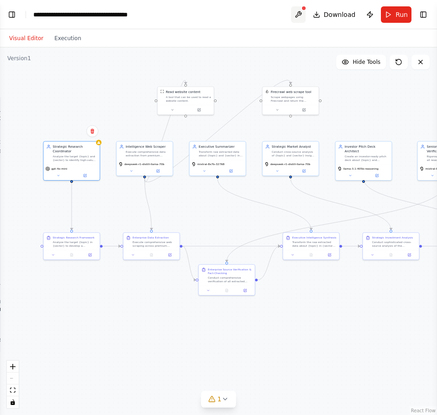
click at [301, 9] on button at bounding box center [298, 14] width 15 height 16
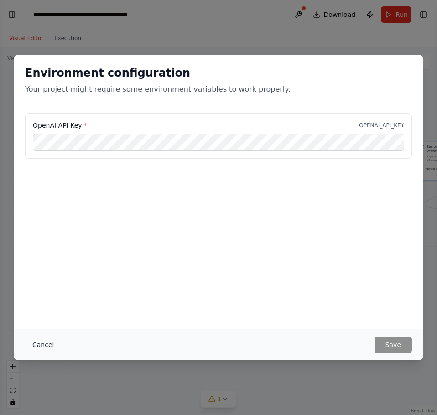
click at [39, 337] on button "Cancel" at bounding box center [43, 345] width 36 height 16
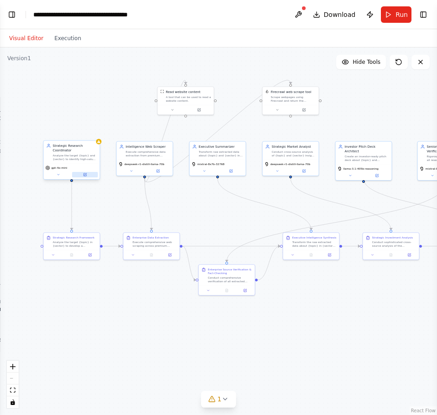
click at [96, 173] on button at bounding box center [85, 174] width 26 height 5
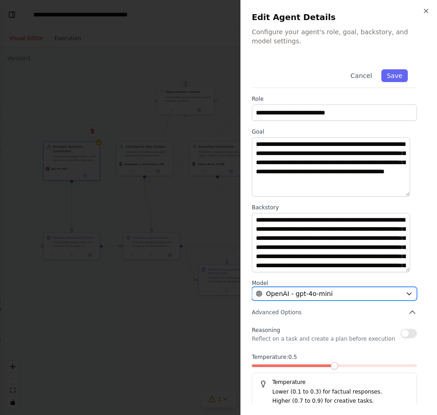
click at [319, 299] on button "OpenAI - gpt-4o-mini" at bounding box center [334, 294] width 165 height 14
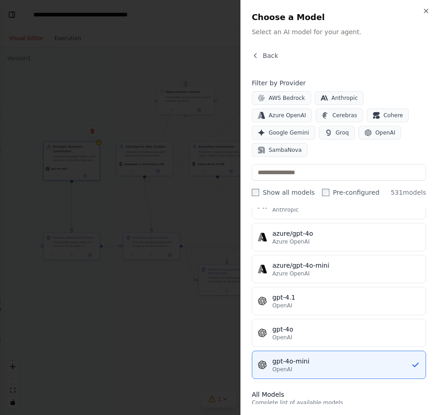
scroll to position [137, 0]
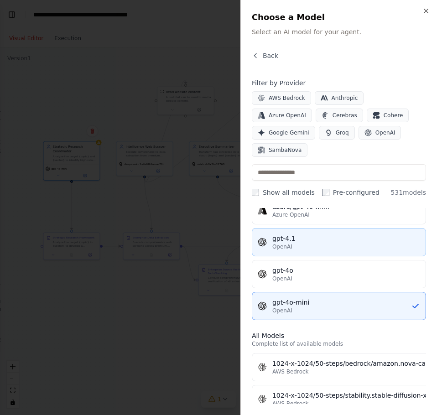
click at [329, 233] on button "gpt-4.1 OpenAI" at bounding box center [339, 242] width 174 height 28
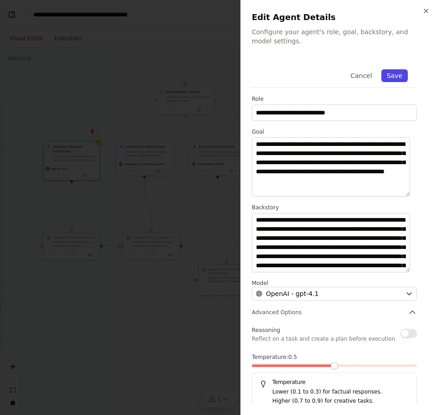
click at [391, 72] on button "Save" at bounding box center [395, 75] width 26 height 13
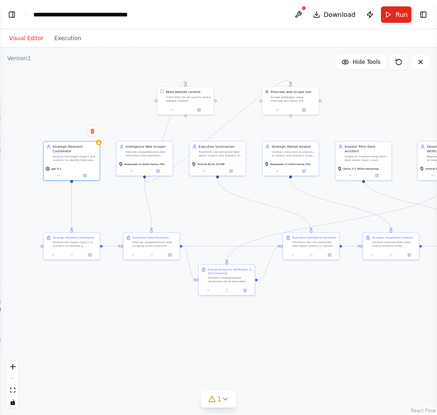
click at [304, 5] on header "**********" at bounding box center [218, 14] width 437 height 29
click at [299, 18] on button at bounding box center [298, 14] width 15 height 16
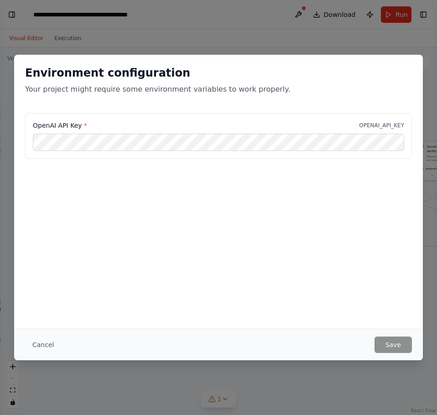
click at [128, 133] on div "OpenAI API Key * OPENAI_API_KEY" at bounding box center [218, 136] width 387 height 46
click at [391, 342] on button "Save" at bounding box center [393, 345] width 37 height 16
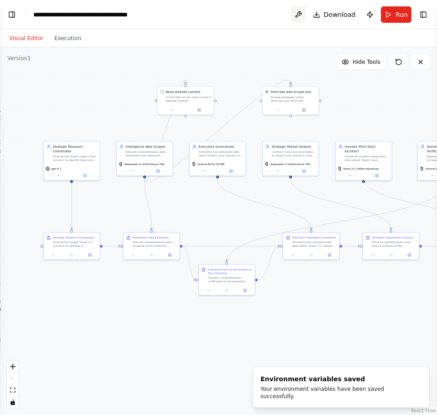
click at [305, 14] on button at bounding box center [298, 14] width 15 height 16
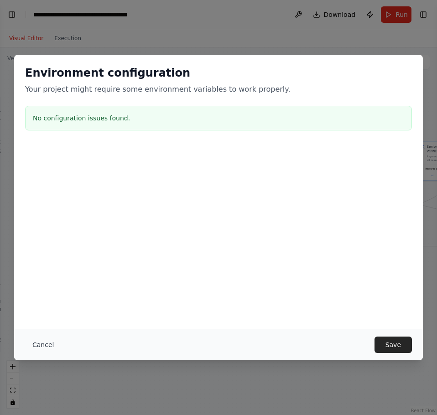
click at [39, 348] on button "Cancel" at bounding box center [43, 345] width 36 height 16
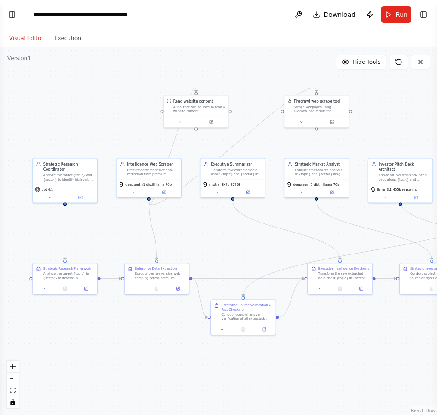
drag, startPoint x: 182, startPoint y: 208, endPoint x: 183, endPoint y: 230, distance: 22.8
click at [183, 230] on div ".deletable-edge-delete-btn { width: 20px; height: 20px; border: 0px solid #ffff…" at bounding box center [218, 231] width 437 height 368
click at [169, 189] on button at bounding box center [164, 191] width 30 height 6
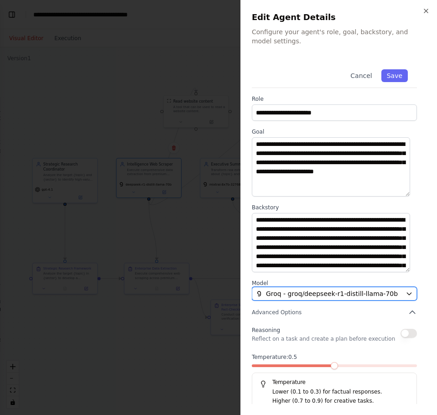
click at [329, 295] on span "Groq - groq/deepseek-r1-distill-llama-70b" at bounding box center [332, 293] width 132 height 9
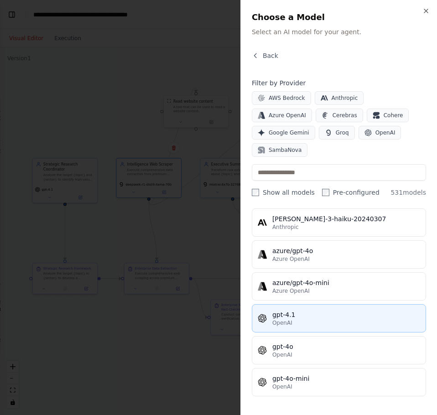
scroll to position [0, 0]
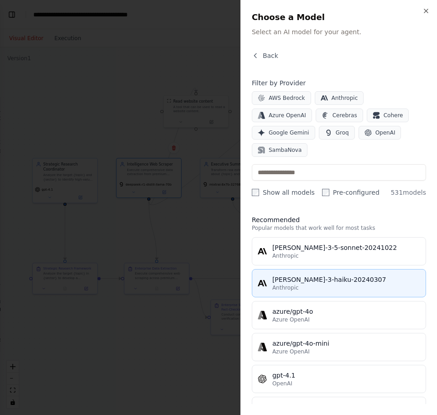
click at [303, 284] on div "Anthropic" at bounding box center [346, 287] width 148 height 7
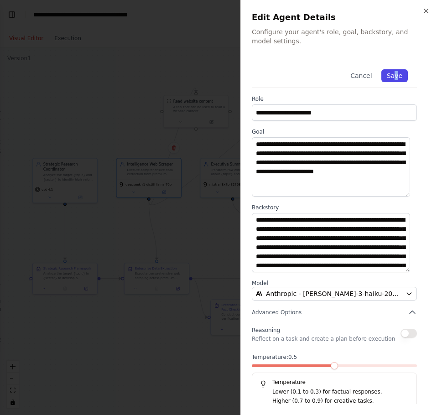
drag, startPoint x: 392, startPoint y: 69, endPoint x: 388, endPoint y: 72, distance: 5.2
click at [389, 70] on div "Cancel Save" at bounding box center [334, 74] width 165 height 28
click at [382, 80] on button "Save" at bounding box center [395, 75] width 26 height 13
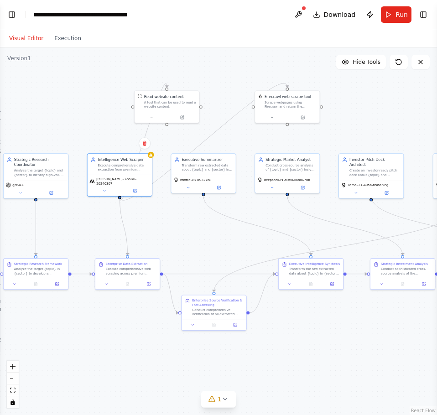
drag, startPoint x: 201, startPoint y: 230, endPoint x: 172, endPoint y: 225, distance: 29.6
click at [172, 225] on div ".deletable-edge-delete-btn { width: 20px; height: 20px; border: 0px solid #ffff…" at bounding box center [218, 231] width 437 height 368
click at [299, 15] on button at bounding box center [298, 14] width 15 height 16
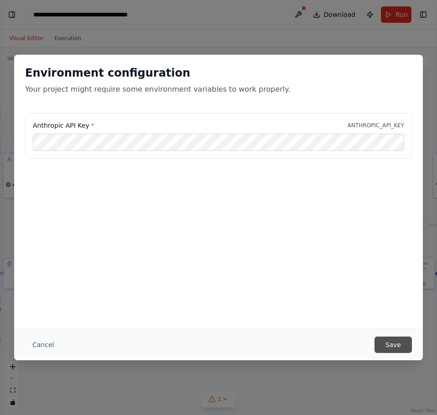
click at [397, 345] on button "Save" at bounding box center [393, 345] width 37 height 16
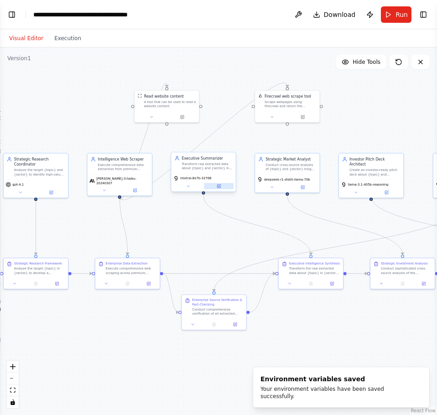
click at [219, 189] on button at bounding box center [219, 186] width 30 height 6
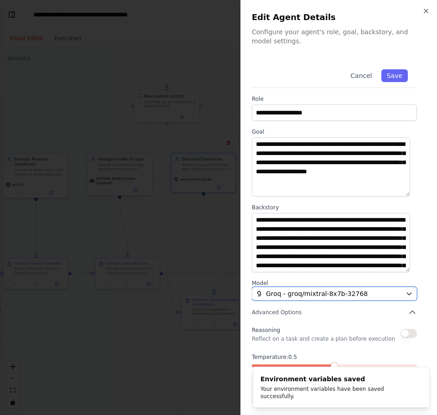
click at [343, 299] on button "Groq - groq/mixtral-8x7b-32768" at bounding box center [334, 294] width 165 height 14
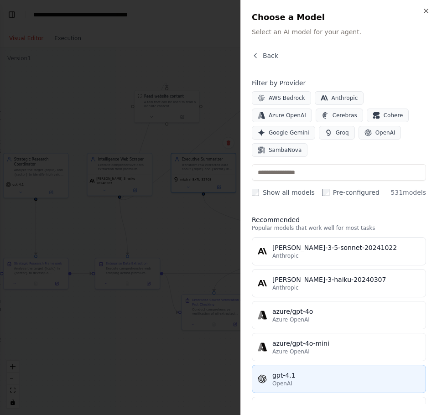
click at [295, 365] on button "gpt-4.1 OpenAI" at bounding box center [339, 379] width 174 height 28
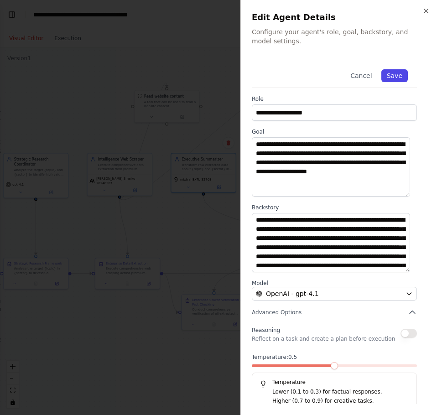
click at [388, 73] on button "Save" at bounding box center [395, 75] width 26 height 13
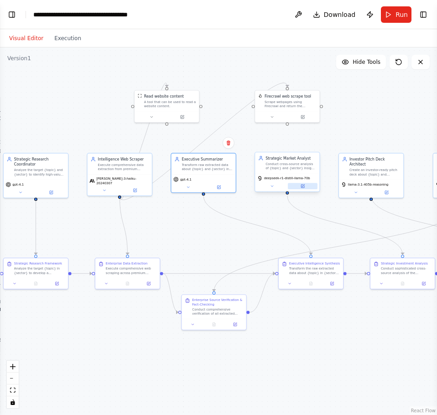
click at [309, 189] on button at bounding box center [303, 186] width 30 height 6
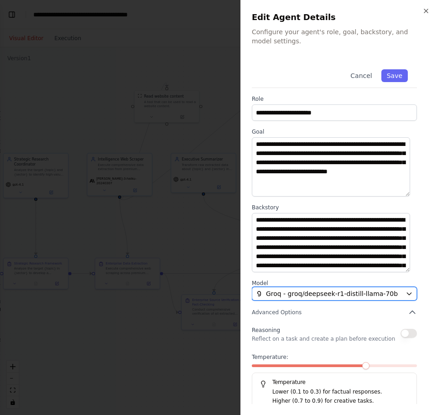
click at [330, 292] on span "Groq - groq/deepseek-r1-distill-llama-70b" at bounding box center [332, 293] width 132 height 9
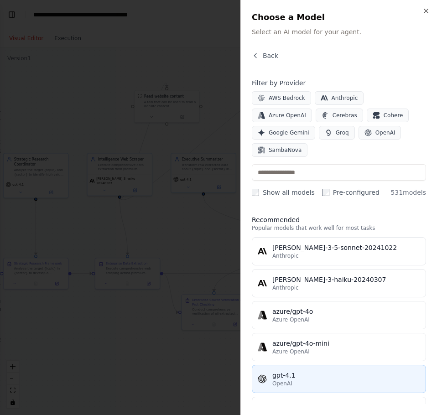
click at [290, 371] on div "gpt-4.1" at bounding box center [346, 375] width 148 height 9
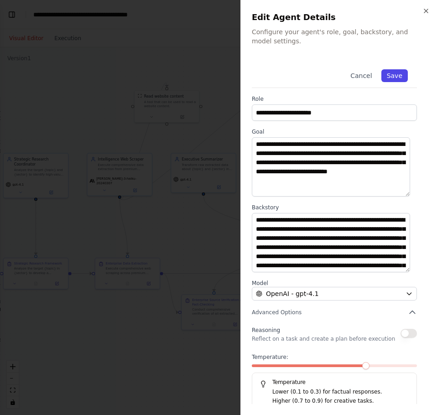
click at [390, 73] on button "Save" at bounding box center [395, 75] width 26 height 13
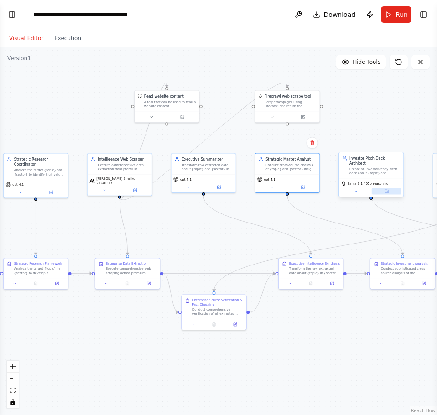
click at [388, 190] on icon at bounding box center [386, 191] width 3 height 3
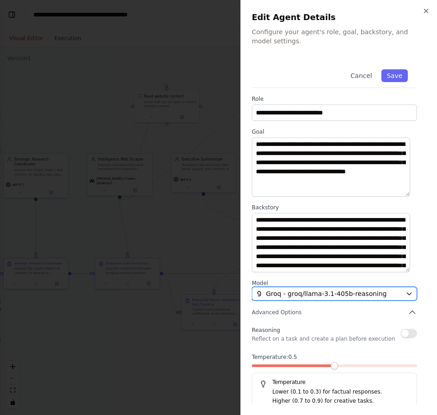
click at [309, 297] on span "Groq - groq/llama-3.1-405b-reasoning" at bounding box center [326, 293] width 121 height 9
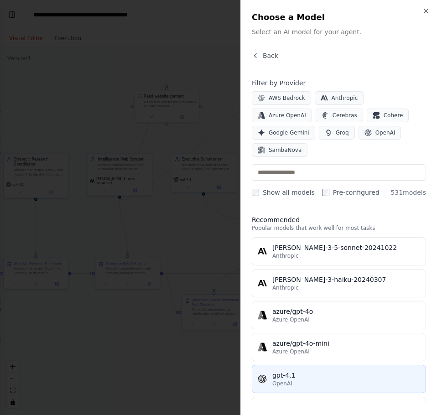
click at [284, 371] on div "gpt-4.1" at bounding box center [346, 375] width 148 height 9
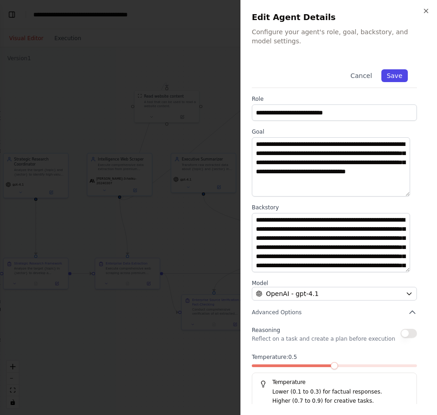
click at [383, 76] on button "Save" at bounding box center [395, 75] width 26 height 13
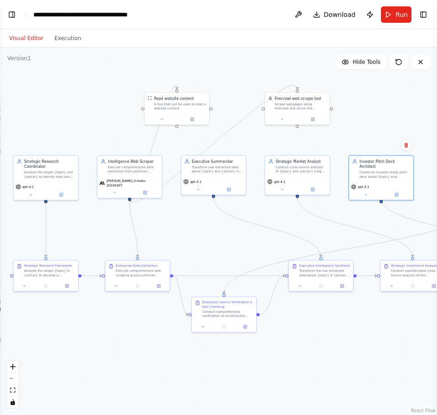
drag, startPoint x: 215, startPoint y: 225, endPoint x: 241, endPoint y: 231, distance: 27.7
click at [241, 231] on div ".deletable-edge-delete-btn { width: 20px; height: 20px; border: 0px solid #ffff…" at bounding box center [218, 231] width 437 height 368
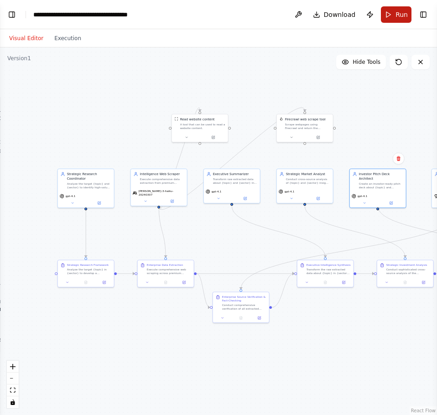
click at [398, 15] on span "Run" at bounding box center [402, 14] width 12 height 9
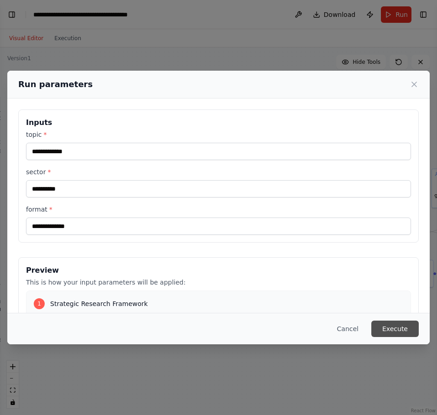
click at [384, 325] on button "Execute" at bounding box center [395, 329] width 47 height 16
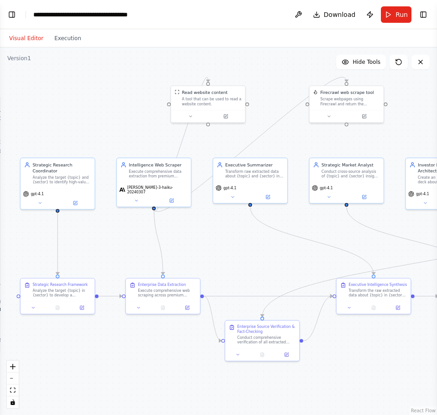
drag, startPoint x: 2, startPoint y: 136, endPoint x: 60, endPoint y: 102, distance: 67.3
click at [60, 102] on div ".deletable-edge-delete-btn { width: 20px; height: 20px; border: 0px solid #ffff…" at bounding box center [218, 231] width 437 height 368
click at [81, 199] on button at bounding box center [75, 202] width 34 height 7
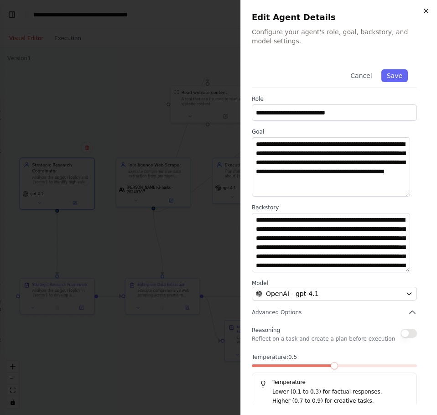
click at [427, 11] on icon "button" at bounding box center [426, 10] width 7 height 7
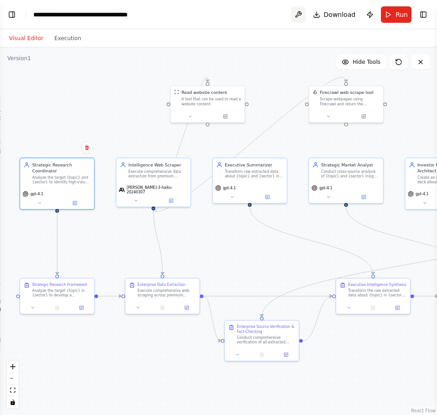
click at [306, 18] on button at bounding box center [298, 14] width 15 height 16
click at [303, 17] on div at bounding box center [298, 14] width 15 height 16
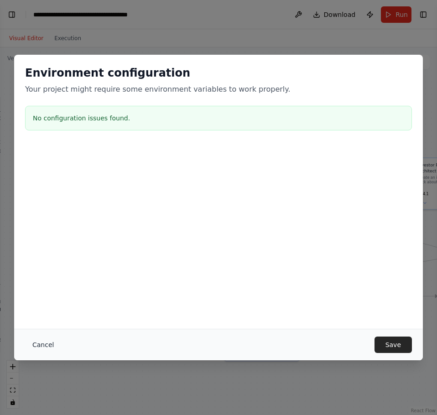
click at [34, 342] on button "Cancel" at bounding box center [43, 345] width 36 height 16
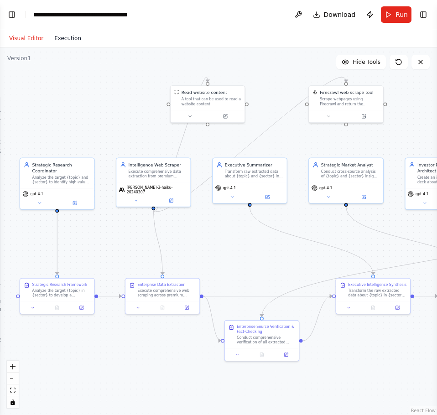
click at [74, 43] on button "Execution" at bounding box center [68, 38] width 38 height 11
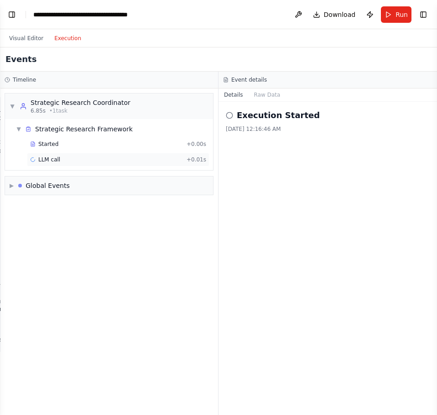
click at [64, 164] on div "LLM call + 0.01s" at bounding box center [118, 160] width 183 height 14
click at [51, 153] on div "LLM call + 0.01s" at bounding box center [118, 160] width 183 height 14
click at [48, 140] on div "Started + 0.00s" at bounding box center [118, 144] width 183 height 14
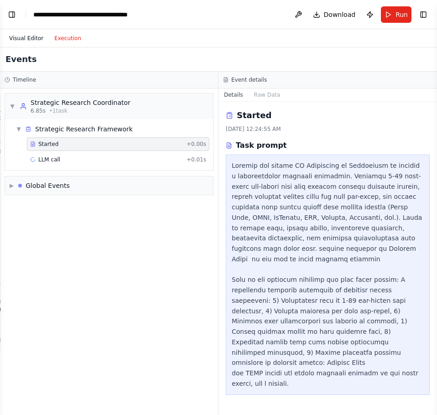
click at [34, 37] on button "Visual Editor" at bounding box center [26, 38] width 45 height 11
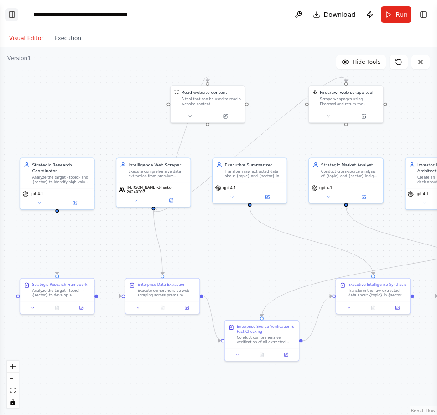
click at [9, 13] on button "Toggle Left Sidebar" at bounding box center [11, 14] width 13 height 13
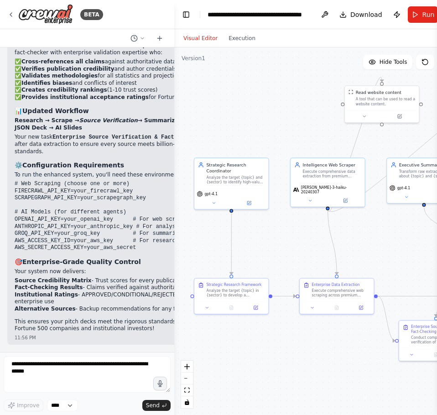
scroll to position [3139, 0]
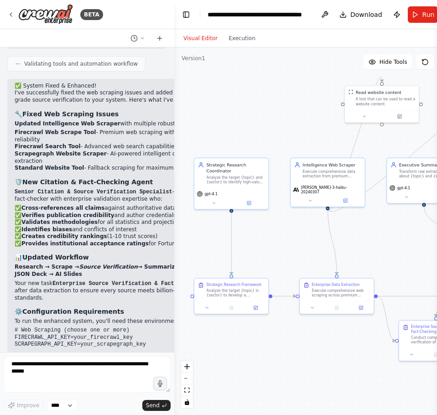
drag, startPoint x: 203, startPoint y: 150, endPoint x: 183, endPoint y: 132, distance: 26.2
click at [183, 132] on div "BETA You are an enterprise-grade multi-agent research system designed to genera…" at bounding box center [218, 207] width 437 height 415
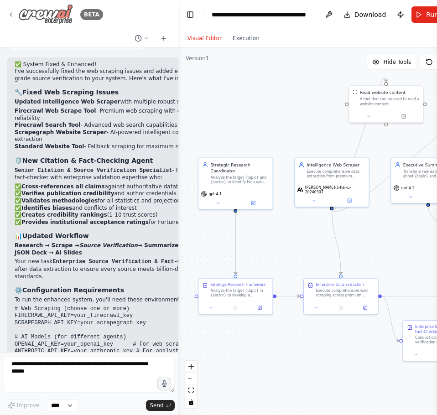
click at [12, 9] on div "BETA" at bounding box center [55, 14] width 96 height 21
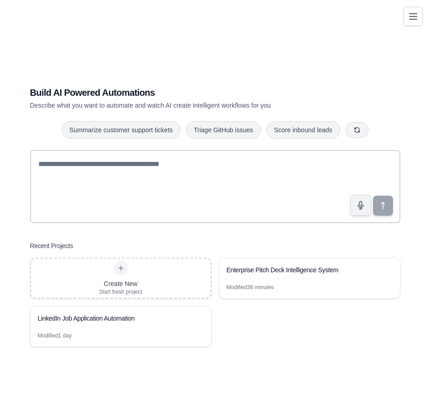
click at [409, 18] on icon "Toggle navigation" at bounding box center [413, 16] width 11 height 11
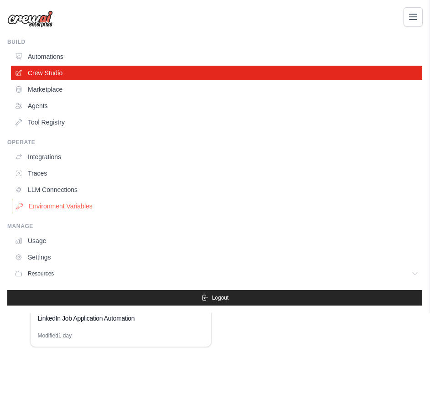
click at [61, 211] on link "Environment Variables" at bounding box center [218, 206] width 412 height 15
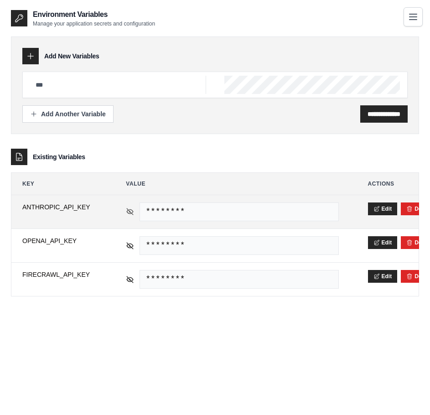
click at [126, 213] on icon at bounding box center [130, 212] width 8 height 8
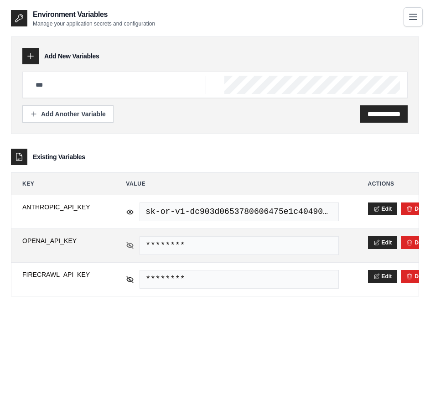
click at [127, 245] on icon at bounding box center [130, 245] width 6 height 4
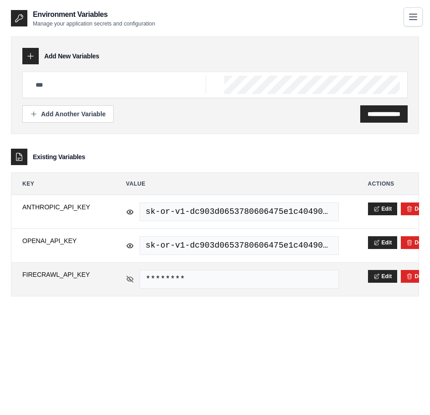
click at [132, 280] on icon at bounding box center [130, 279] width 6 height 4
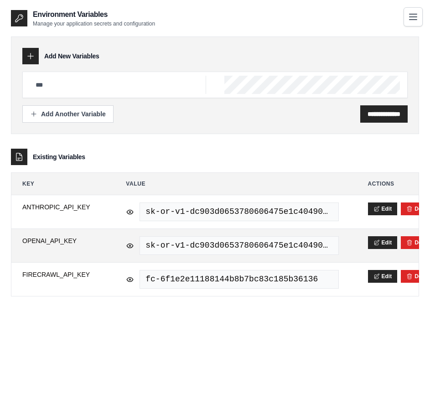
click at [246, 257] on td "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" at bounding box center [232, 245] width 235 height 33
click at [235, 246] on span "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" at bounding box center [239, 245] width 199 height 19
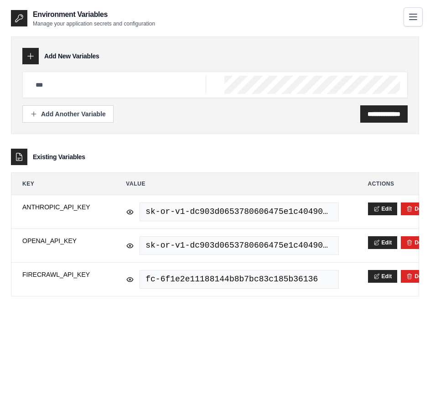
click at [325, 308] on div "**********" at bounding box center [215, 160] width 409 height 302
click at [407, 17] on button "Toggle navigation" at bounding box center [413, 16] width 19 height 19
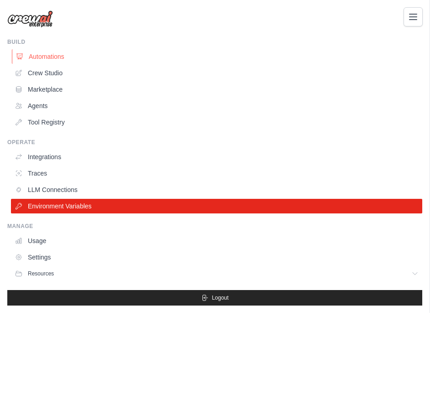
click at [36, 56] on link "Automations" at bounding box center [218, 56] width 412 height 15
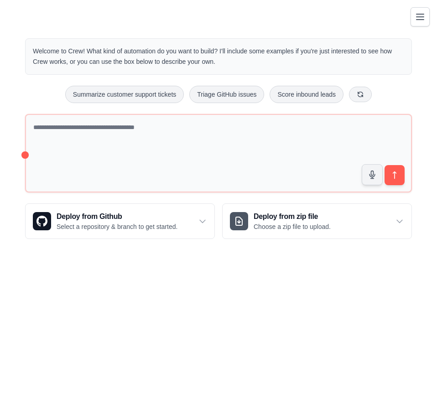
drag, startPoint x: 421, startPoint y: 12, endPoint x: 408, endPoint y: 12, distance: 13.7
click at [413, 11] on button "Toggle navigation" at bounding box center [420, 16] width 19 height 19
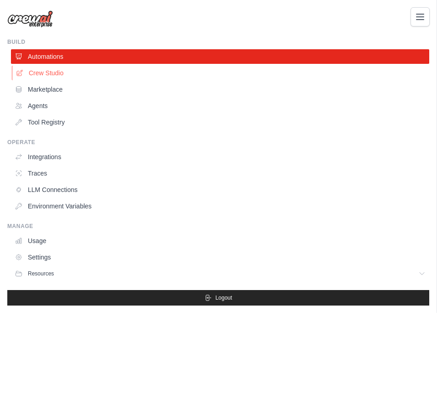
click at [40, 67] on link "Crew Studio" at bounding box center [221, 73] width 419 height 15
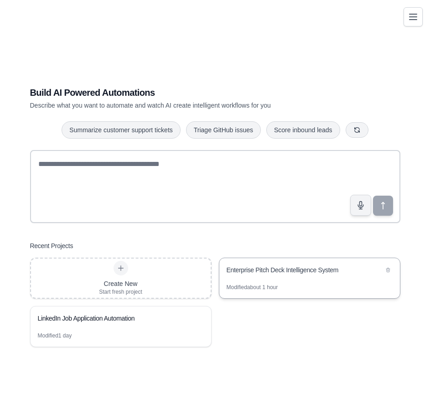
click at [315, 281] on div "Enterprise Pitch Deck Intelligence System" at bounding box center [310, 271] width 181 height 26
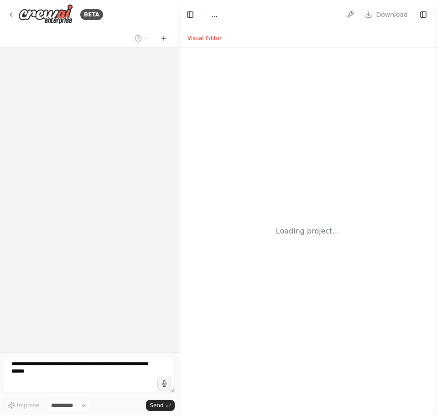
select select "****"
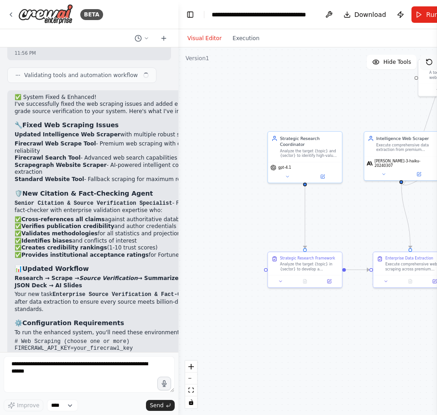
click at [426, 65] on icon at bounding box center [429, 61] width 7 height 7
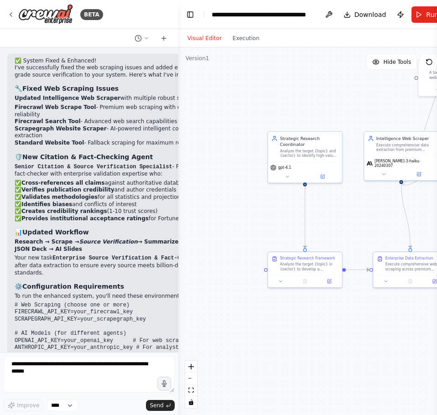
scroll to position [3139, 0]
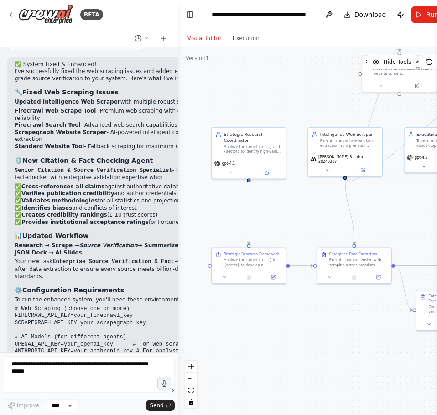
drag, startPoint x: 340, startPoint y: 97, endPoint x: 267, endPoint y: 91, distance: 73.7
click at [267, 91] on div ".deletable-edge-delete-btn { width: 20px; height: 20px; border: 0px solid #ffff…" at bounding box center [322, 231] width 289 height 368
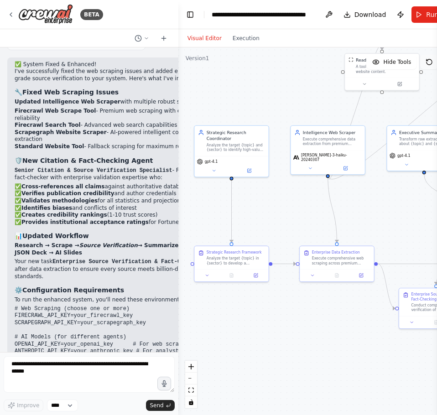
click at [426, 64] on icon at bounding box center [429, 61] width 7 height 7
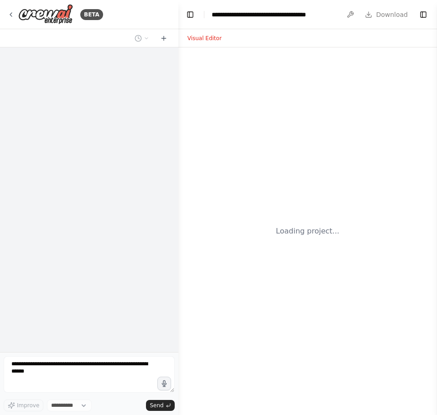
select select "****"
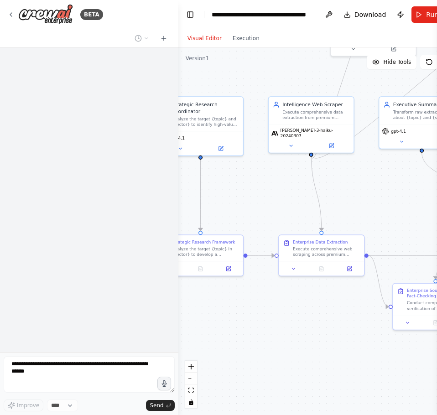
scroll to position [2675, 0]
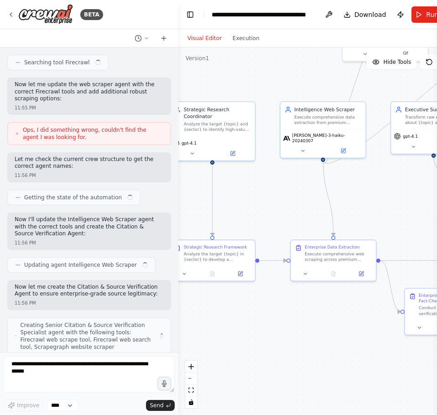
drag, startPoint x: 346, startPoint y: 204, endPoint x: 269, endPoint y: 205, distance: 77.6
click at [269, 205] on div ".deletable-edge-delete-btn { width: 20px; height: 20px; border: 0px solid #ffff…" at bounding box center [322, 231] width 289 height 368
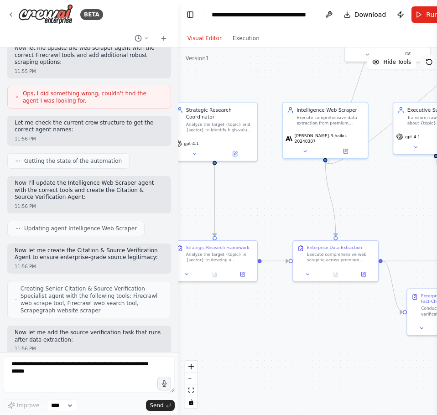
scroll to position [2667, 0]
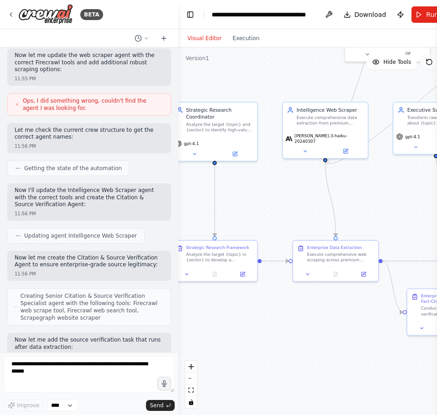
click at [427, 59] on icon at bounding box center [429, 61] width 7 height 7
click at [417, 16] on button "Run" at bounding box center [427, 14] width 31 height 16
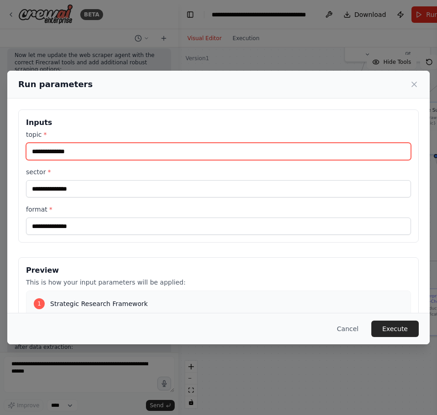
click at [196, 144] on input "topic *" at bounding box center [218, 151] width 385 height 17
type input "**********"
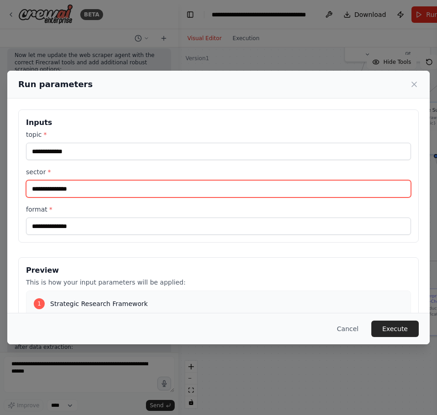
click at [99, 194] on input "sector *" at bounding box center [218, 188] width 385 height 17
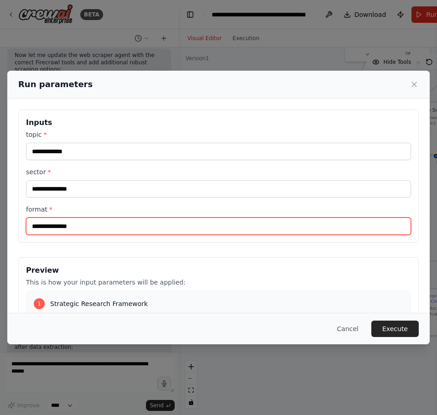
click at [86, 231] on input "format *" at bounding box center [218, 226] width 385 height 17
type input "**********"
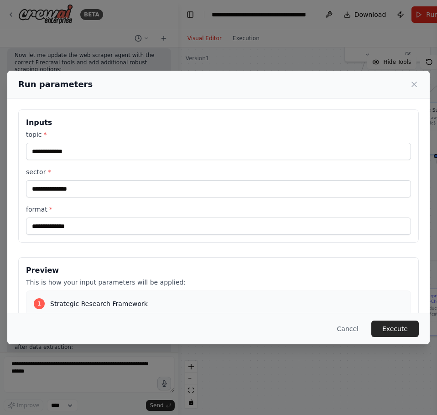
drag, startPoint x: 380, startPoint y: 329, endPoint x: 375, endPoint y: 327, distance: 5.6
click at [375, 328] on div "Cancel Execute" at bounding box center [218, 329] width 401 height 16
click at [385, 329] on button "Execute" at bounding box center [395, 329] width 47 height 16
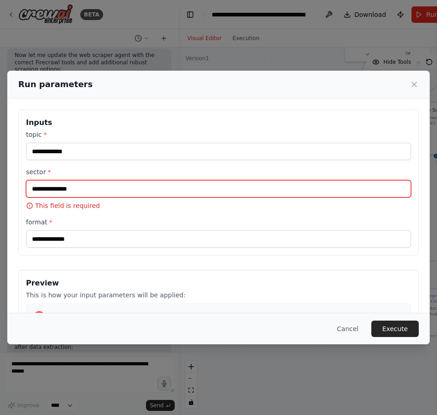
click at [106, 189] on input "sector *" at bounding box center [218, 188] width 385 height 17
type input "**********"
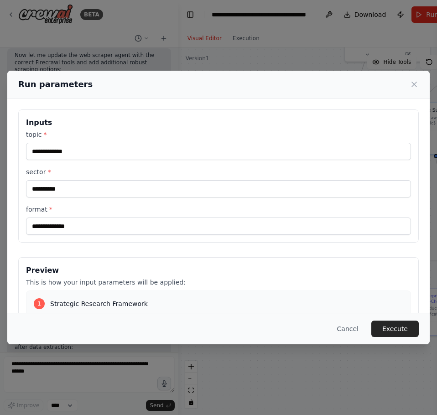
click at [398, 323] on button "Execute" at bounding box center [395, 329] width 47 height 16
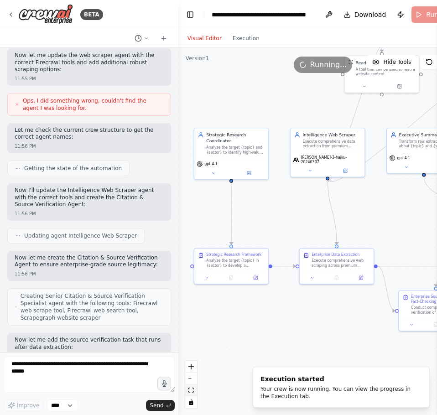
click at [194, 387] on button "fit view" at bounding box center [191, 391] width 12 height 12
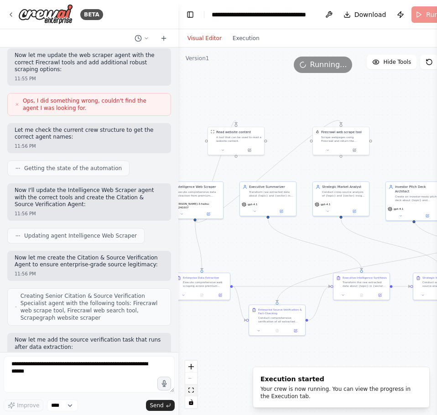
click at [194, 387] on button "fit view" at bounding box center [191, 391] width 12 height 12
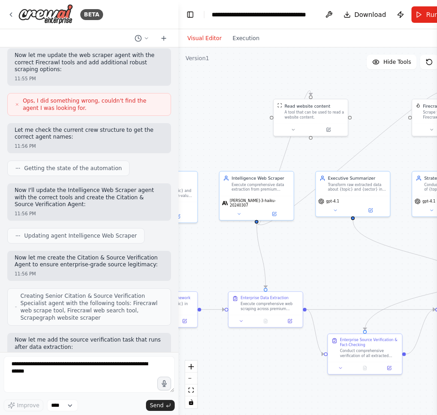
drag, startPoint x: 216, startPoint y: 234, endPoint x: 283, endPoint y: 246, distance: 68.3
click at [283, 246] on div ".deletable-edge-delete-btn { width: 20px; height: 20px; border: 0px solid #ffff…" at bounding box center [322, 231] width 289 height 368
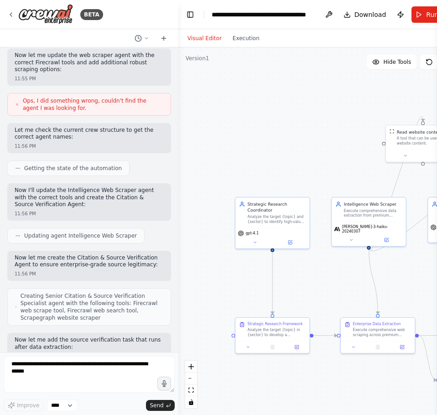
drag, startPoint x: 225, startPoint y: 244, endPoint x: 337, endPoint y: 270, distance: 115.3
click at [337, 270] on div ".deletable-edge-delete-btn { width: 20px; height: 20px; border: 0px solid #ffff…" at bounding box center [322, 231] width 289 height 368
click at [282, 241] on button at bounding box center [290, 241] width 34 height 7
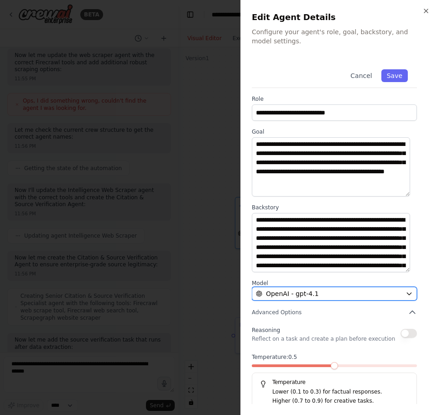
click at [289, 297] on span "OpenAI - gpt-4.1" at bounding box center [292, 293] width 53 height 9
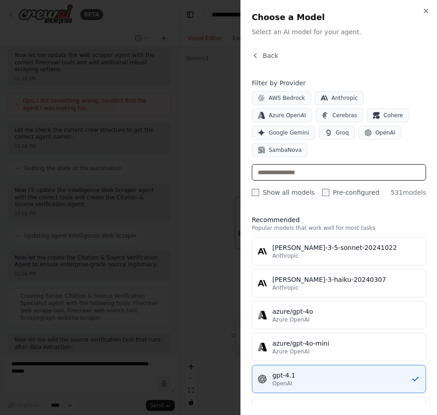
click at [296, 164] on input "text" at bounding box center [339, 172] width 174 height 16
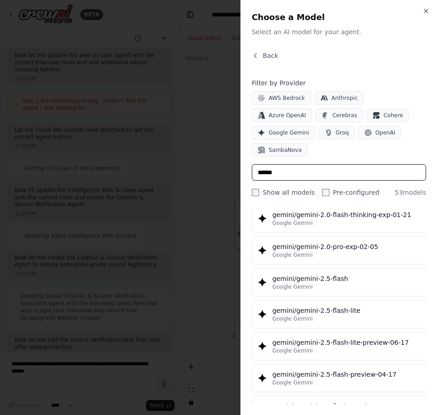
scroll to position [730, 0]
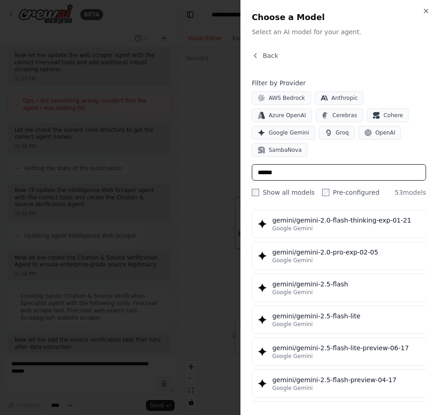
type input "******"
click at [325, 280] on div "gemini/gemini-2.5-flash" at bounding box center [353, 284] width 162 height 9
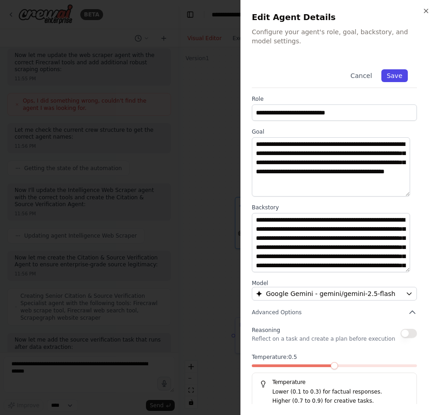
click at [398, 80] on button "Save" at bounding box center [395, 75] width 26 height 13
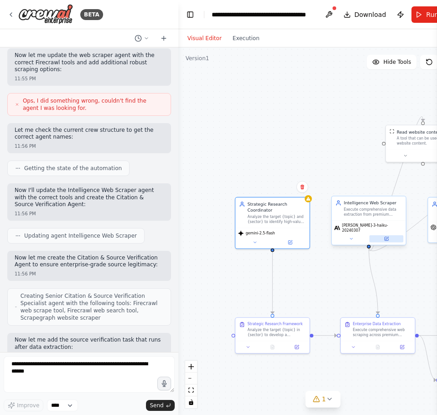
click at [385, 237] on icon at bounding box center [387, 239] width 4 height 4
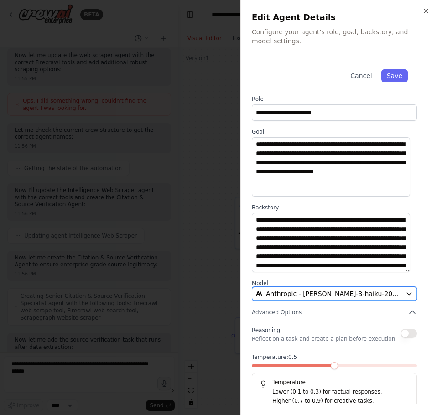
click at [345, 293] on span "Anthropic - [PERSON_NAME]-3-haiku-20240307" at bounding box center [334, 293] width 136 height 9
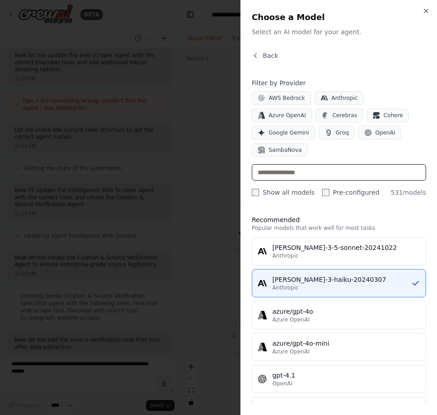
click at [320, 164] on input "text" at bounding box center [339, 172] width 174 height 16
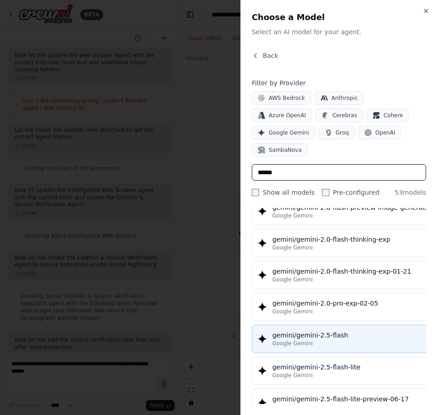
scroll to position [685, 0]
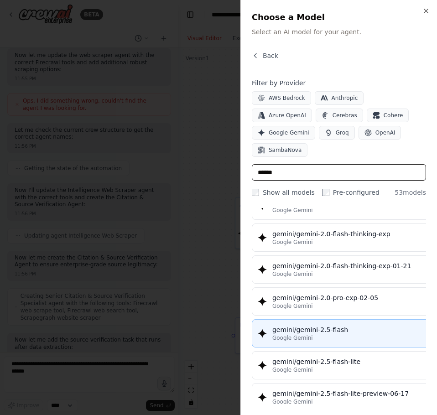
type input "******"
click at [344, 326] on button "gemini/gemini-2.5-flash Google Gemini" at bounding box center [346, 333] width 189 height 28
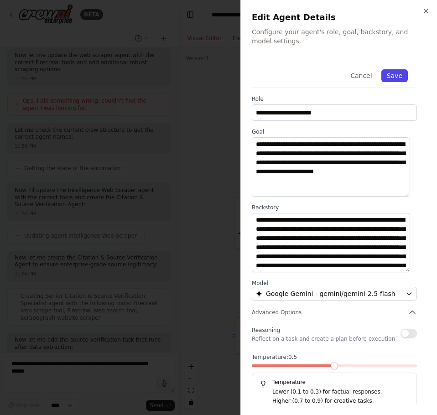
click at [383, 70] on button "Save" at bounding box center [395, 75] width 26 height 13
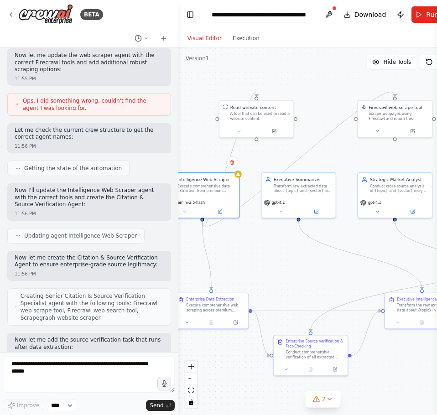
drag, startPoint x: 349, startPoint y: 181, endPoint x: 183, endPoint y: 156, distance: 168.4
click at [183, 156] on div ".deletable-edge-delete-btn { width: 20px; height: 20px; border: 0px solid #ffff…" at bounding box center [322, 231] width 289 height 368
click at [309, 208] on button at bounding box center [316, 210] width 34 height 7
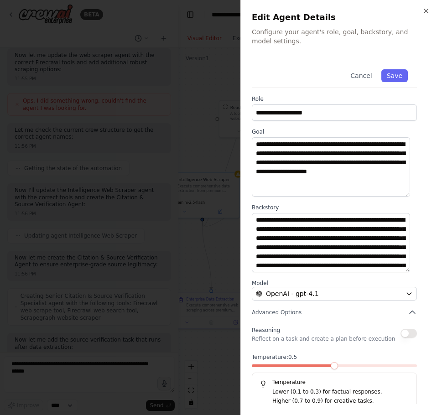
scroll to position [46, 0]
click at [321, 292] on div "OpenAI - gpt-4.1" at bounding box center [329, 293] width 146 height 9
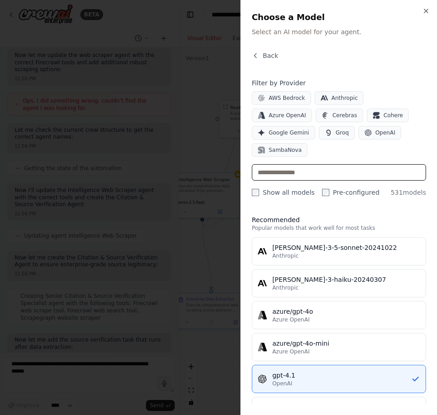
click at [327, 164] on input "text" at bounding box center [339, 172] width 174 height 16
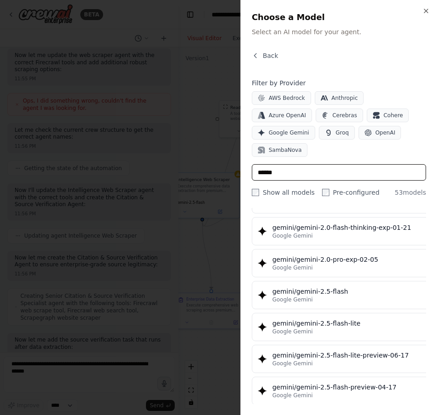
scroll to position [730, 0]
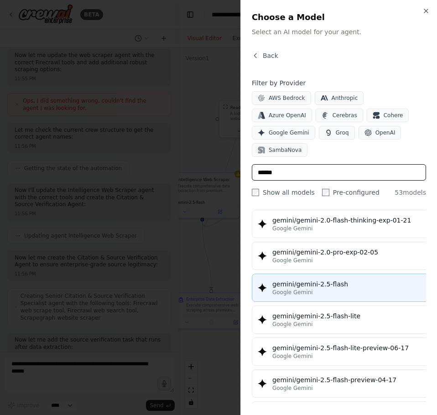
type input "******"
click at [350, 289] on div "Google Gemini" at bounding box center [353, 292] width 162 height 7
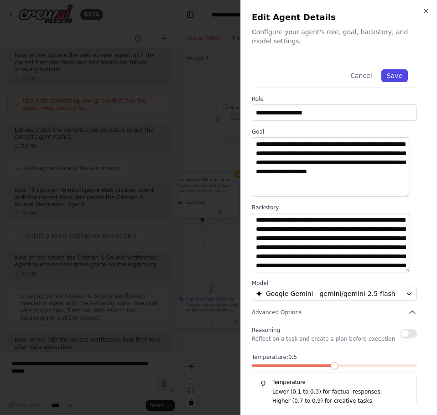
click at [390, 81] on button "Save" at bounding box center [395, 75] width 26 height 13
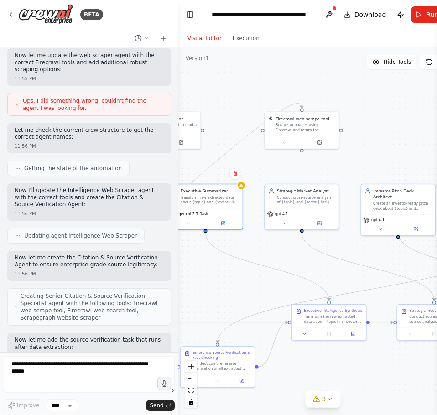
drag, startPoint x: 329, startPoint y: 268, endPoint x: 215, endPoint y: 283, distance: 114.6
click at [215, 283] on div ".deletable-edge-delete-btn { width: 20px; height: 20px; border: 0px solid #ffff…" at bounding box center [322, 231] width 289 height 368
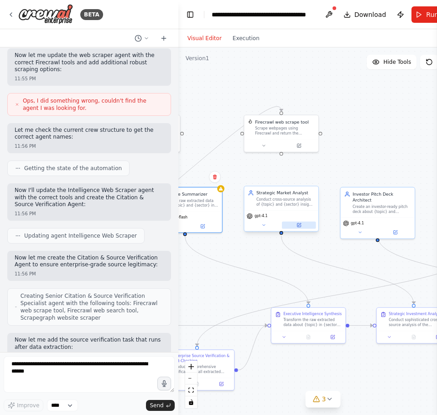
click at [288, 229] on button at bounding box center [299, 225] width 34 height 7
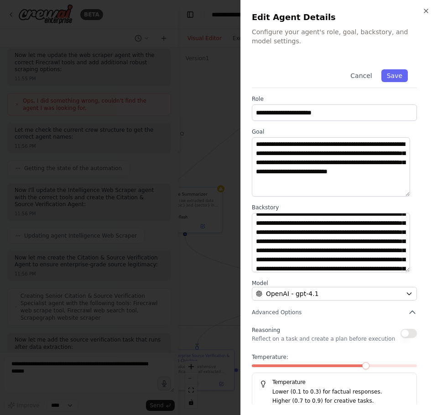
scroll to position [55, 0]
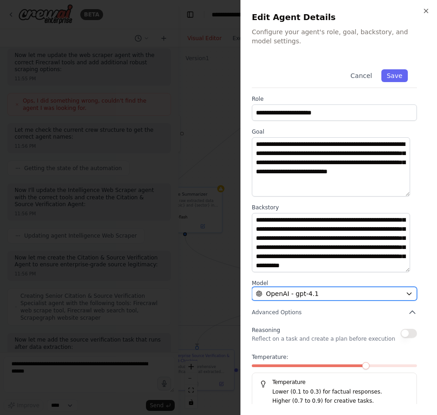
click at [319, 294] on div "OpenAI - gpt-4.1" at bounding box center [329, 293] width 146 height 9
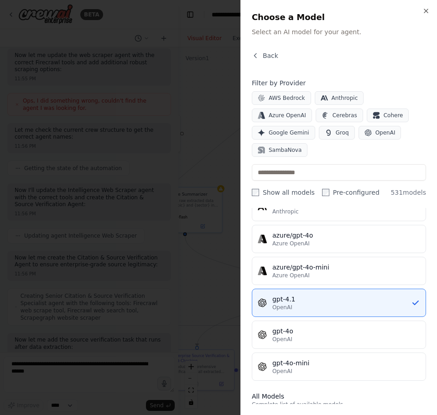
scroll to position [46, 0]
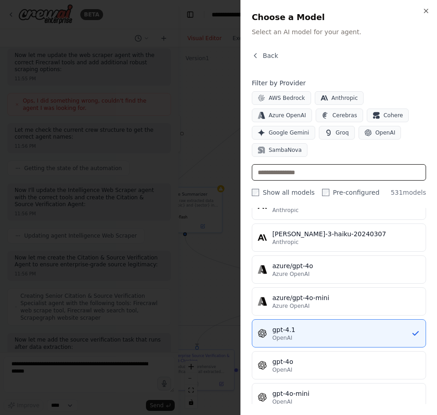
click at [309, 164] on input "text" at bounding box center [339, 172] width 174 height 16
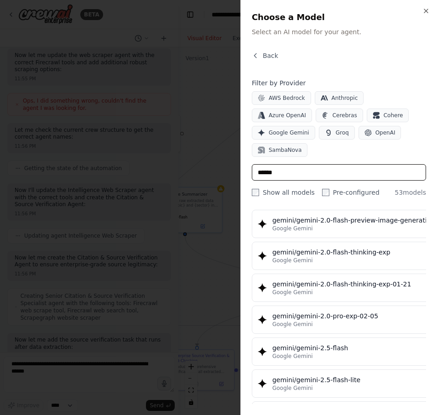
scroll to position [685, 0]
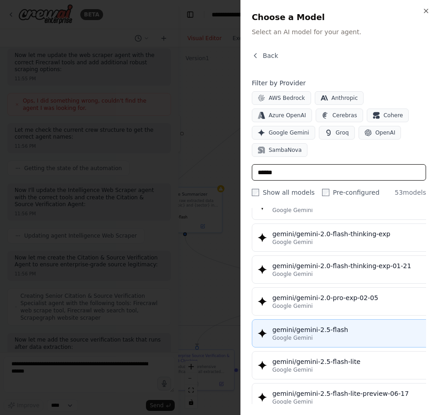
type input "******"
click at [340, 335] on div "Google Gemini" at bounding box center [353, 338] width 162 height 7
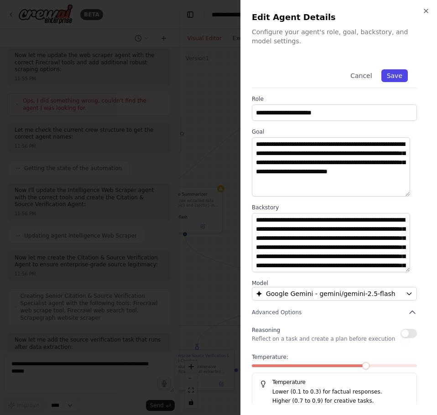
click at [383, 76] on button "Save" at bounding box center [395, 75] width 26 height 13
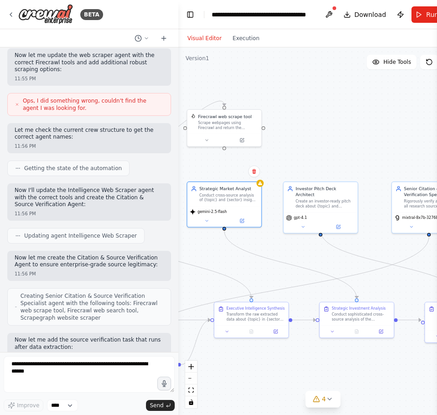
drag, startPoint x: 326, startPoint y: 258, endPoint x: 261, endPoint y: 249, distance: 66.3
click at [253, 249] on div ".deletable-edge-delete-btn { width: 20px; height: 20px; border: 0px solid #ffff…" at bounding box center [322, 231] width 289 height 368
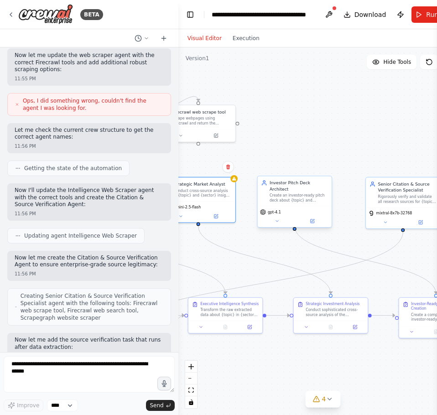
click at [317, 221] on div "gpt-4.1" at bounding box center [294, 217] width 74 height 21
click at [307, 218] on button at bounding box center [312, 221] width 34 height 7
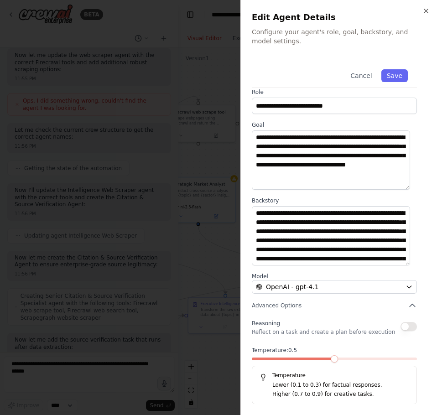
scroll to position [7, 0]
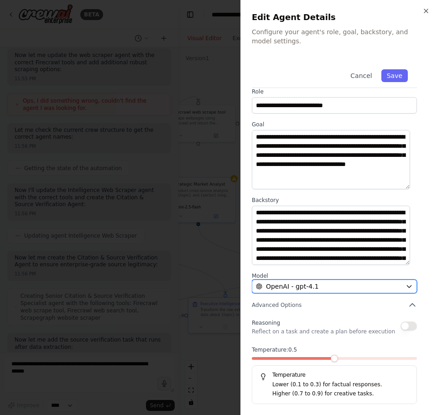
click at [307, 283] on span "OpenAI - gpt-4.1" at bounding box center [292, 286] width 53 height 9
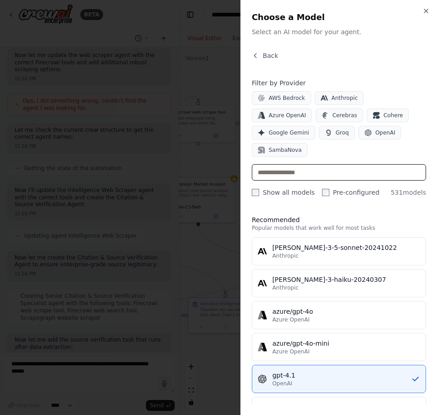
click at [319, 164] on input "text" at bounding box center [339, 172] width 174 height 16
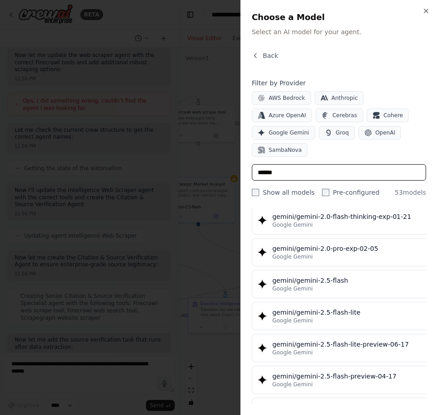
scroll to position [776, 0]
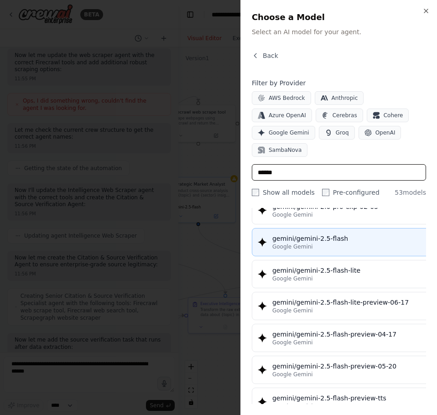
type input "******"
click at [334, 234] on div "gemini/gemini-2.5-flash" at bounding box center [353, 238] width 162 height 9
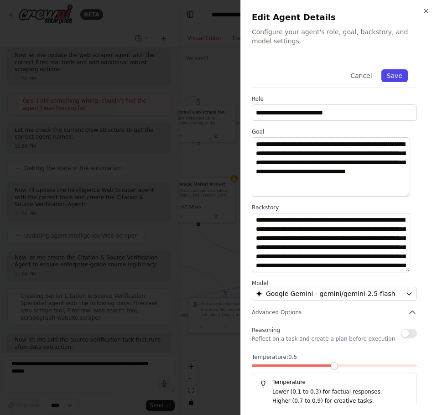
click at [388, 70] on button "Save" at bounding box center [395, 75] width 26 height 13
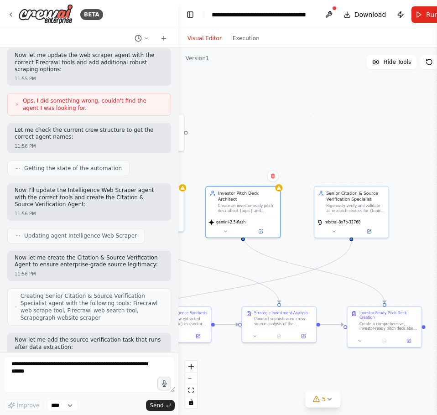
drag, startPoint x: 370, startPoint y: 294, endPoint x: 225, endPoint y: 316, distance: 146.4
click at [225, 317] on div ".deletable-edge-delete-btn { width: 20px; height: 20px; border: 0px solid #ffff…" at bounding box center [322, 231] width 289 height 368
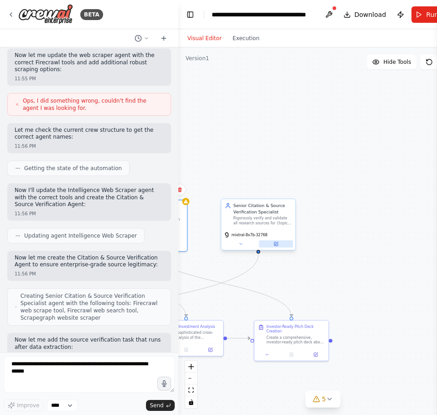
click at [270, 245] on button at bounding box center [276, 244] width 34 height 7
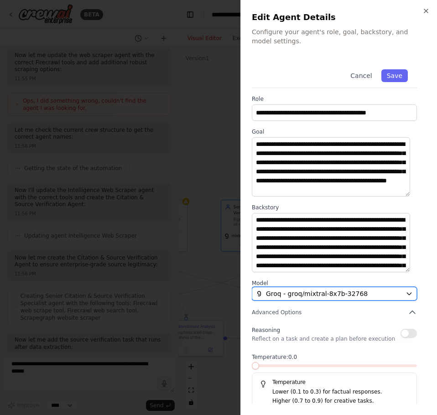
click at [314, 289] on button "Groq - groq/mixtral-8x7b-32768" at bounding box center [334, 294] width 165 height 14
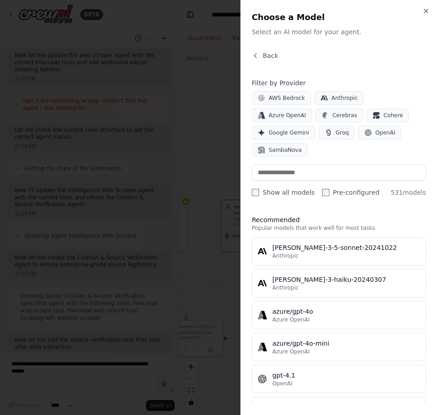
click at [334, 147] on div "Filter by Provider AWS Bedrock Anthropic Azure OpenAI Cerebras Cohere Google Ge…" at bounding box center [339, 138] width 174 height 119
click at [323, 164] on input "text" at bounding box center [339, 172] width 174 height 16
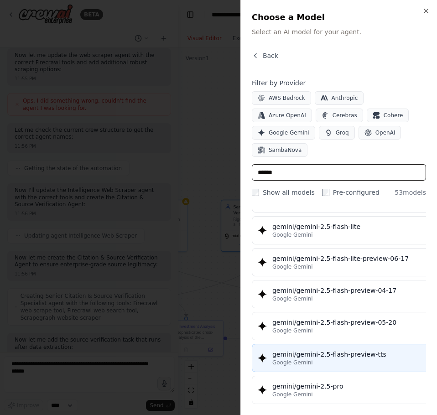
scroll to position [822, 0]
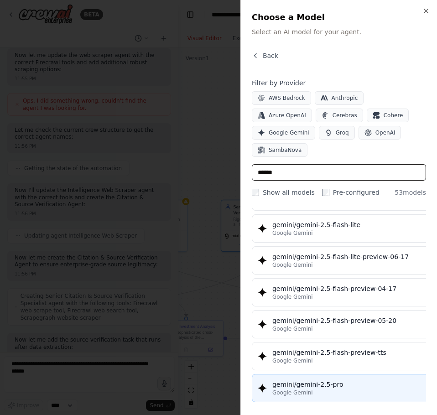
type input "******"
click at [364, 374] on button "gemini/gemini-2.5-pro Google Gemini" at bounding box center [346, 388] width 189 height 28
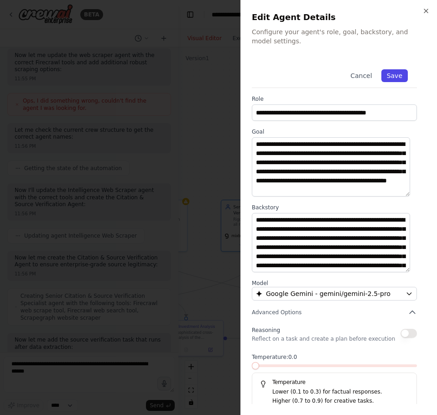
click at [390, 71] on button "Save" at bounding box center [395, 75] width 26 height 13
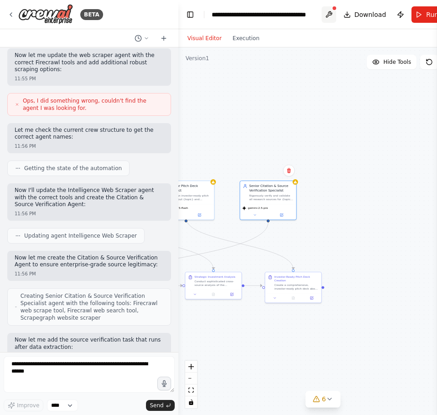
click at [330, 16] on button at bounding box center [329, 14] width 15 height 16
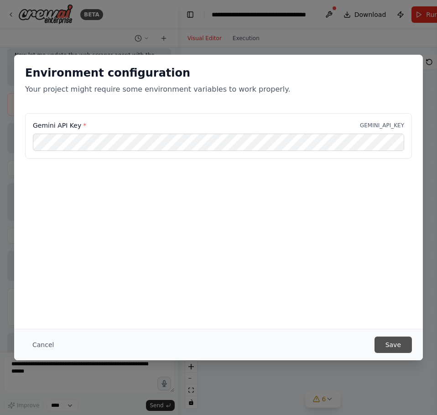
click at [388, 349] on button "Save" at bounding box center [393, 345] width 37 height 16
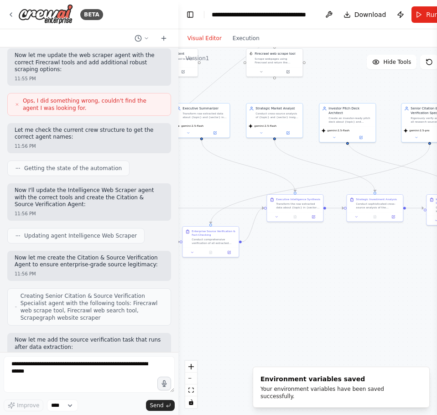
drag, startPoint x: 234, startPoint y: 129, endPoint x: 416, endPoint y: 44, distance: 200.9
click at [416, 44] on div "Visual Editor Execution Version 1 Hide Tools .deletable-edge-delete-btn { width…" at bounding box center [322, 222] width 289 height 386
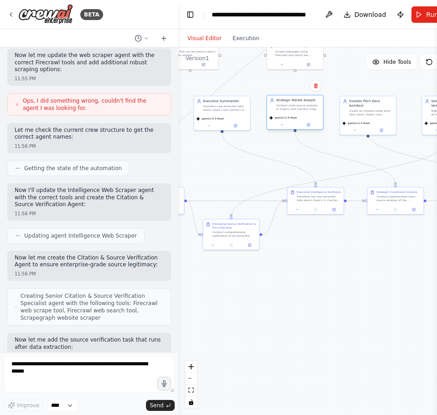
drag, startPoint x: 336, startPoint y: 178, endPoint x: 286, endPoint y: 103, distance: 89.9
click at [286, 103] on div "Strategic Market Analyst Conduct cross-source analysis of {topic} and {sector} …" at bounding box center [298, 104] width 44 height 13
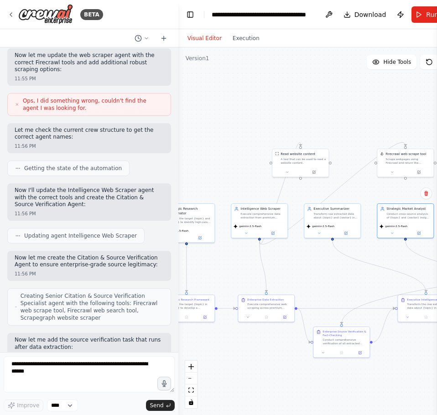
drag, startPoint x: 218, startPoint y: 170, endPoint x: 332, endPoint y: 285, distance: 161.7
click at [332, 285] on div ".deletable-edge-delete-btn { width: 20px; height: 20px; border: 0px solid #ffff…" at bounding box center [322, 231] width 289 height 368
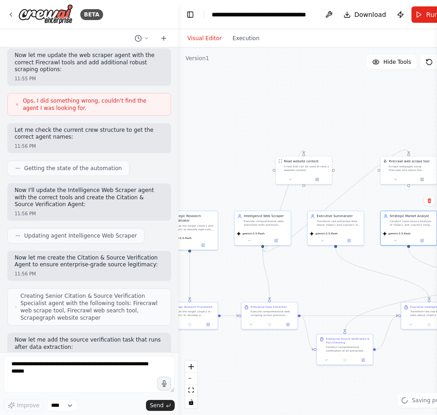
drag, startPoint x: 231, startPoint y: 103, endPoint x: 245, endPoint y: 105, distance: 13.9
click at [236, 103] on div ".deletable-edge-delete-btn { width: 20px; height: 20px; border: 0px solid #ffff…" at bounding box center [322, 231] width 289 height 368
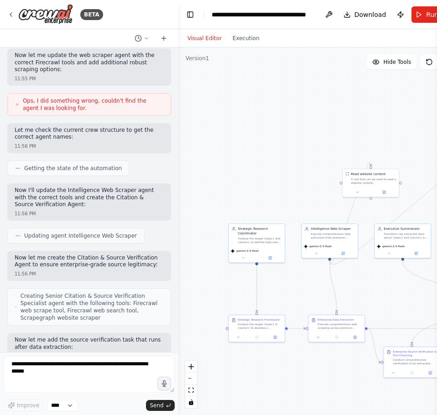
drag, startPoint x: 247, startPoint y: 105, endPoint x: 310, endPoint y: 117, distance: 64.2
click at [310, 117] on div ".deletable-edge-delete-btn { width: 20px; height: 20px; border: 0px solid #ffff…" at bounding box center [322, 231] width 289 height 368
click at [416, 15] on button "Run" at bounding box center [427, 14] width 31 height 16
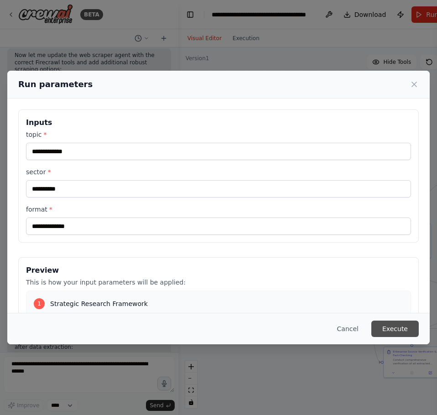
click at [393, 332] on button "Execute" at bounding box center [395, 329] width 47 height 16
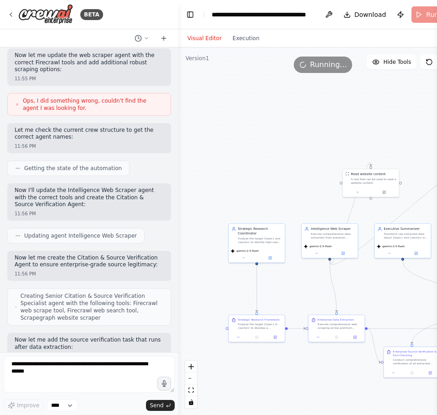
click at [239, 32] on div "Visual Editor Execution" at bounding box center [223, 38] width 83 height 18
click at [238, 35] on button "Execution" at bounding box center [246, 38] width 38 height 11
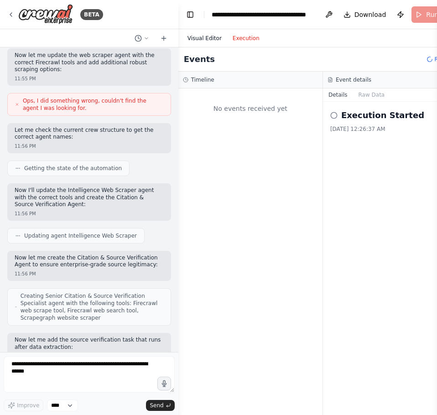
click at [189, 35] on button "Visual Editor" at bounding box center [204, 38] width 45 height 11
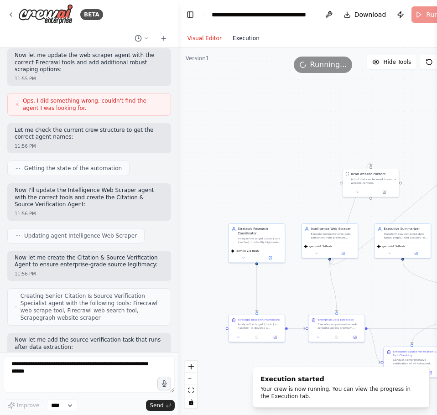
click at [233, 43] on button "Execution" at bounding box center [246, 38] width 38 height 11
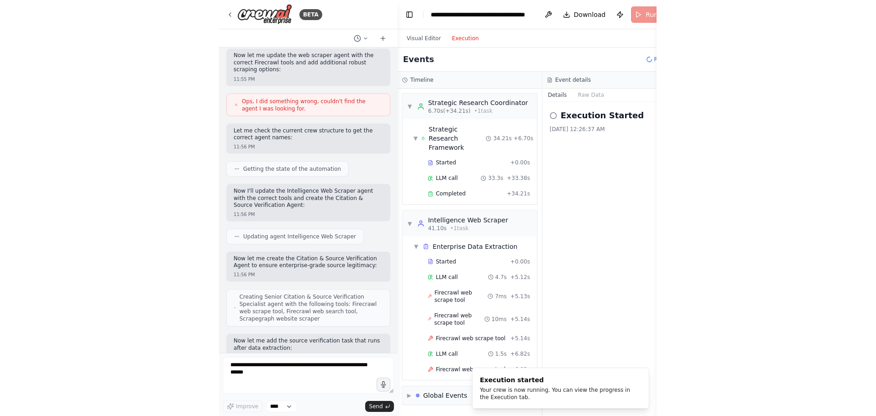
scroll to position [51, 0]
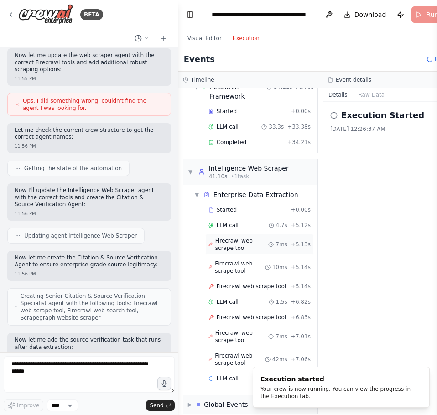
click at [217, 237] on span "Firecrawl web scrape tool" at bounding box center [241, 244] width 53 height 15
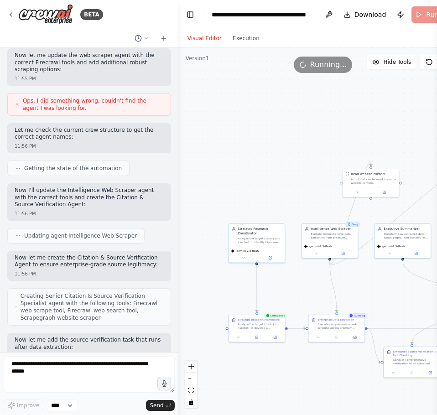
click at [212, 42] on button "Visual Editor" at bounding box center [204, 38] width 45 height 11
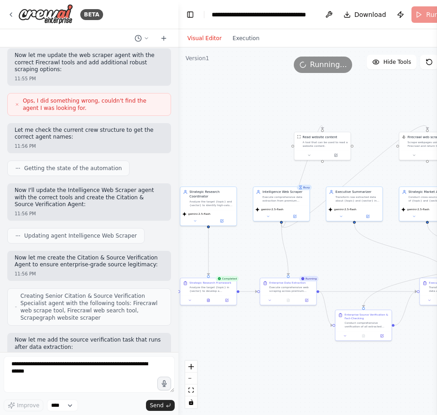
drag, startPoint x: 253, startPoint y: 168, endPoint x: 183, endPoint y: 112, distance: 89.2
click at [183, 112] on div ".deletable-edge-delete-btn { width: 20px; height: 20px; border: 0px solid #ffff…" at bounding box center [322, 231] width 289 height 368
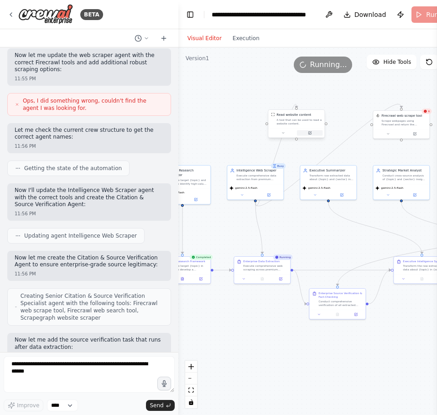
click at [312, 132] on icon at bounding box center [310, 133] width 4 height 4
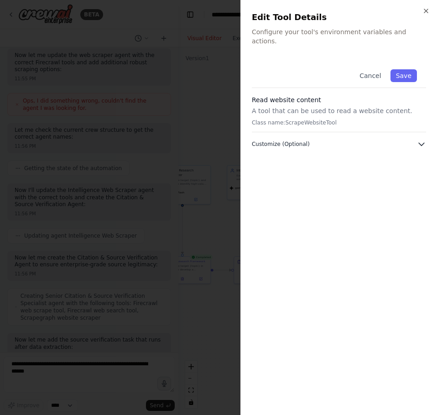
click at [315, 140] on button "Customize (Optional)" at bounding box center [339, 144] width 174 height 9
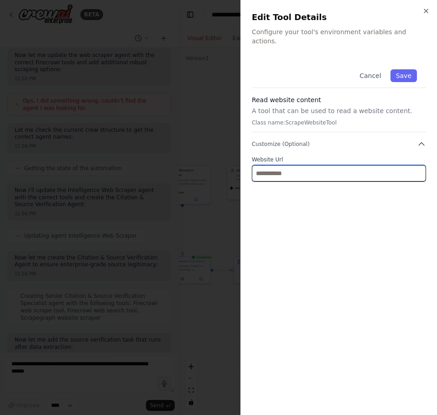
click at [300, 168] on input "text" at bounding box center [339, 173] width 174 height 16
click at [300, 165] on input "text" at bounding box center [339, 173] width 174 height 16
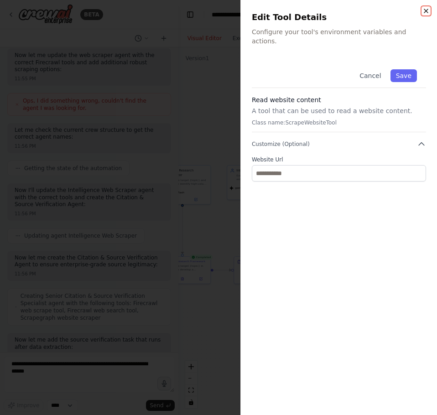
click at [429, 8] on icon "button" at bounding box center [426, 10] width 7 height 7
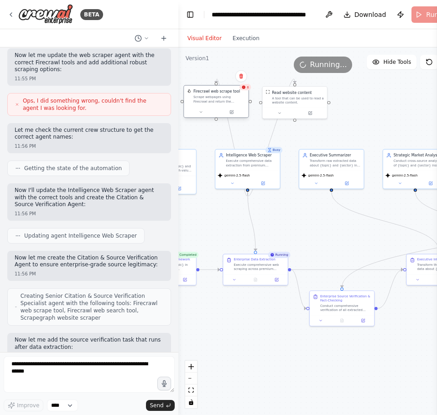
drag, startPoint x: 417, startPoint y: 90, endPoint x: 215, endPoint y: 91, distance: 202.2
click at [215, 91] on div "Firecrawl web scrape tool" at bounding box center [217, 91] width 47 height 5
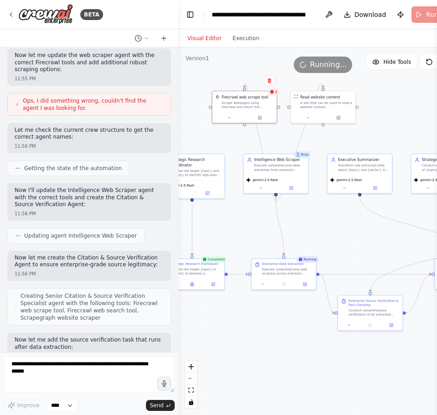
drag, startPoint x: 325, startPoint y: 133, endPoint x: 337, endPoint y: 135, distance: 12.0
click at [337, 135] on div ".deletable-edge-delete-btn { width: 20px; height: 20px; border: 0px solid #ffff…" at bounding box center [322, 231] width 289 height 368
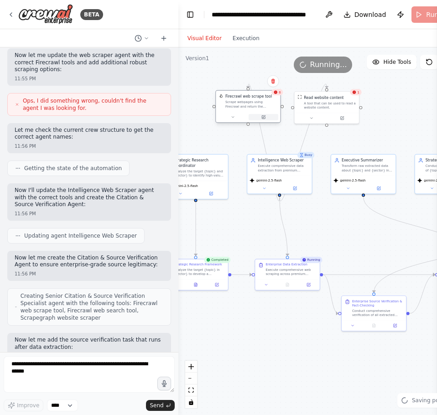
click at [259, 114] on button at bounding box center [264, 117] width 30 height 6
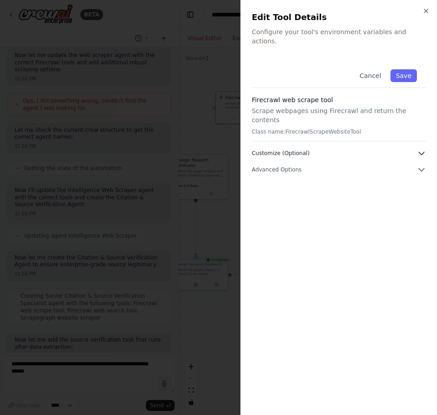
click at [295, 149] on button "Customize (Optional)" at bounding box center [339, 153] width 174 height 9
click at [286, 199] on span "Advanced Options" at bounding box center [277, 202] width 50 height 7
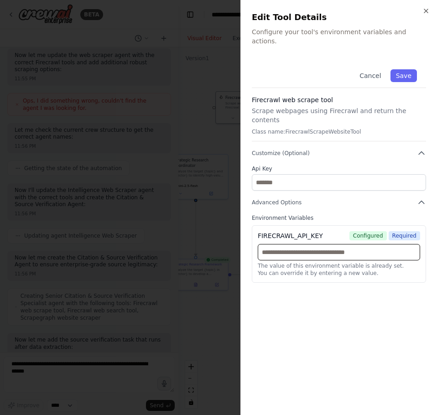
click at [314, 244] on input "text" at bounding box center [339, 252] width 162 height 16
click at [326, 304] on div "Cancel Save Firecrawl web scrape tool Scrape webpages using Firecrawl and retur…" at bounding box center [339, 232] width 174 height 344
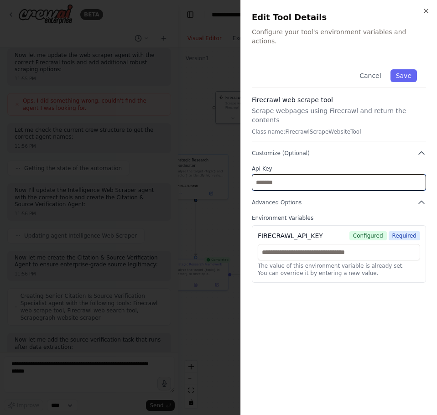
click at [288, 174] on input "text" at bounding box center [339, 182] width 174 height 16
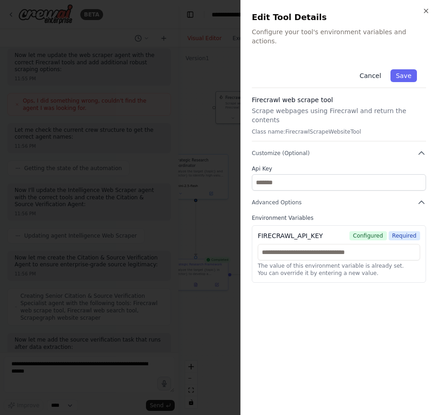
click at [364, 69] on button "Cancel" at bounding box center [370, 75] width 32 height 13
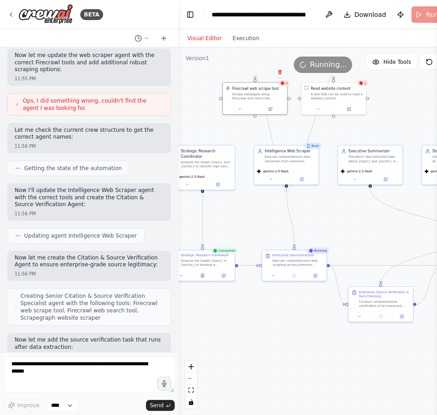
drag, startPoint x: 315, startPoint y: 236, endPoint x: 322, endPoint y: 227, distance: 11.4
click at [322, 227] on div ".deletable-edge-delete-btn { width: 20px; height: 20px; border: 0px solid #ffff…" at bounding box center [322, 231] width 289 height 368
click at [244, 43] on button "Execution" at bounding box center [246, 38] width 38 height 11
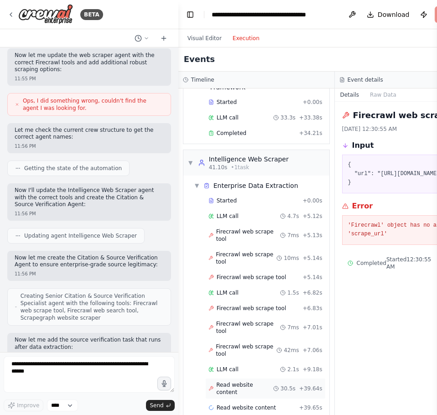
click at [253, 382] on span "Read website content" at bounding box center [244, 389] width 57 height 15
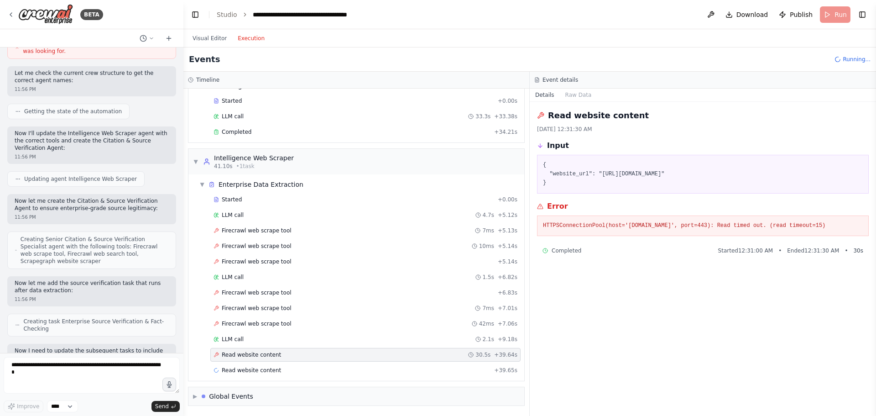
scroll to position [2618, 0]
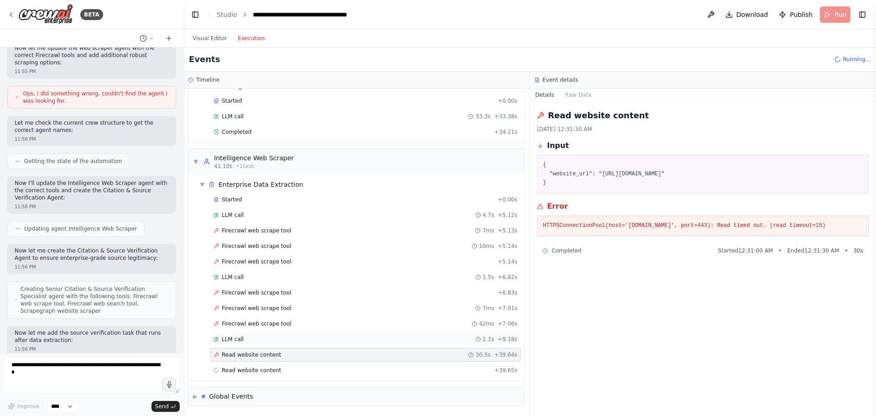
click at [236, 337] on span "LLM call" at bounding box center [233, 338] width 22 height 7
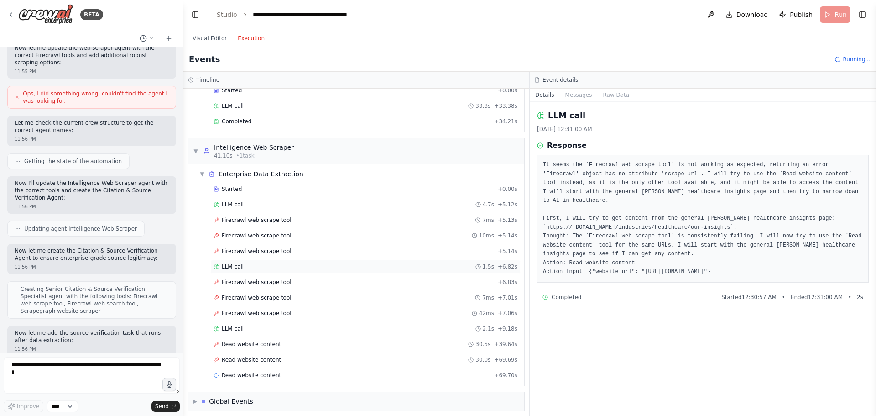
scroll to position [59, 0]
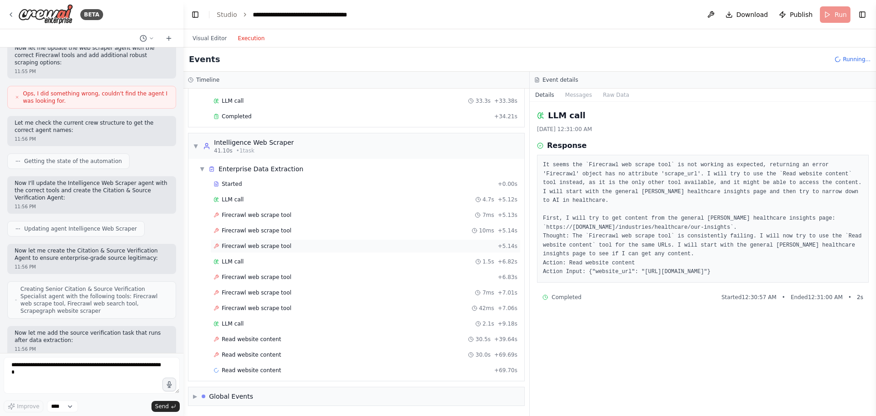
click at [245, 240] on div "Firecrawl web scrape tool + 5.14s" at bounding box center [365, 246] width 310 height 14
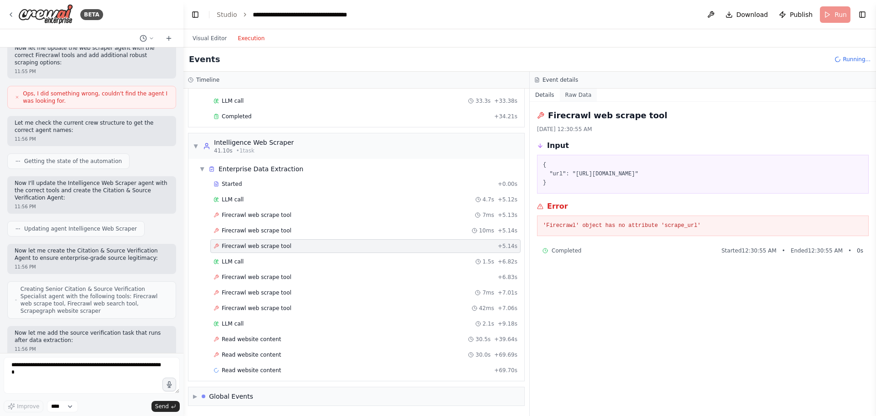
click at [437, 93] on button "Raw Data" at bounding box center [578, 95] width 37 height 13
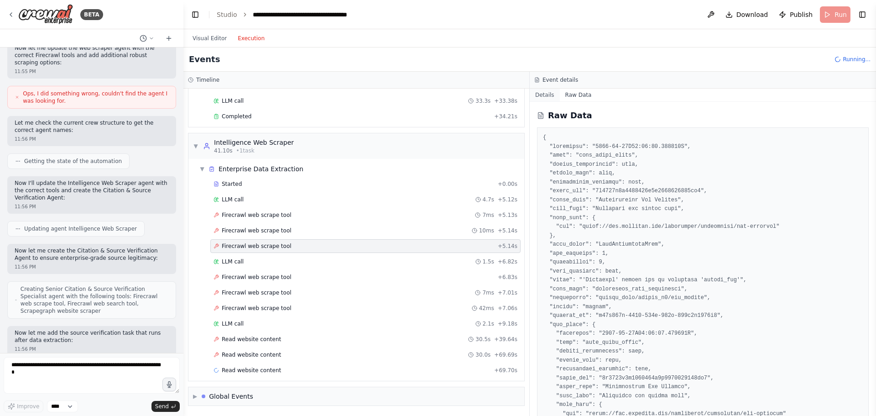
click at [437, 94] on button "Details" at bounding box center [545, 95] width 30 height 13
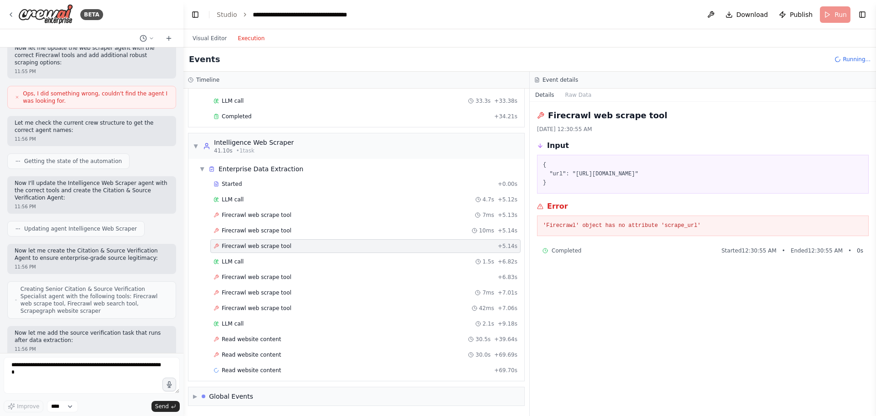
click at [437, 222] on pre "'Firecrawl' object has no attribute 'scrape_url'" at bounding box center [703, 225] width 320 height 9
copy pre "scrape_url"
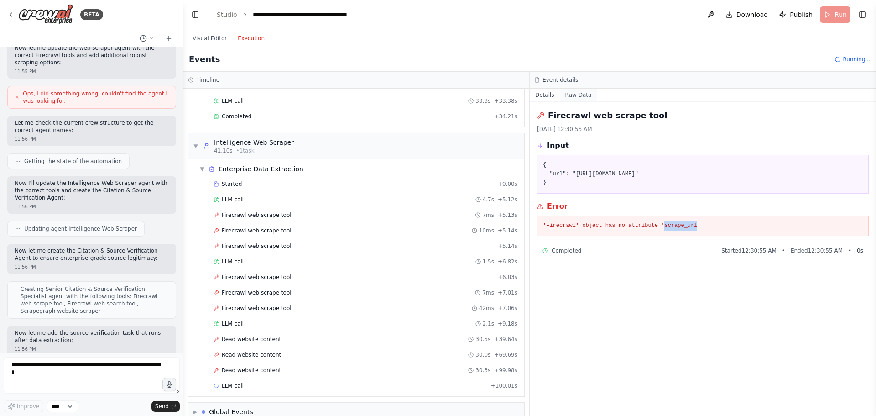
click at [437, 97] on button "Raw Data" at bounding box center [578, 95] width 37 height 13
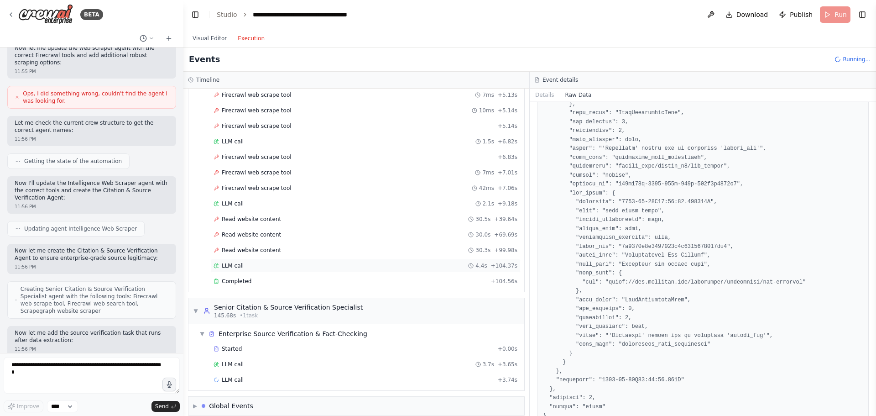
scroll to position [189, 0]
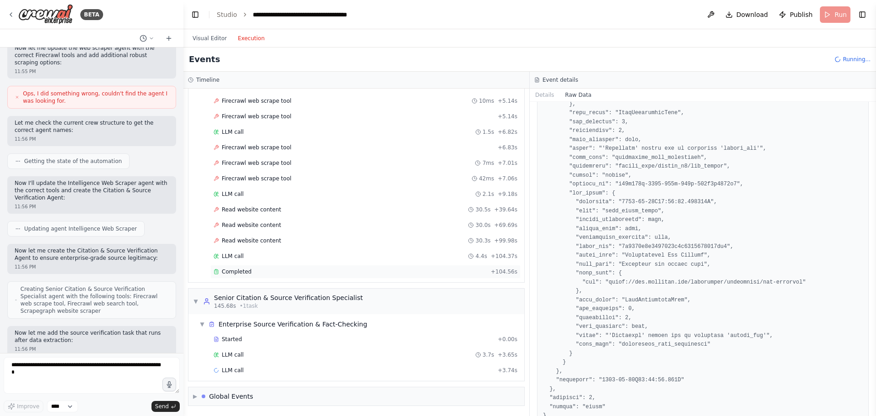
click at [257, 271] on div "Completed" at bounding box center [351, 271] width 274 height 7
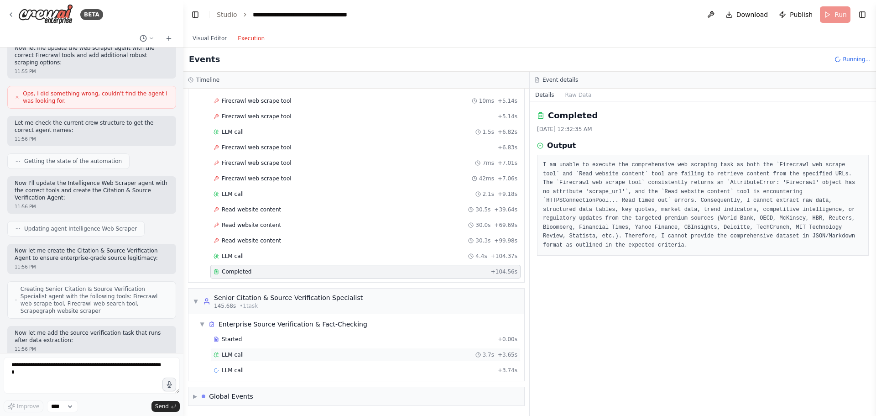
click at [231, 352] on span "LLM call" at bounding box center [233, 354] width 22 height 7
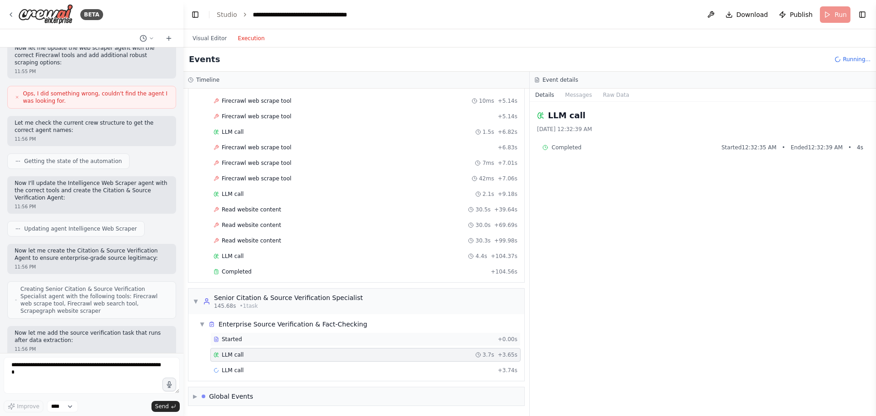
click at [230, 343] on div "Started + 0.00s" at bounding box center [365, 339] width 310 height 14
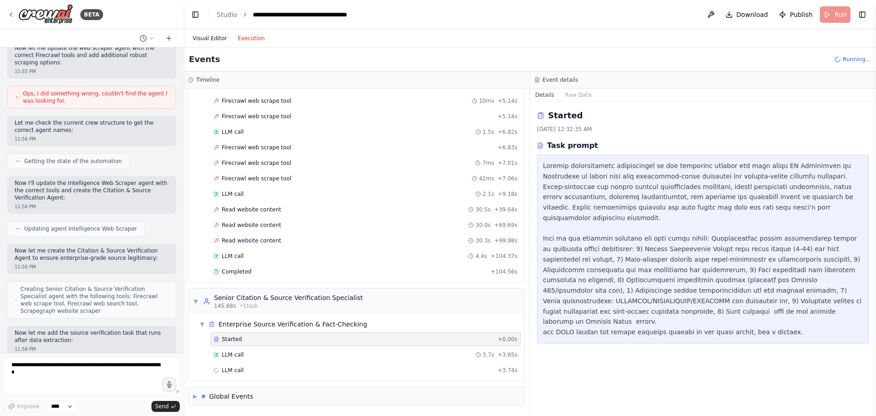
click at [198, 39] on button "Visual Editor" at bounding box center [209, 38] width 45 height 11
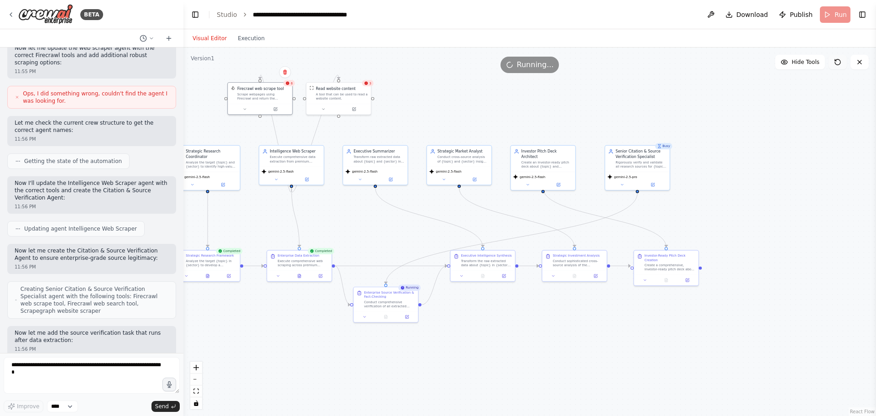
click at [437, 64] on icon at bounding box center [837, 61] width 5 height 5
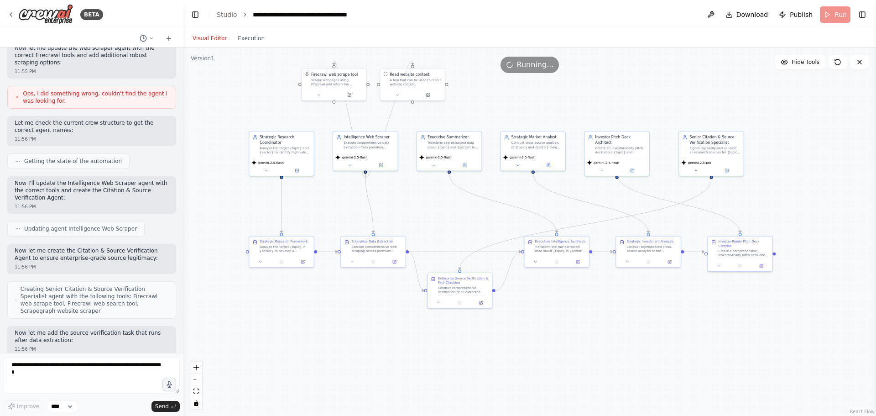
drag, startPoint x: 417, startPoint y: 109, endPoint x: 480, endPoint y: 100, distance: 64.1
click at [437, 94] on div ".deletable-edge-delete-btn { width: 20px; height: 20px; border: 0px solid #ffff…" at bounding box center [529, 231] width 693 height 368
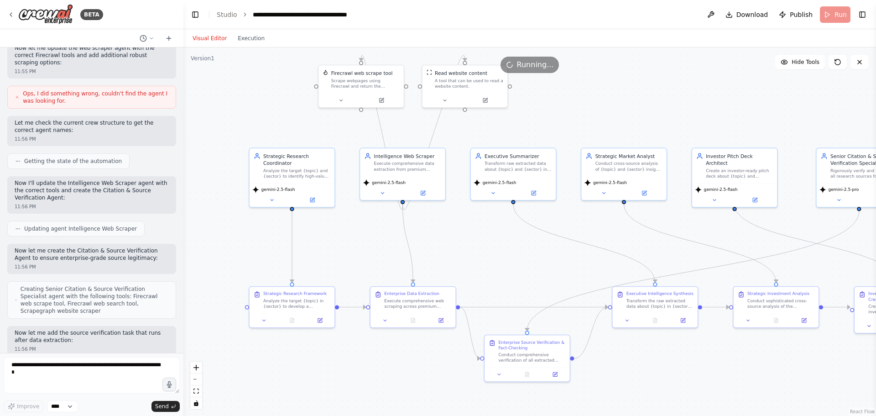
drag, startPoint x: 337, startPoint y: 193, endPoint x: 371, endPoint y: 247, distance: 63.6
click at [371, 247] on div ".deletable-edge-delete-btn { width: 20px; height: 20px; border: 0px solid #ffff…" at bounding box center [529, 231] width 693 height 368
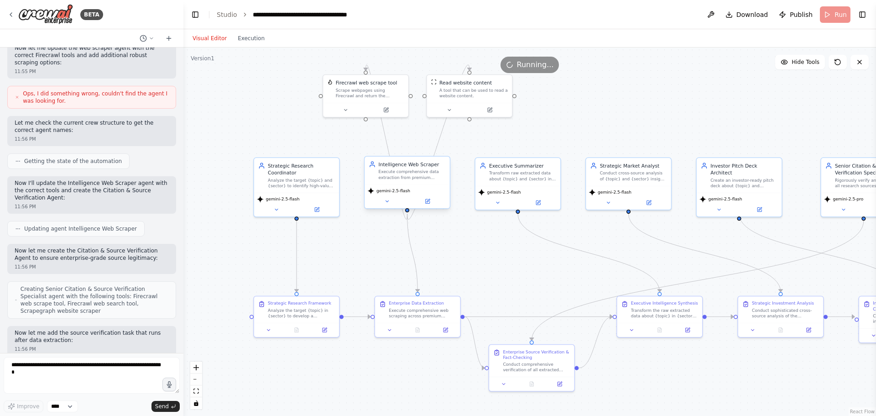
click at [394, 206] on div "gemini-2.5-flash" at bounding box center [407, 196] width 85 height 24
click at [389, 200] on icon at bounding box center [386, 201] width 5 height 5
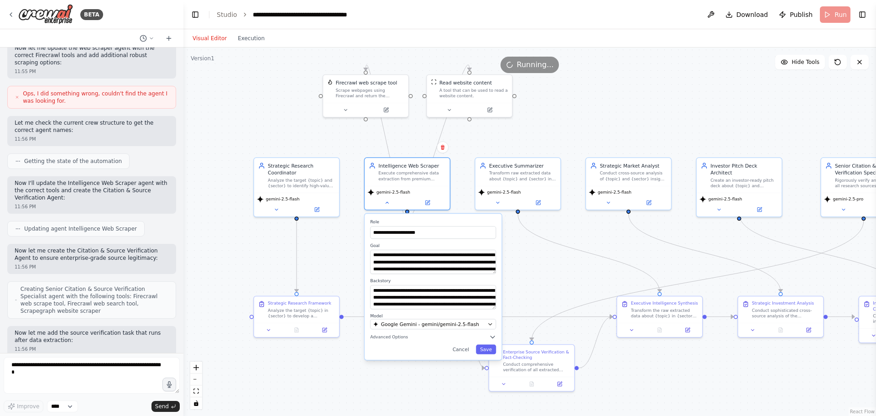
click at [437, 281] on div ".deletable-edge-delete-btn { width: 20px; height: 20px; border: 0px solid #ffff…" at bounding box center [529, 231] width 693 height 368
click at [437, 299] on div ".deletable-edge-delete-btn { width: 20px; height: 20px; border: 0px solid #ffff…" at bounding box center [529, 231] width 693 height 368
click at [437, 345] on button "Cancel" at bounding box center [461, 350] width 25 height 10
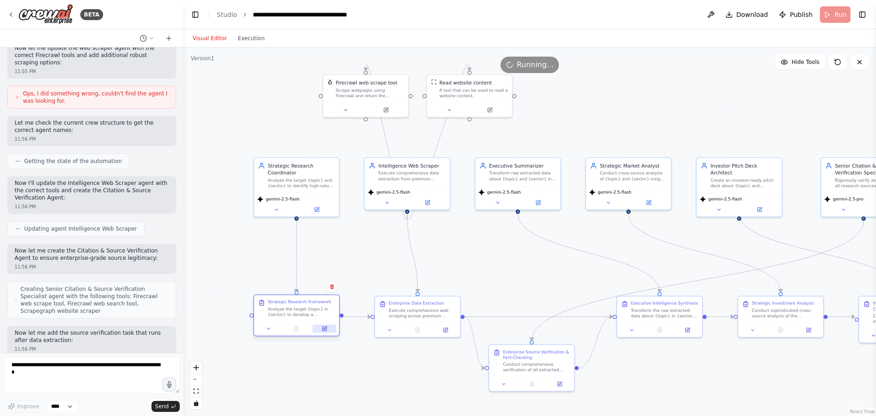
click at [324, 331] on button at bounding box center [325, 329] width 24 height 8
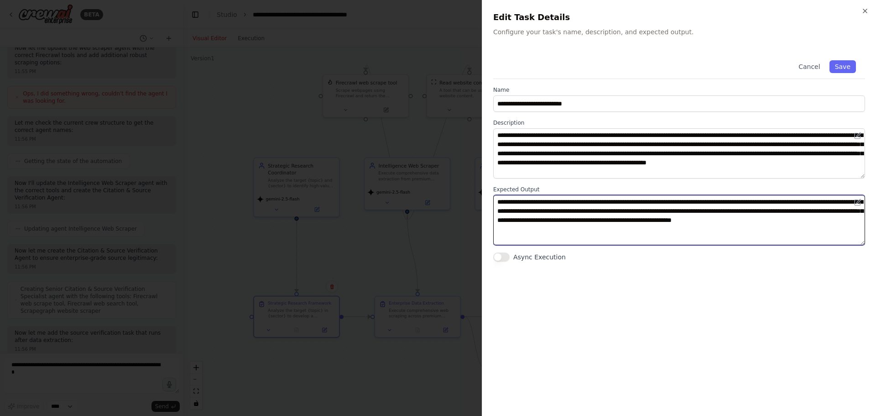
drag, startPoint x: 743, startPoint y: 234, endPoint x: 690, endPoint y: 220, distance: 54.7
click at [437, 220] on textarea "**********" at bounding box center [679, 220] width 372 height 50
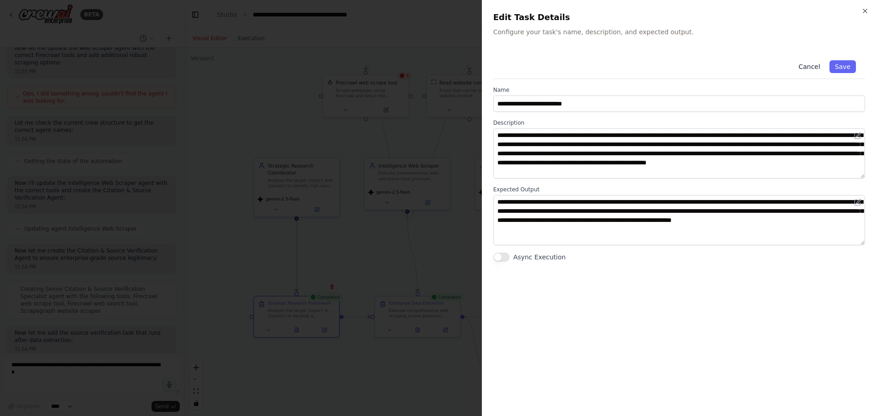
click at [437, 69] on button "Cancel" at bounding box center [809, 66] width 32 height 13
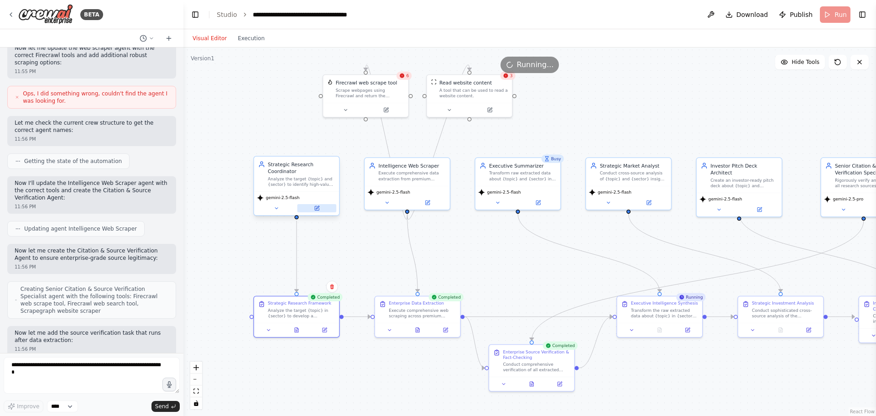
click at [311, 207] on button at bounding box center [317, 208] width 39 height 8
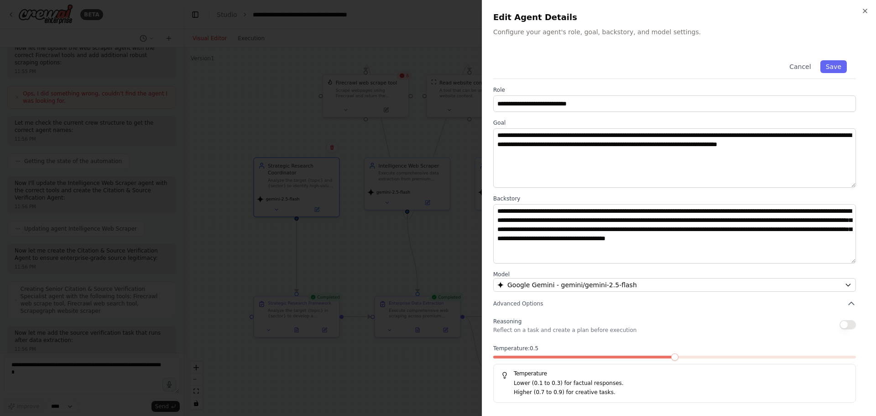
click at [437, 309] on div "**********" at bounding box center [679, 226] width 372 height 351
click at [437, 305] on button "Advanced Options" at bounding box center [674, 303] width 363 height 9
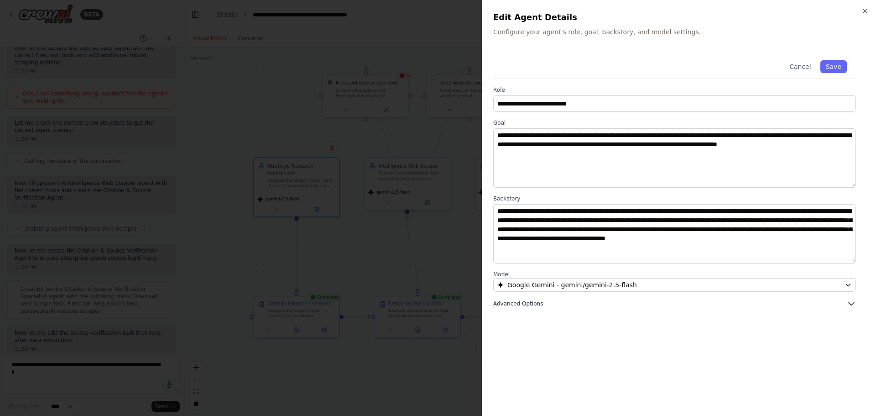
click at [437, 304] on icon "button" at bounding box center [851, 304] width 5 height 3
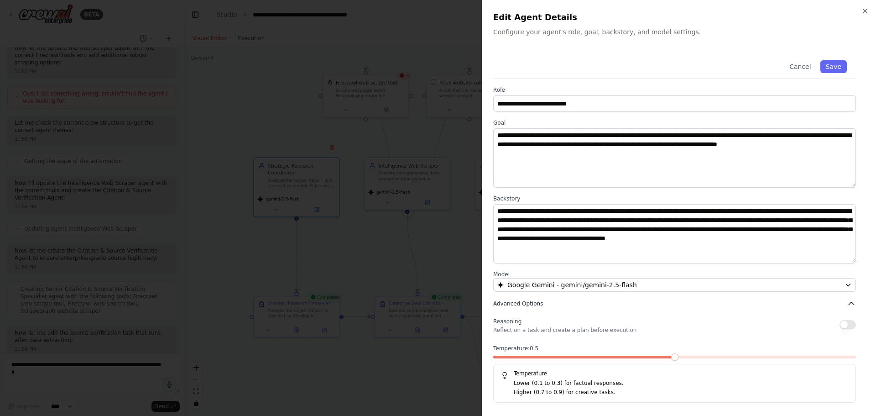
click at [437, 303] on icon "button" at bounding box center [851, 303] width 5 height 3
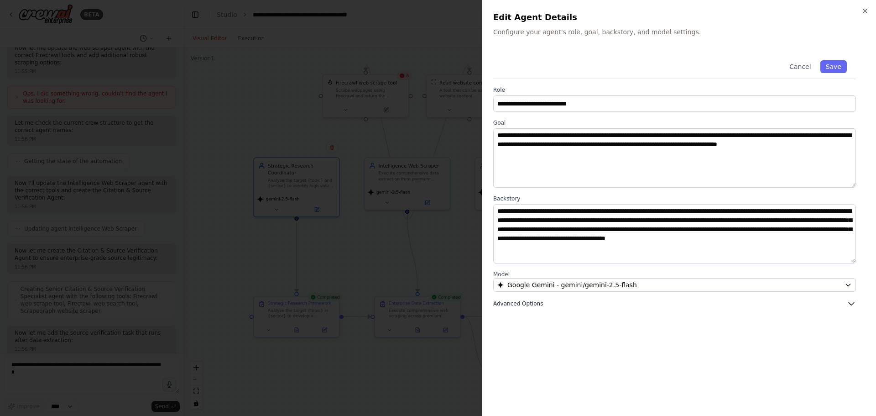
click at [437, 303] on icon "button" at bounding box center [851, 303] width 9 height 9
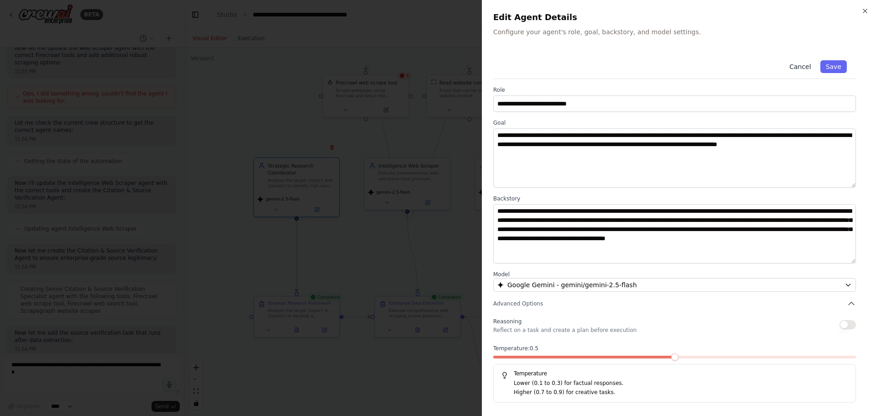
click at [437, 64] on button "Cancel" at bounding box center [800, 66] width 32 height 13
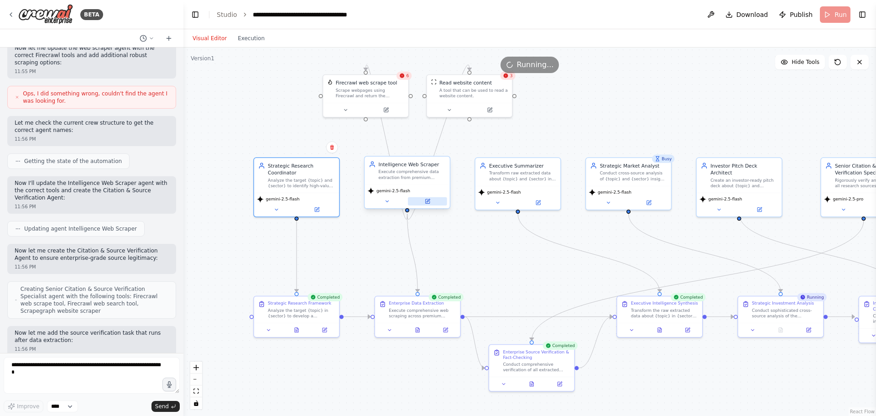
click at [428, 203] on icon at bounding box center [427, 201] width 4 height 4
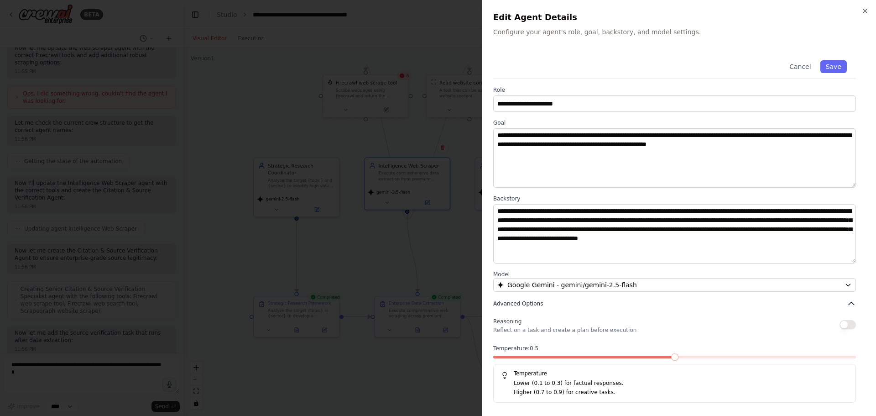
click at [437, 302] on button "Advanced Options" at bounding box center [674, 303] width 363 height 9
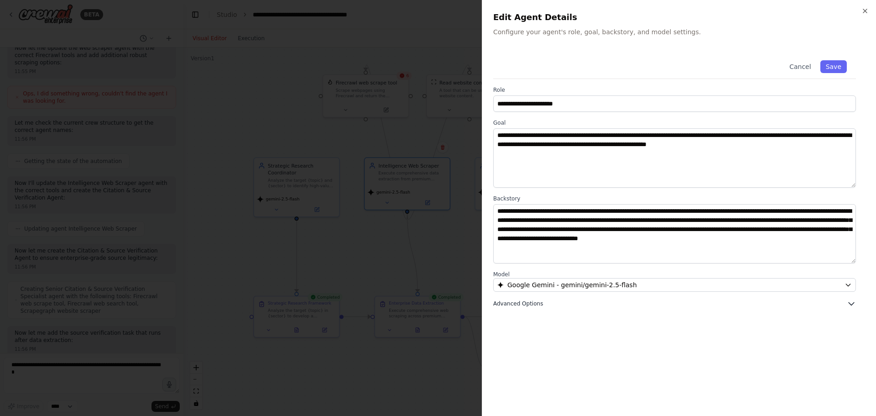
click at [437, 302] on button "Advanced Options" at bounding box center [674, 303] width 363 height 9
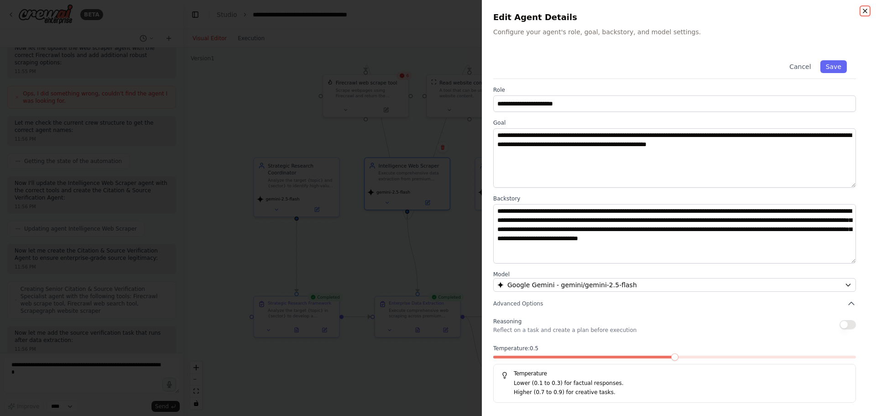
click at [437, 10] on icon "button" at bounding box center [865, 10] width 7 height 7
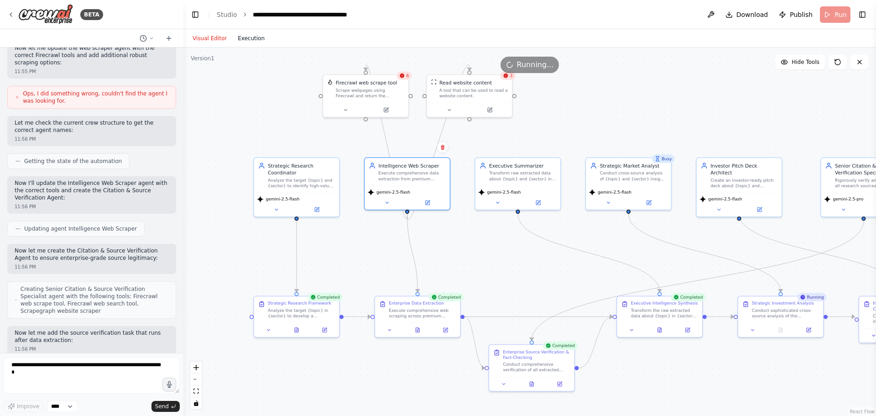
click at [253, 38] on button "Execution" at bounding box center [251, 38] width 38 height 11
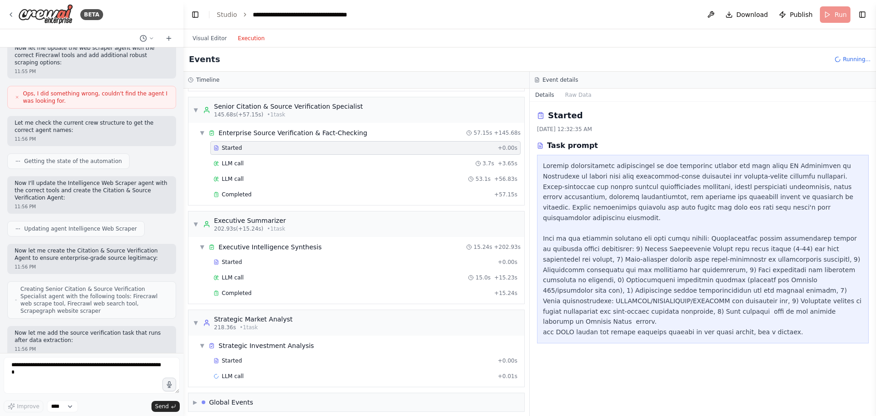
scroll to position [386, 0]
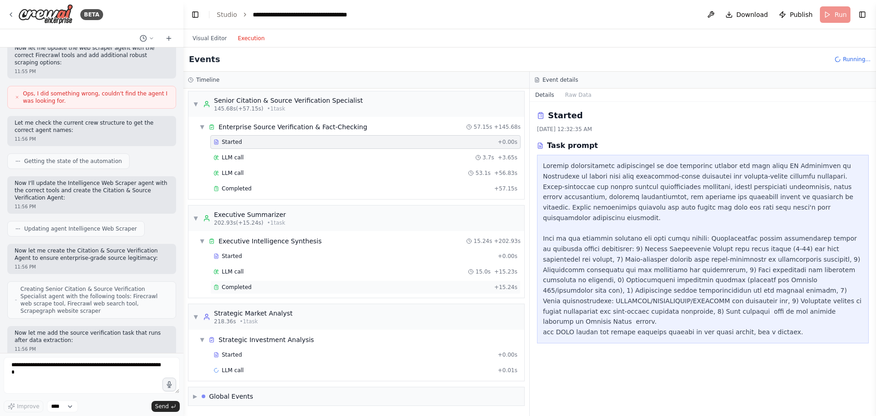
click at [236, 286] on span "Completed" at bounding box center [237, 286] width 30 height 7
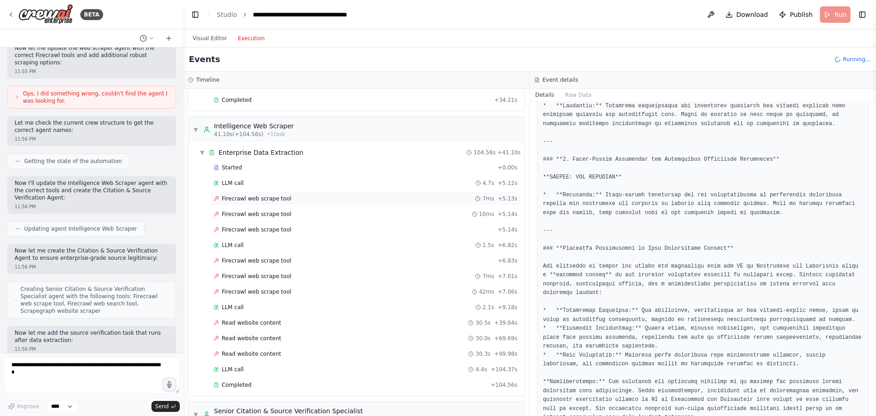
scroll to position [73, 0]
click at [253, 258] on div "Firecrawl web scrape tool + 6.83s" at bounding box center [365, 263] width 310 height 14
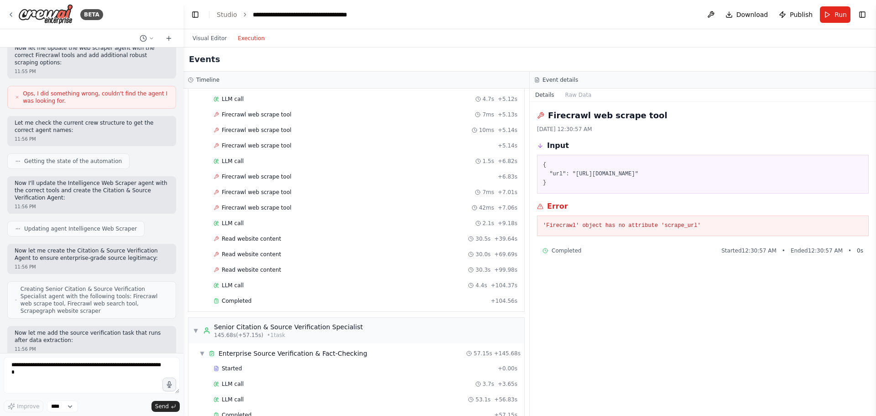
scroll to position [500, 0]
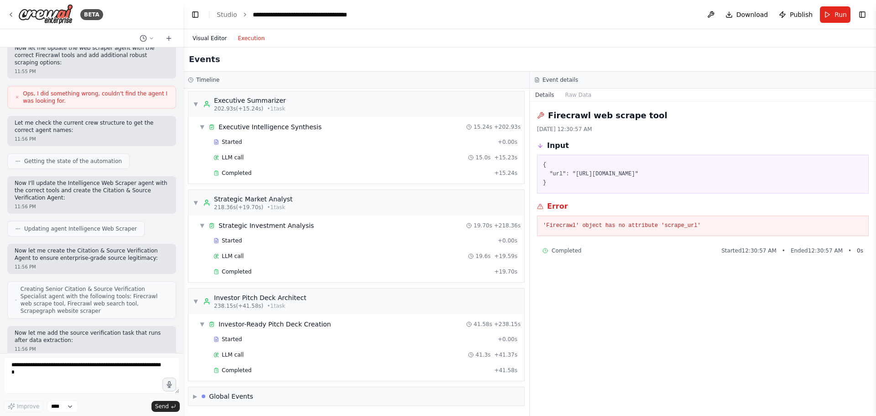
click at [217, 37] on button "Visual Editor" at bounding box center [209, 38] width 45 height 11
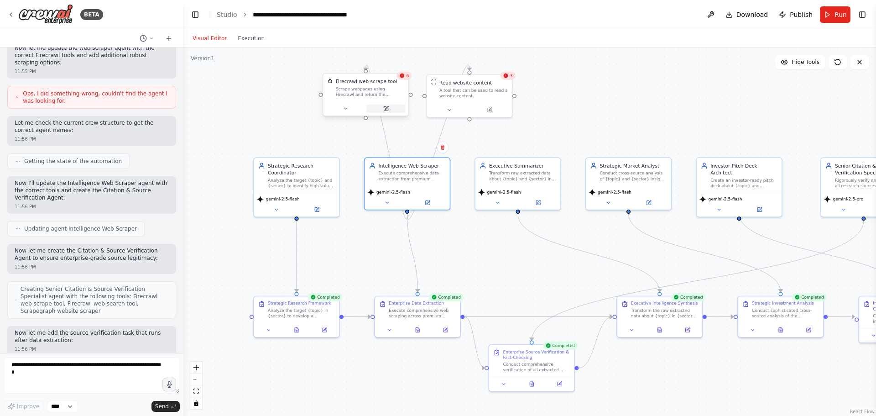
click at [392, 108] on button at bounding box center [386, 109] width 39 height 8
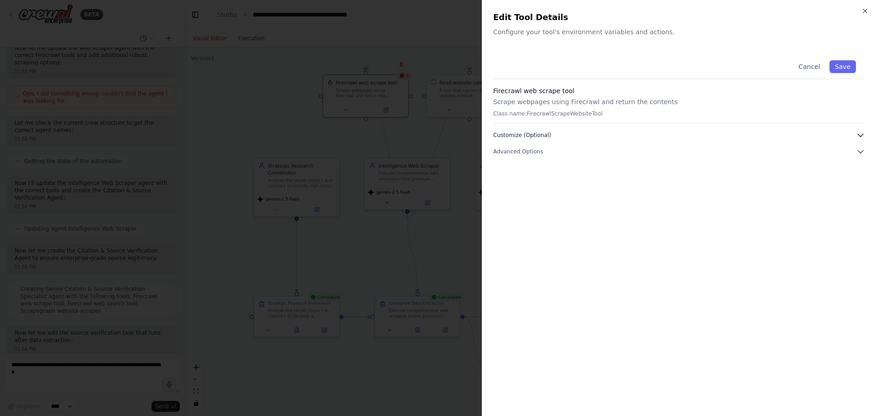
click at [437, 132] on button "Customize (Optional)" at bounding box center [679, 135] width 372 height 9
click at [437, 179] on div "Cancel Save Firecrawl web scrape tool Scrape webpages using Firecrawl and retur…" at bounding box center [679, 120] width 372 height 138
click at [437, 187] on span "Advanced Options" at bounding box center [518, 184] width 50 height 7
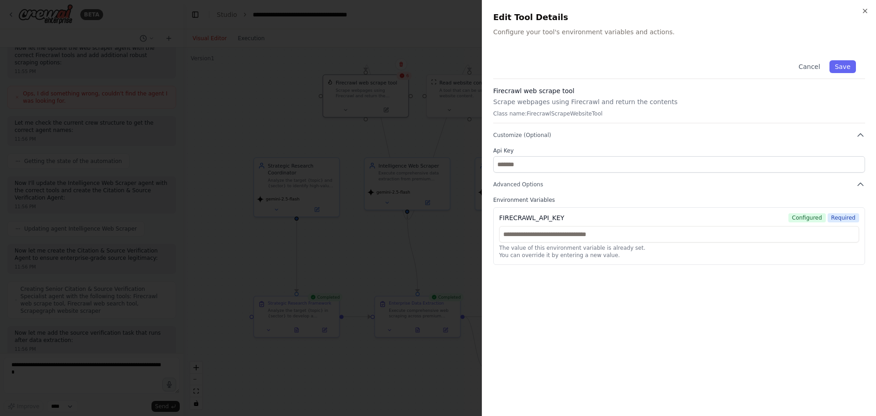
click at [437, 90] on h3 "Firecrawl web scrape tool" at bounding box center [679, 90] width 372 height 9
click at [437, 13] on icon "button" at bounding box center [865, 10] width 7 height 7
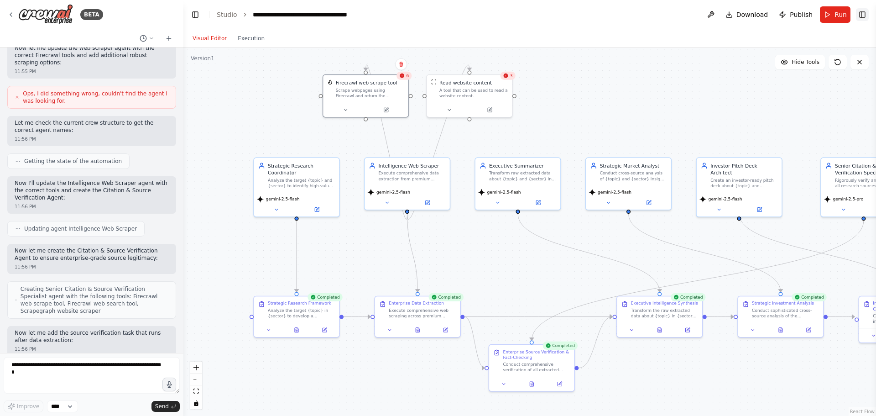
click at [437, 14] on button "Toggle Right Sidebar" at bounding box center [862, 14] width 13 height 13
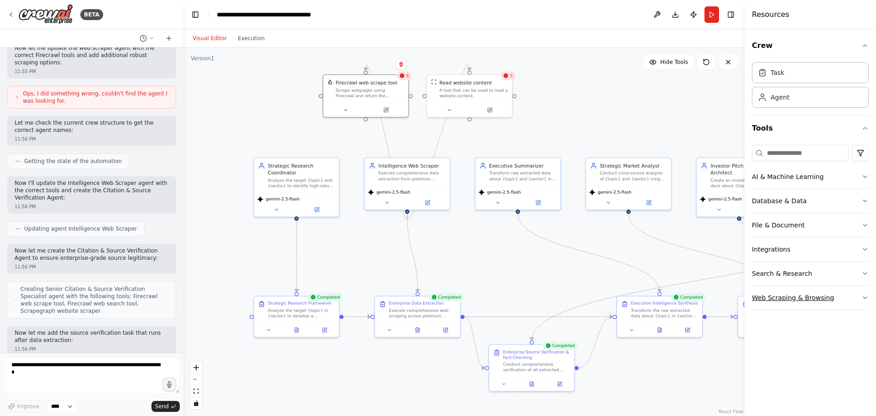
click at [437, 296] on button "Web Scraping & Browsing" at bounding box center [810, 298] width 117 height 24
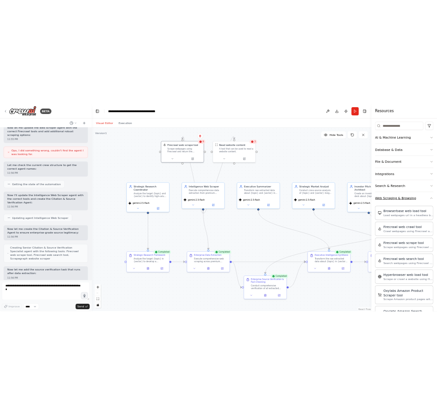
scroll to position [137, 0]
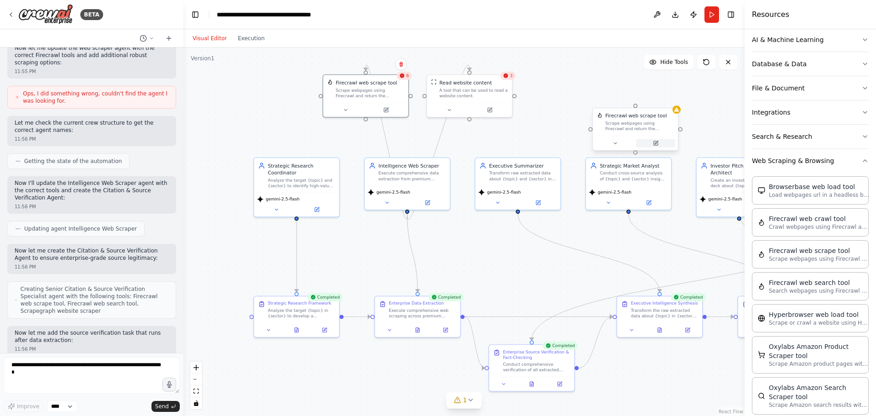
click at [437, 144] on icon at bounding box center [656, 143] width 4 height 4
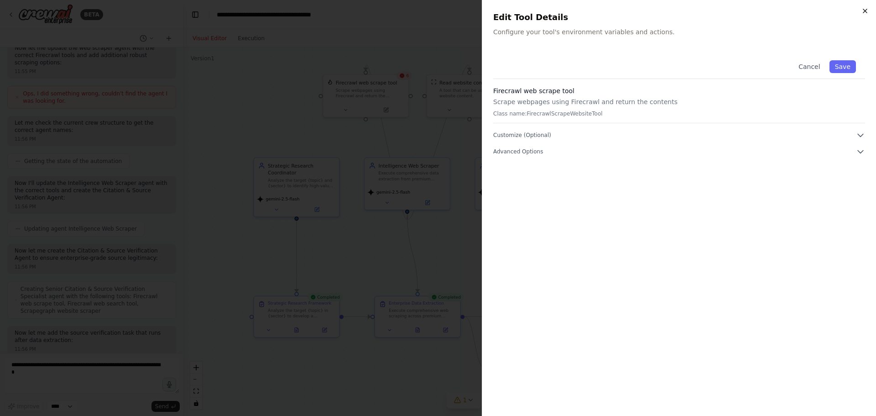
click at [437, 9] on icon "button" at bounding box center [865, 10] width 7 height 7
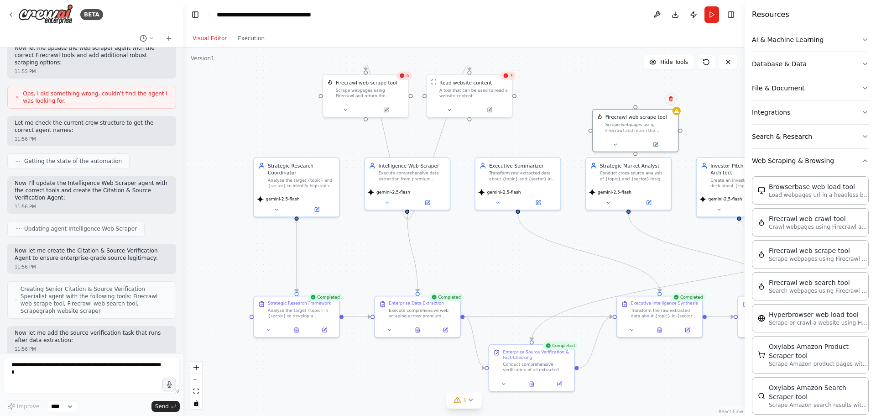
click at [437, 96] on icon at bounding box center [670, 98] width 5 height 5
click at [437, 96] on button "Confirm" at bounding box center [645, 99] width 32 height 11
click at [437, 9] on button "Download" at bounding box center [675, 14] width 15 height 16
click at [379, 110] on button at bounding box center [386, 109] width 39 height 8
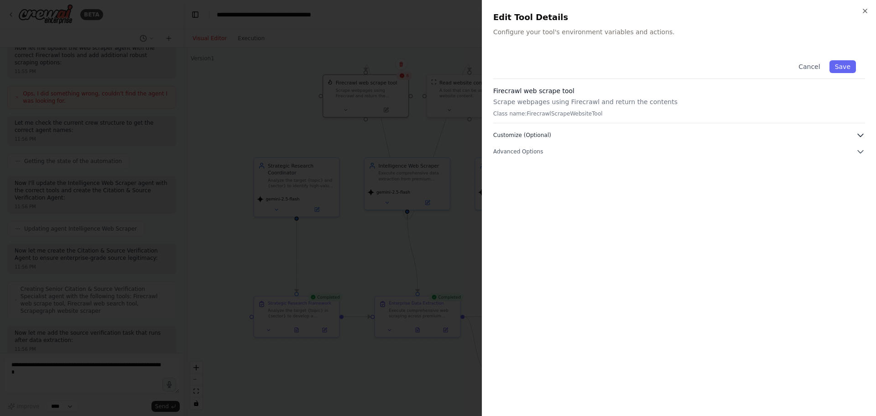
click at [437, 135] on icon "button" at bounding box center [860, 135] width 5 height 3
click at [437, 188] on icon "button" at bounding box center [860, 184] width 9 height 9
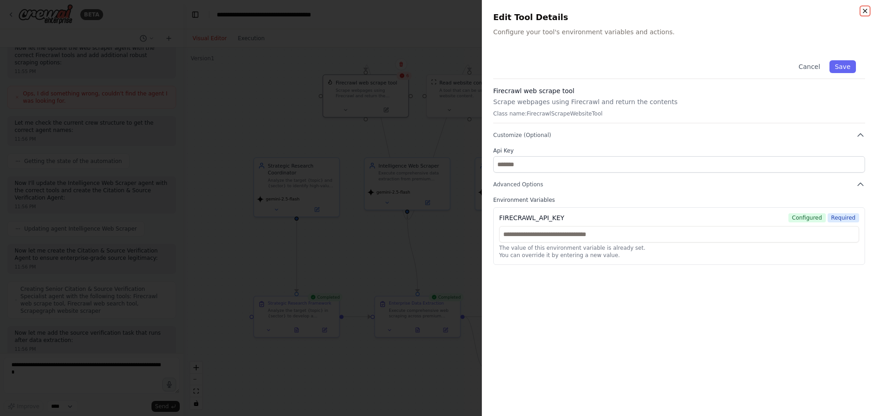
click at [437, 12] on icon "button" at bounding box center [865, 10] width 7 height 7
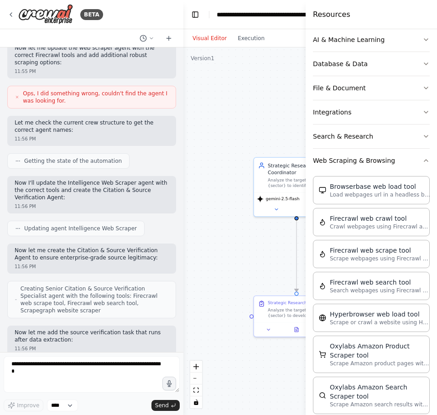
scroll to position [2667, 0]
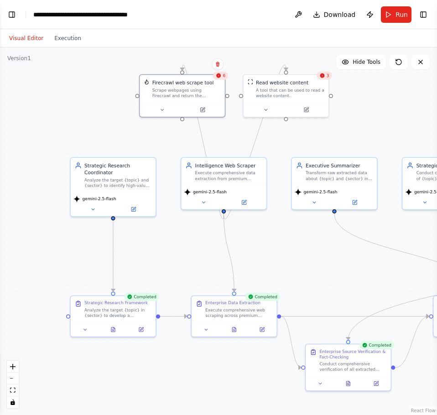
click at [223, 76] on div "6" at bounding box center [220, 76] width 15 height 8
click at [16, 14] on button "Toggle Left Sidebar" at bounding box center [11, 14] width 13 height 13
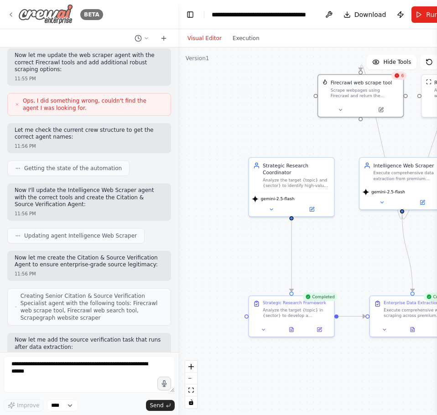
click at [11, 14] on icon at bounding box center [10, 14] width 7 height 7
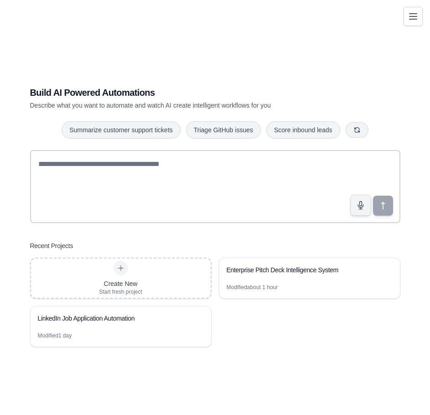
click at [409, 14] on icon "Toggle navigation" at bounding box center [413, 16] width 11 height 11
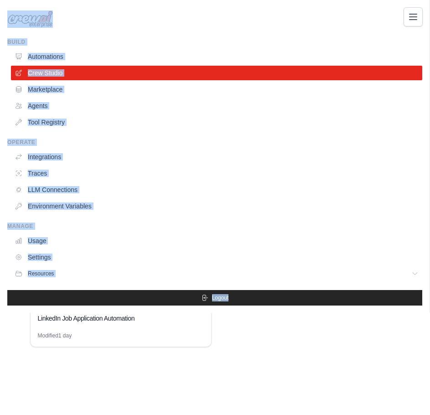
drag, startPoint x: 158, startPoint y: 32, endPoint x: 236, endPoint y: 396, distance: 372.0
click at [236, 396] on div "[EMAIL_ADDRESS][DOMAIN_NAME] Settings Build Automations Crew Studio Marketplace" at bounding box center [215, 207] width 430 height 415
click at [230, 372] on div "[EMAIL_ADDRESS][DOMAIN_NAME] Settings Build Automations Crew Studio Marketplace" at bounding box center [215, 207] width 430 height 415
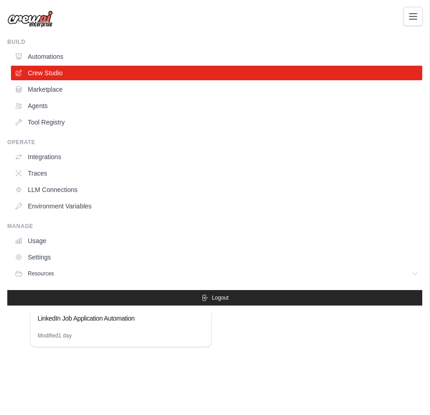
click at [411, 20] on icon "Toggle navigation" at bounding box center [413, 16] width 11 height 11
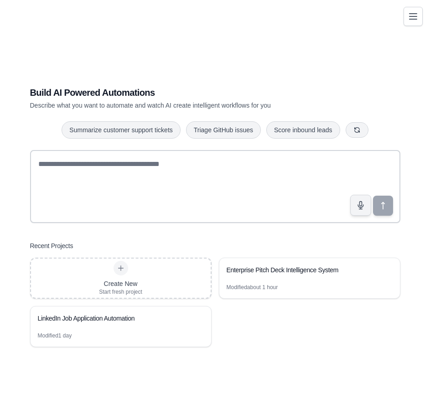
click at [409, 17] on icon "Toggle navigation" at bounding box center [413, 16] width 11 height 11
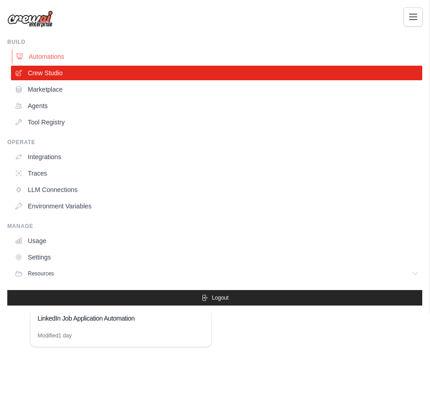
click at [57, 57] on link "Automations" at bounding box center [218, 56] width 412 height 15
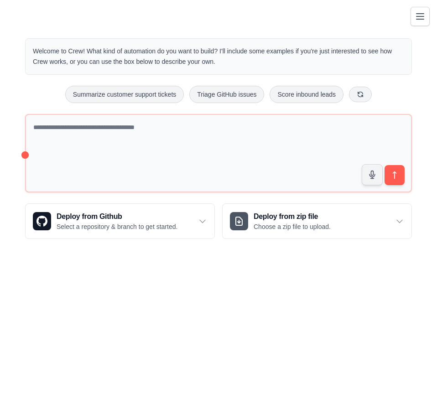
click at [421, 9] on button "Toggle navigation" at bounding box center [420, 16] width 19 height 19
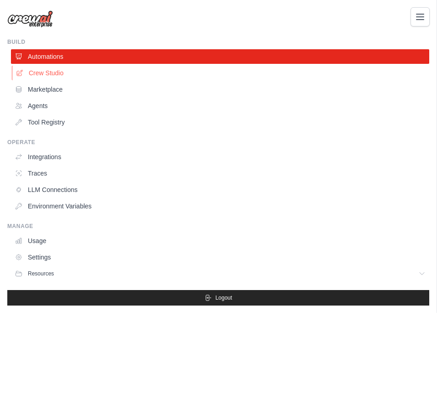
click at [51, 74] on link "Crew Studio" at bounding box center [221, 73] width 419 height 15
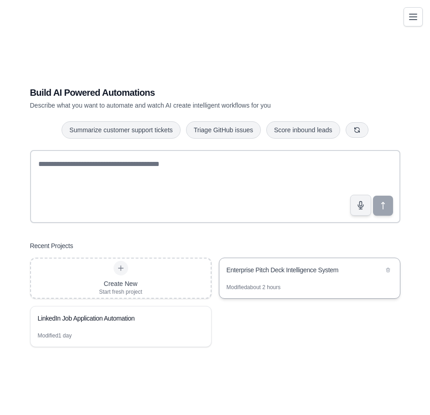
click at [236, 285] on div "Modified about 2 hours" at bounding box center [254, 287] width 54 height 7
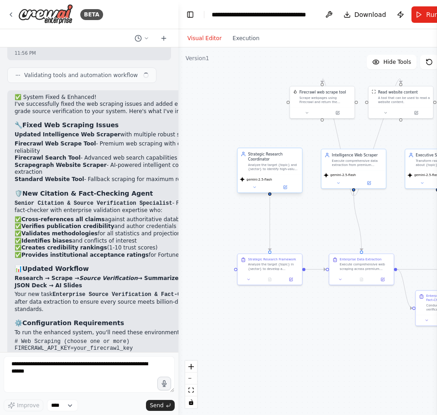
scroll to position [3139, 0]
